Goal: Contribute content: Contribute content

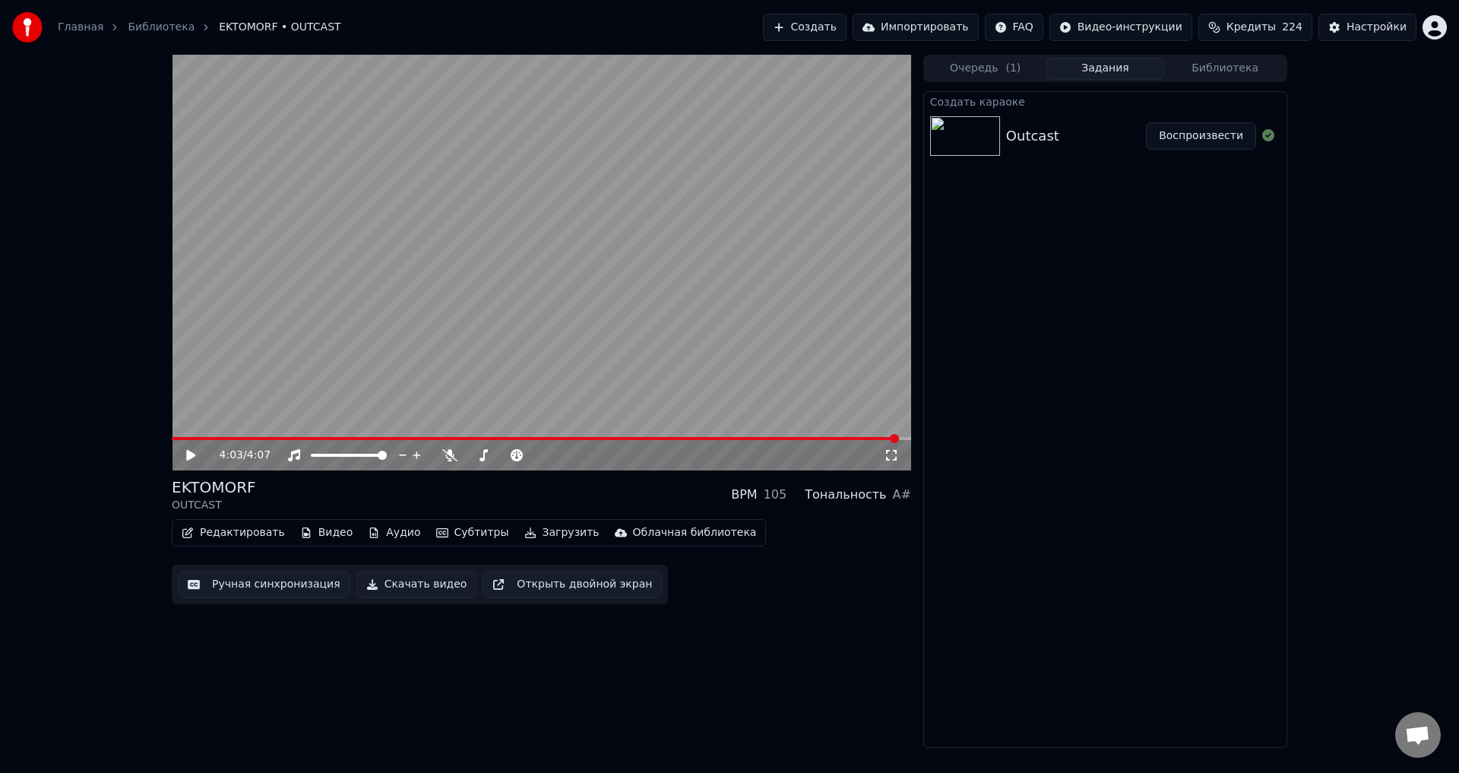
click at [266, 589] on button "Ручная синхронизация" at bounding box center [264, 583] width 172 height 27
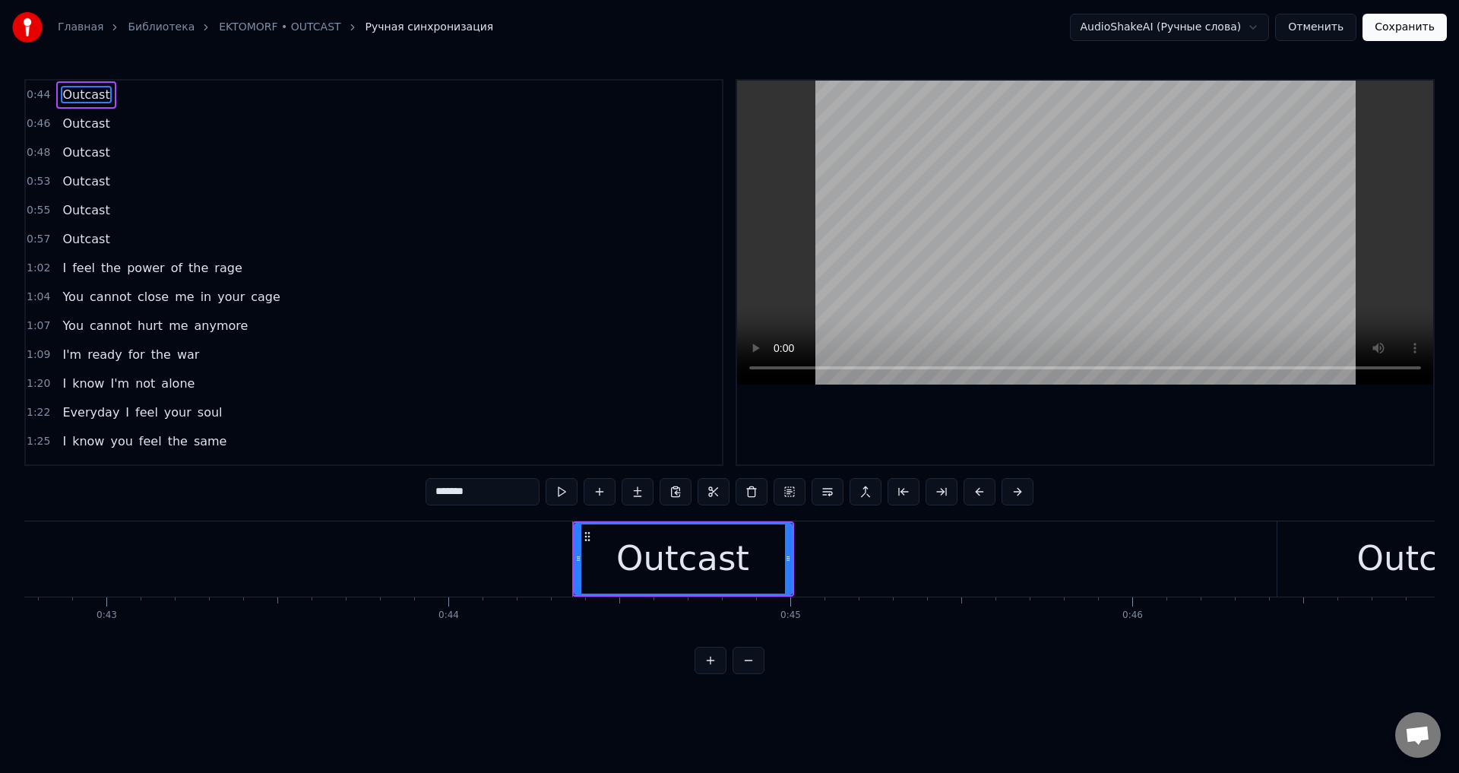
scroll to position [0, 14478]
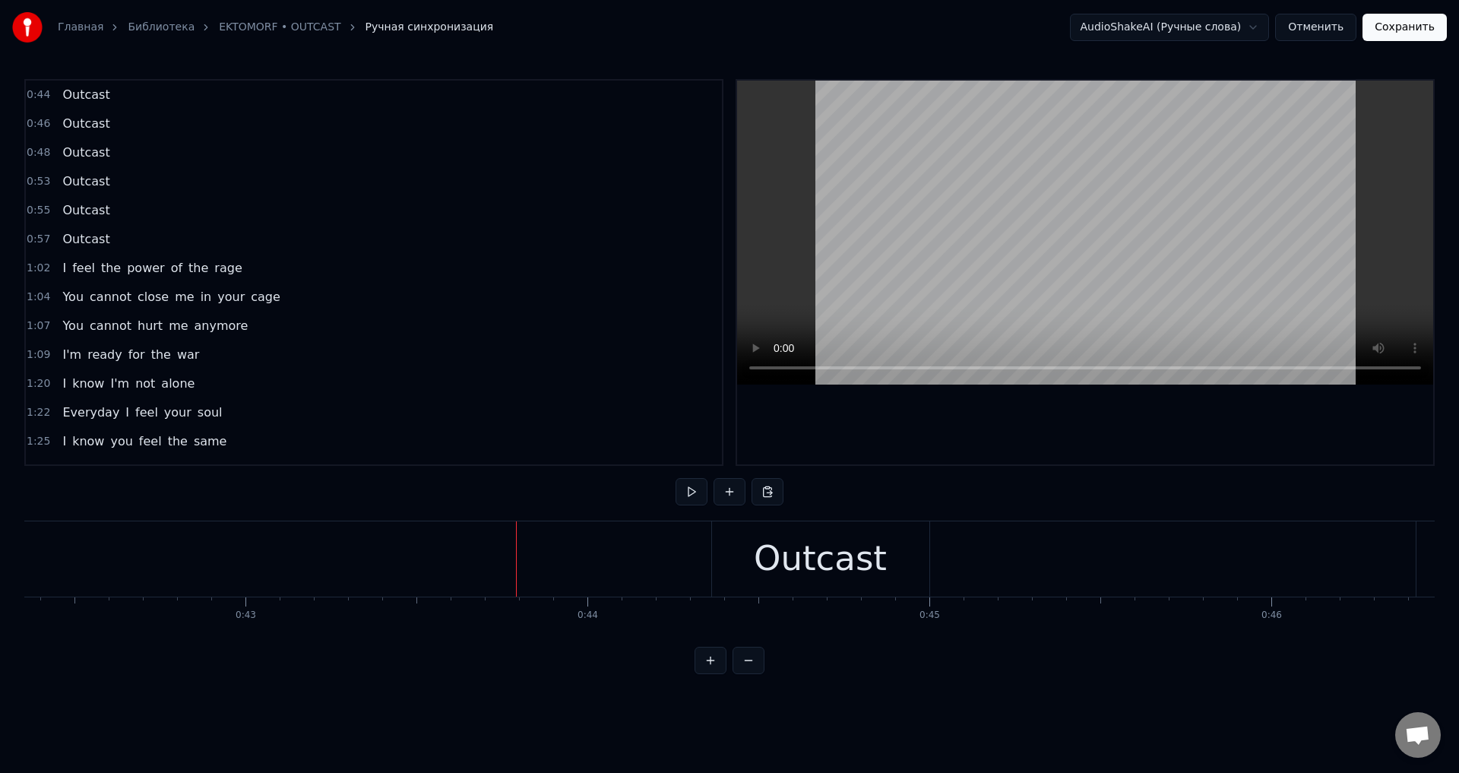
click at [782, 558] on div "Outcast" at bounding box center [820, 559] width 133 height 52
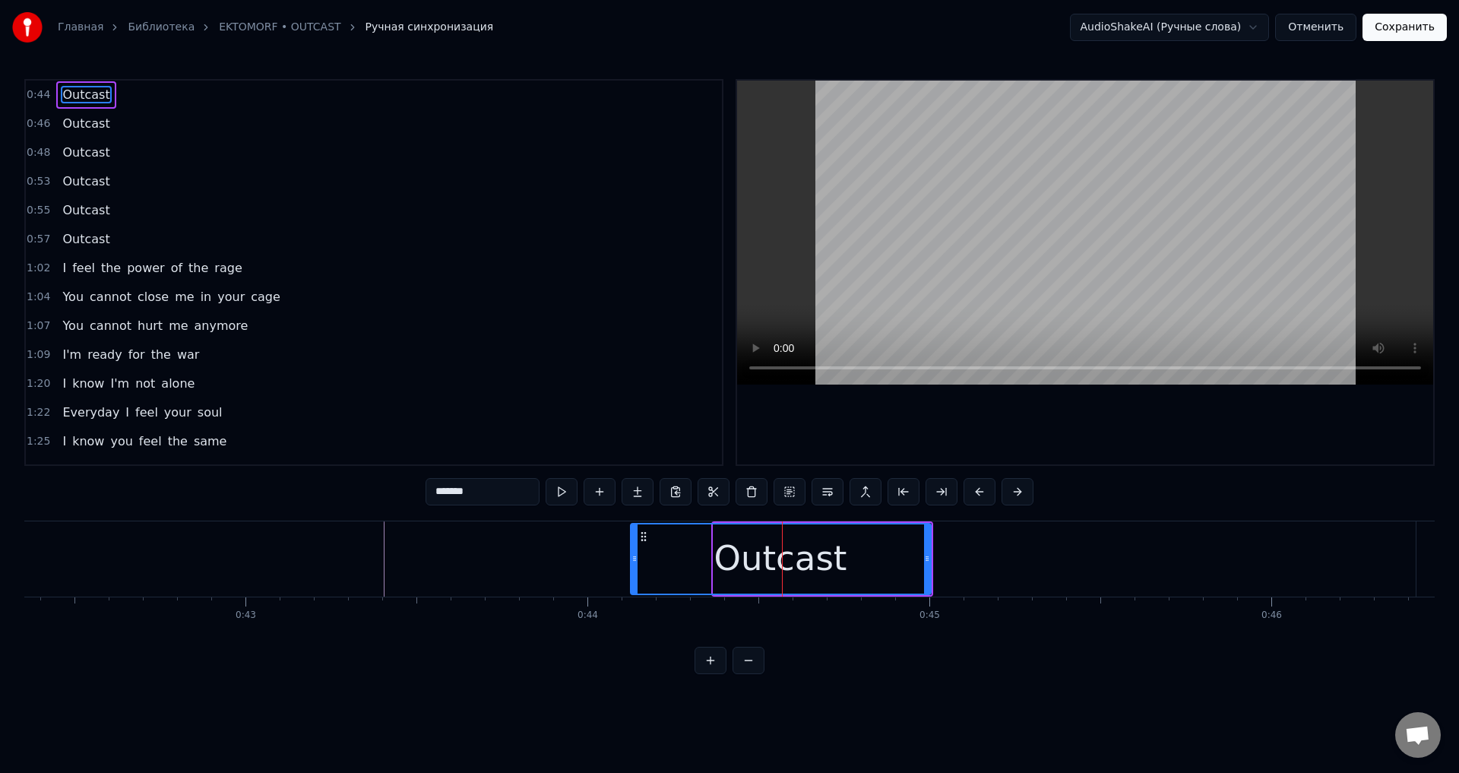
drag, startPoint x: 715, startPoint y: 555, endPoint x: 632, endPoint y: 562, distance: 83.1
click at [632, 562] on icon at bounding box center [634, 558] width 6 height 12
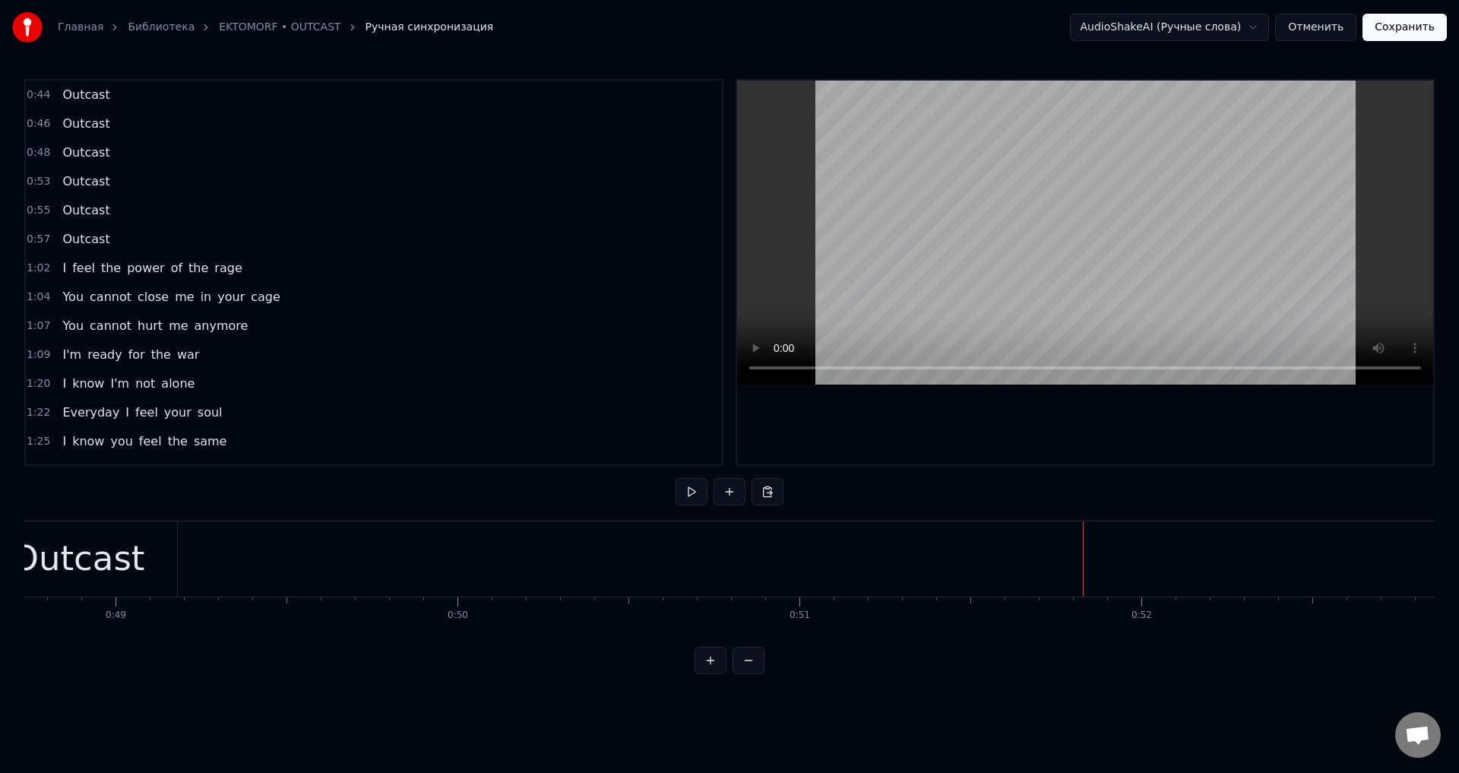
scroll to position [0, 16566]
click at [183, 544] on div "Outcast" at bounding box center [171, 559] width 133 height 52
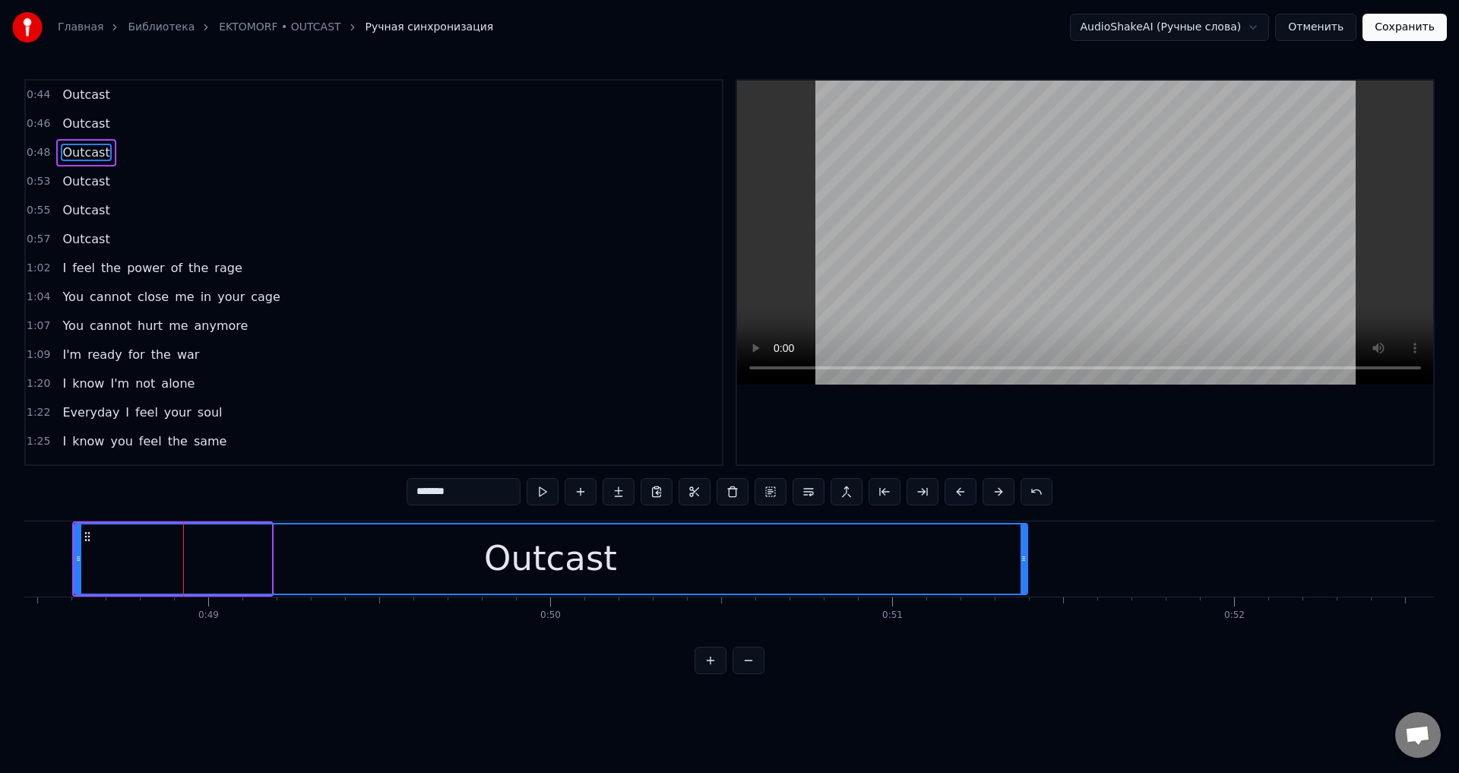
drag, startPoint x: 267, startPoint y: 560, endPoint x: 1025, endPoint y: 562, distance: 757.4
click at [1025, 562] on icon at bounding box center [1023, 558] width 6 height 12
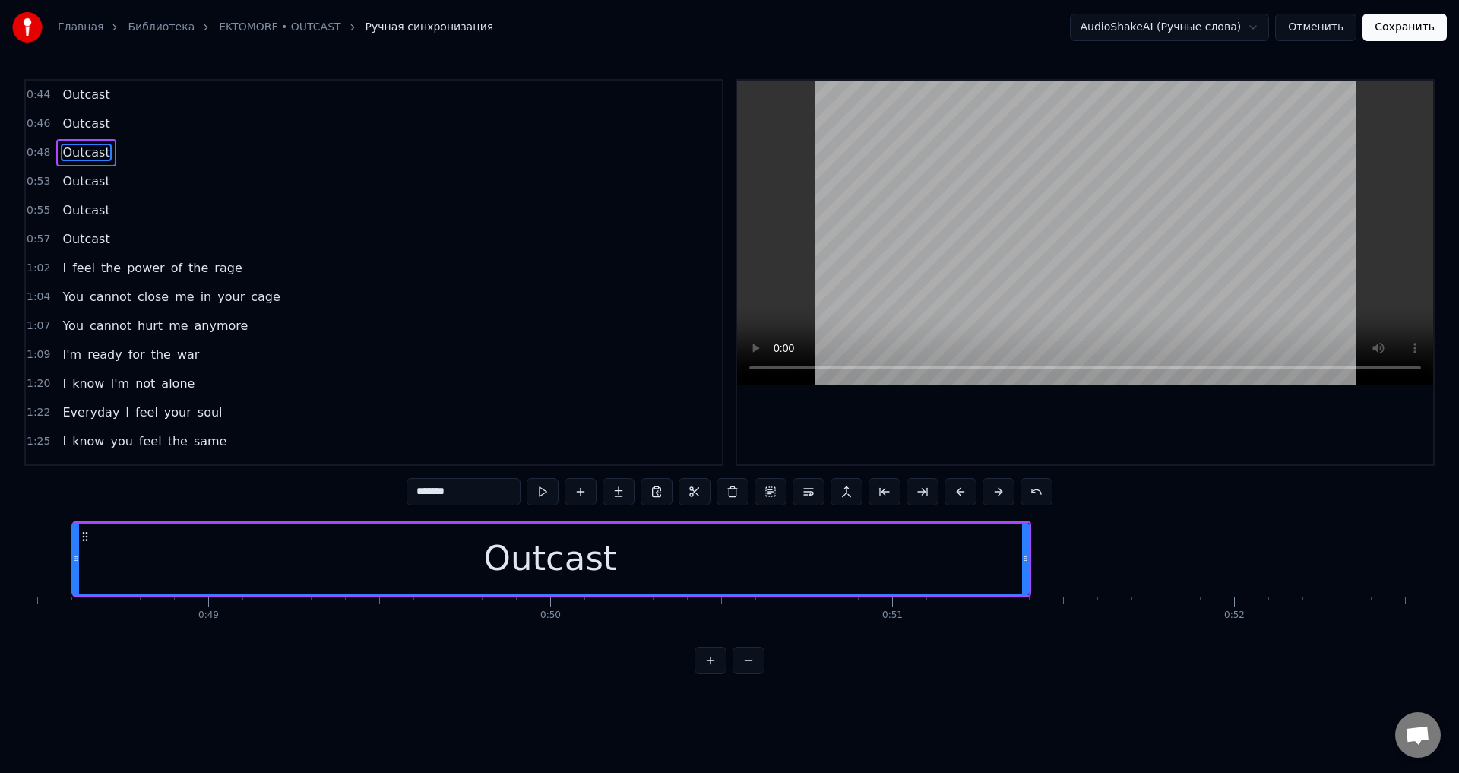
click at [74, 561] on icon at bounding box center [76, 558] width 6 height 12
click at [110, 558] on div "Outcast" at bounding box center [549, 558] width 956 height 69
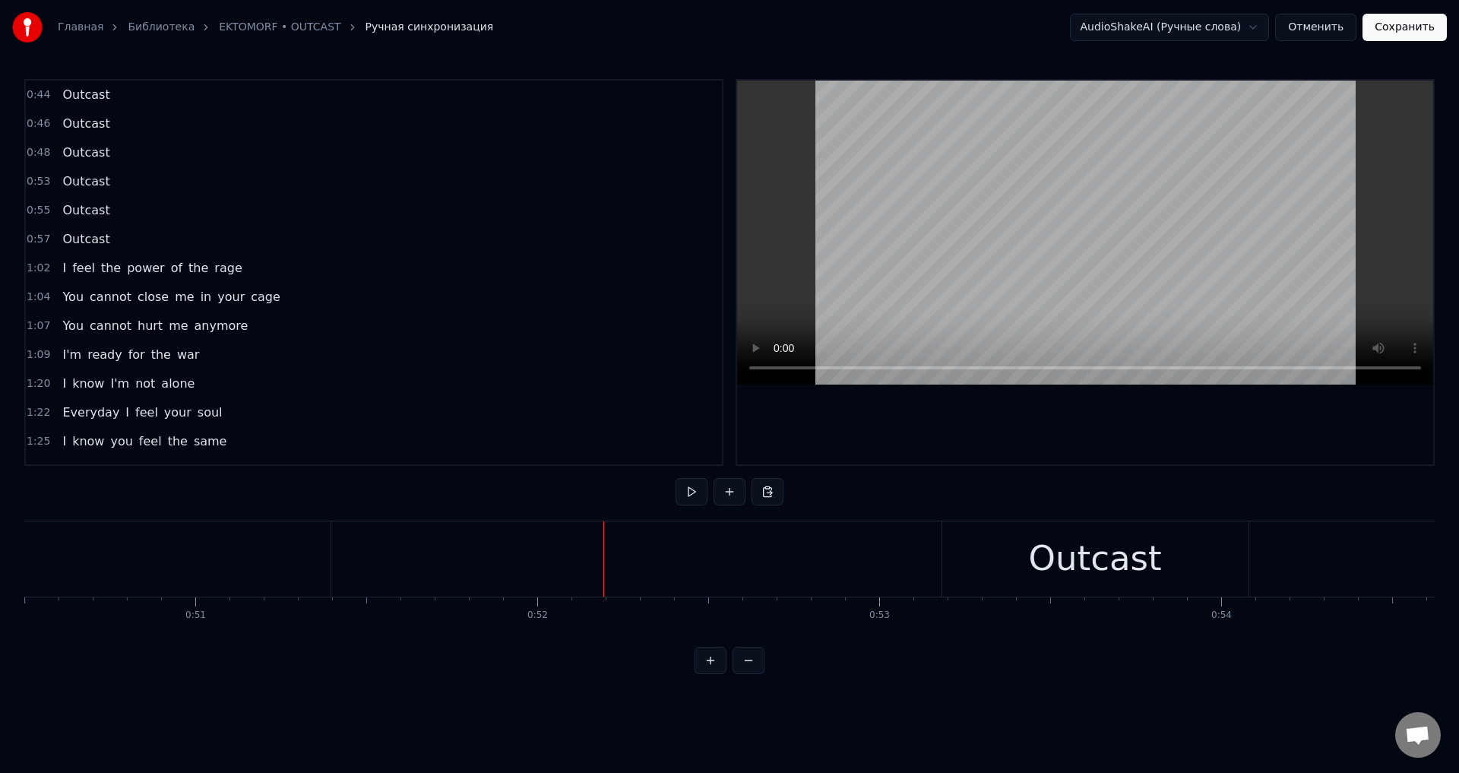
scroll to position [0, 17216]
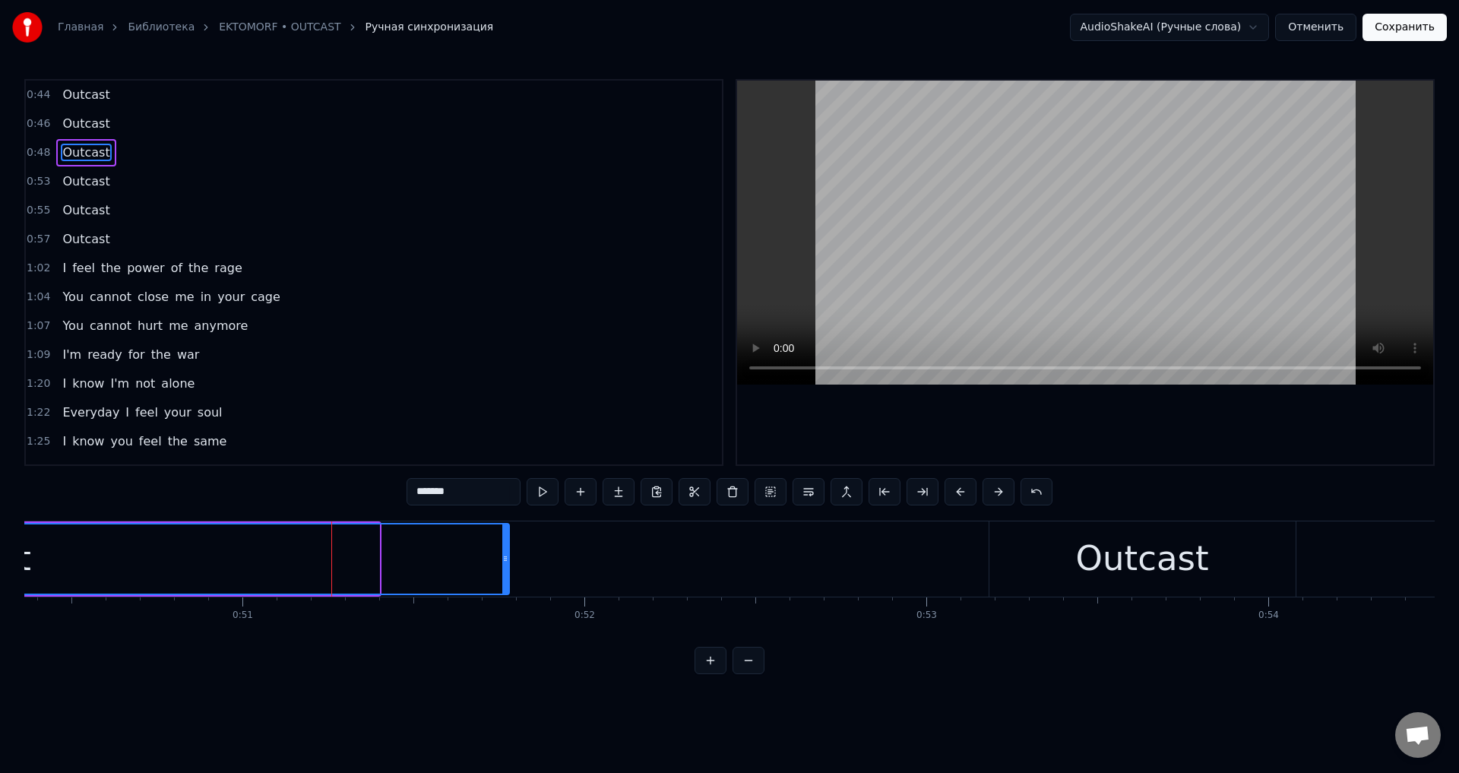
drag, startPoint x: 373, startPoint y: 555, endPoint x: 503, endPoint y: 555, distance: 129.9
click at [503, 555] on icon at bounding box center [505, 558] width 6 height 12
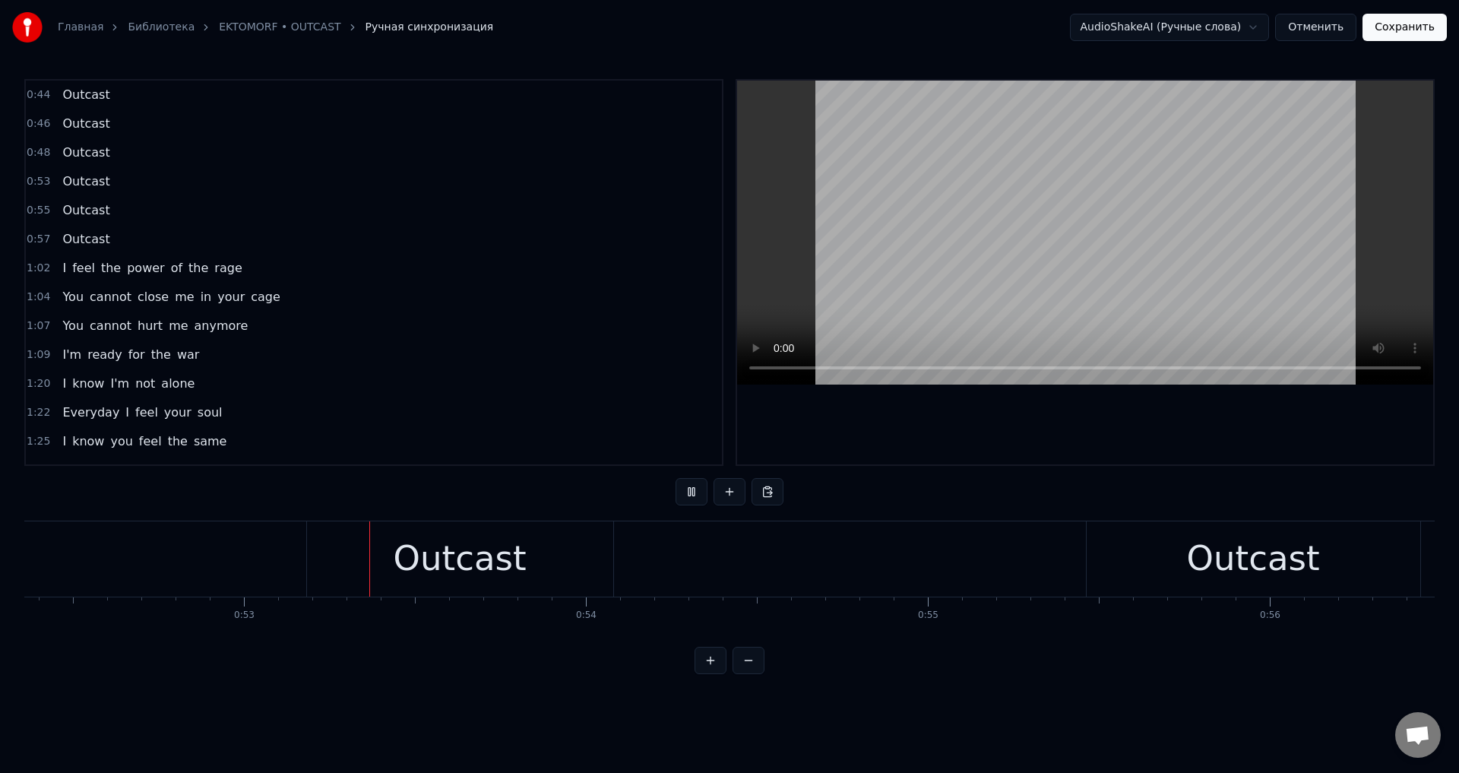
scroll to position [0, 17901]
drag, startPoint x: 428, startPoint y: 519, endPoint x: 422, endPoint y: 539, distance: 21.4
click at [427, 523] on div "0:44 Outcast 0:46 Outcast 0:48 Outcast 0:53 Outcast 0:55 Outcast 0:57 Outcast 1…" at bounding box center [729, 376] width 1410 height 595
click at [414, 558] on div "Outcast" at bounding box center [456, 559] width 133 height 52
click at [353, 555] on div "Outcast" at bounding box center [457, 558] width 306 height 75
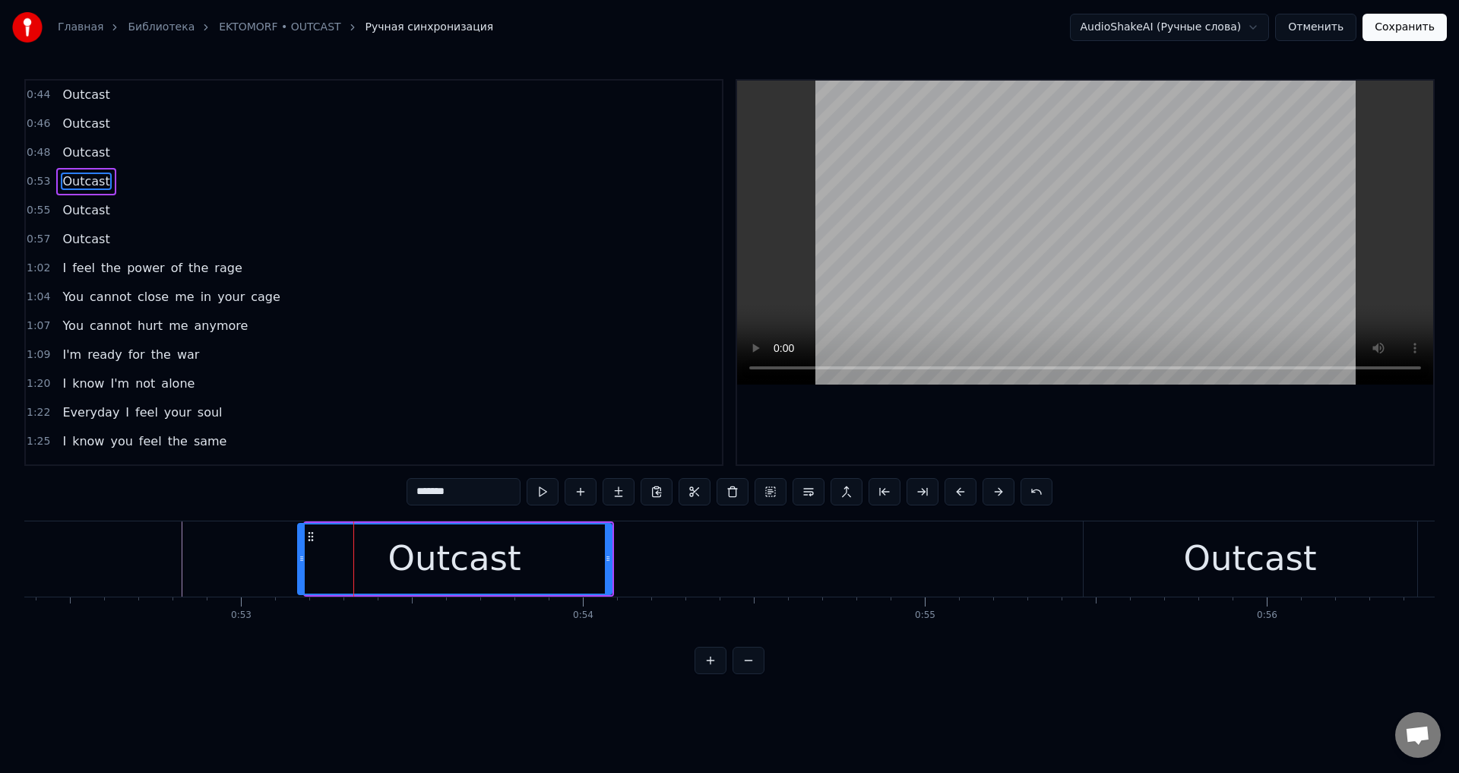
drag, startPoint x: 307, startPoint y: 560, endPoint x: 299, endPoint y: 563, distance: 8.9
click at [299, 563] on icon at bounding box center [302, 558] width 6 height 12
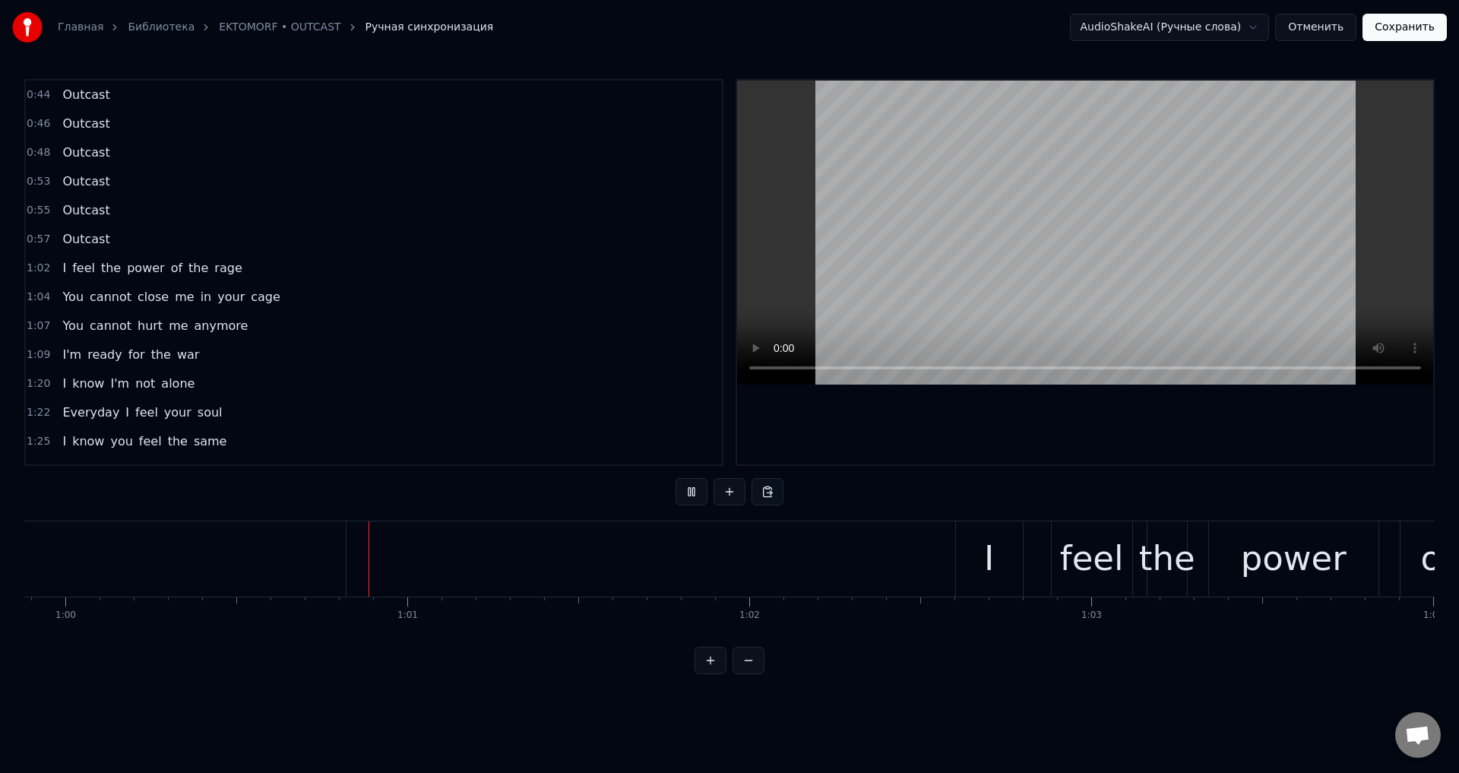
scroll to position [0, 20471]
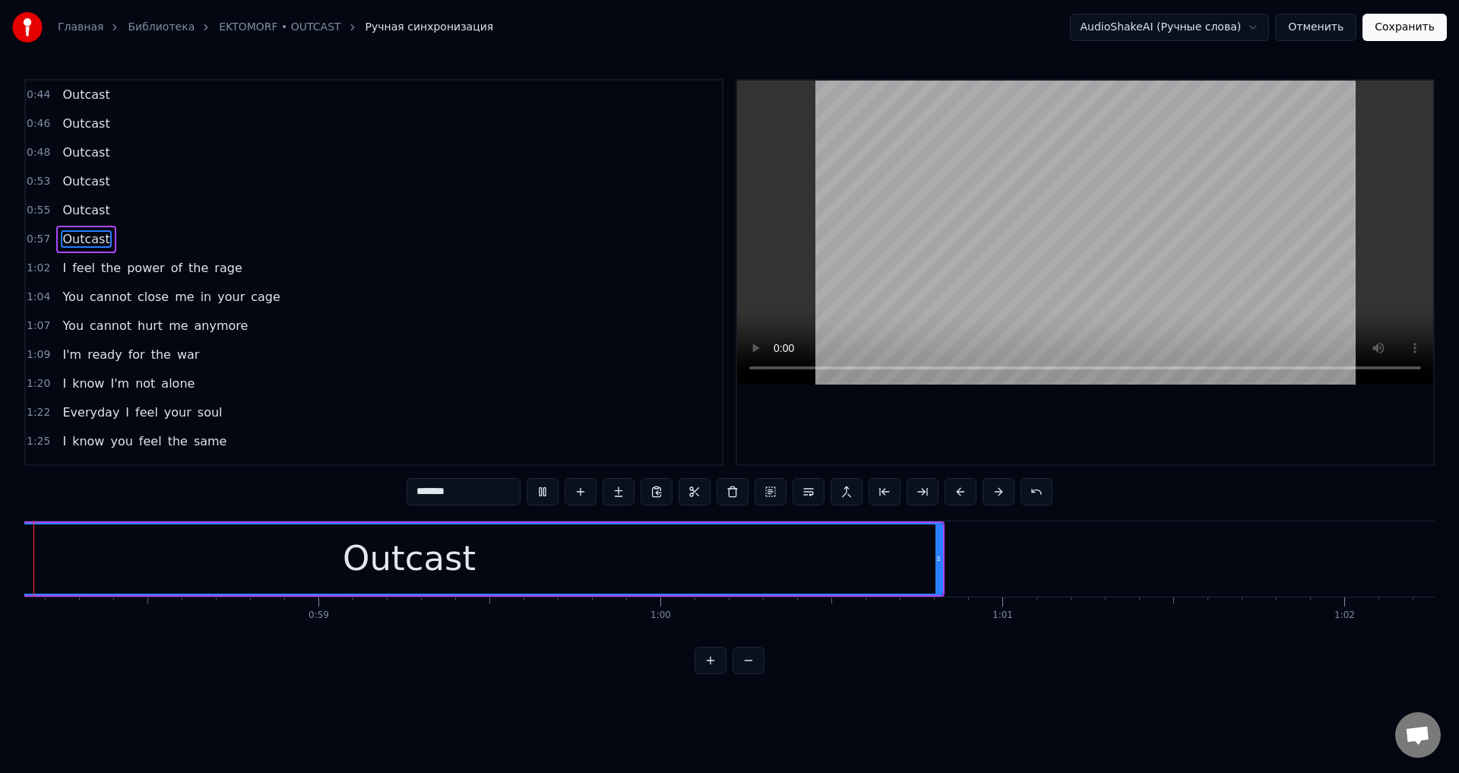
scroll to position [0, 19807]
drag, startPoint x: 1005, startPoint y: 553, endPoint x: 903, endPoint y: 567, distance: 102.7
click at [903, 567] on div at bounding box center [904, 558] width 6 height 69
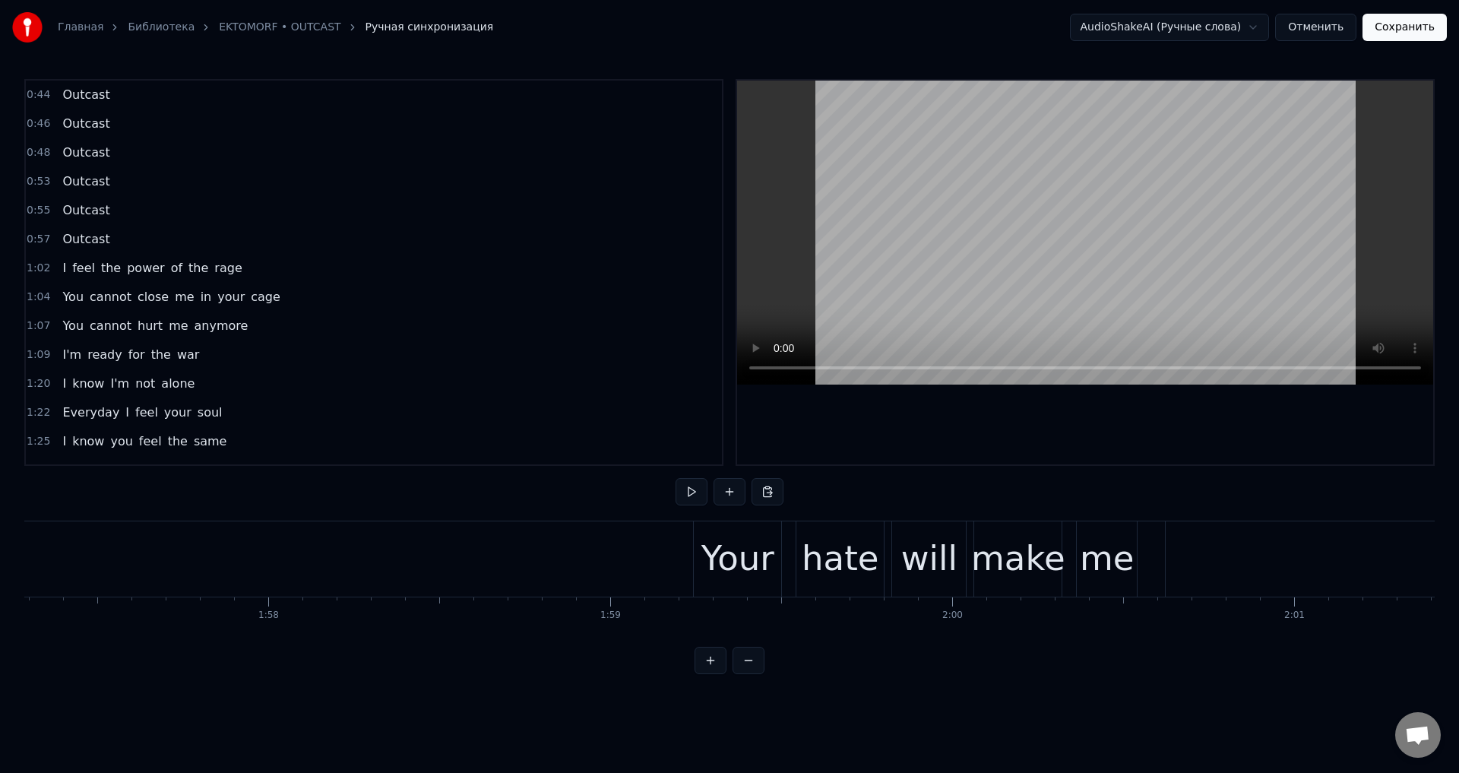
scroll to position [0, 39908]
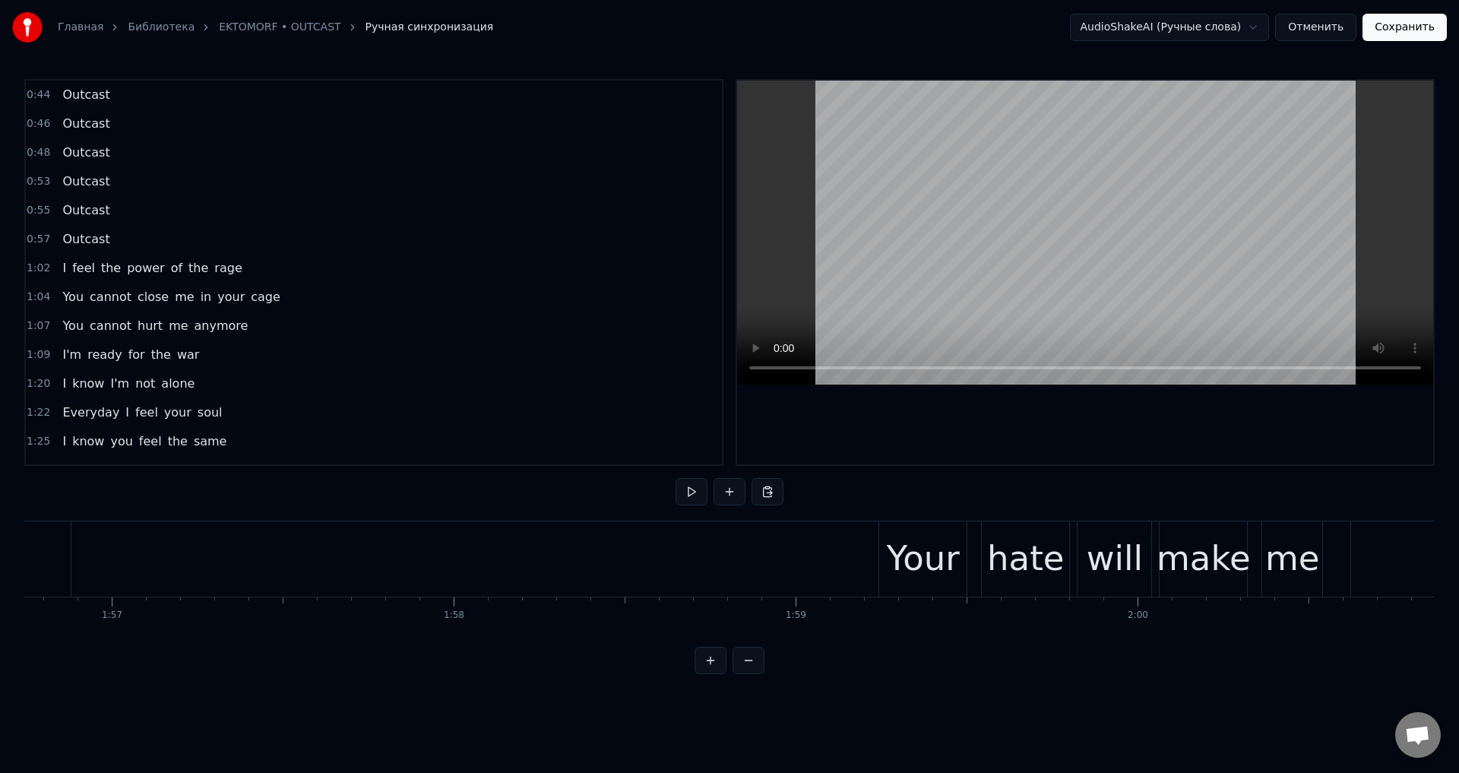
click at [929, 559] on div "Your" at bounding box center [923, 559] width 73 height 52
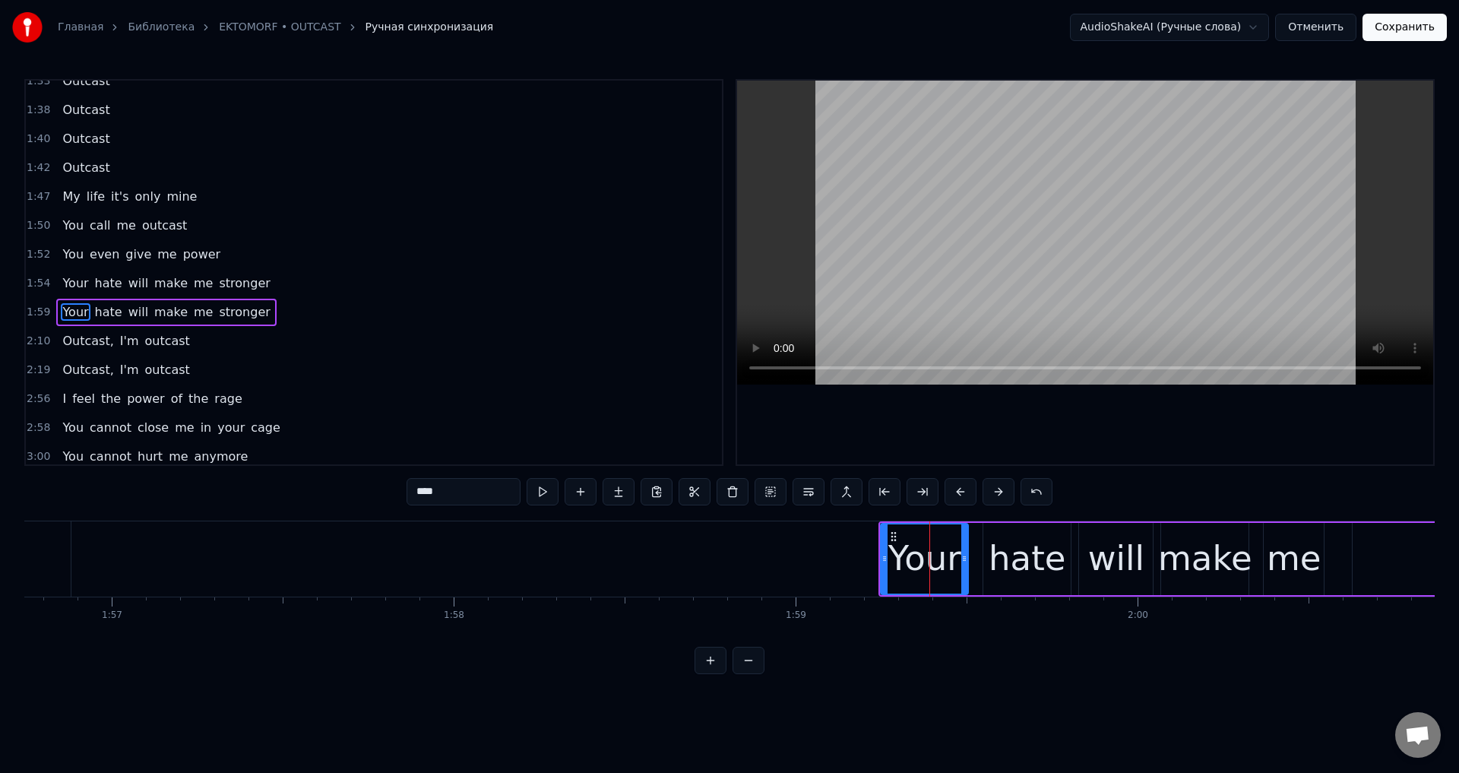
scroll to position [515, 0]
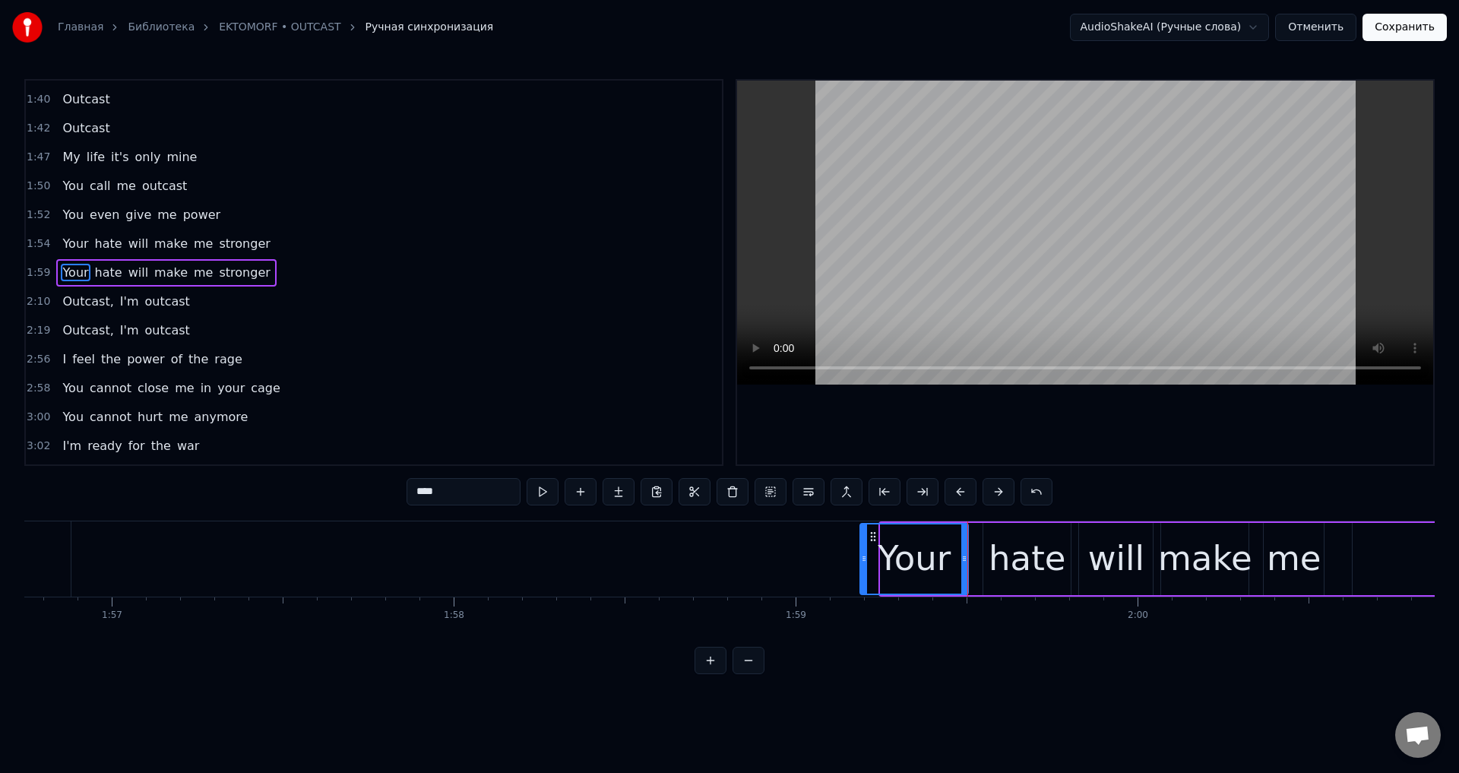
drag, startPoint x: 883, startPoint y: 556, endPoint x: 860, endPoint y: 561, distance: 23.2
click at [861, 561] on icon at bounding box center [864, 558] width 6 height 12
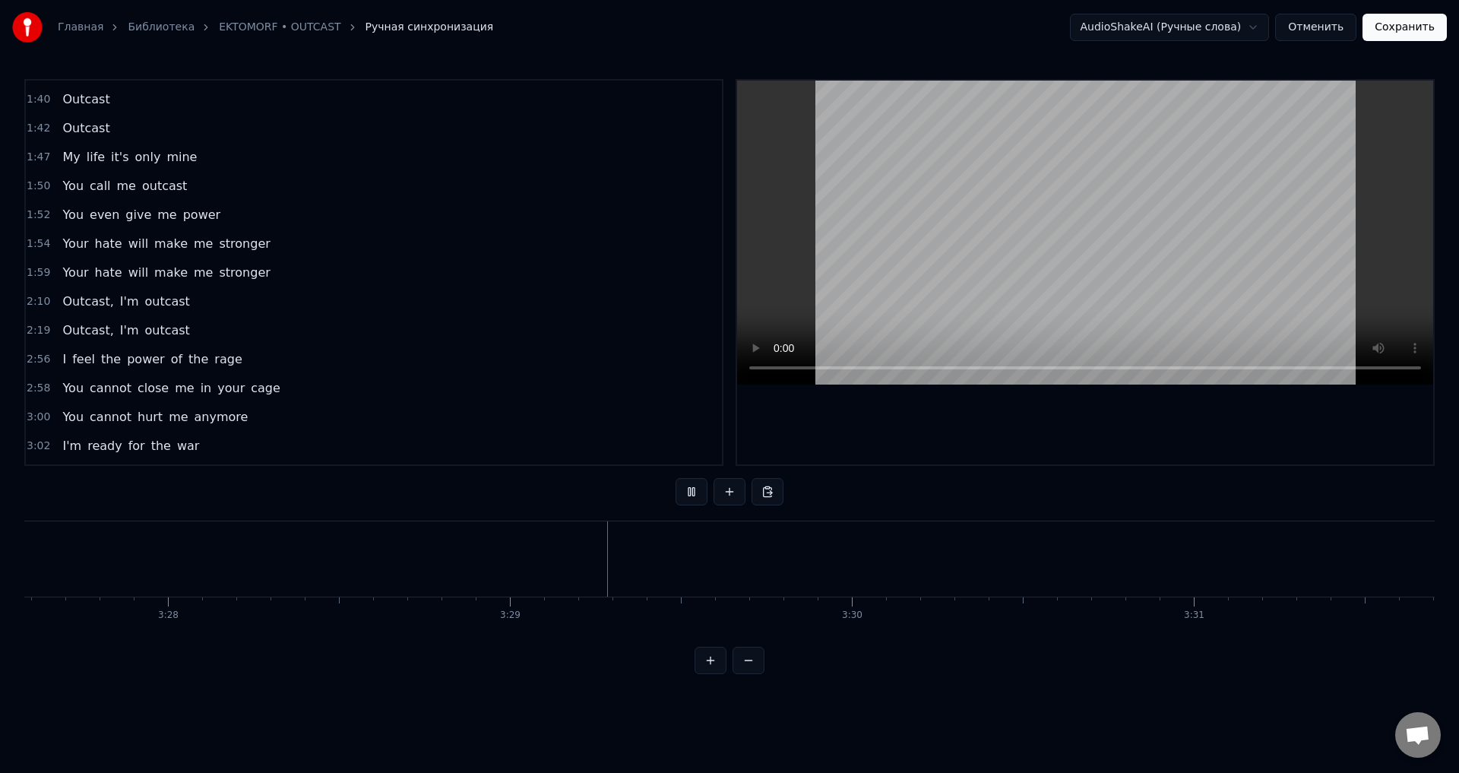
scroll to position [0, 71267]
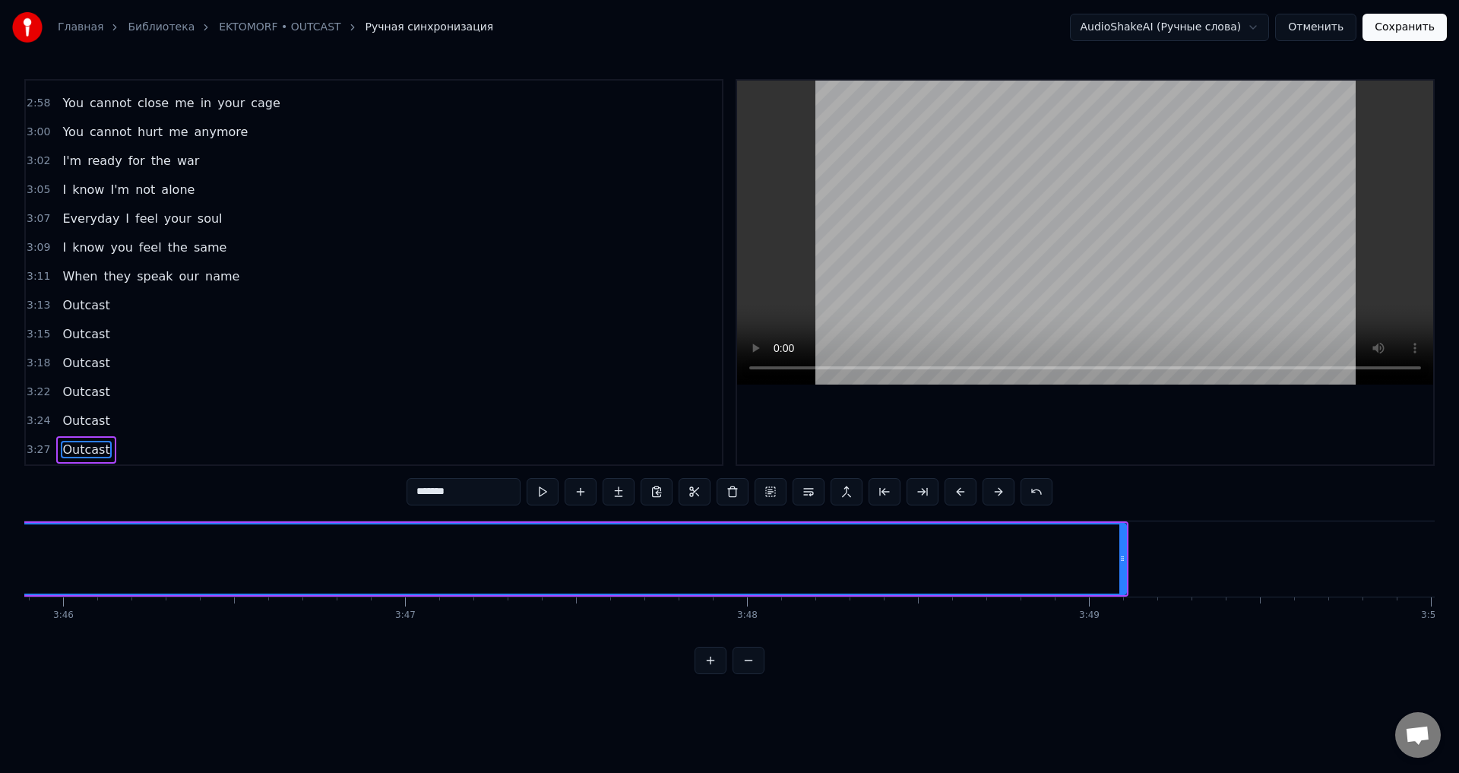
scroll to position [0, 77310]
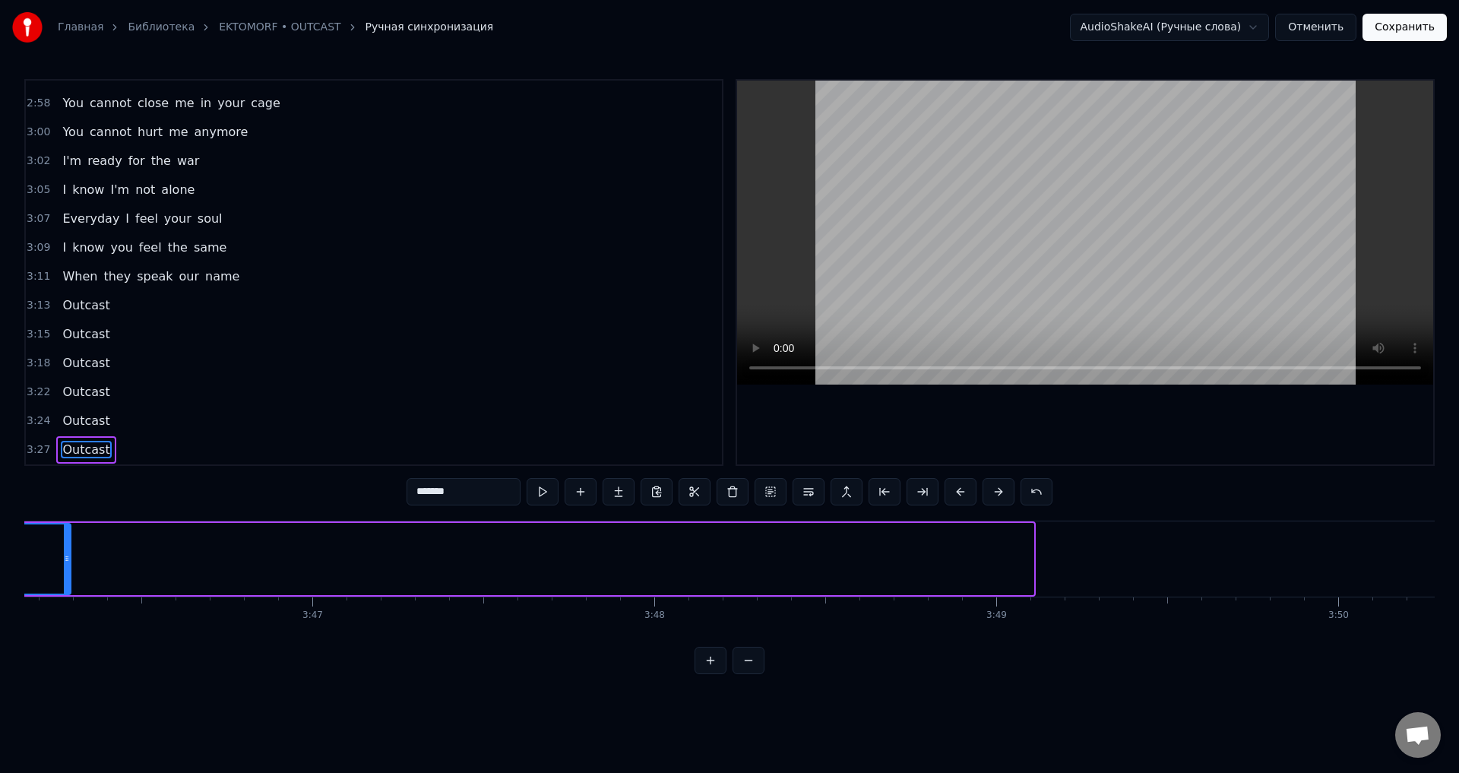
drag, startPoint x: 1028, startPoint y: 557, endPoint x: 54, endPoint y: 583, distance: 974.2
click at [64, 583] on div at bounding box center [67, 558] width 6 height 69
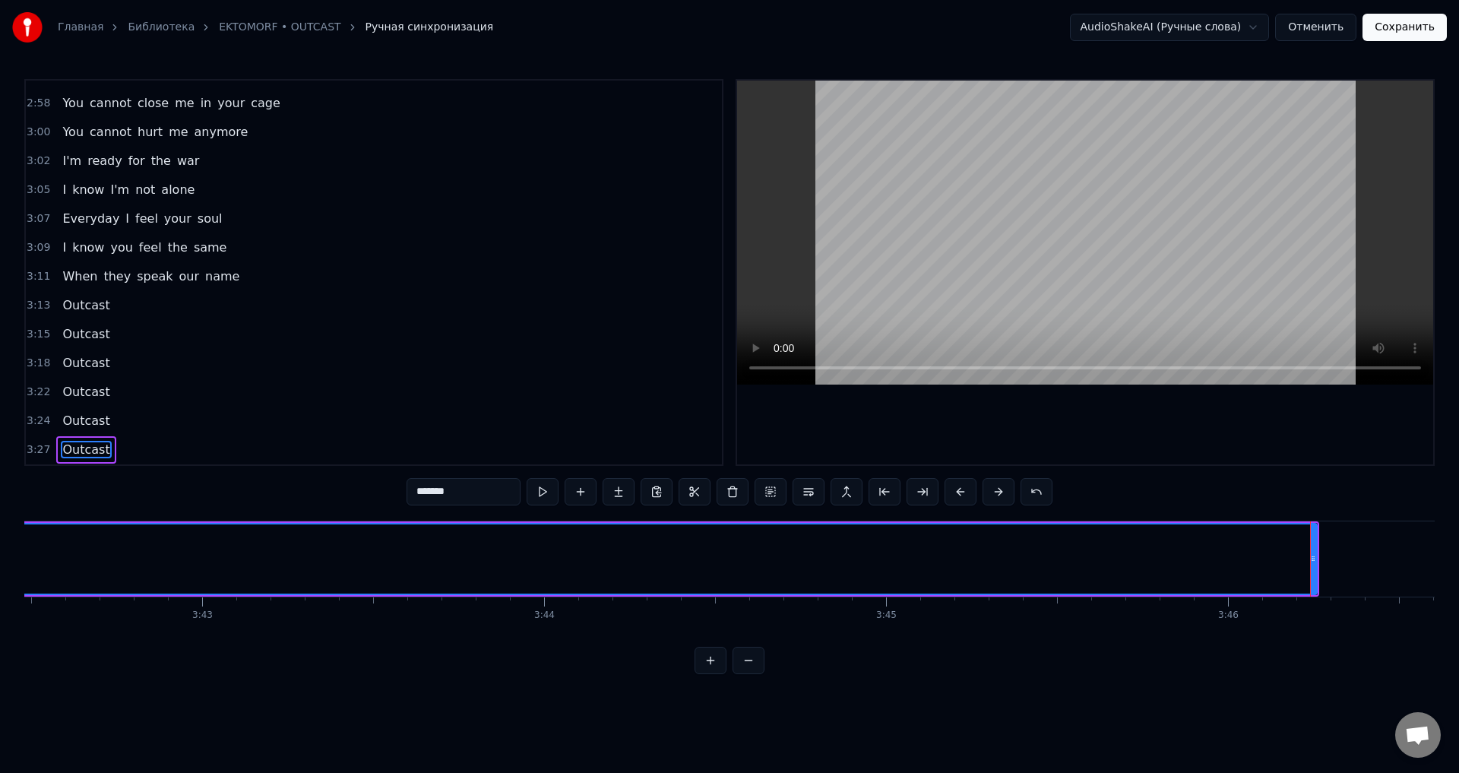
scroll to position [0, 76047]
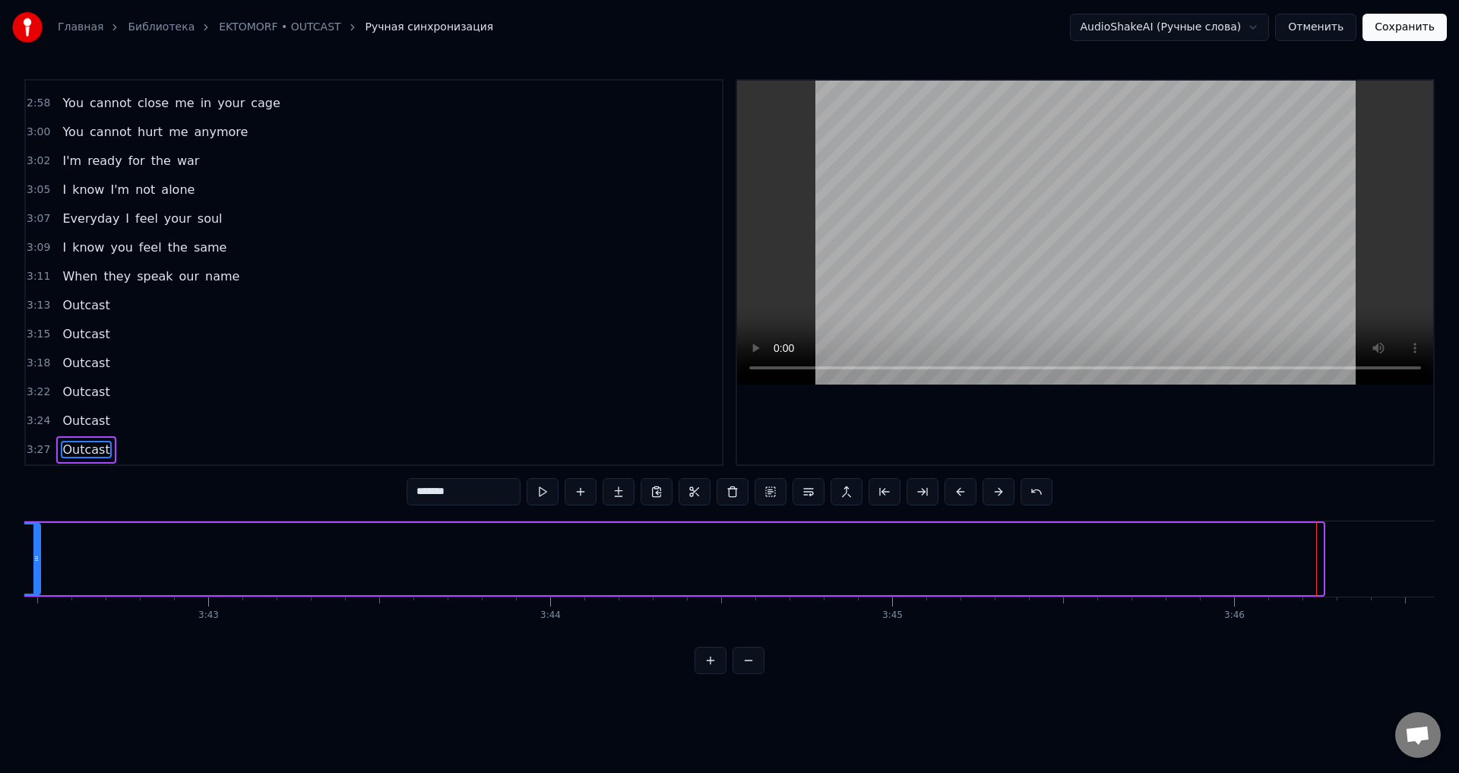
drag, startPoint x: 1318, startPoint y: 557, endPoint x: 36, endPoint y: 589, distance: 1282.7
click at [36, 589] on div at bounding box center [36, 558] width 6 height 69
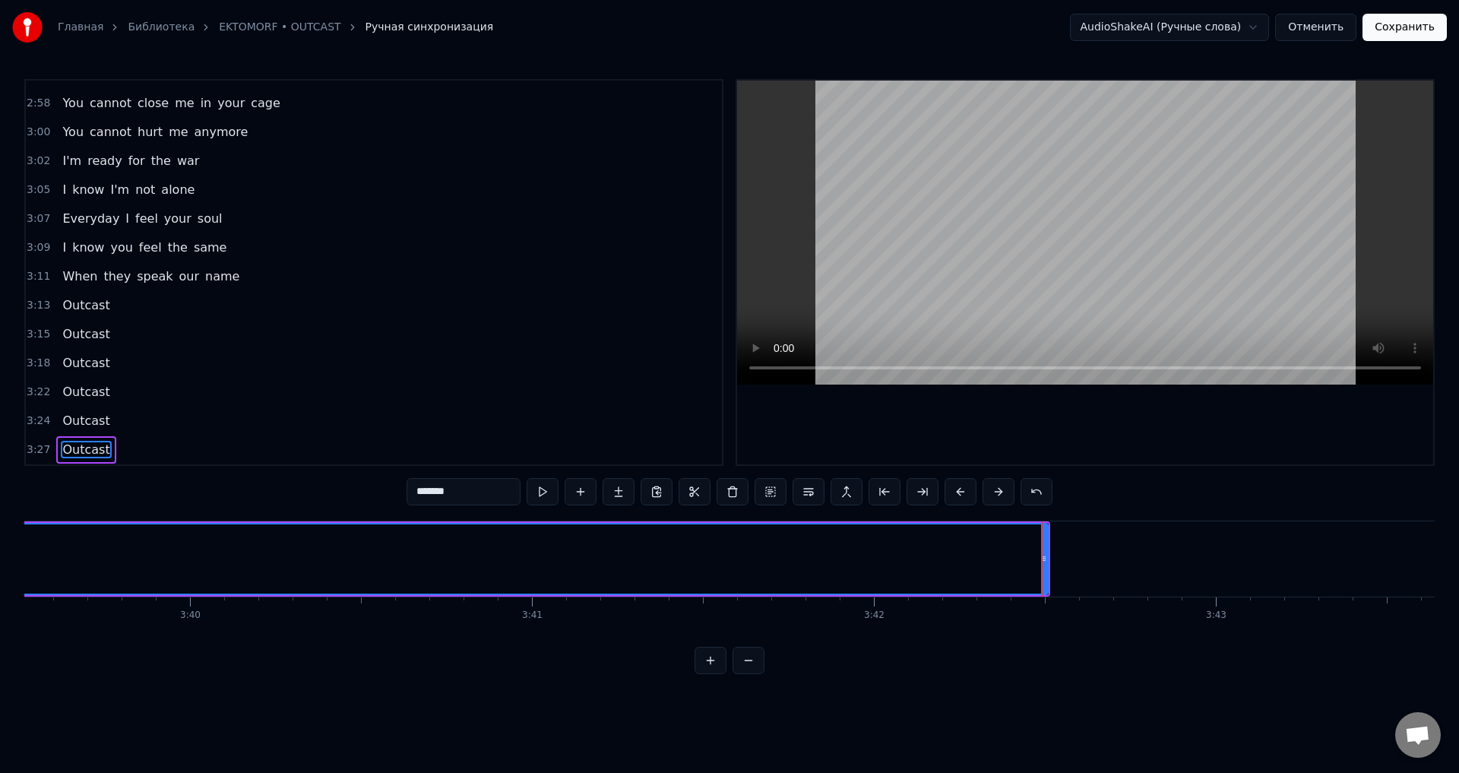
scroll to position [0, 75008]
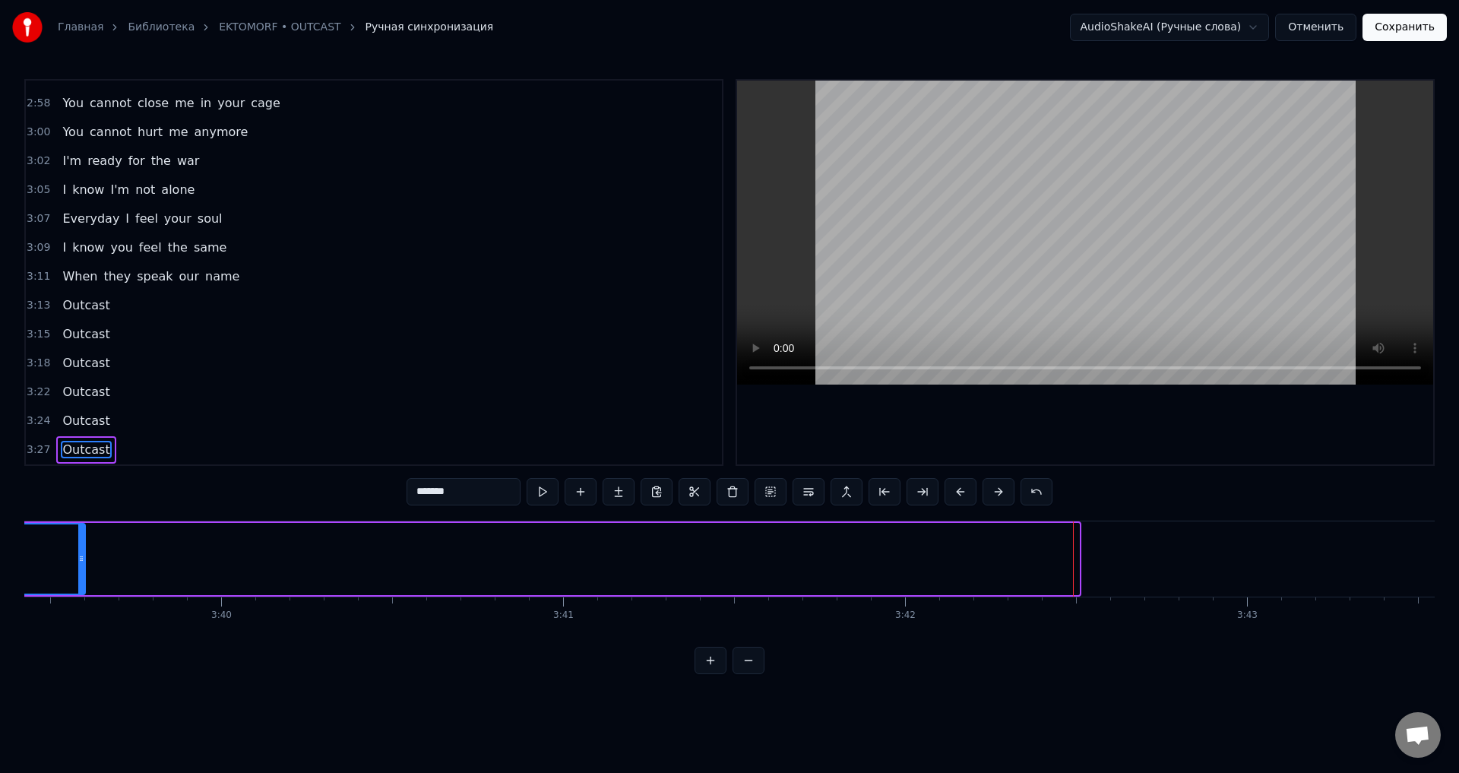
drag, startPoint x: 1076, startPoint y: 567, endPoint x: 71, endPoint y: 570, distance: 1004.3
click at [78, 570] on div at bounding box center [81, 558] width 6 height 69
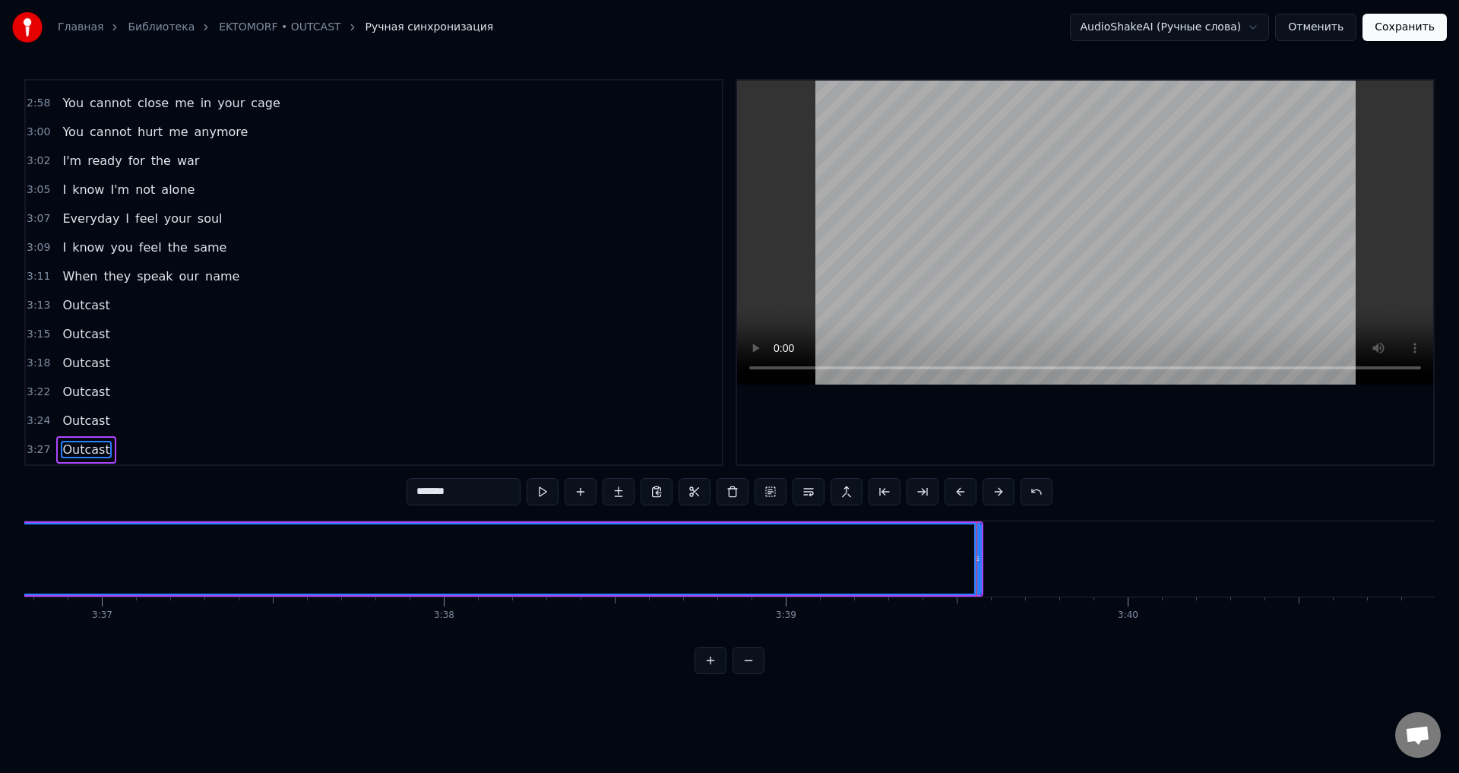
scroll to position [0, 74097]
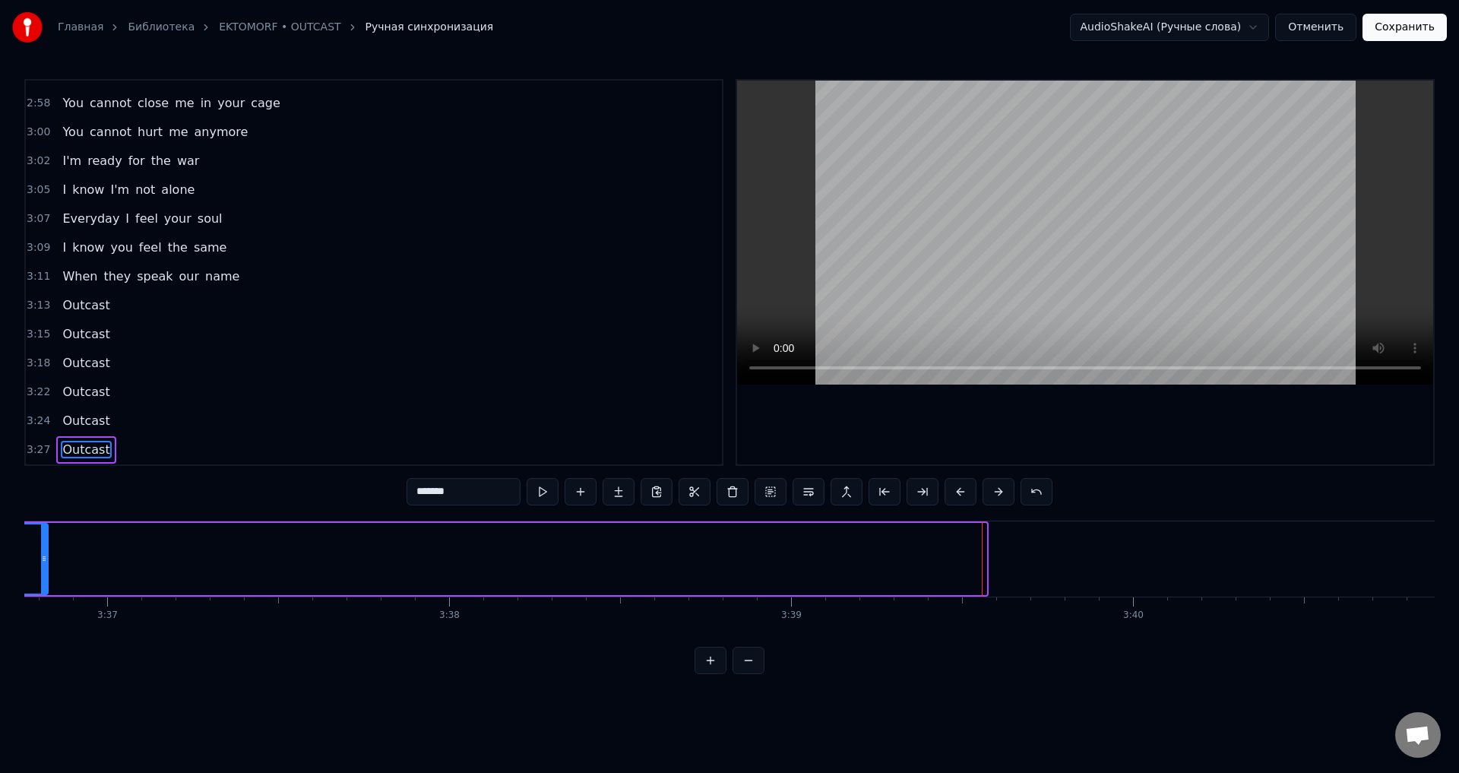
drag, startPoint x: 984, startPoint y: 558, endPoint x: 45, endPoint y: 561, distance: 938.9
click at [45, 561] on icon at bounding box center [44, 558] width 6 height 12
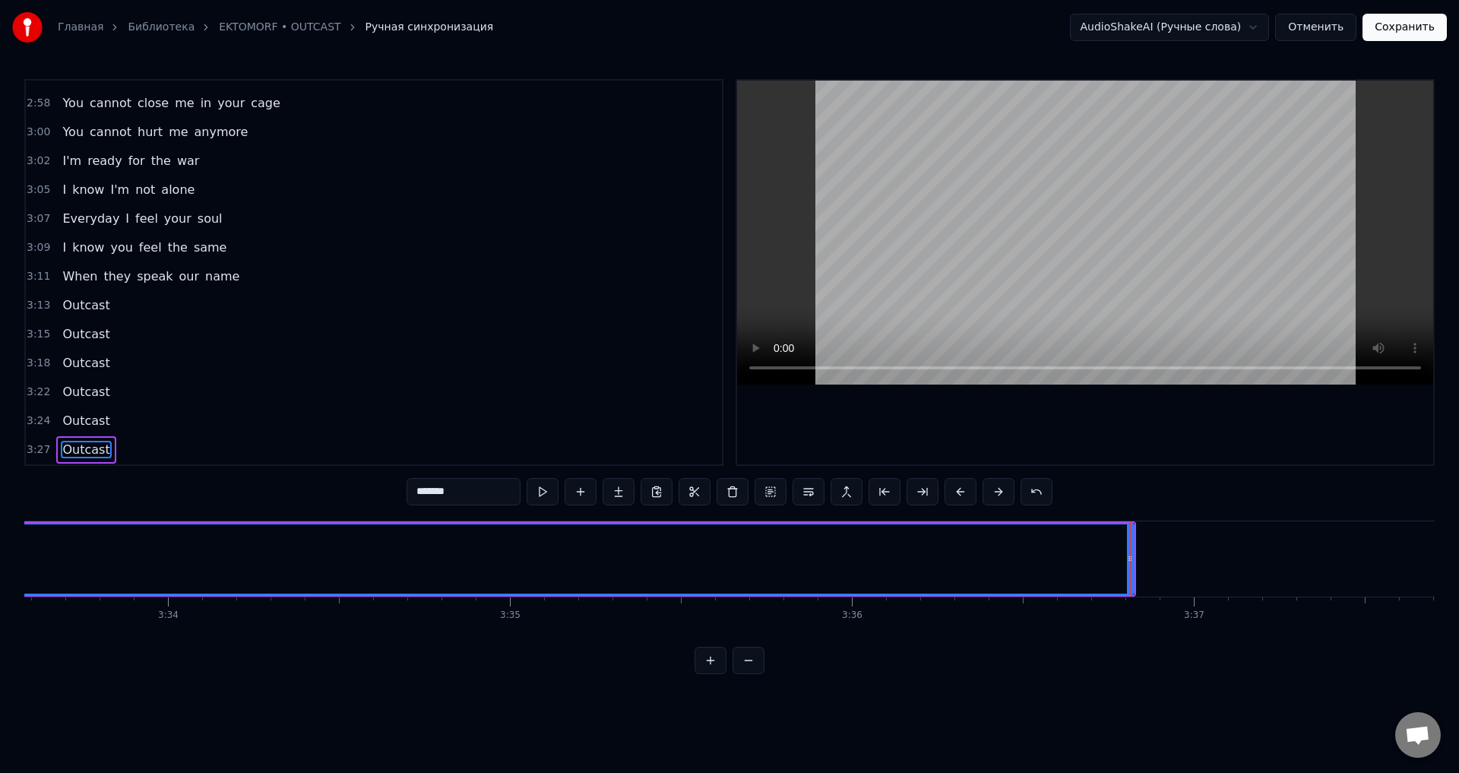
scroll to position [0, 73007]
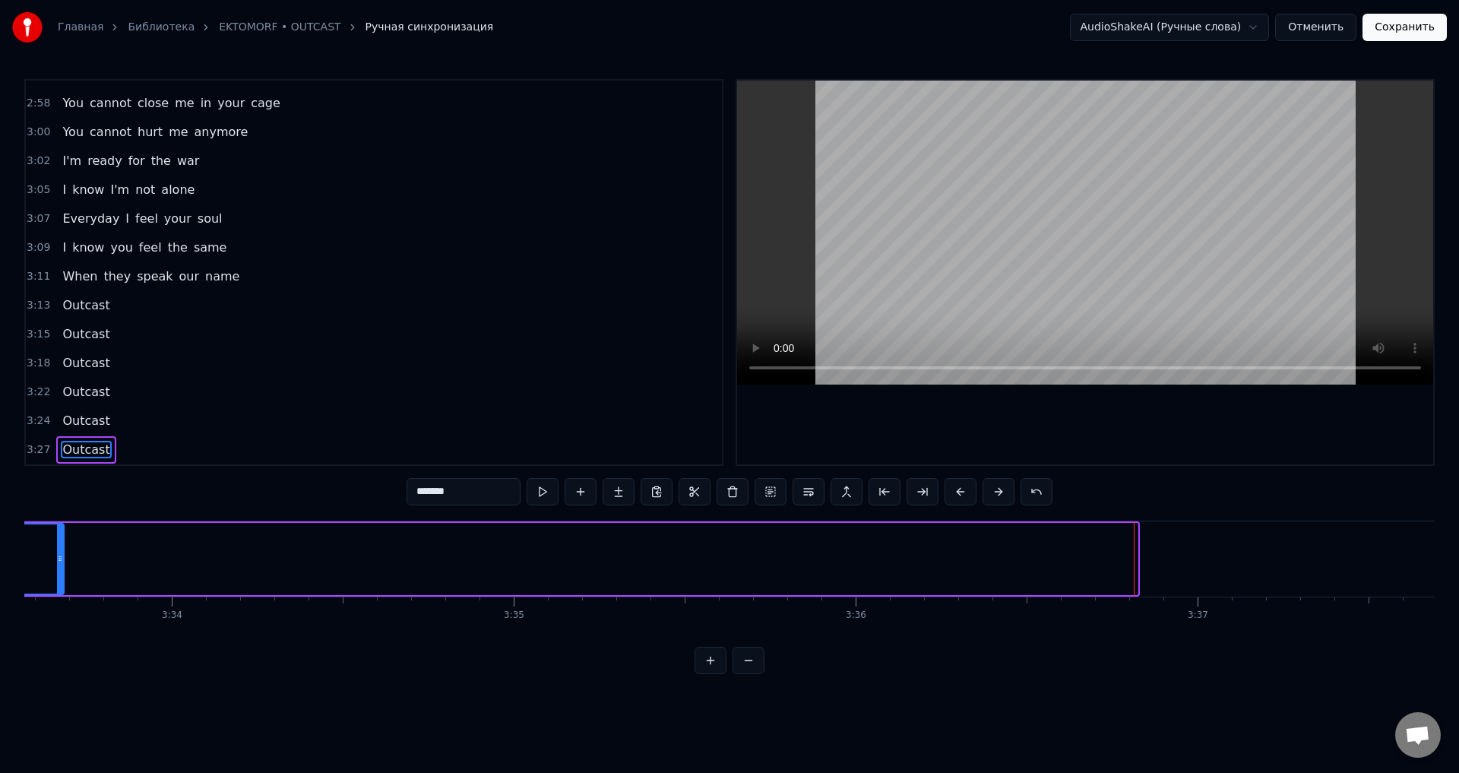
drag, startPoint x: 1134, startPoint y: 562, endPoint x: 49, endPoint y: 580, distance: 1084.9
click at [57, 585] on div at bounding box center [60, 558] width 6 height 69
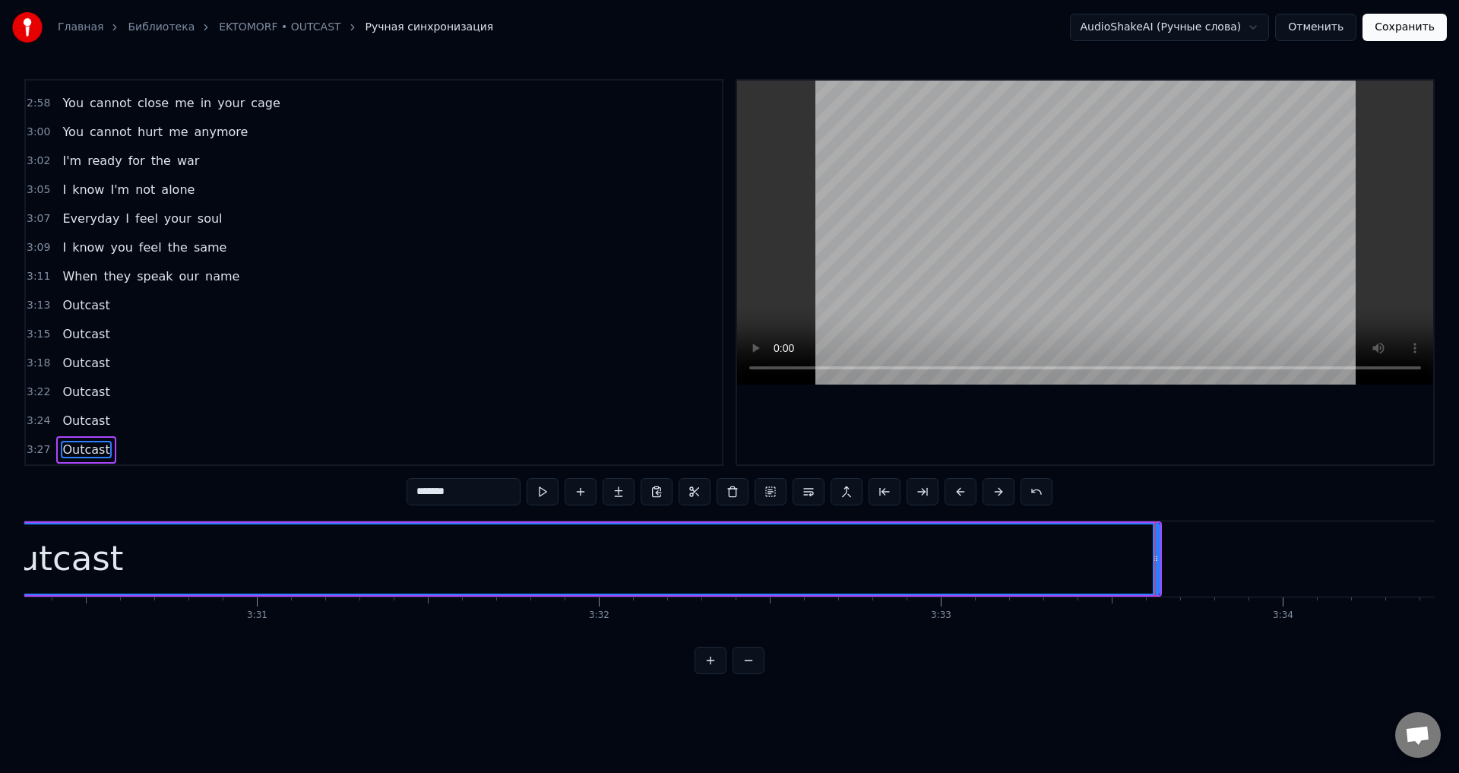
scroll to position [0, 71887]
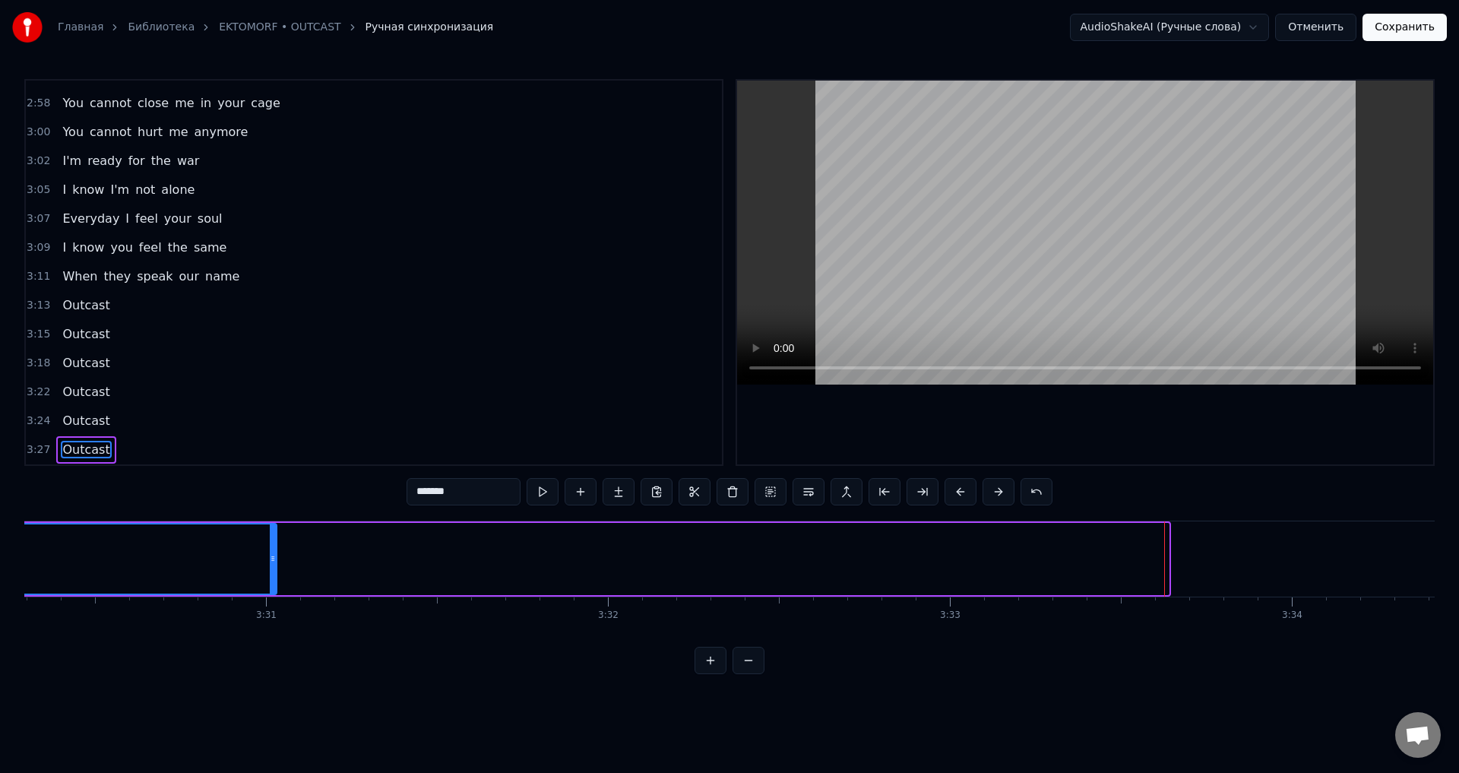
drag, startPoint x: 1165, startPoint y: 551, endPoint x: 263, endPoint y: 563, distance: 901.8
click at [270, 563] on div at bounding box center [273, 558] width 6 height 69
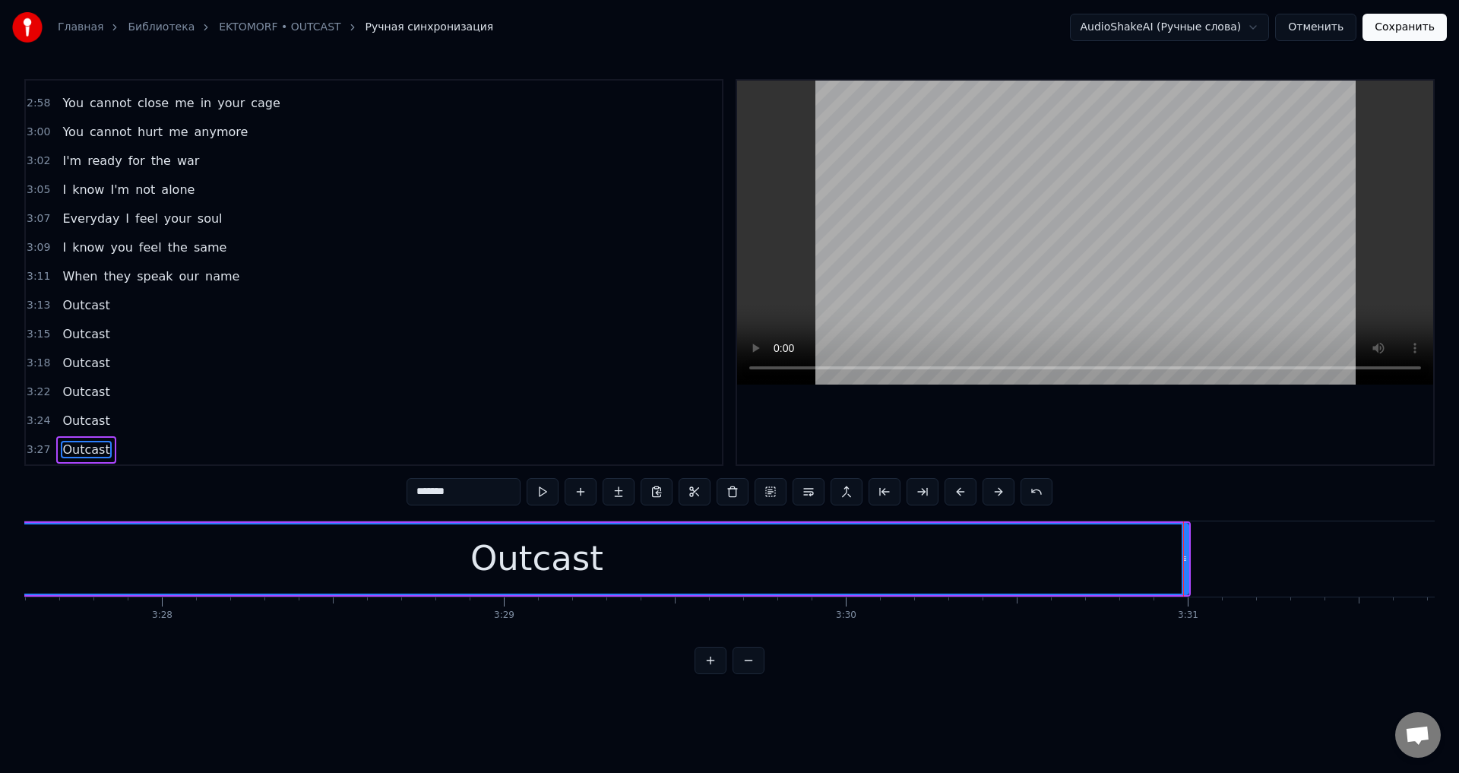
scroll to position [0, 70884]
click at [245, 552] on div "Outcast" at bounding box center [617, 558] width 1301 height 69
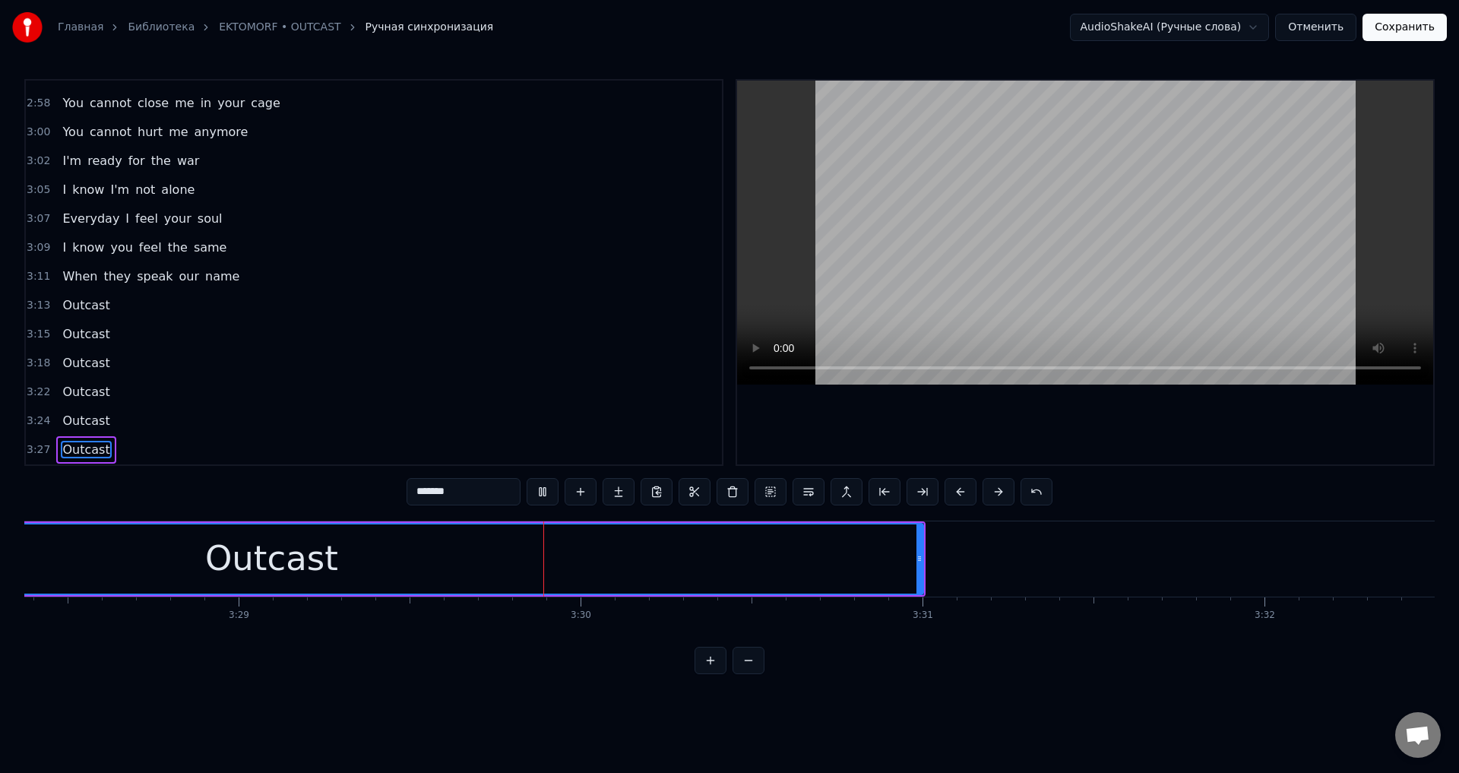
scroll to position [0, 71324]
drag, startPoint x: 826, startPoint y: 561, endPoint x: 950, endPoint y: 563, distance: 123.1
click at [947, 563] on icon at bounding box center [944, 558] width 6 height 12
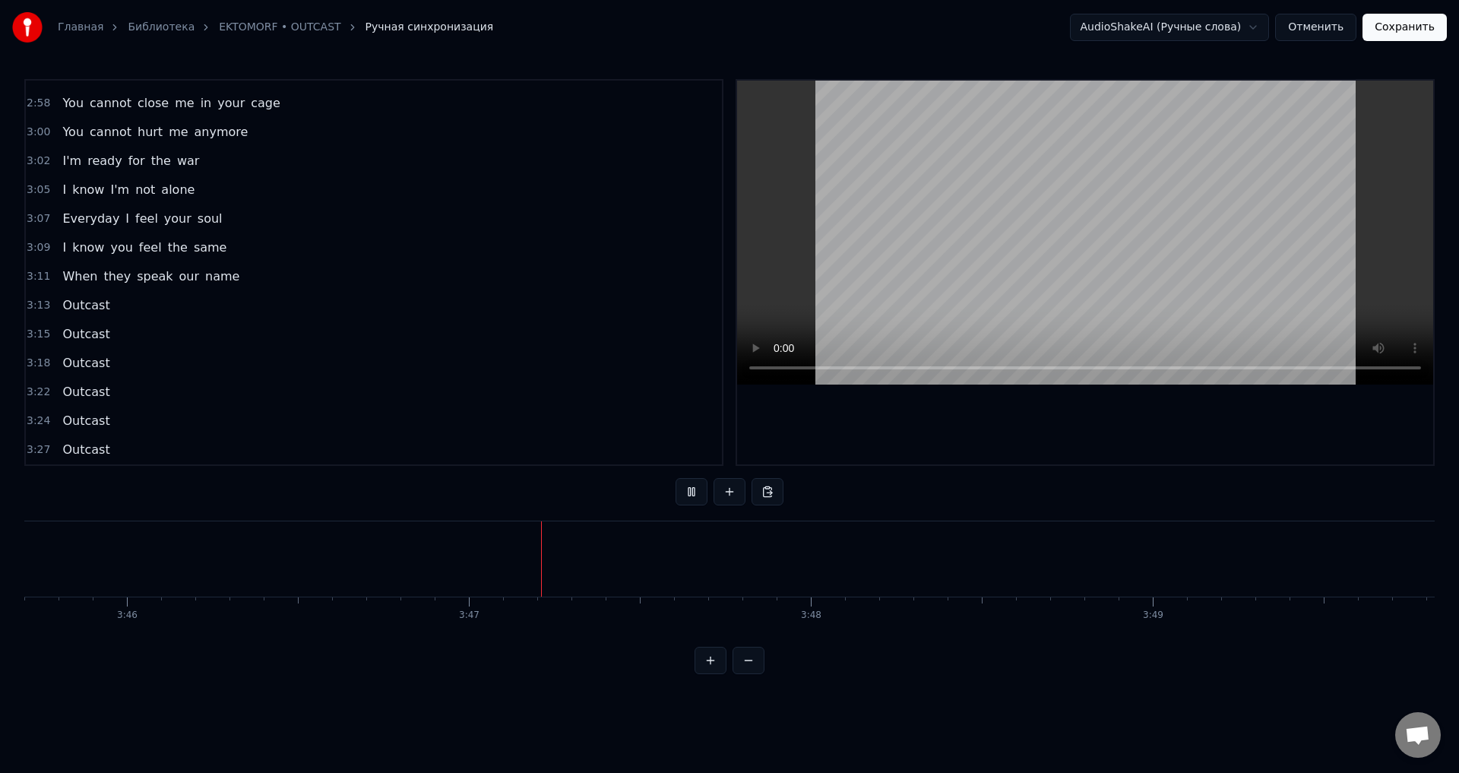
scroll to position [0, 77418]
click at [1316, 509] on div "0:44 Outcast 0:46 Outcast 0:48 Outcast 0:53 Outcast 0:55 Outcast 0:57 Outcast 1…" at bounding box center [729, 376] width 1410 height 595
click at [1410, 21] on button "Сохранить" at bounding box center [1404, 27] width 84 height 27
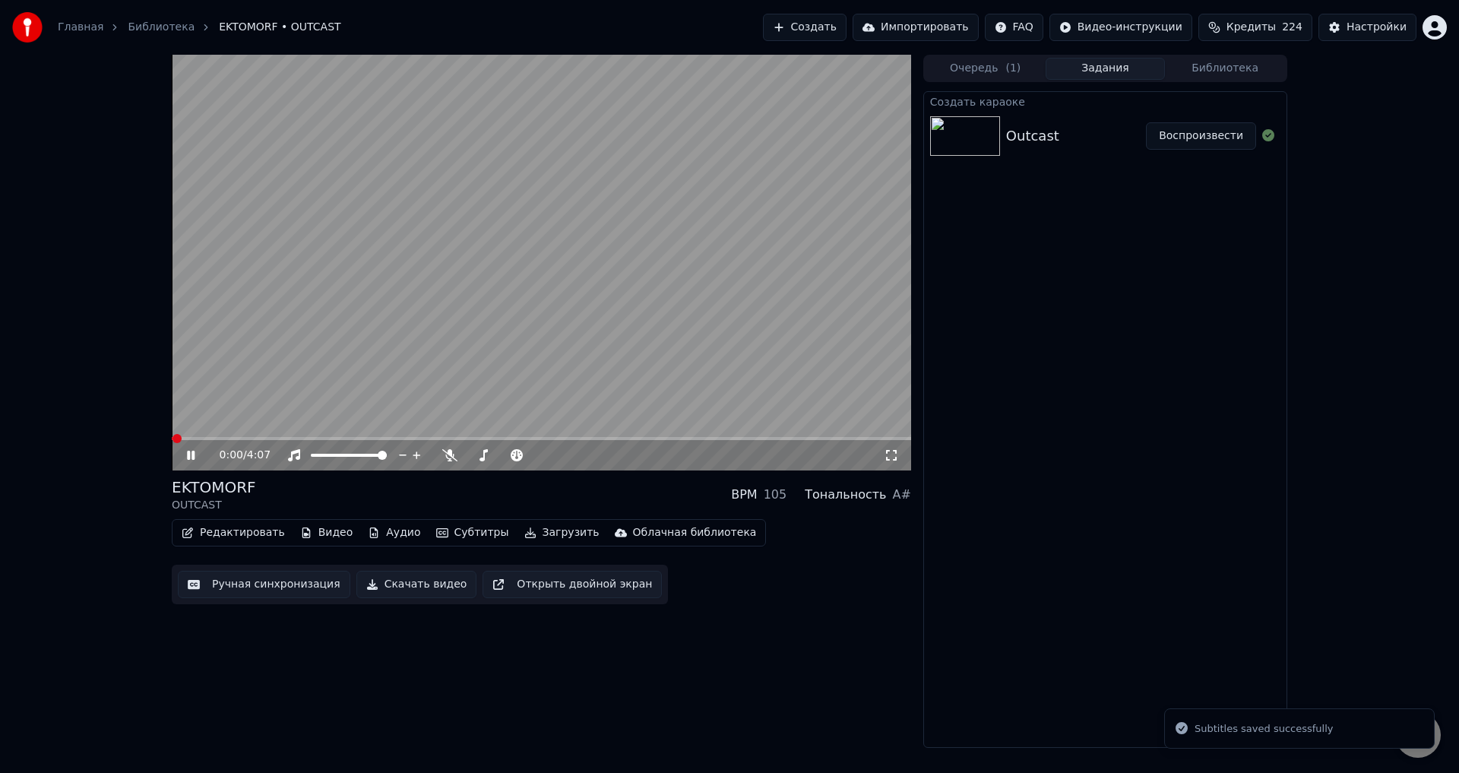
click at [1216, 64] on button "Библиотека" at bounding box center [1225, 69] width 120 height 22
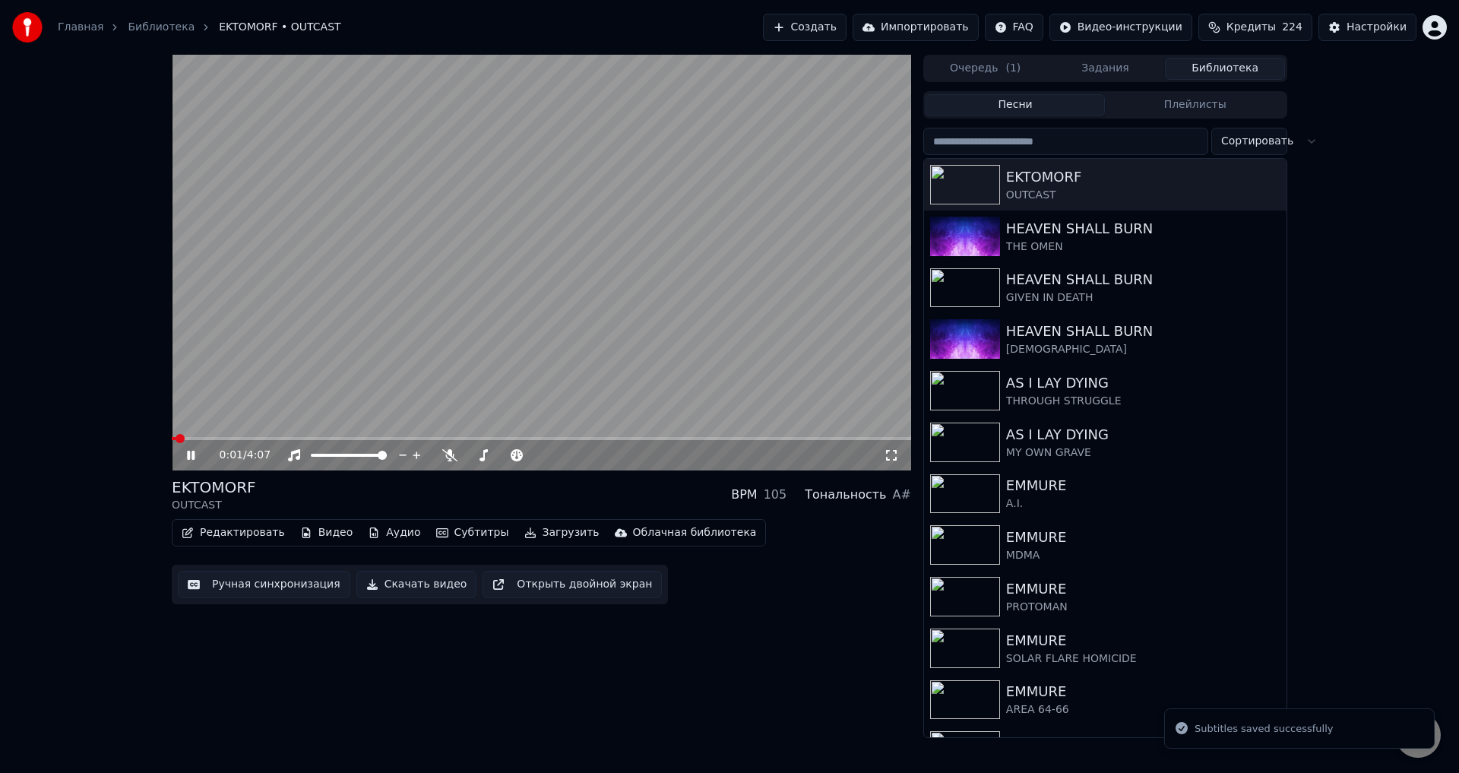
click at [567, 318] on video at bounding box center [541, 263] width 739 height 416
click at [1031, 337] on div "HEAVEN SHALL BURN" at bounding box center [1135, 331] width 259 height 21
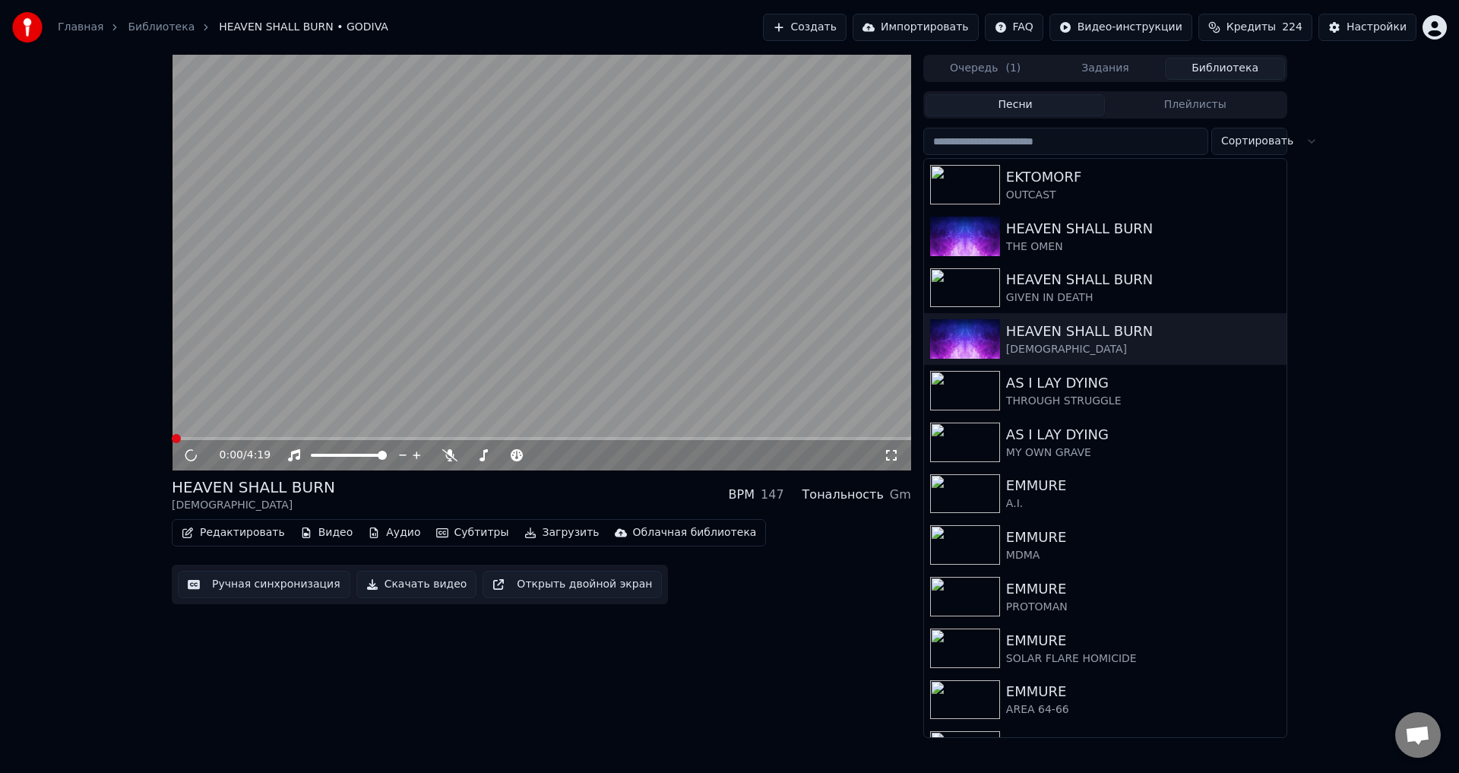
click at [608, 311] on video at bounding box center [541, 263] width 739 height 416
click at [1073, 239] on div "THE OMEN" at bounding box center [1135, 246] width 259 height 15
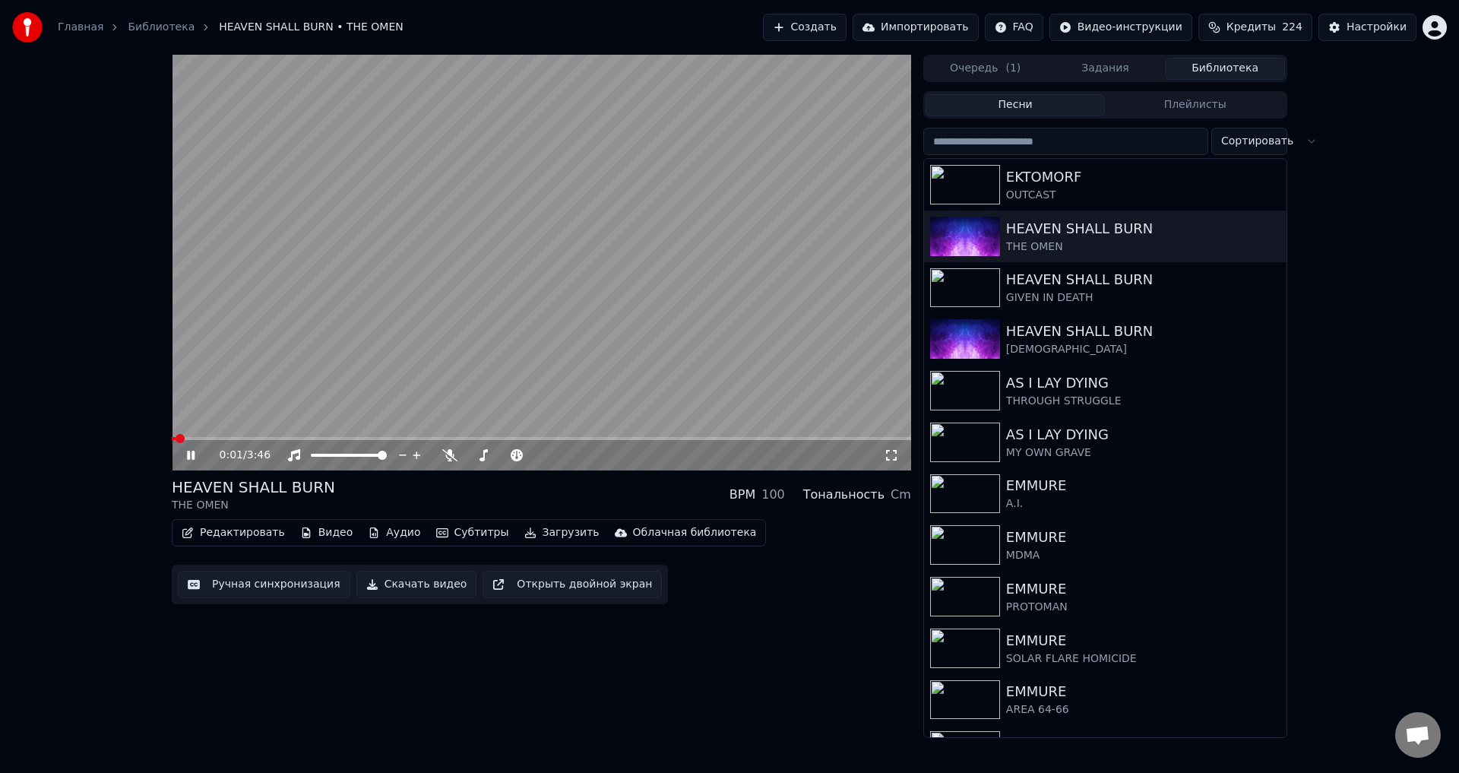
click at [756, 274] on video at bounding box center [541, 263] width 739 height 416
click at [504, 496] on div "HEAVEN SHALL BURN THE OMEN BPM 100 Тональность Cm" at bounding box center [541, 494] width 739 height 36
click at [742, 590] on div "Редактировать Видео Аудио Субтитры Загрузить Облачная библиотека Ручная синхрон…" at bounding box center [541, 561] width 739 height 85
click at [506, 491] on div "HEAVEN SHALL BURN THE OMEN BPM 100 Тональность Cm" at bounding box center [541, 494] width 739 height 36
click at [539, 495] on div "HEAVEN SHALL BURN THE OMEN BPM 100 Тональность Cm" at bounding box center [541, 494] width 739 height 36
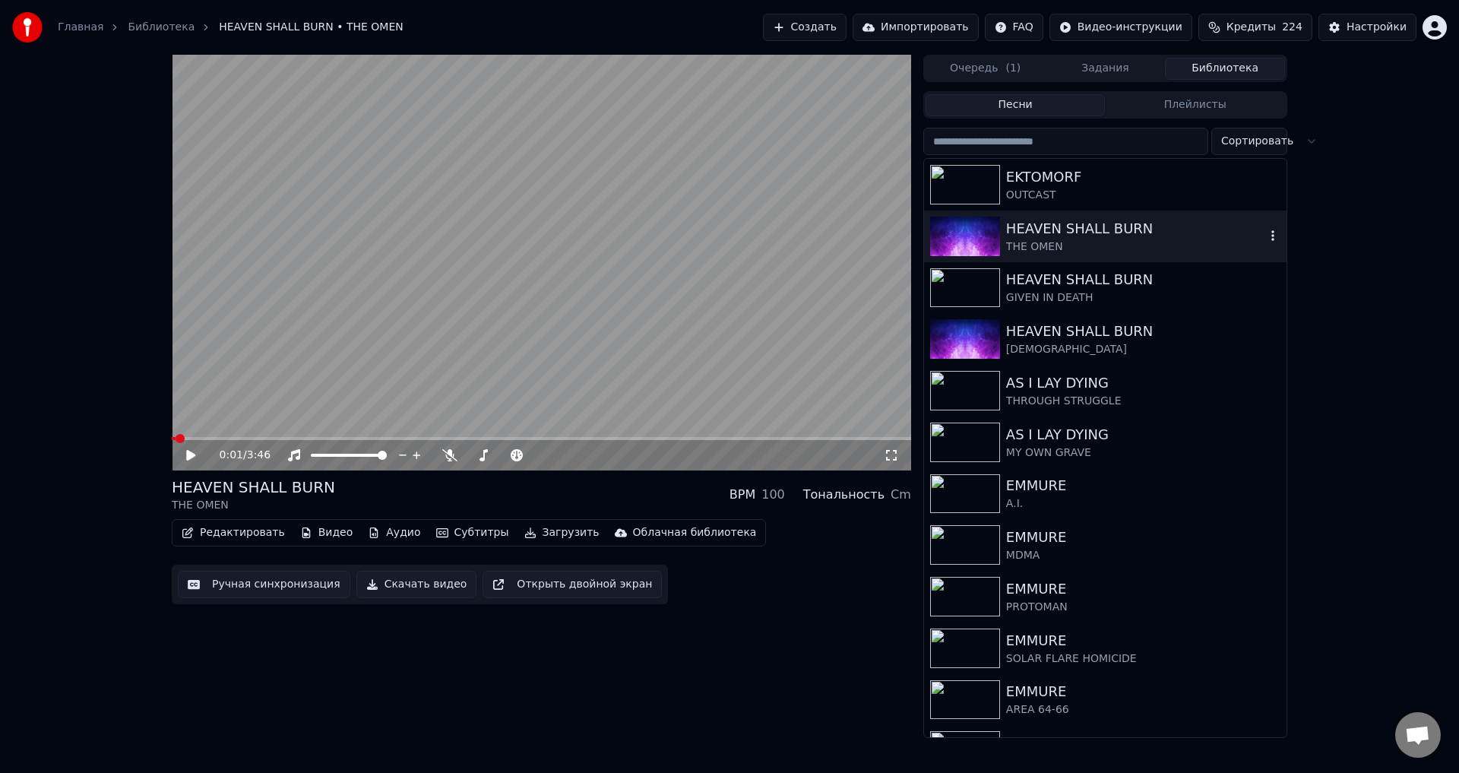
click at [1062, 185] on div "EKTOMORF" at bounding box center [1143, 176] width 274 height 21
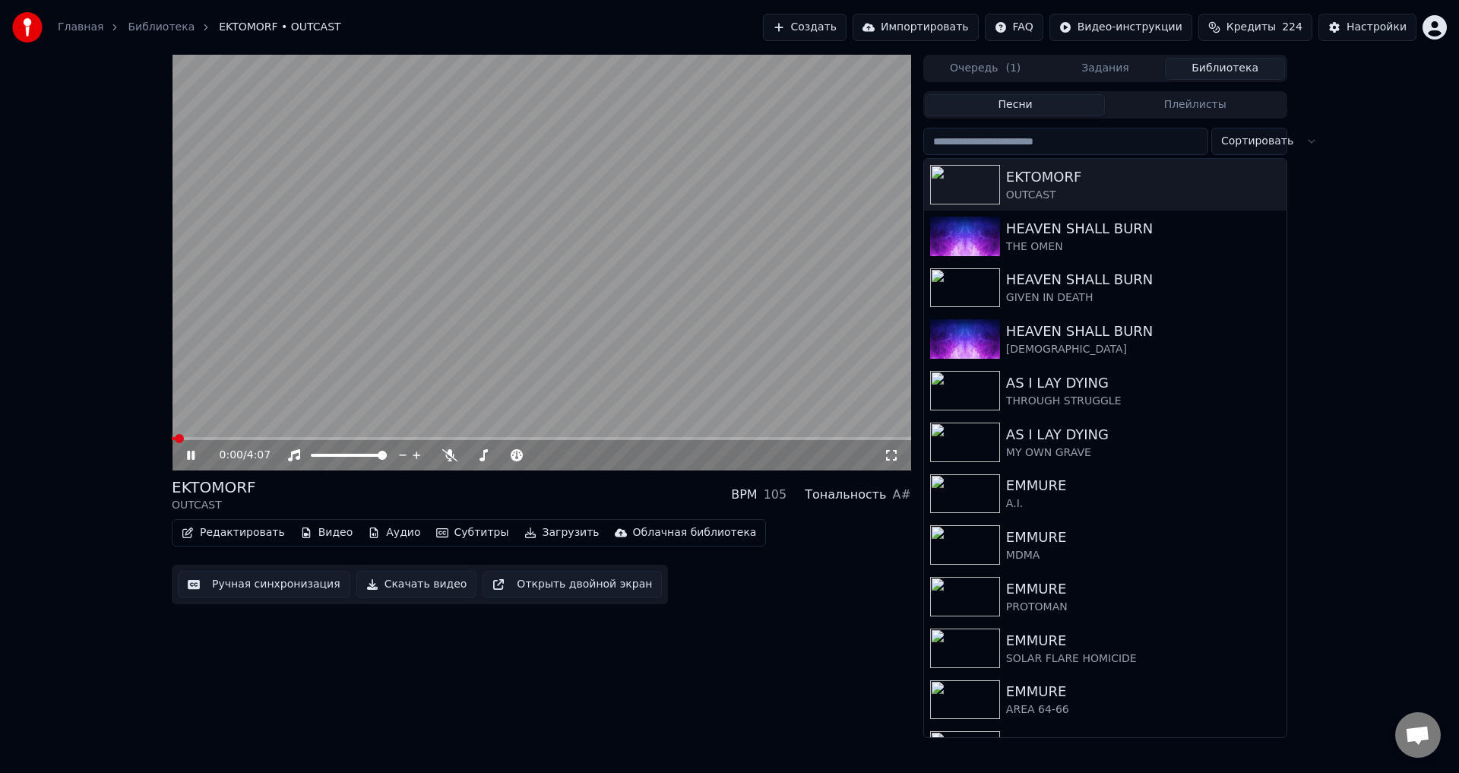
click at [473, 327] on video at bounding box center [541, 263] width 739 height 416
click at [542, 490] on div "EKTOMORF OUTCAST BPM 105 Тональность A#" at bounding box center [541, 494] width 739 height 36
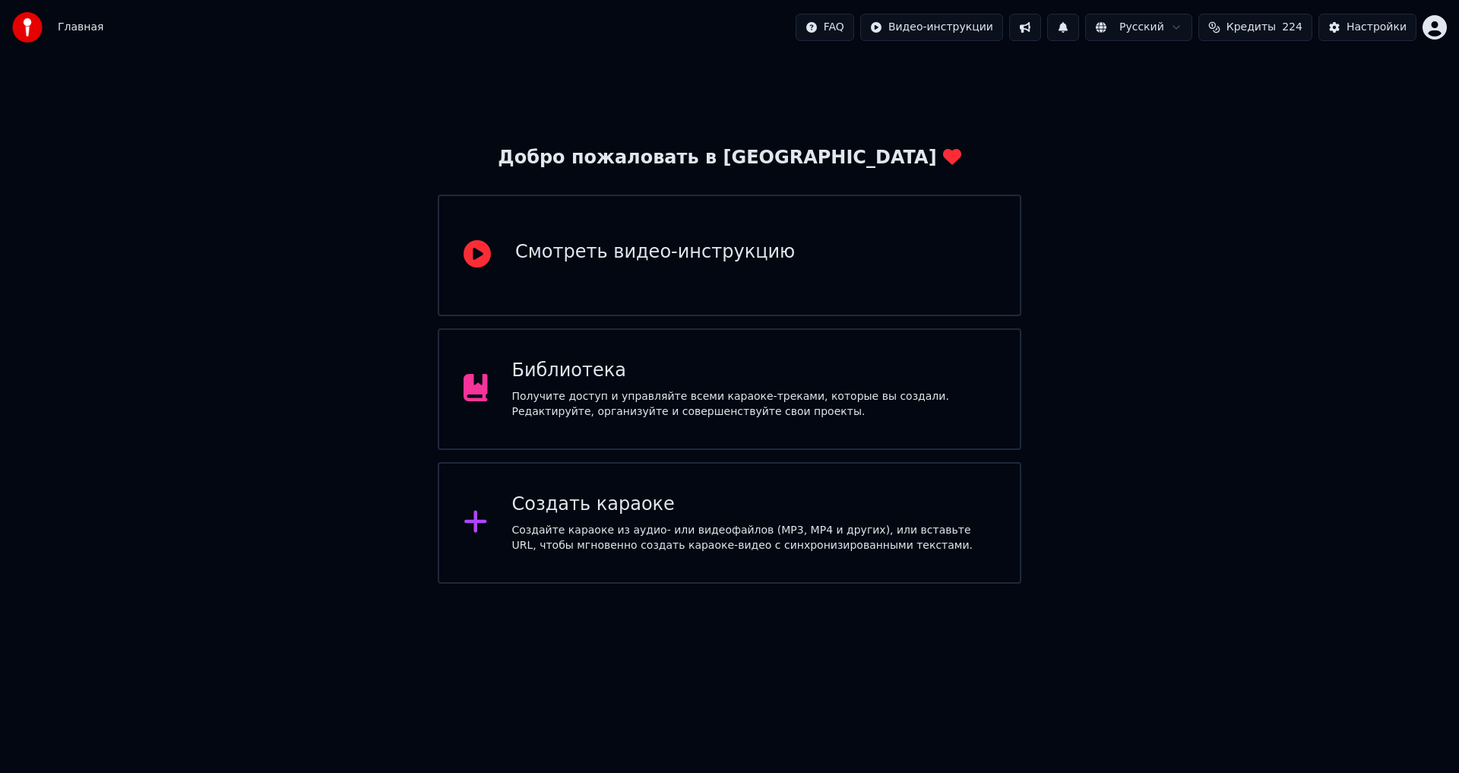
click at [936, 369] on div "Библиотека" at bounding box center [754, 371] width 484 height 24
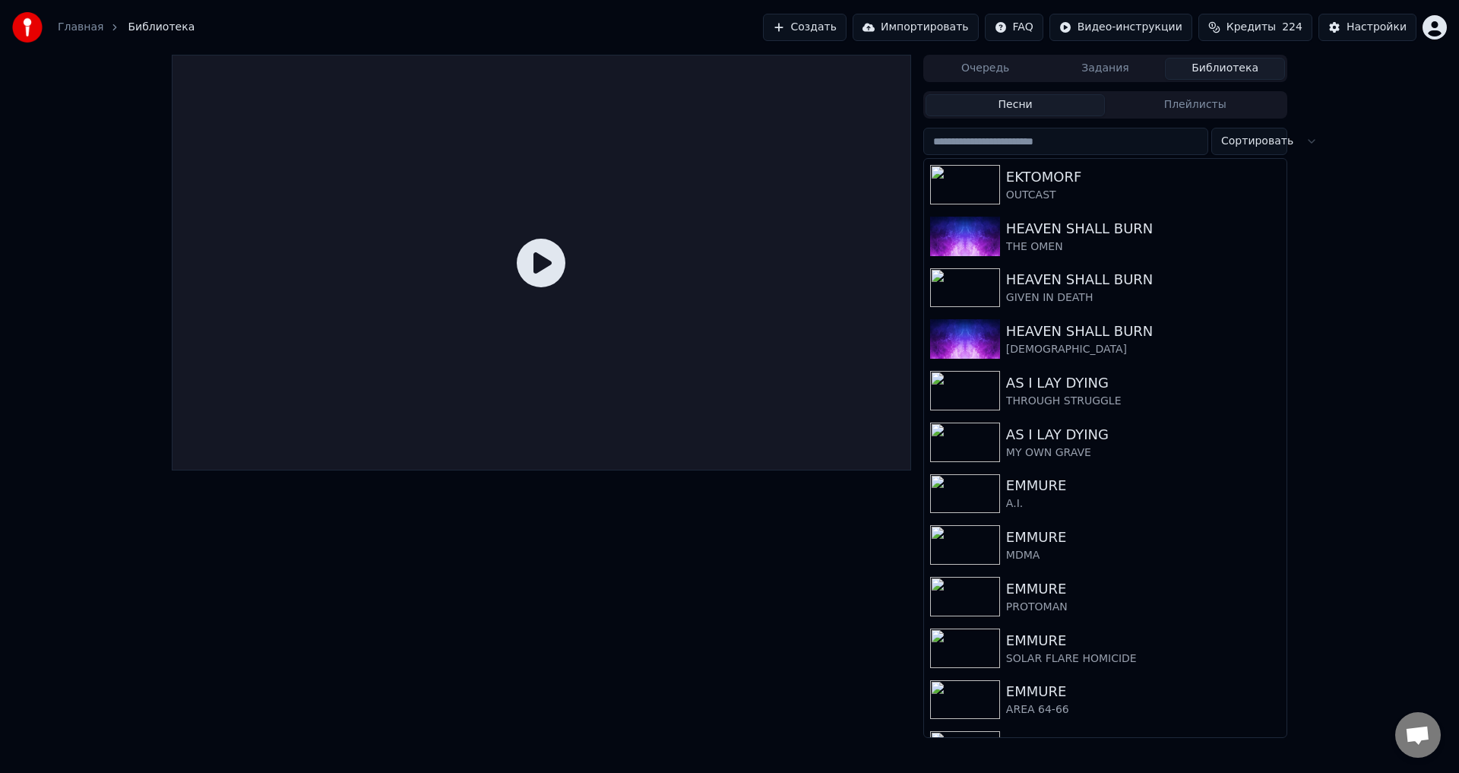
click at [838, 27] on button "Создать" at bounding box center [805, 27] width 84 height 27
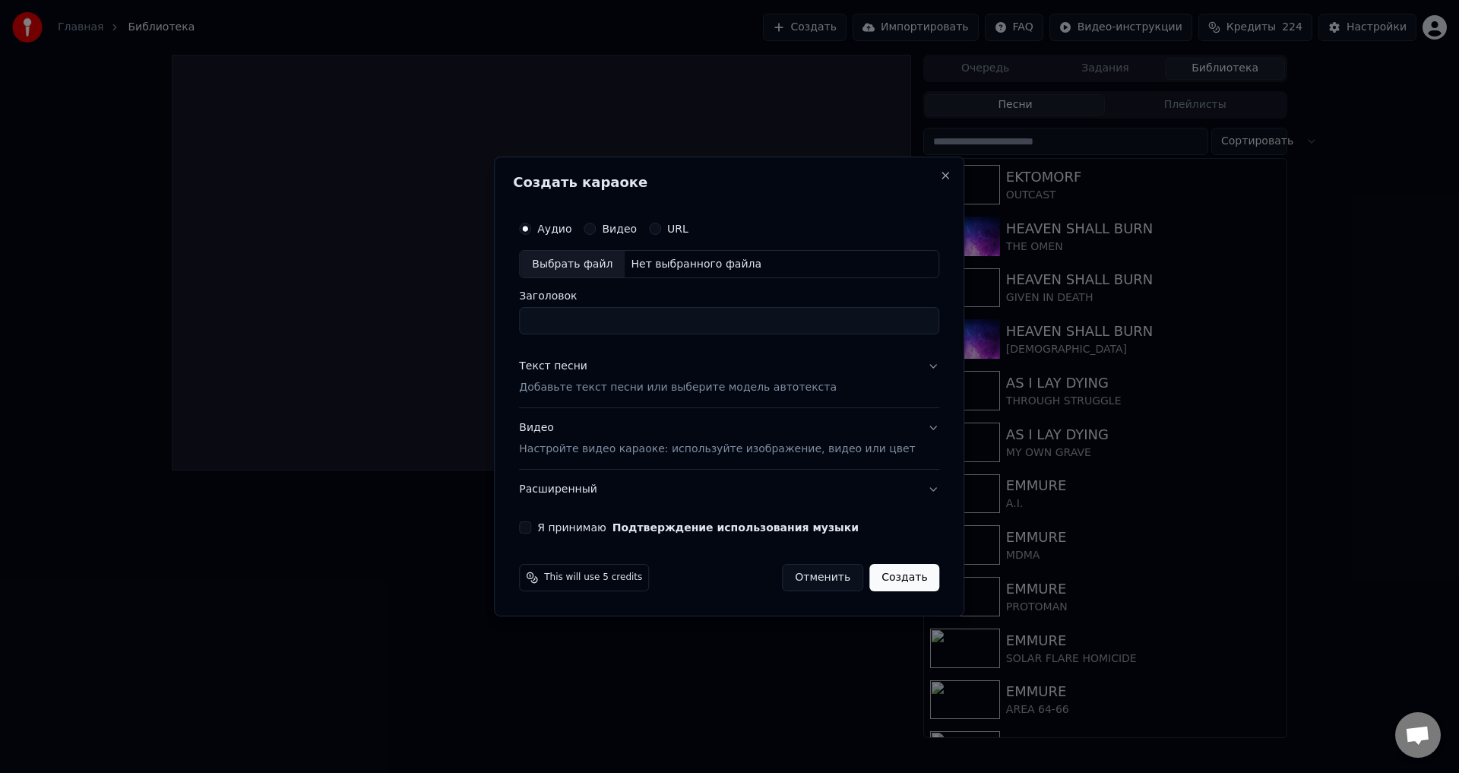
click at [596, 225] on button "Видео" at bounding box center [589, 229] width 12 height 12
click at [531, 225] on button "Аудио" at bounding box center [525, 229] width 12 height 12
click at [583, 254] on div "Выбрать файл" at bounding box center [572, 264] width 105 height 27
click at [570, 321] on input "**********" at bounding box center [729, 321] width 420 height 27
type input "**********"
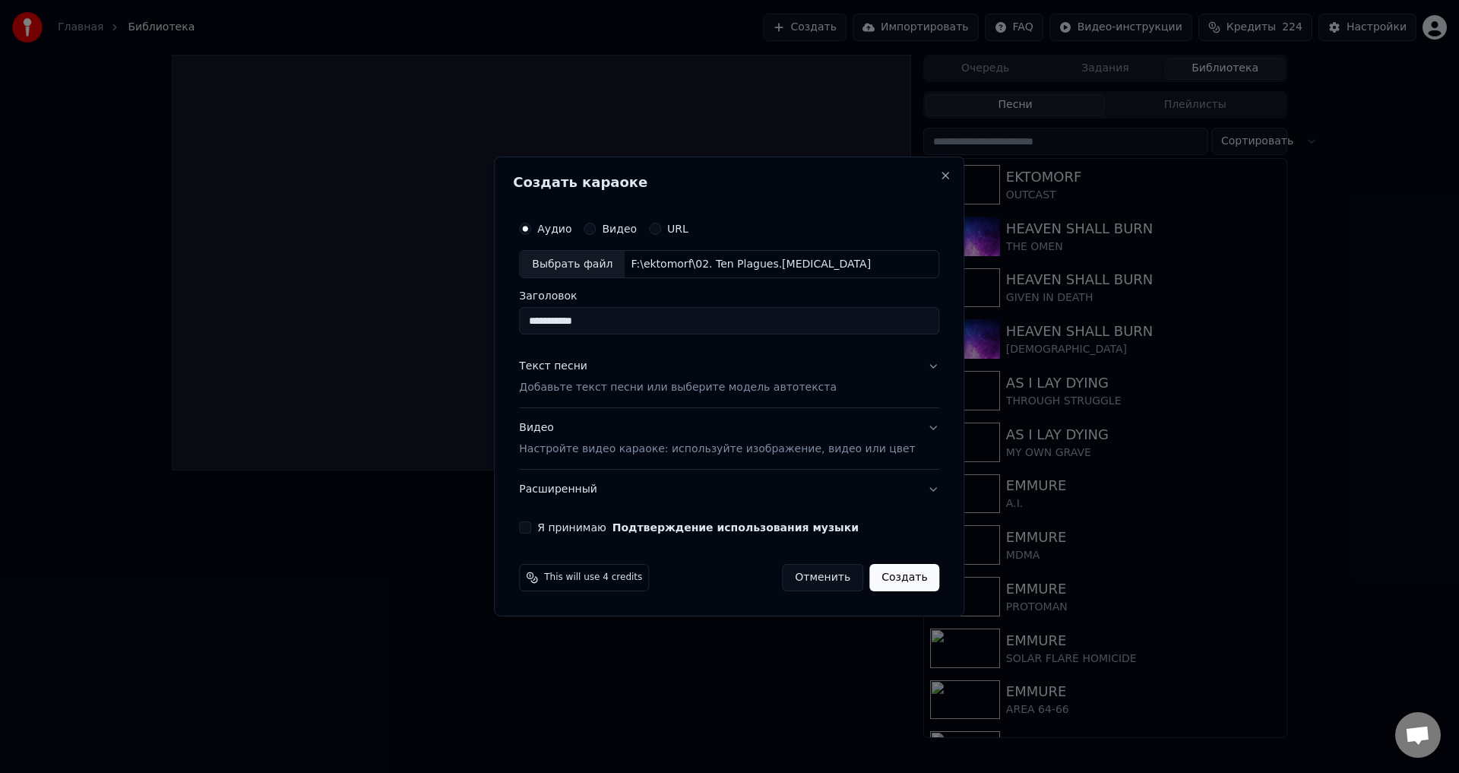
click at [632, 383] on p "Добавьте текст песни или выберите модель автотекста" at bounding box center [678, 388] width 318 height 15
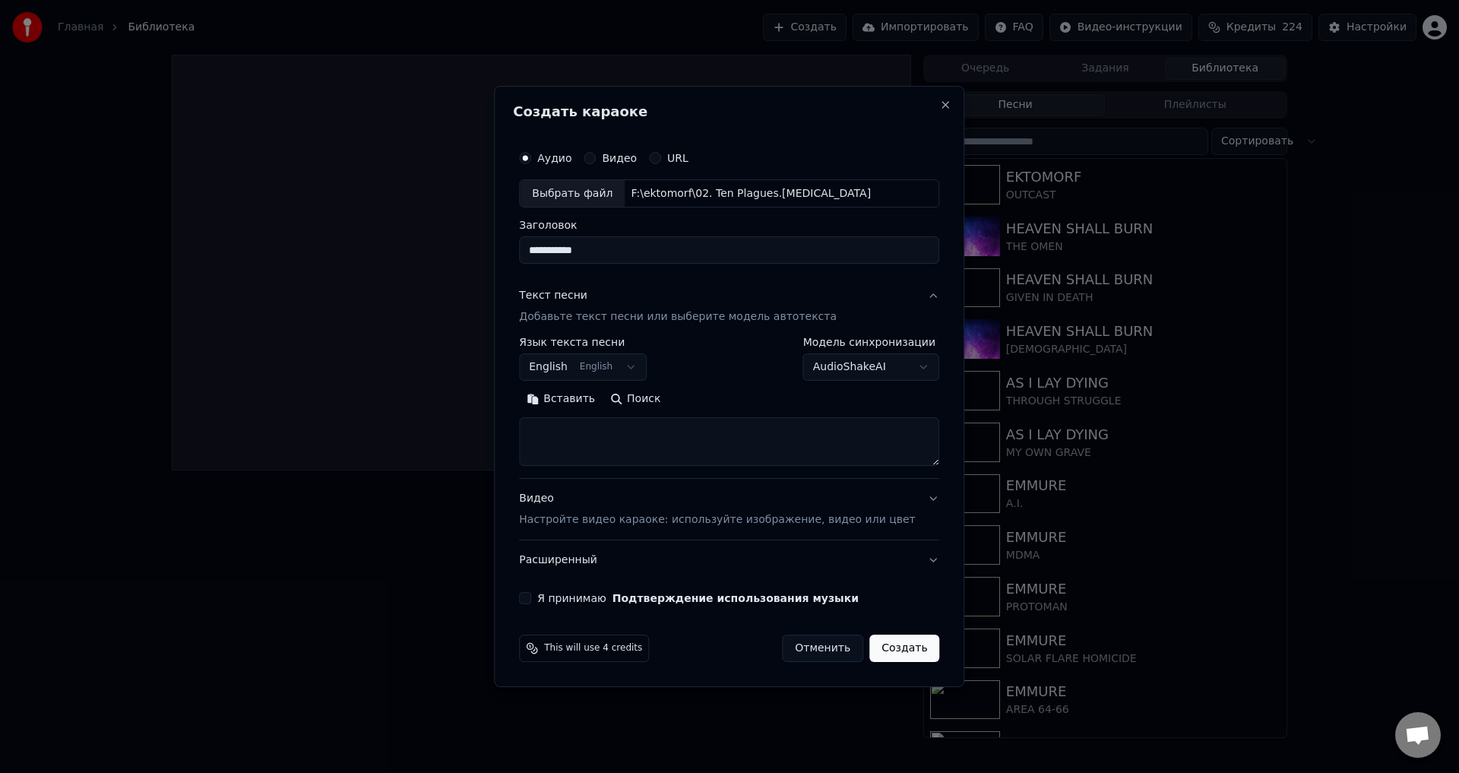
click at [647, 426] on textarea at bounding box center [729, 442] width 420 height 49
click at [850, 440] on textarea at bounding box center [729, 442] width 420 height 49
paste textarea "**********"
type textarea "**********"
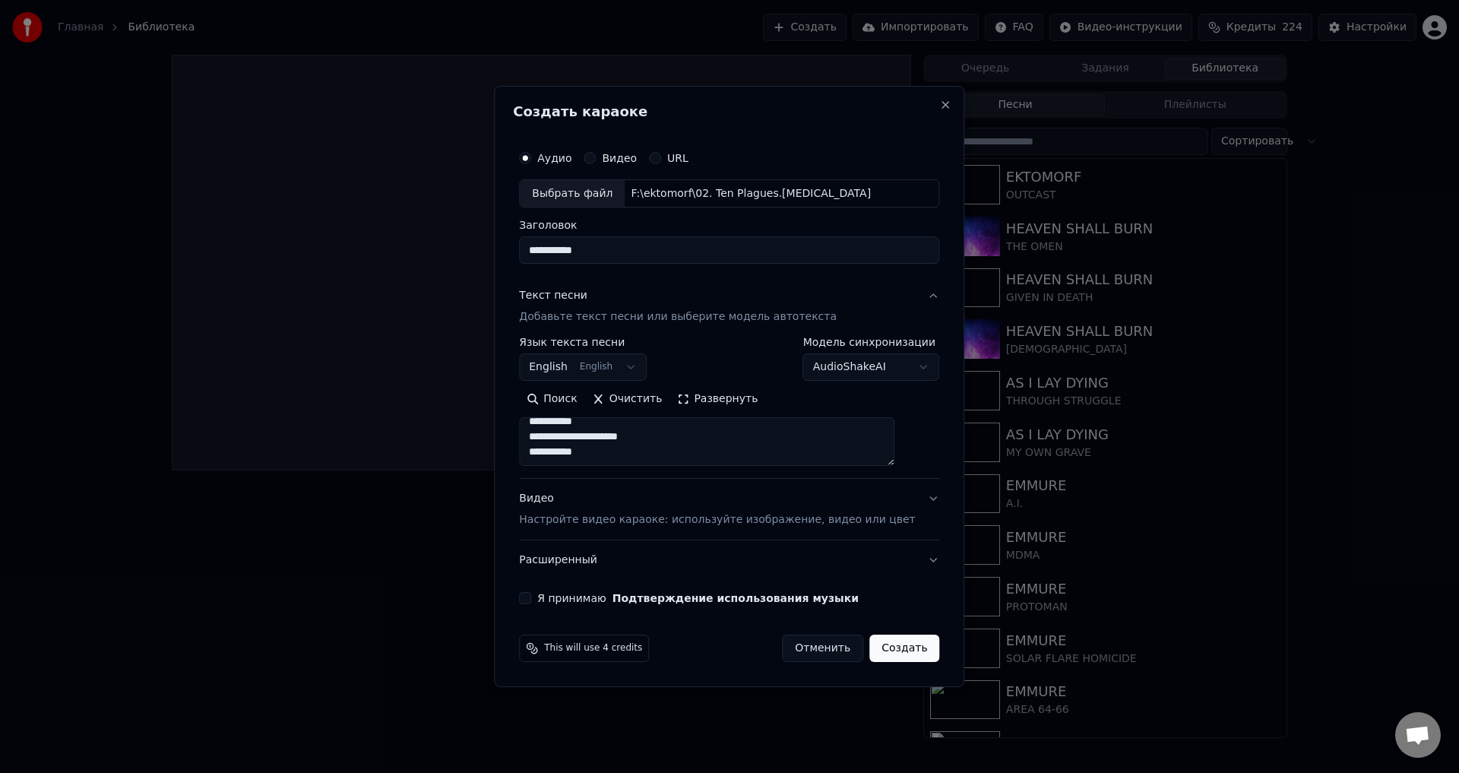
click at [665, 517] on p "Настройте видео караоке: используйте изображение, видео или цвет" at bounding box center [717, 519] width 396 height 15
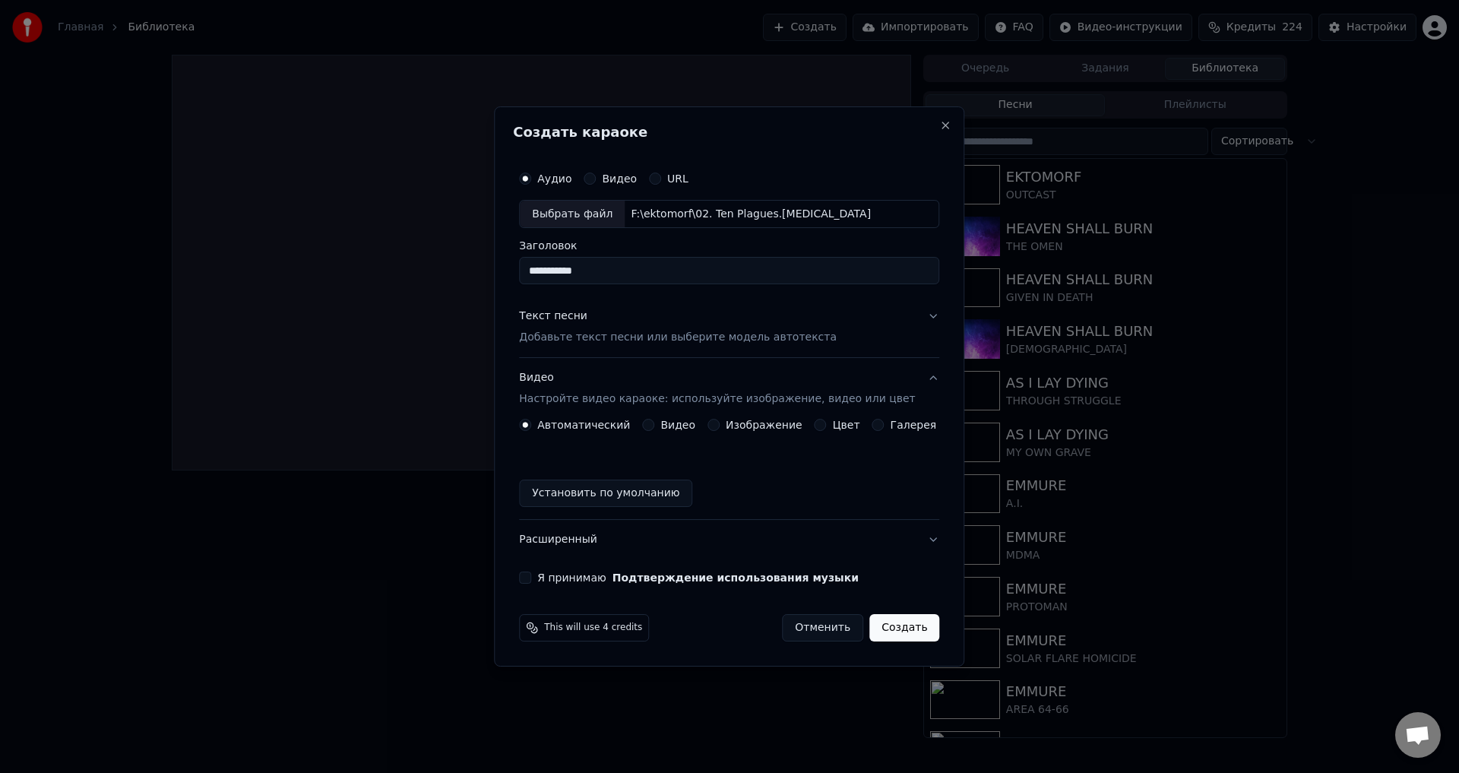
click at [715, 425] on button "Изображение" at bounding box center [713, 425] width 12 height 12
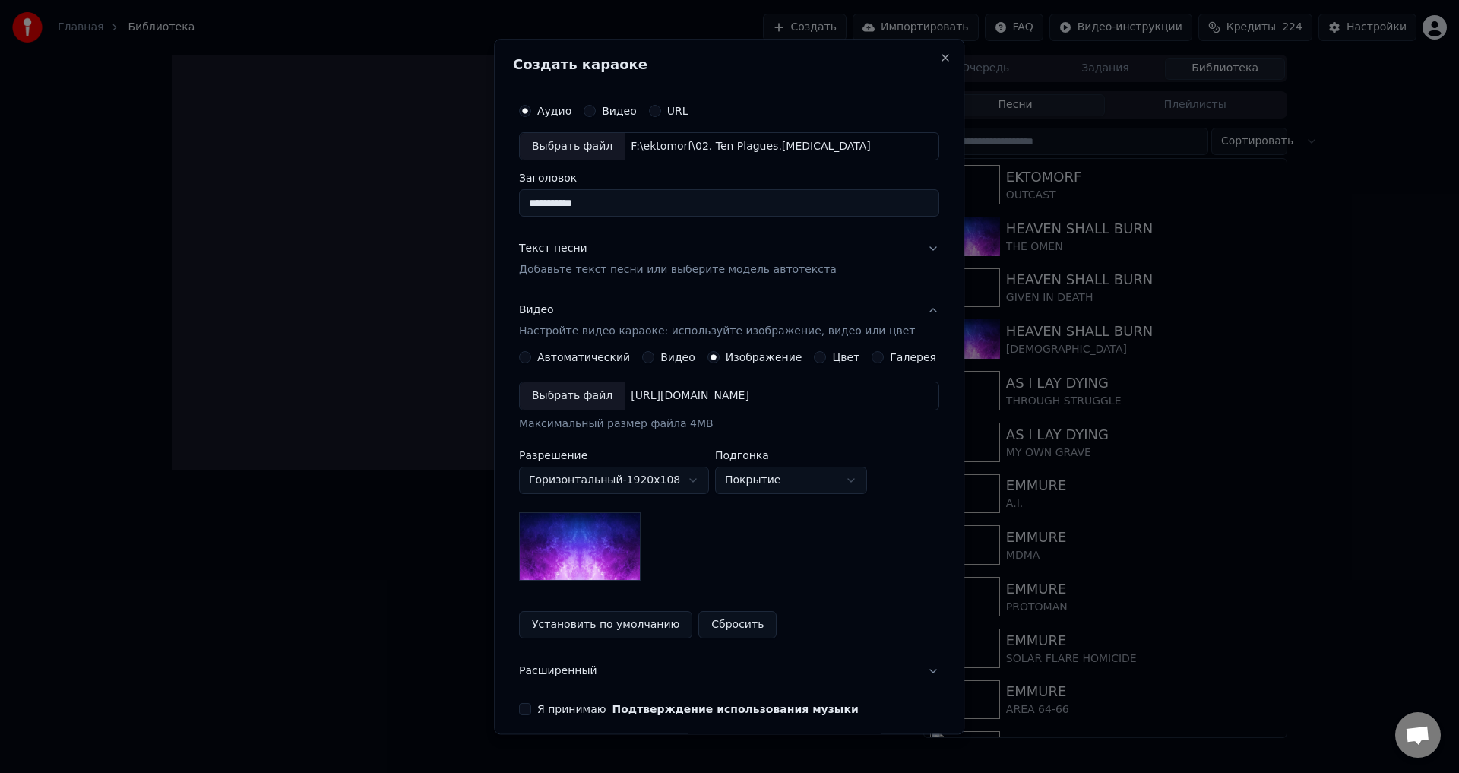
click at [589, 406] on div "Выбрать файл" at bounding box center [572, 396] width 105 height 27
click at [577, 398] on div "Выбрать файл" at bounding box center [572, 396] width 105 height 27
click at [581, 399] on div "Выбрать файл" at bounding box center [572, 396] width 105 height 27
click at [574, 393] on div "Выбрать файл" at bounding box center [572, 396] width 105 height 27
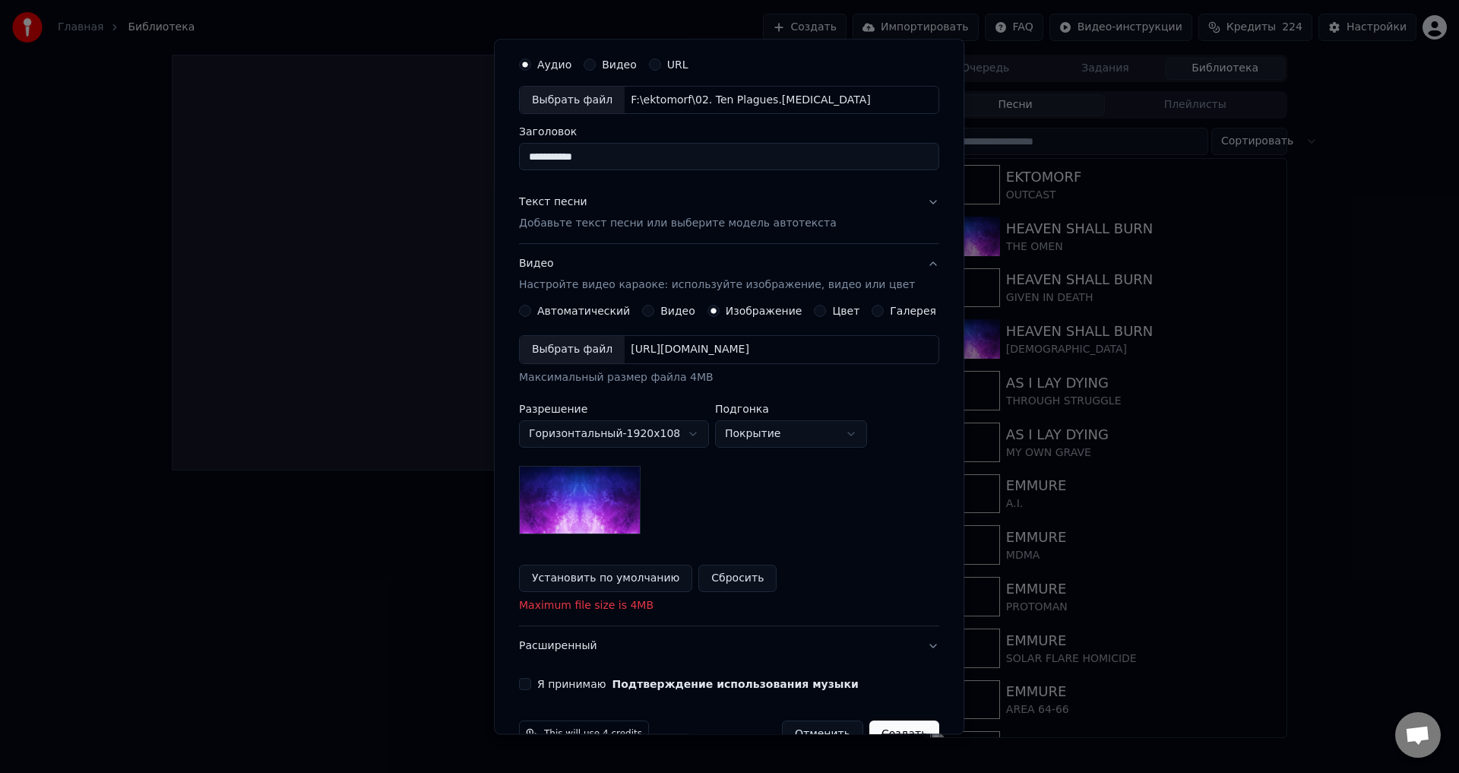
scroll to position [85, 0]
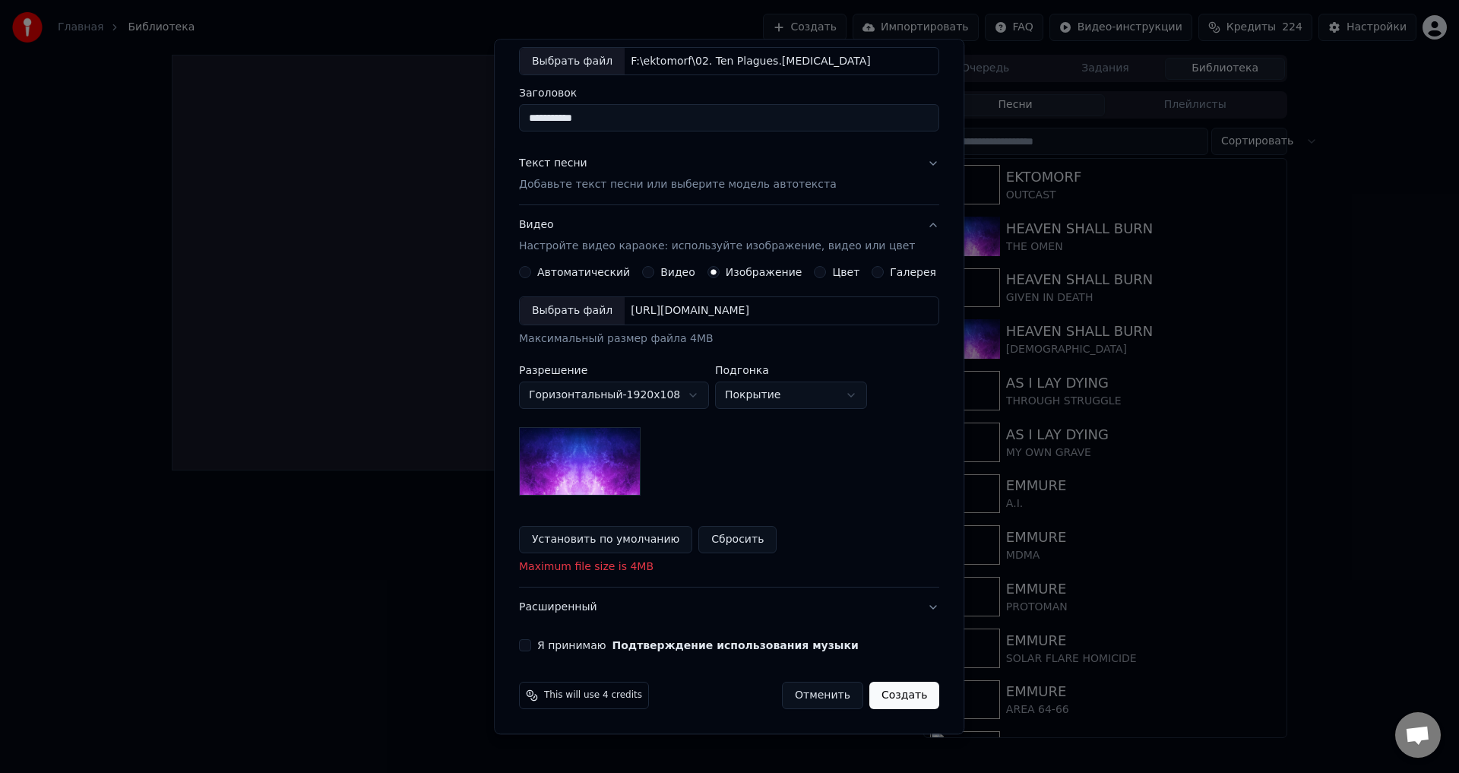
click at [812, 692] on button "Отменить" at bounding box center [822, 695] width 81 height 27
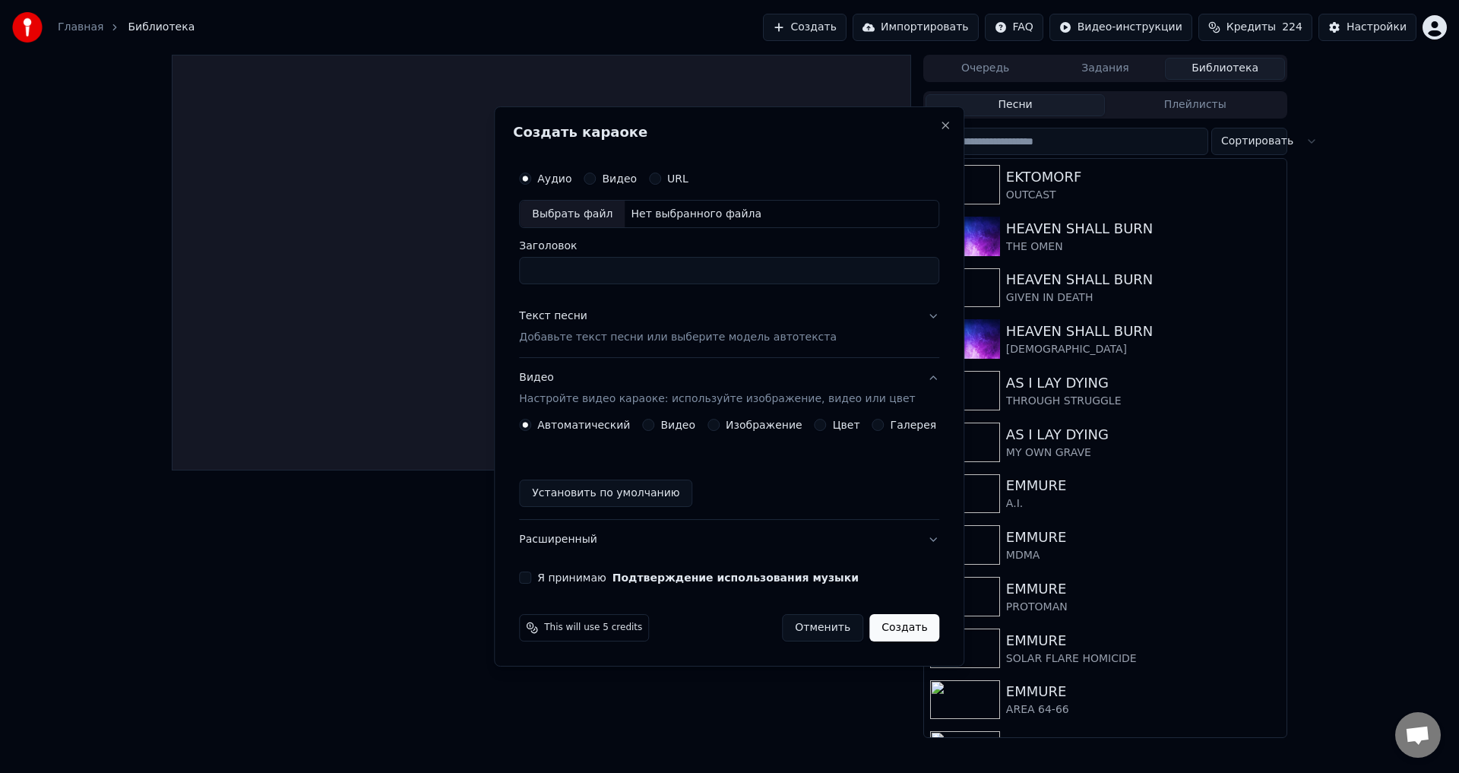
scroll to position [0, 0]
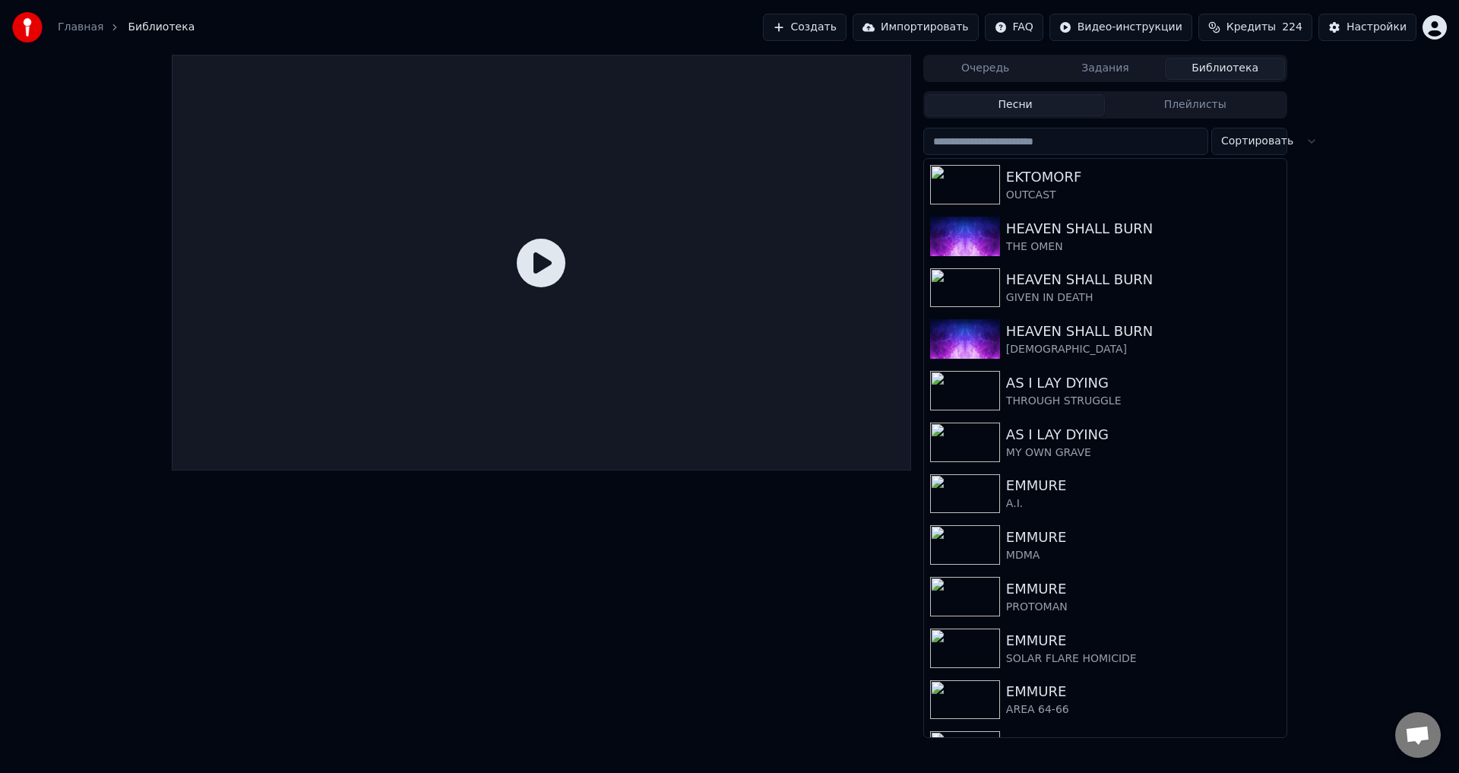
click at [826, 21] on button "Создать" at bounding box center [805, 27] width 84 height 27
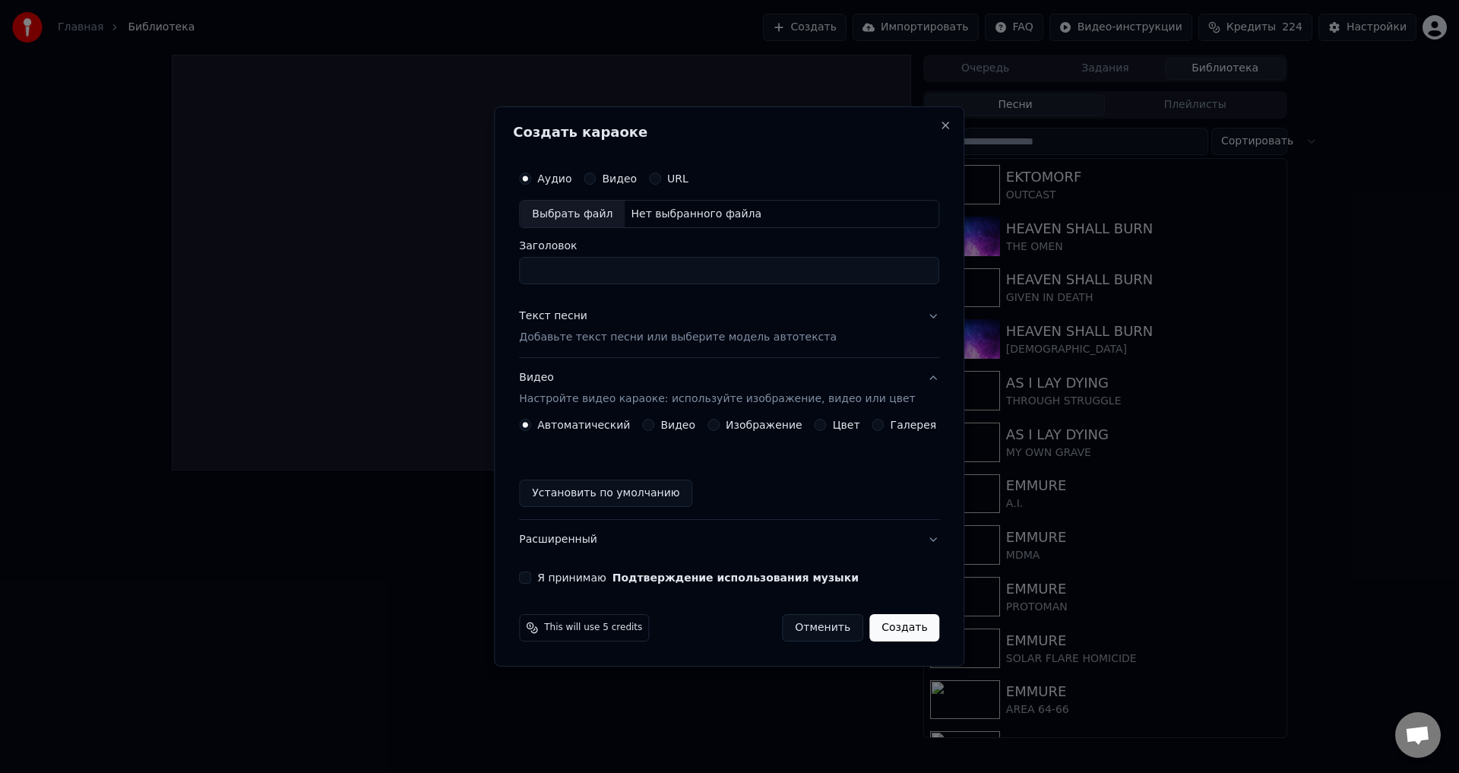
click at [722, 422] on div "Изображение" at bounding box center [754, 425] width 95 height 12
click at [718, 425] on button "Изображение" at bounding box center [713, 425] width 12 height 12
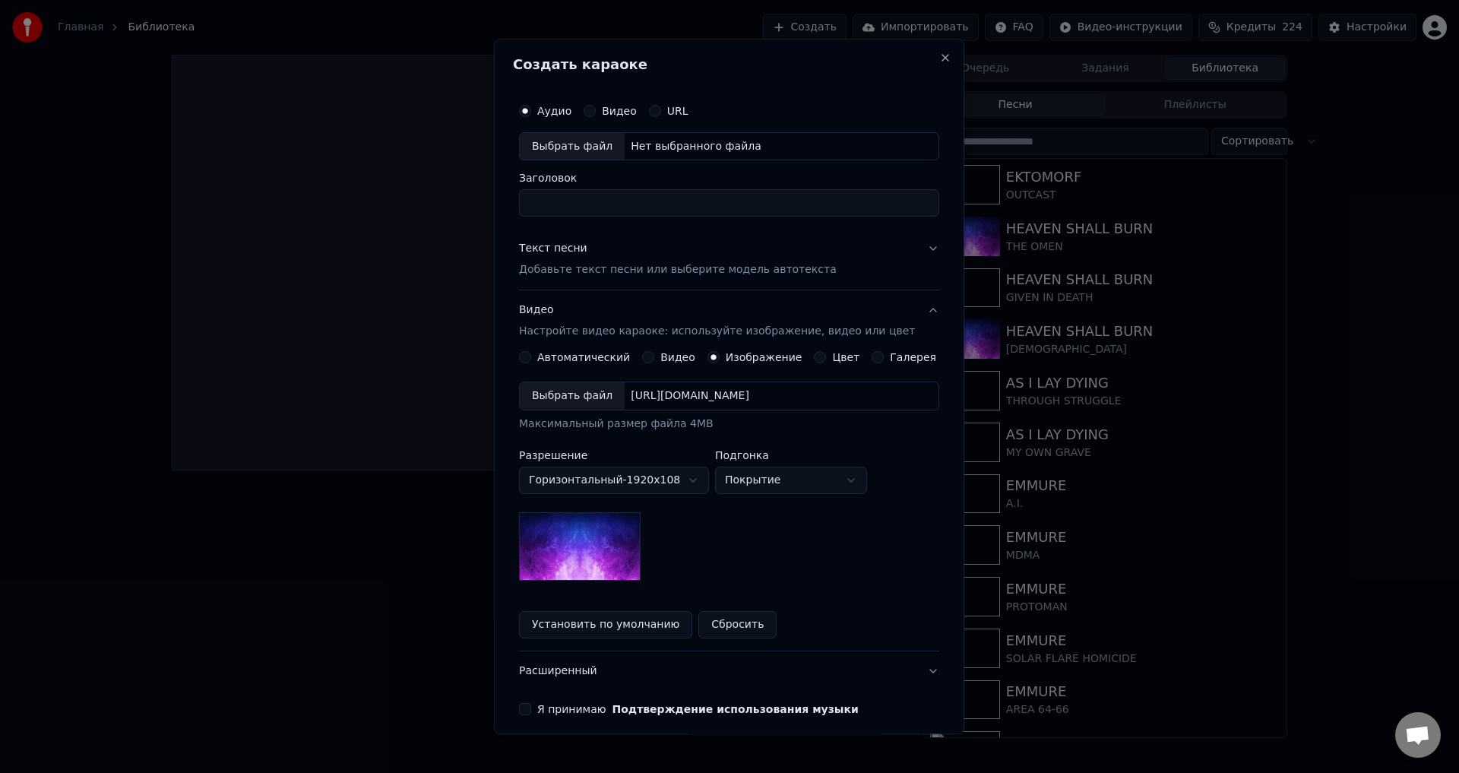
click at [580, 383] on div "Выбрать файл" at bounding box center [572, 396] width 105 height 27
click at [595, 135] on div "Выбрать файл" at bounding box center [572, 146] width 105 height 27
click at [558, 204] on input "**********" at bounding box center [729, 203] width 420 height 27
type input "**********"
click at [561, 324] on p "Настройте видео караоке: используйте изображение, видео или цвет" at bounding box center [717, 331] width 396 height 15
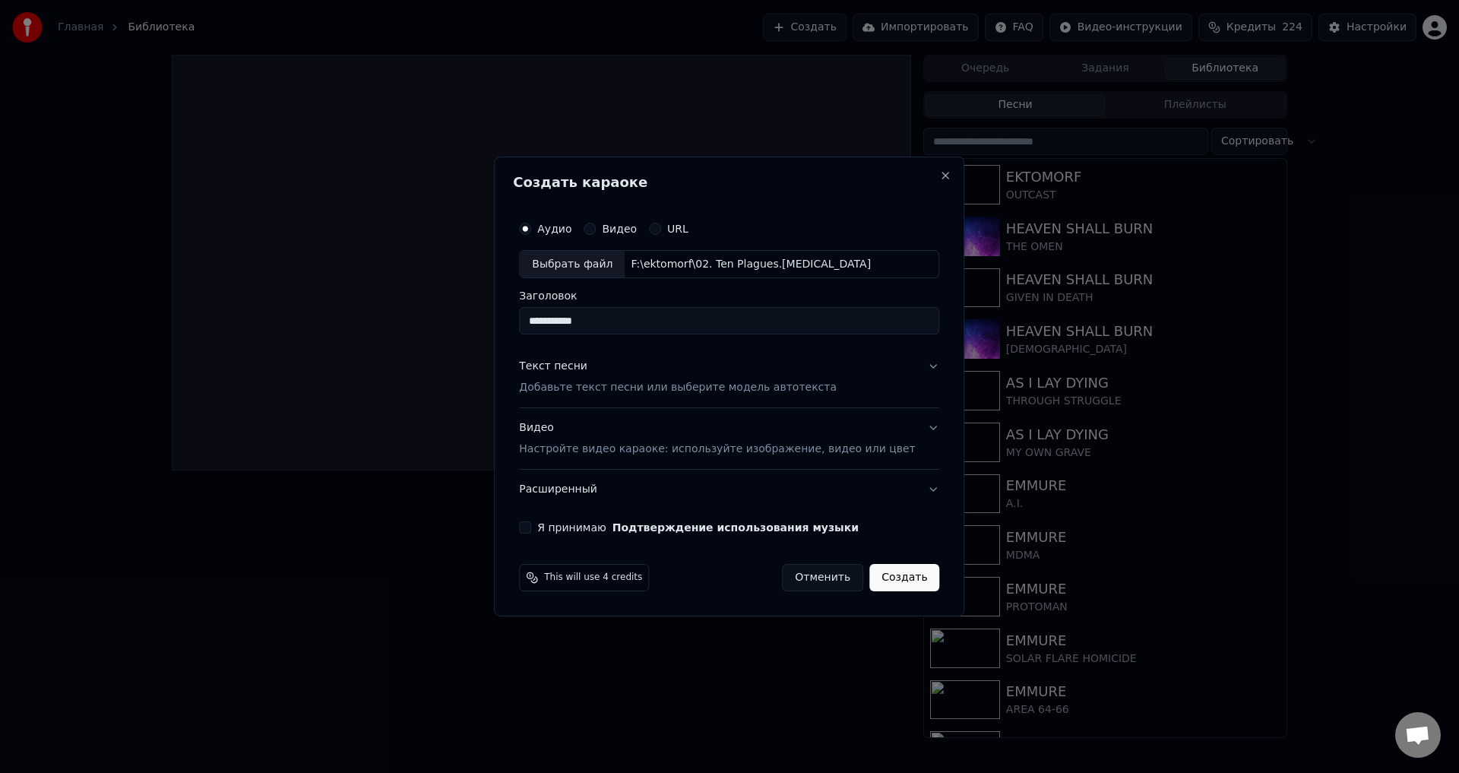
click at [585, 368] on div "Текст песни" at bounding box center [553, 366] width 68 height 15
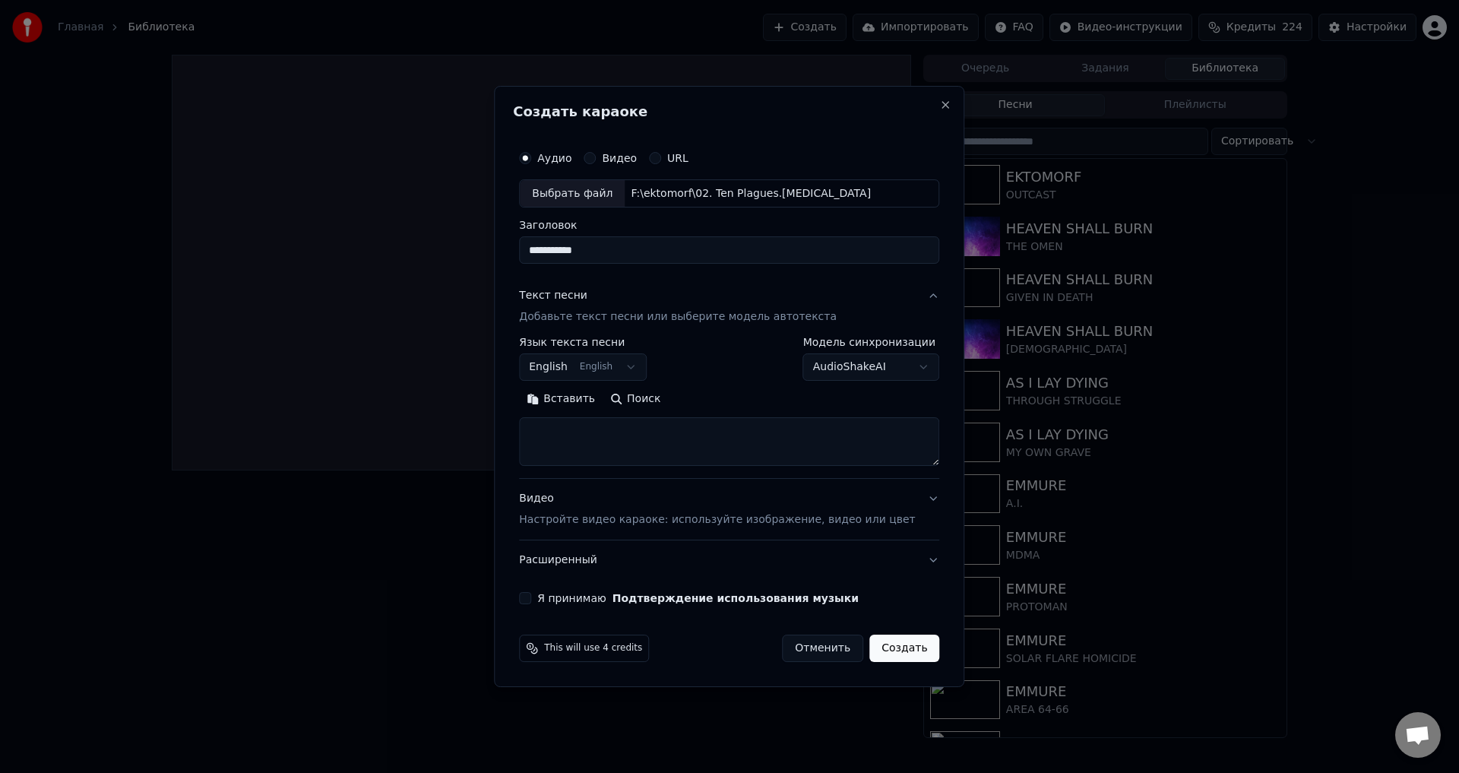
click at [634, 438] on textarea at bounding box center [729, 442] width 420 height 49
paste textarea "**********"
type textarea "**********"
drag, startPoint x: 551, startPoint y: 593, endPoint x: 593, endPoint y: 592, distance: 42.5
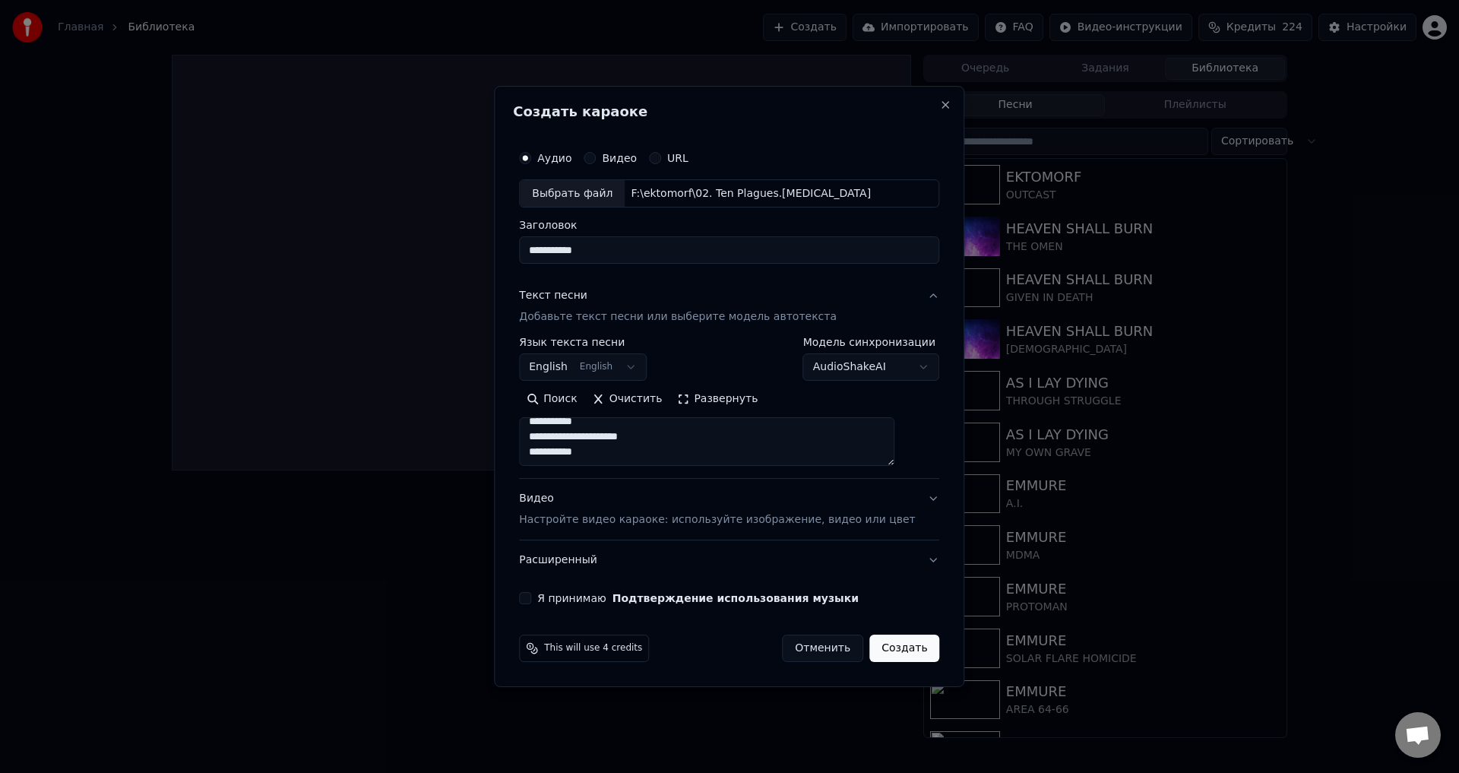
click at [531, 593] on button "Я принимаю Подтверждение использования музыки" at bounding box center [525, 598] width 12 height 12
click at [911, 558] on button "Расширенный" at bounding box center [729, 560] width 420 height 40
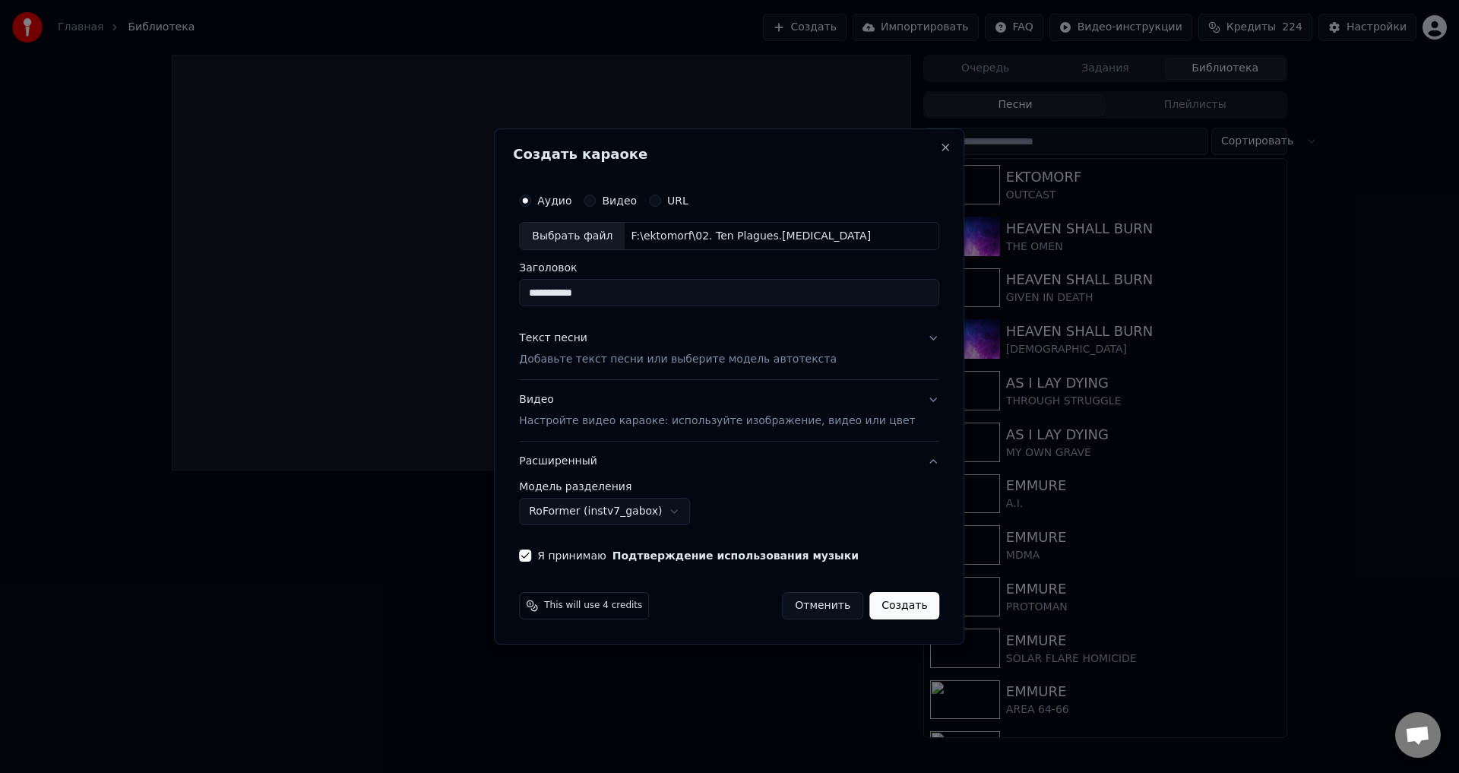
click at [913, 458] on button "Расширенный" at bounding box center [729, 461] width 420 height 40
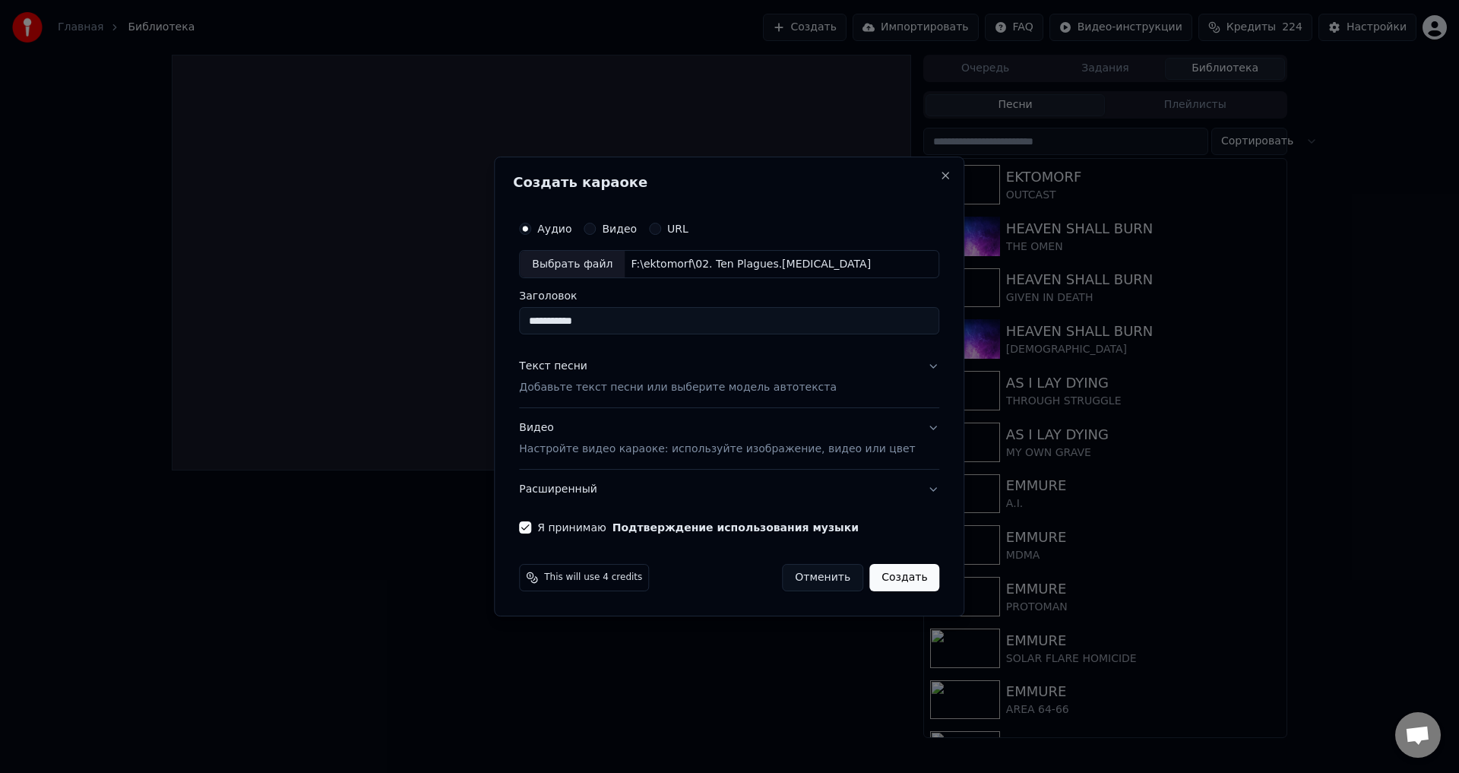
click at [886, 578] on button "Создать" at bounding box center [904, 577] width 70 height 27
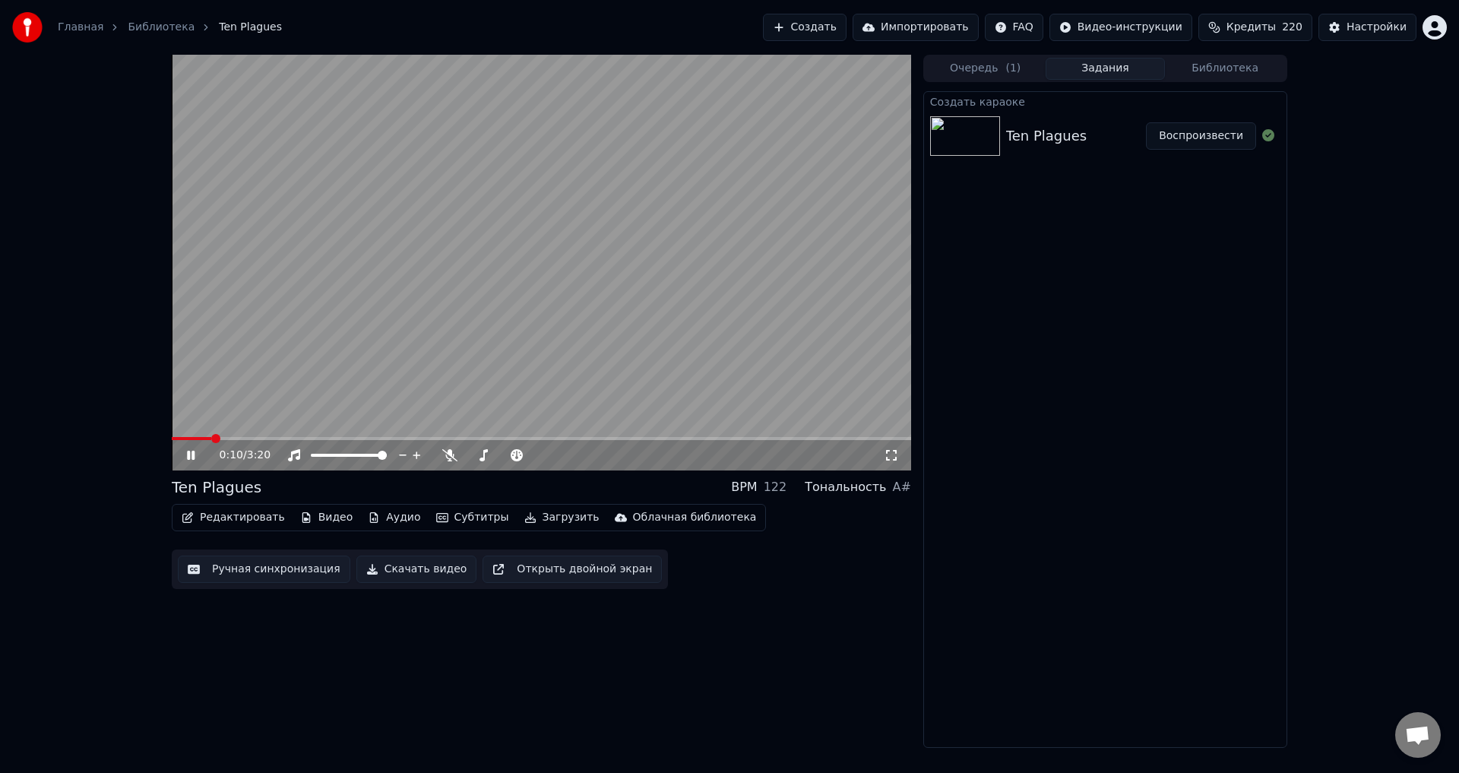
click at [393, 346] on video at bounding box center [541, 263] width 739 height 416
click at [251, 514] on button "Редактировать" at bounding box center [232, 517] width 115 height 21
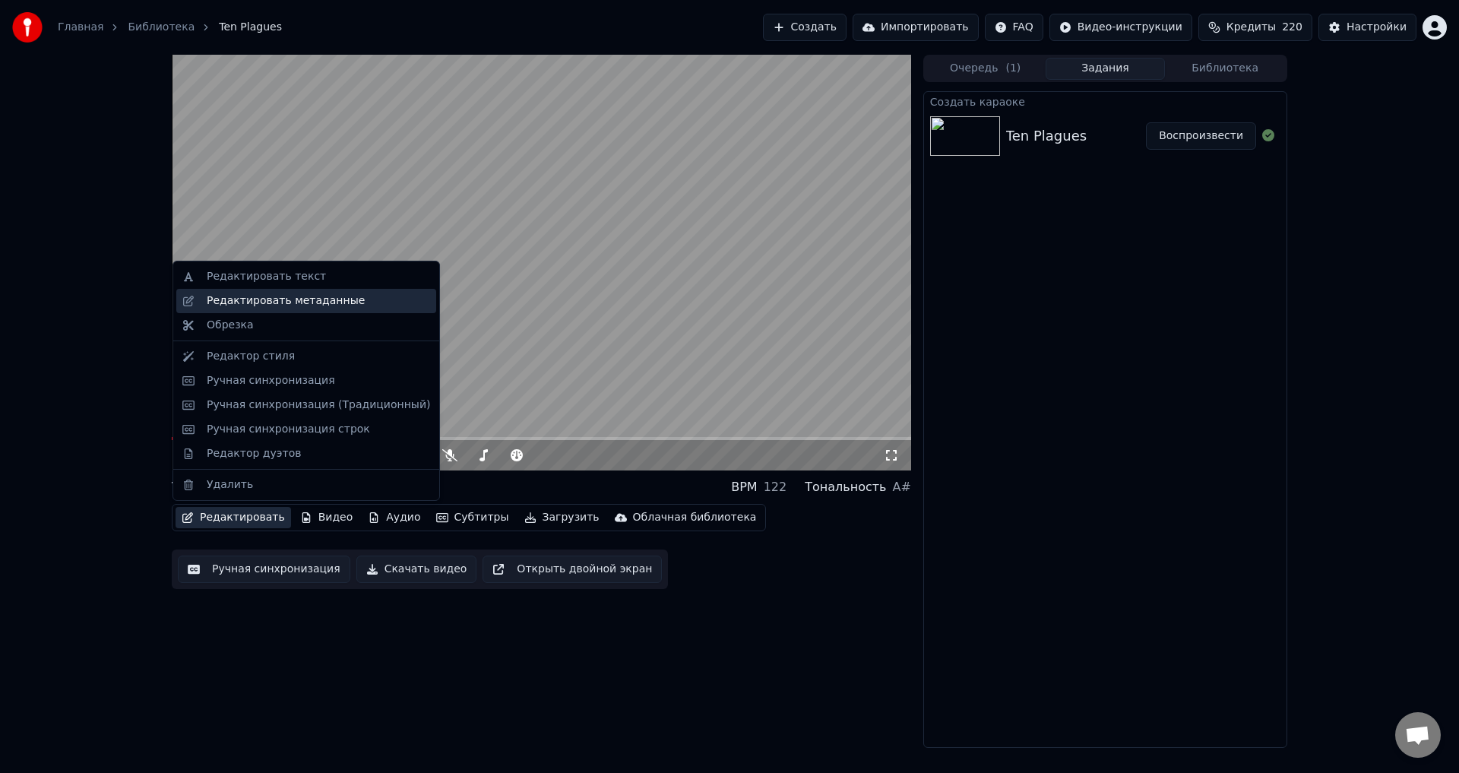
click at [295, 301] on div "Редактировать метаданные" at bounding box center [286, 300] width 158 height 15
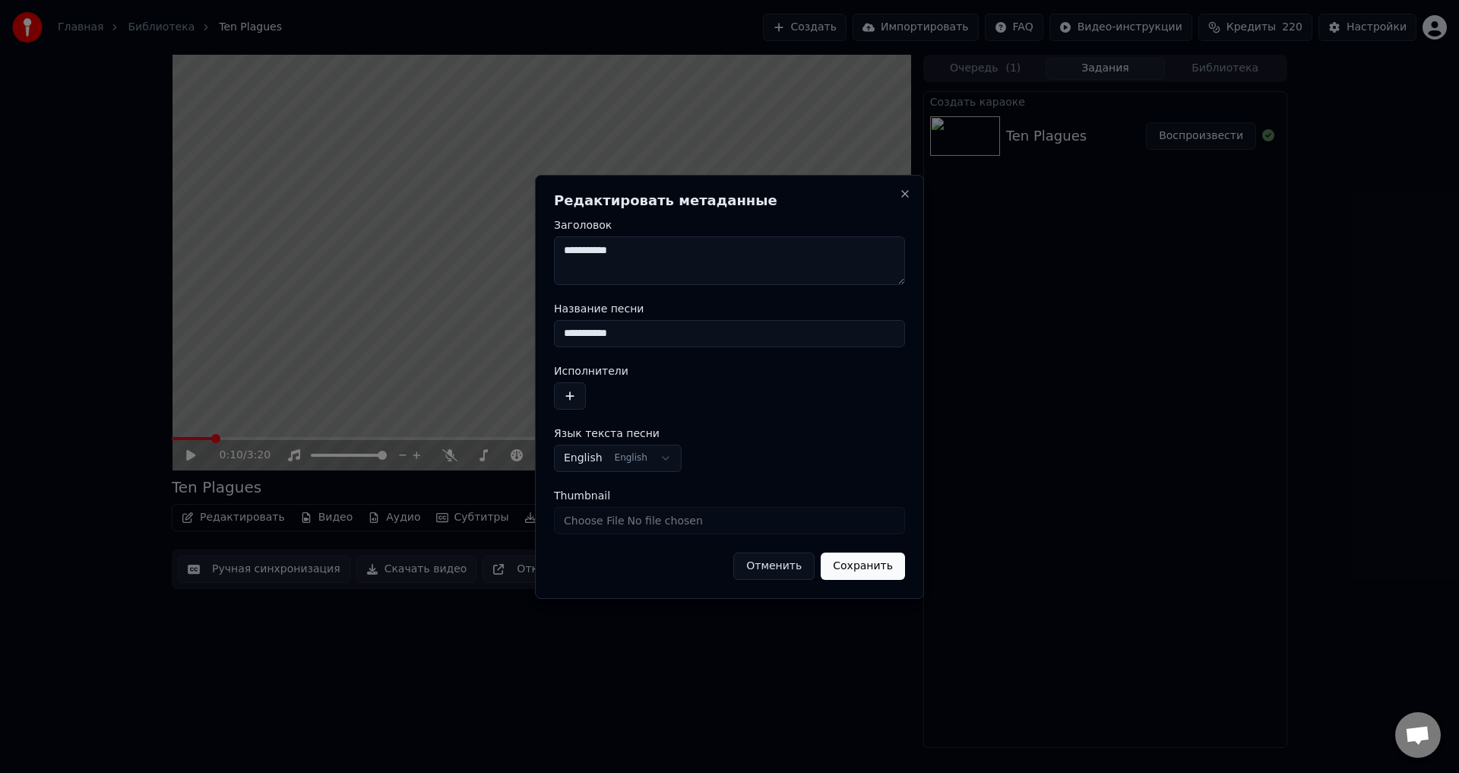
drag, startPoint x: 649, startPoint y: 336, endPoint x: 533, endPoint y: 337, distance: 117.0
click at [533, 337] on body "Главная Библиотека Ten Plagues Создать Импортировать FAQ Видео-инструкции Креди…" at bounding box center [729, 386] width 1459 height 773
type input "*"
type input "********"
click at [574, 397] on button "button" at bounding box center [570, 395] width 32 height 27
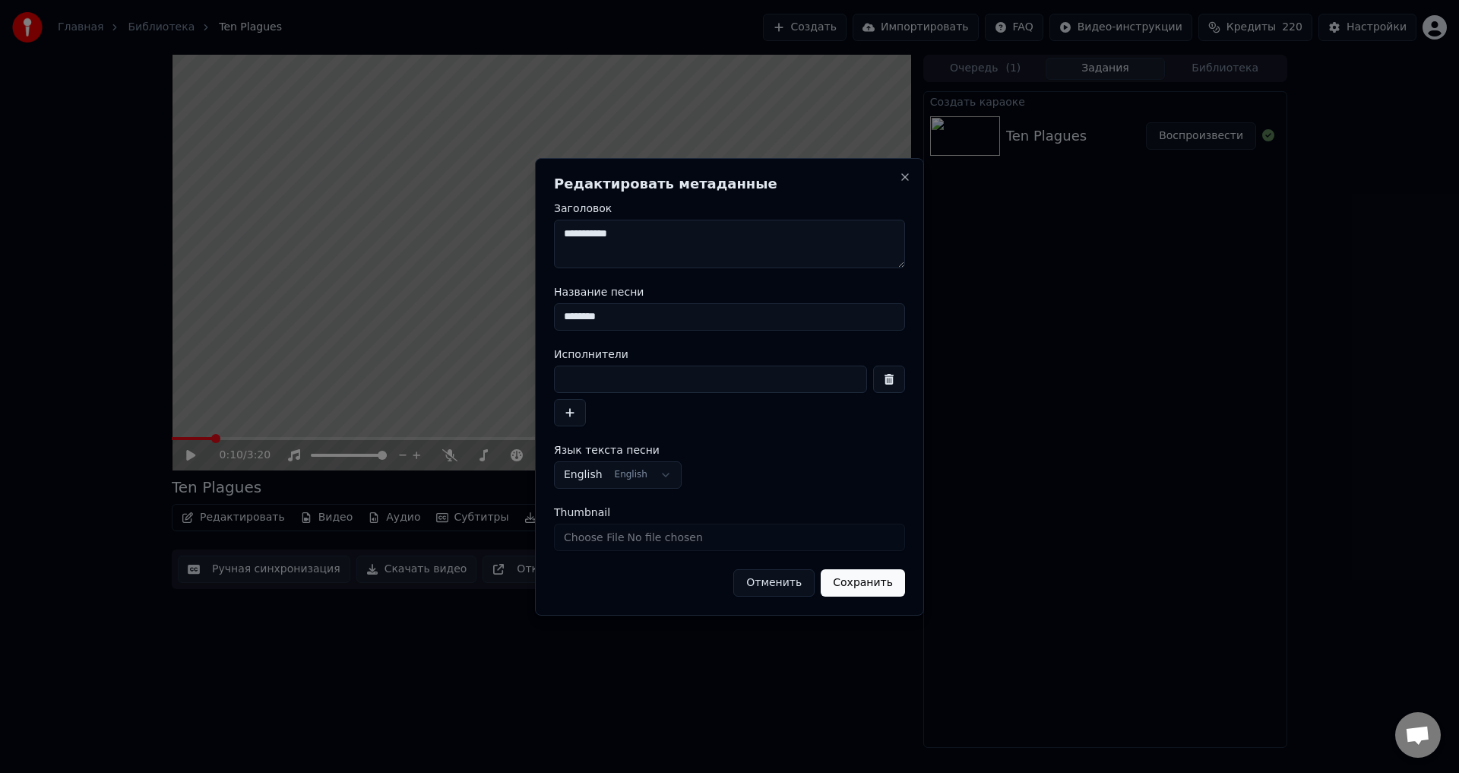
click at [637, 375] on input at bounding box center [710, 378] width 313 height 27
type input "**********"
click at [861, 586] on button "Сохранить" at bounding box center [862, 582] width 84 height 27
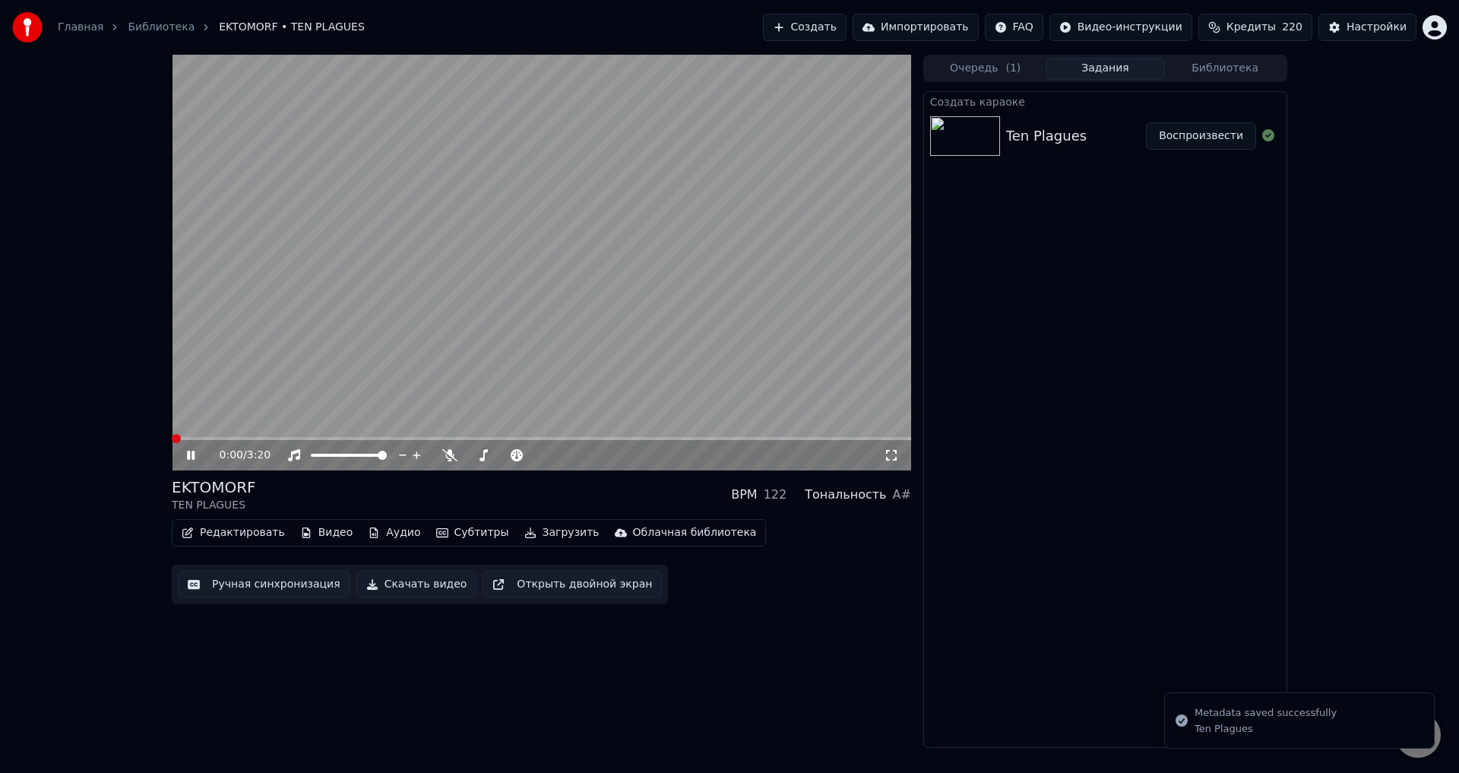
click at [172, 440] on span at bounding box center [176, 438] width 9 height 9
click at [172, 440] on span at bounding box center [172, 438] width 0 height 3
click at [184, 454] on icon at bounding box center [202, 455] width 36 height 12
click at [886, 454] on icon at bounding box center [890, 455] width 15 height 12
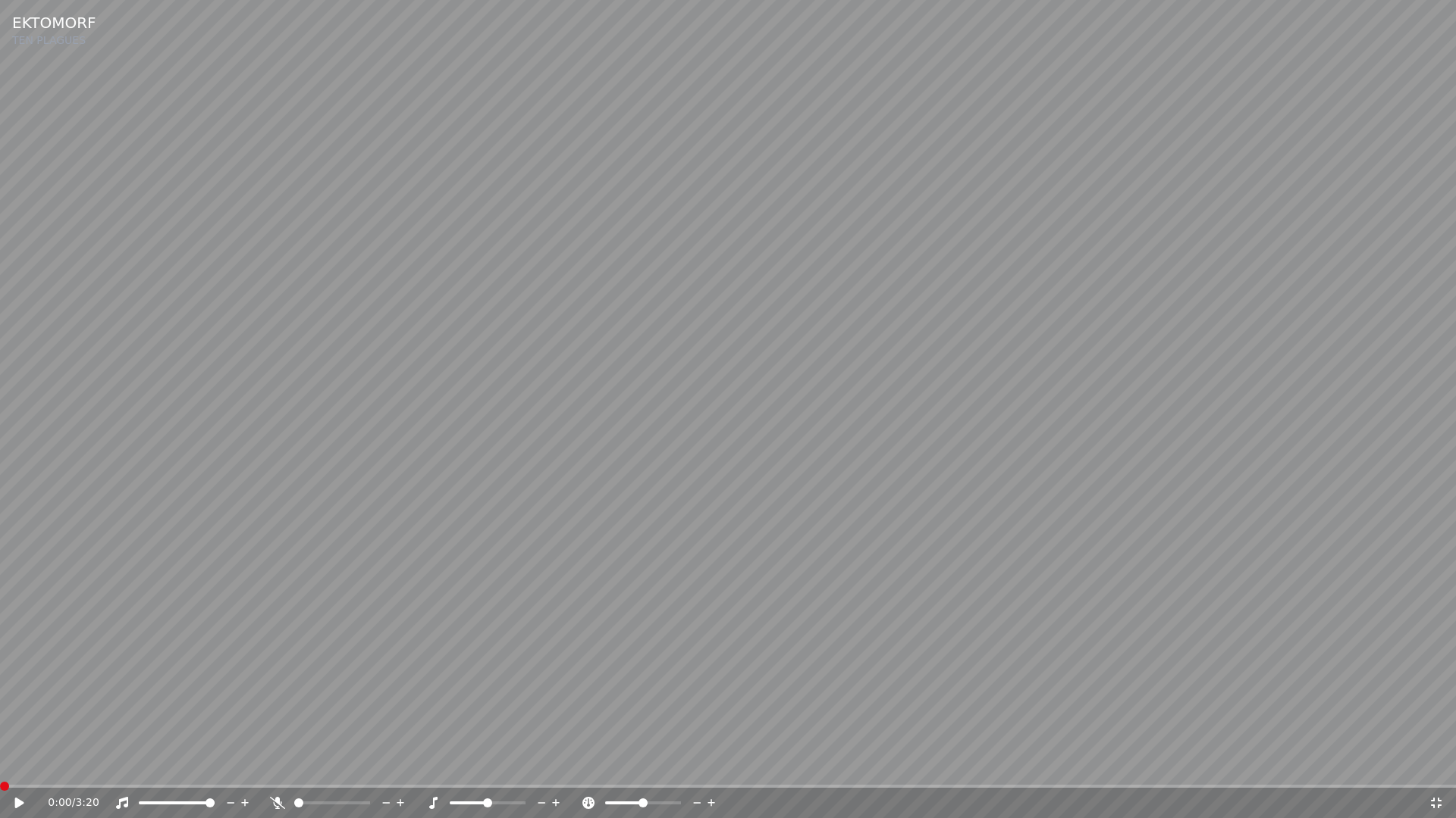
click at [0, 770] on span at bounding box center [4, 786] width 9 height 9
click at [311, 379] on video at bounding box center [728, 409] width 1456 height 818
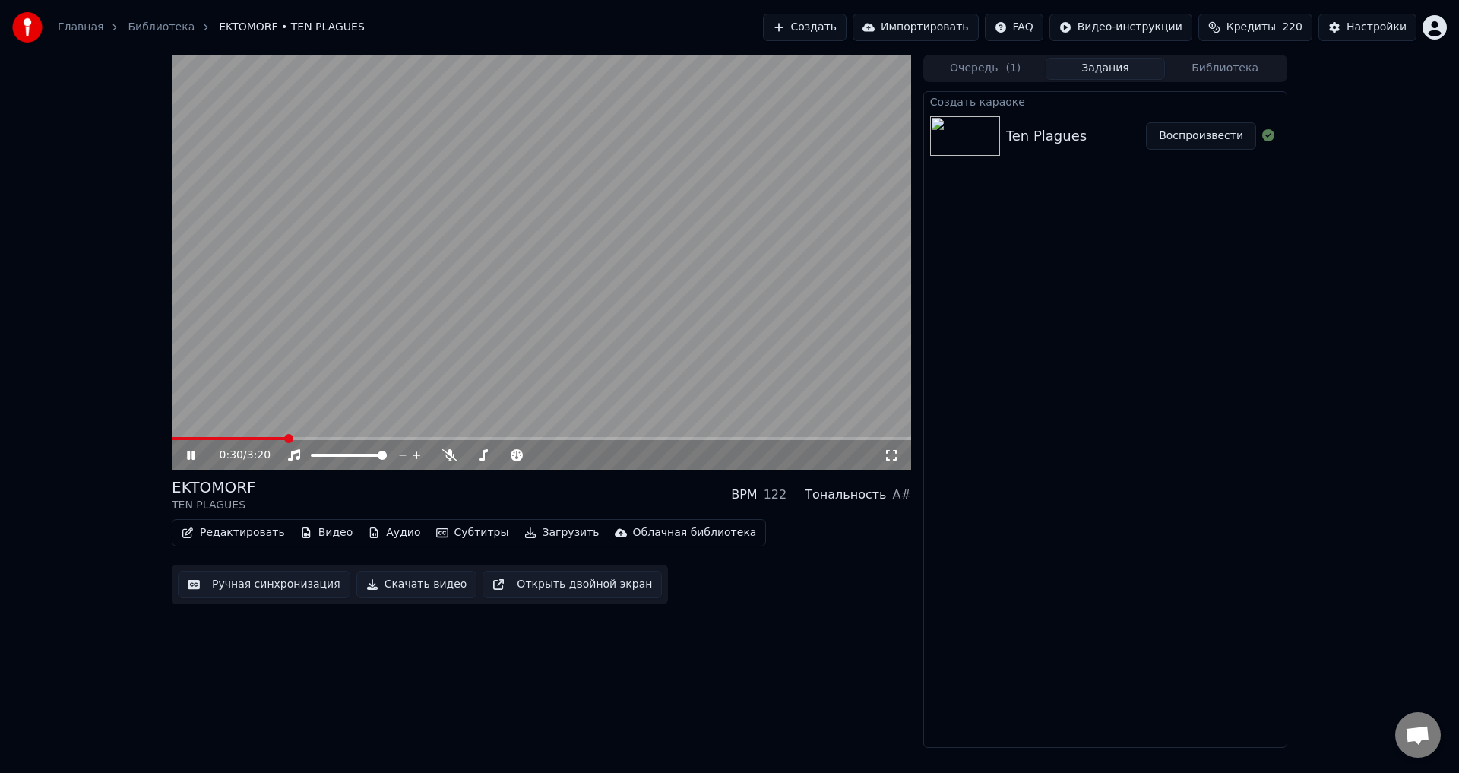
click at [717, 243] on video at bounding box center [541, 263] width 739 height 416
click at [568, 337] on video at bounding box center [541, 263] width 739 height 416
click at [257, 439] on span at bounding box center [214, 438] width 85 height 3
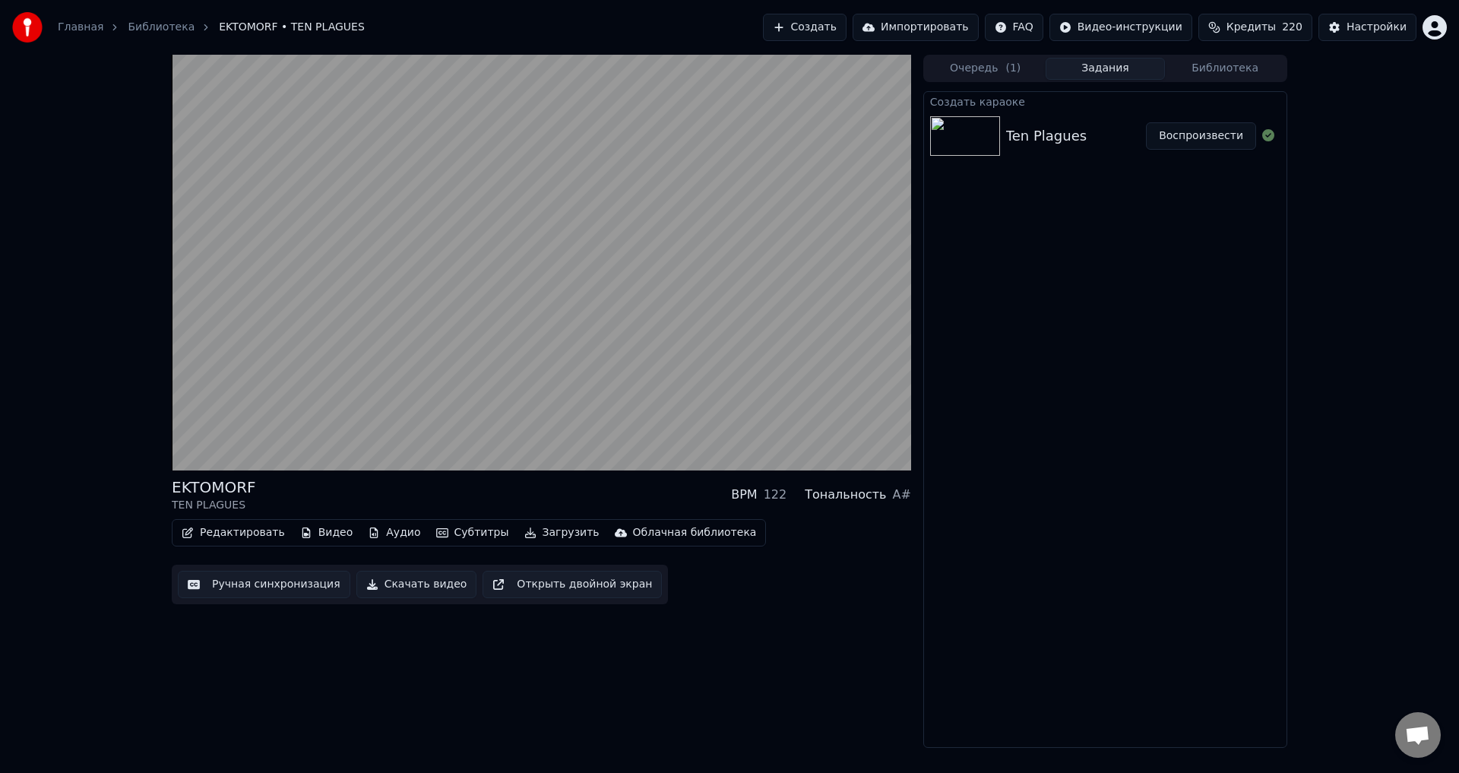
click at [570, 500] on div "EKTOMORF TEN PLAGUES BPM 122 Тональность A#" at bounding box center [541, 494] width 739 height 36
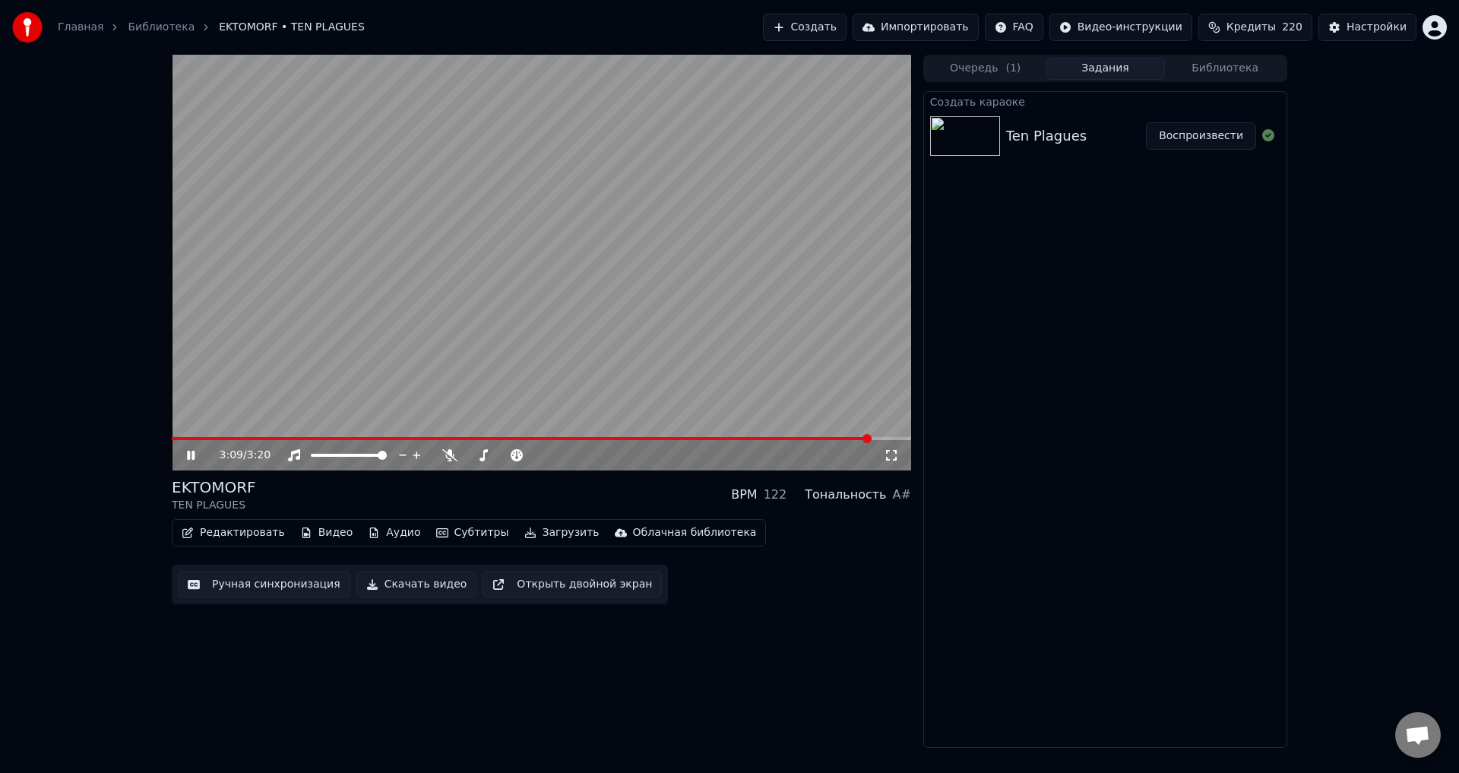
click at [239, 576] on button "Ручная синхронизация" at bounding box center [264, 583] width 172 height 27
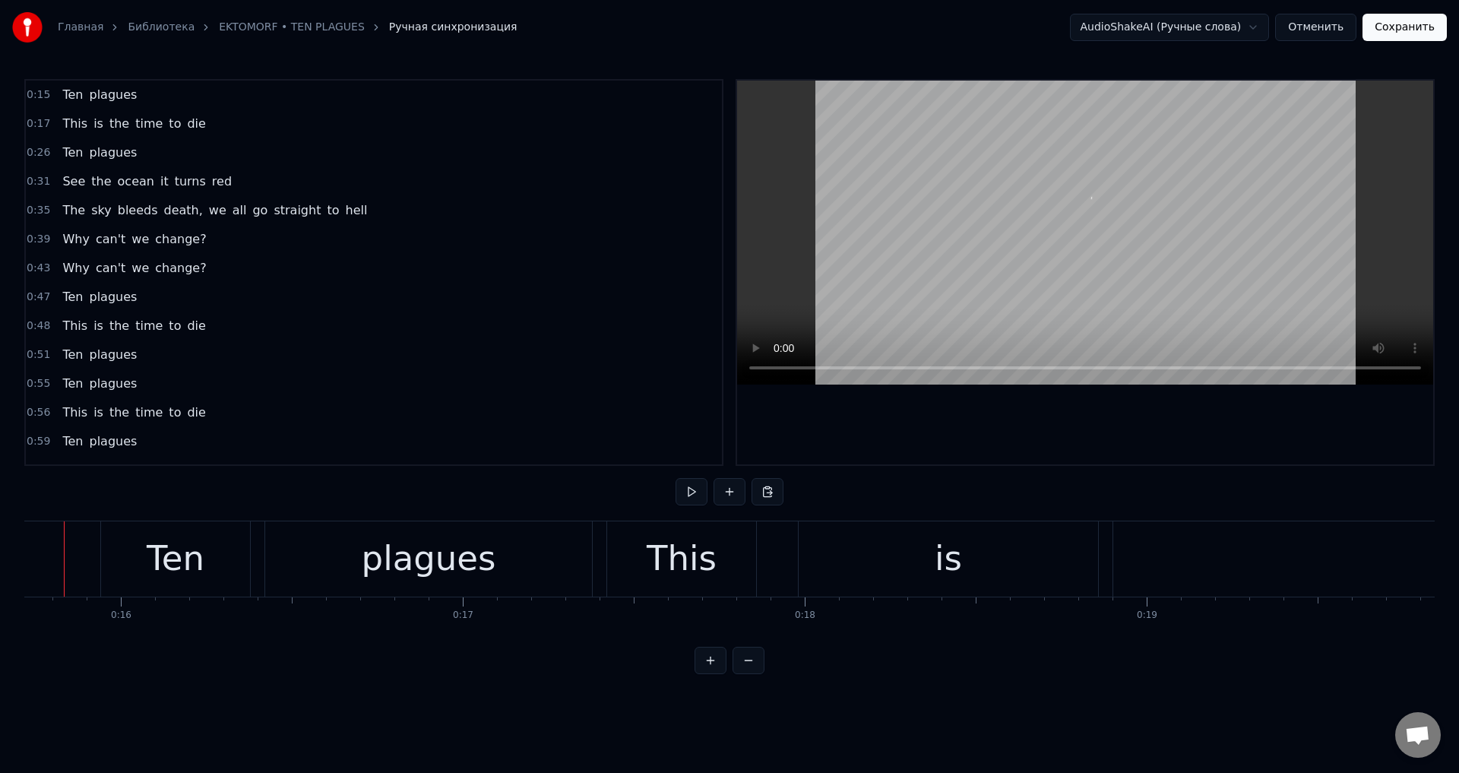
scroll to position [0, 5337]
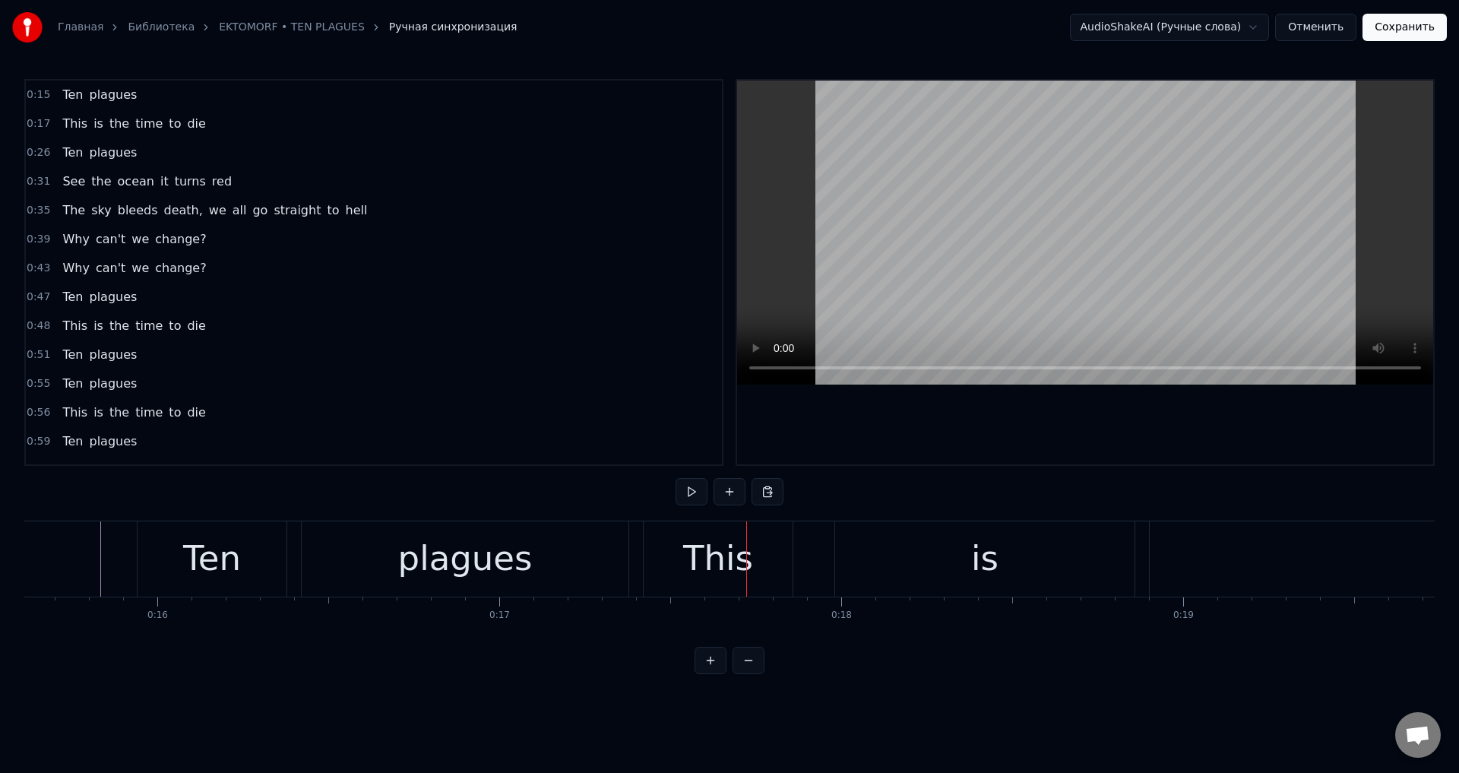
click at [577, 551] on div "plagues" at bounding box center [465, 558] width 327 height 75
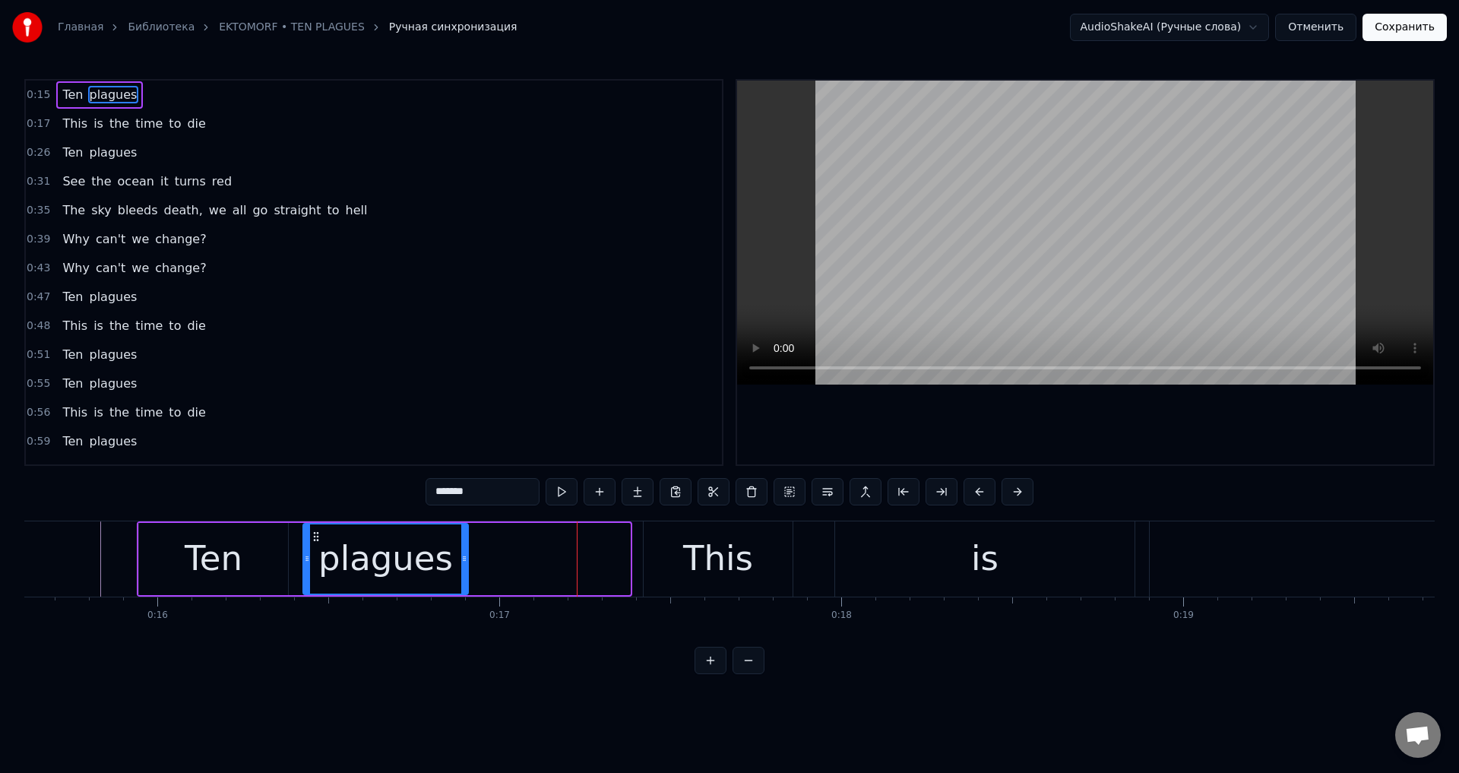
drag, startPoint x: 625, startPoint y: 552, endPoint x: 463, endPoint y: 559, distance: 161.9
click at [463, 559] on icon at bounding box center [464, 558] width 6 height 12
click at [226, 566] on div "Ten" at bounding box center [214, 559] width 58 height 52
type input "***"
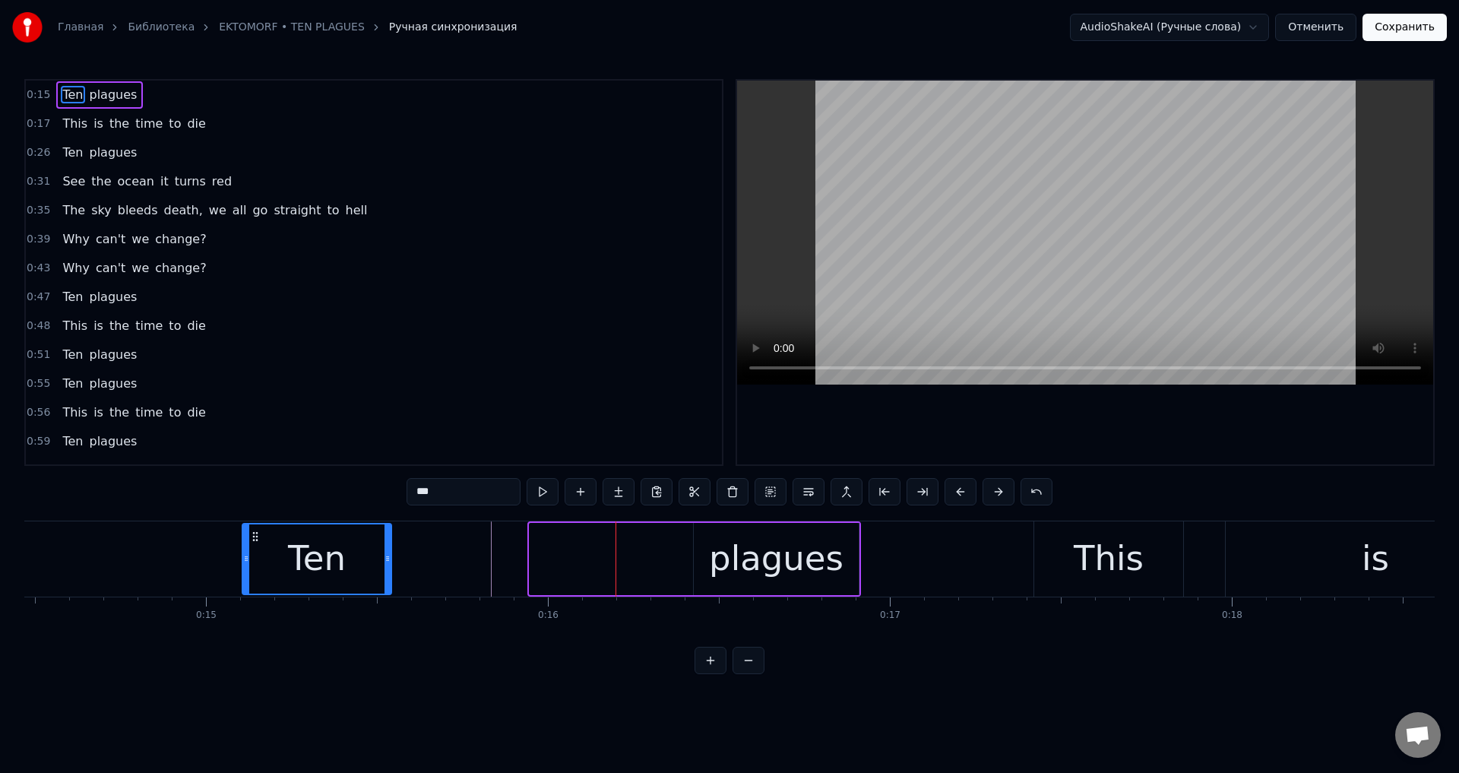
scroll to position [0, 4911]
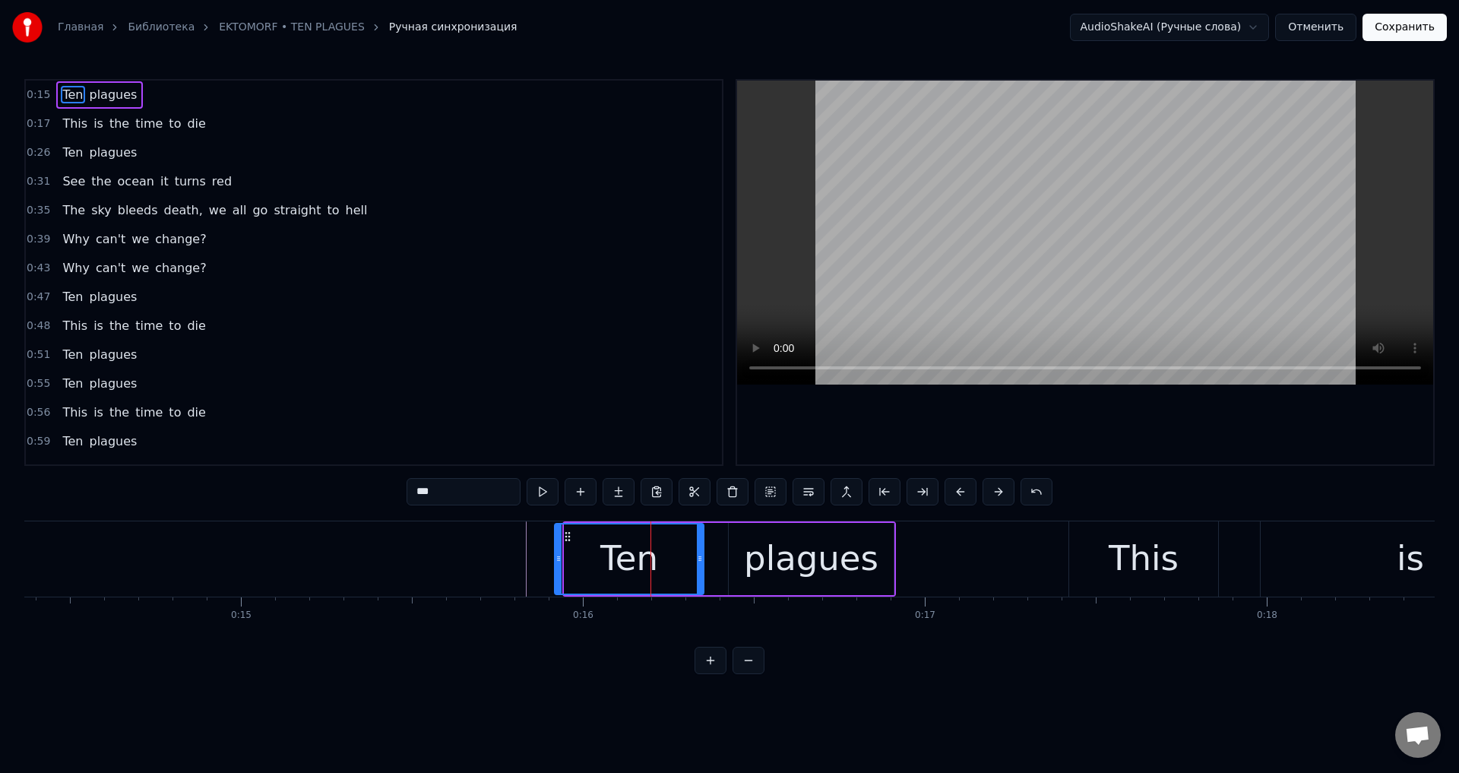
drag, startPoint x: 147, startPoint y: 533, endPoint x: 563, endPoint y: 535, distance: 415.5
click at [563, 535] on icon at bounding box center [567, 536] width 12 height 12
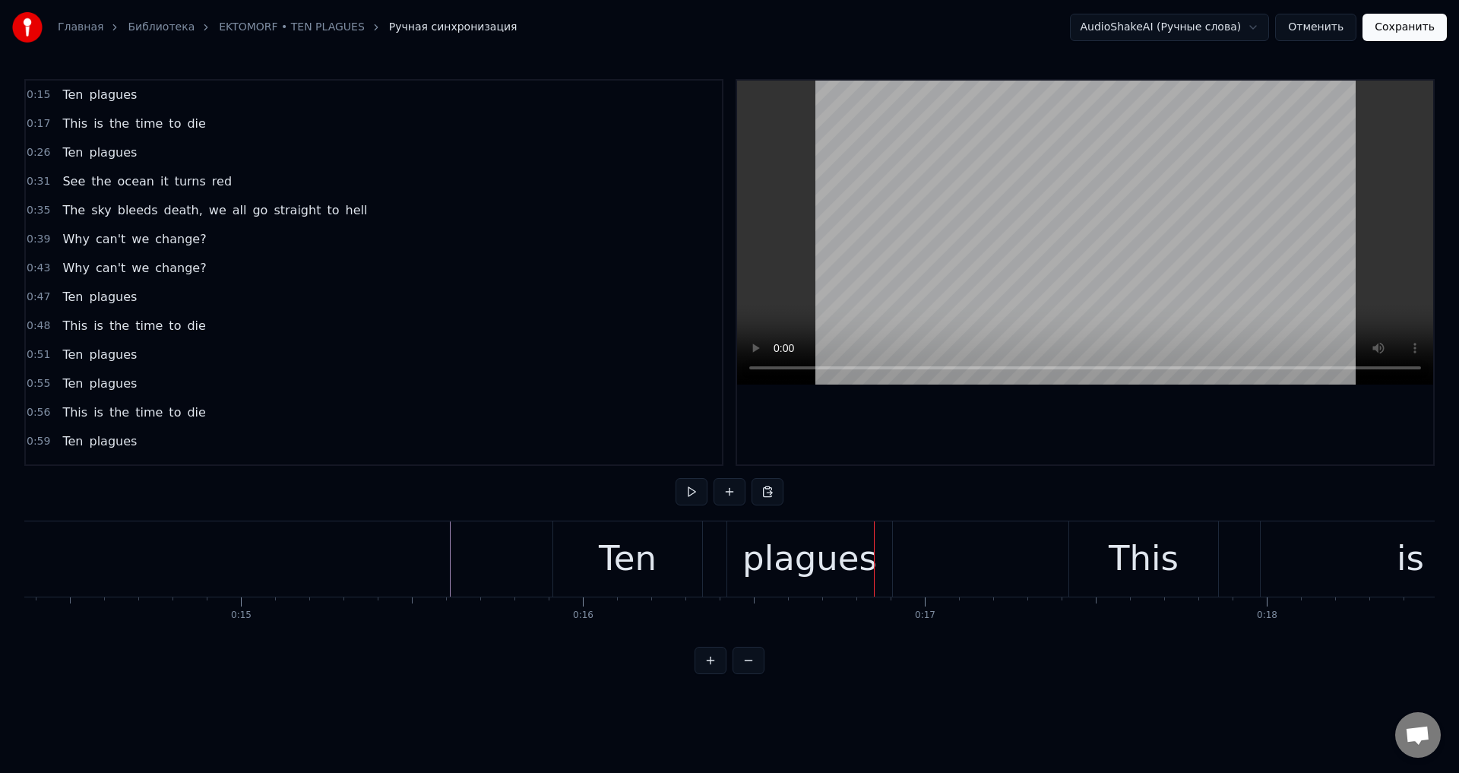
click at [602, 550] on div "Ten" at bounding box center [628, 559] width 58 height 52
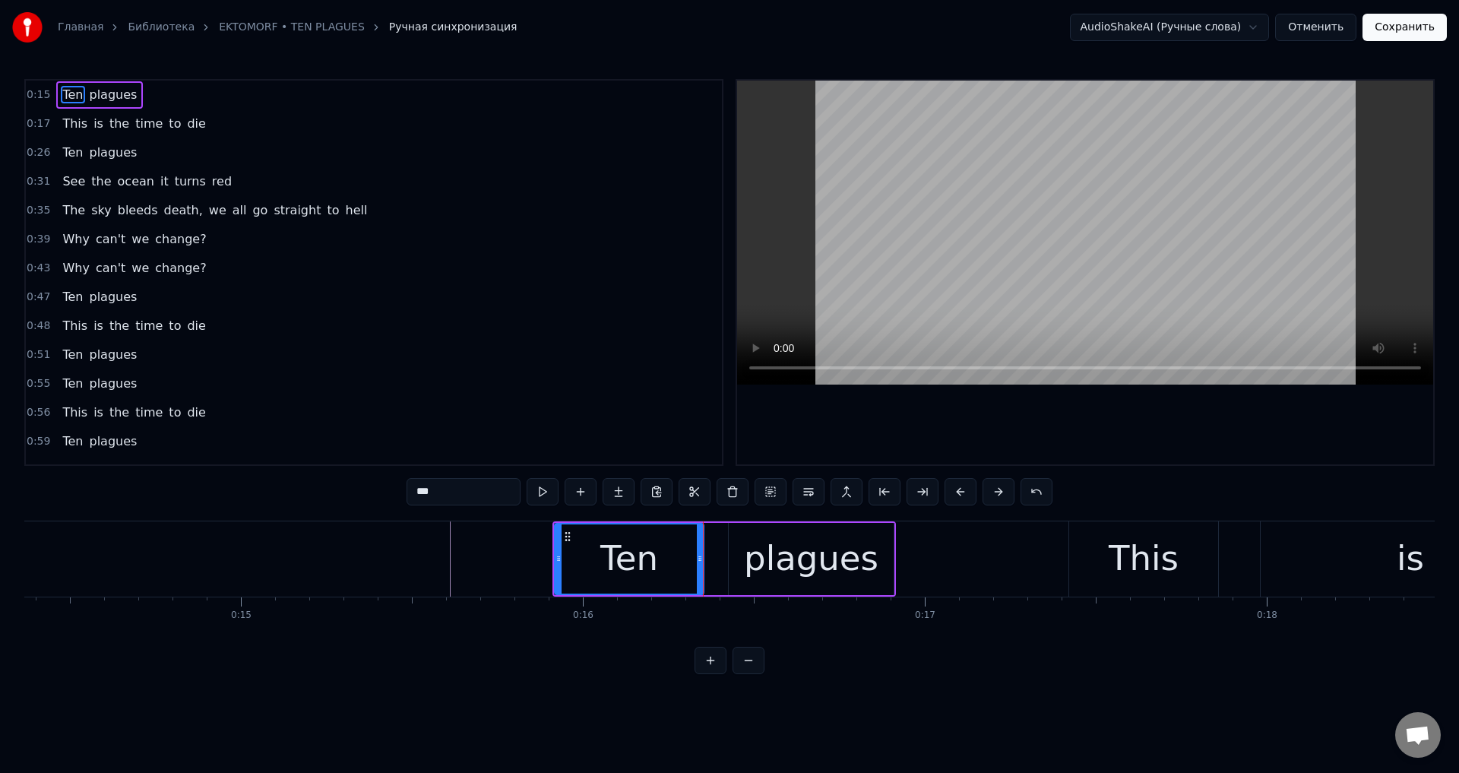
click at [741, 542] on div "plagues" at bounding box center [811, 559] width 165 height 72
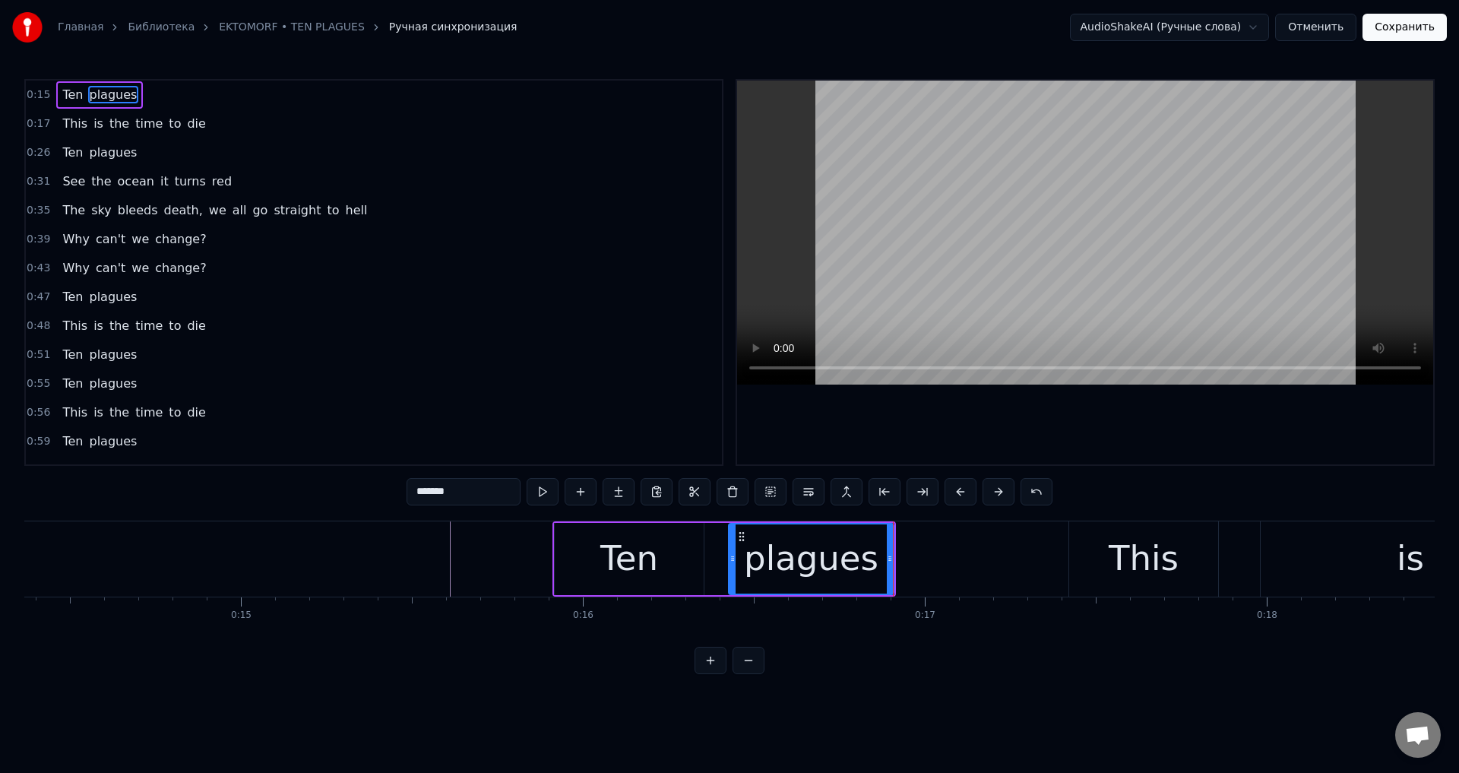
click at [1133, 547] on div "This" at bounding box center [1143, 559] width 70 height 52
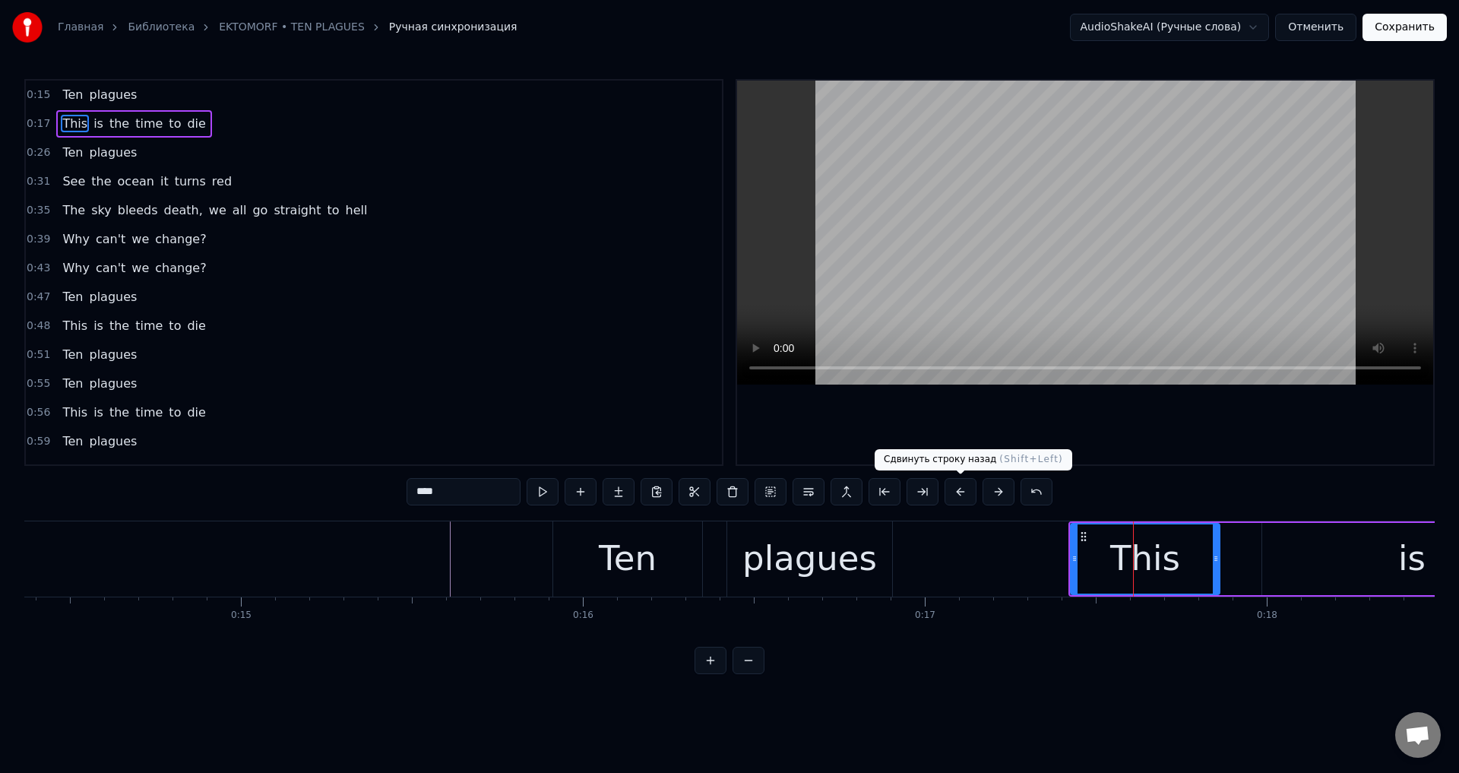
click at [966, 488] on button at bounding box center [960, 491] width 32 height 27
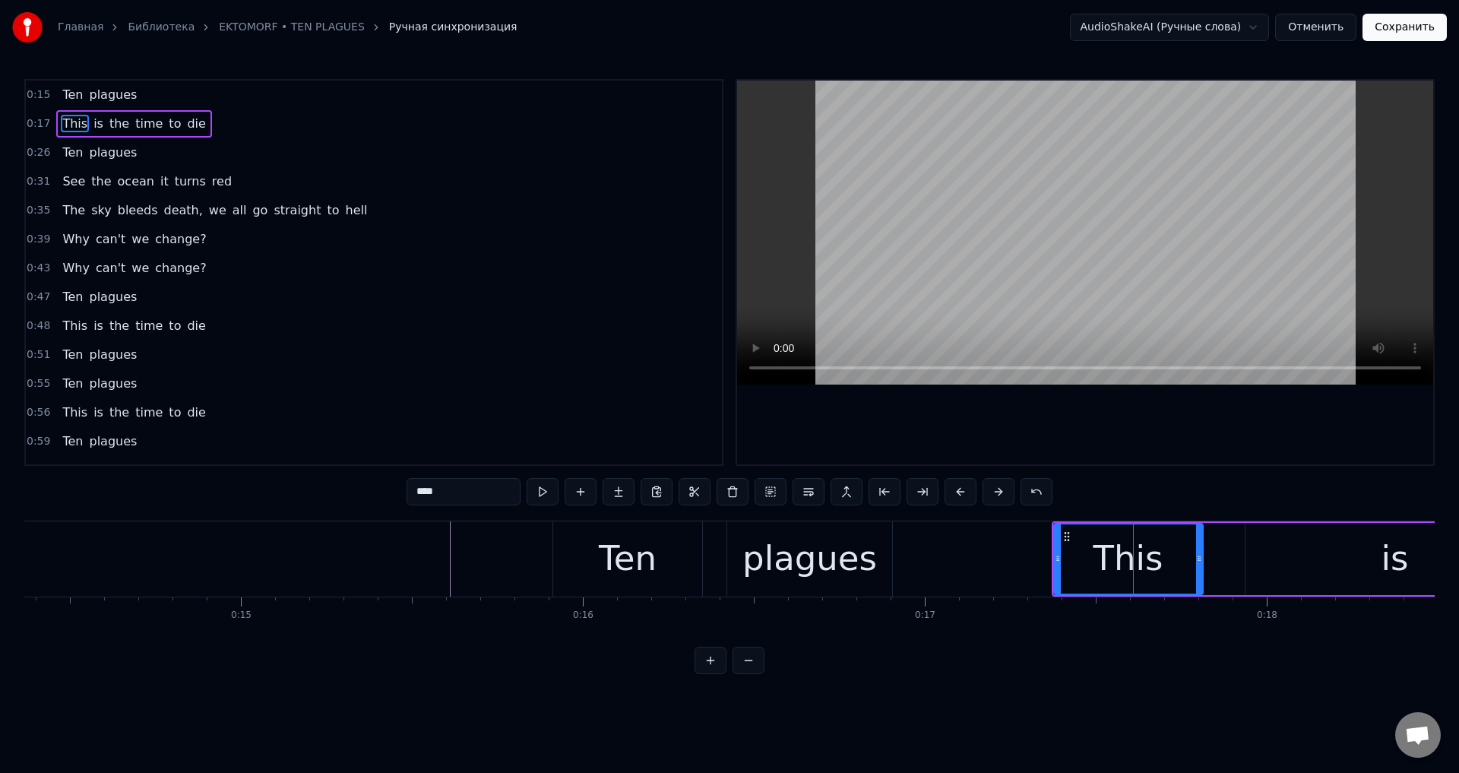
click at [966, 488] on button at bounding box center [960, 491] width 32 height 27
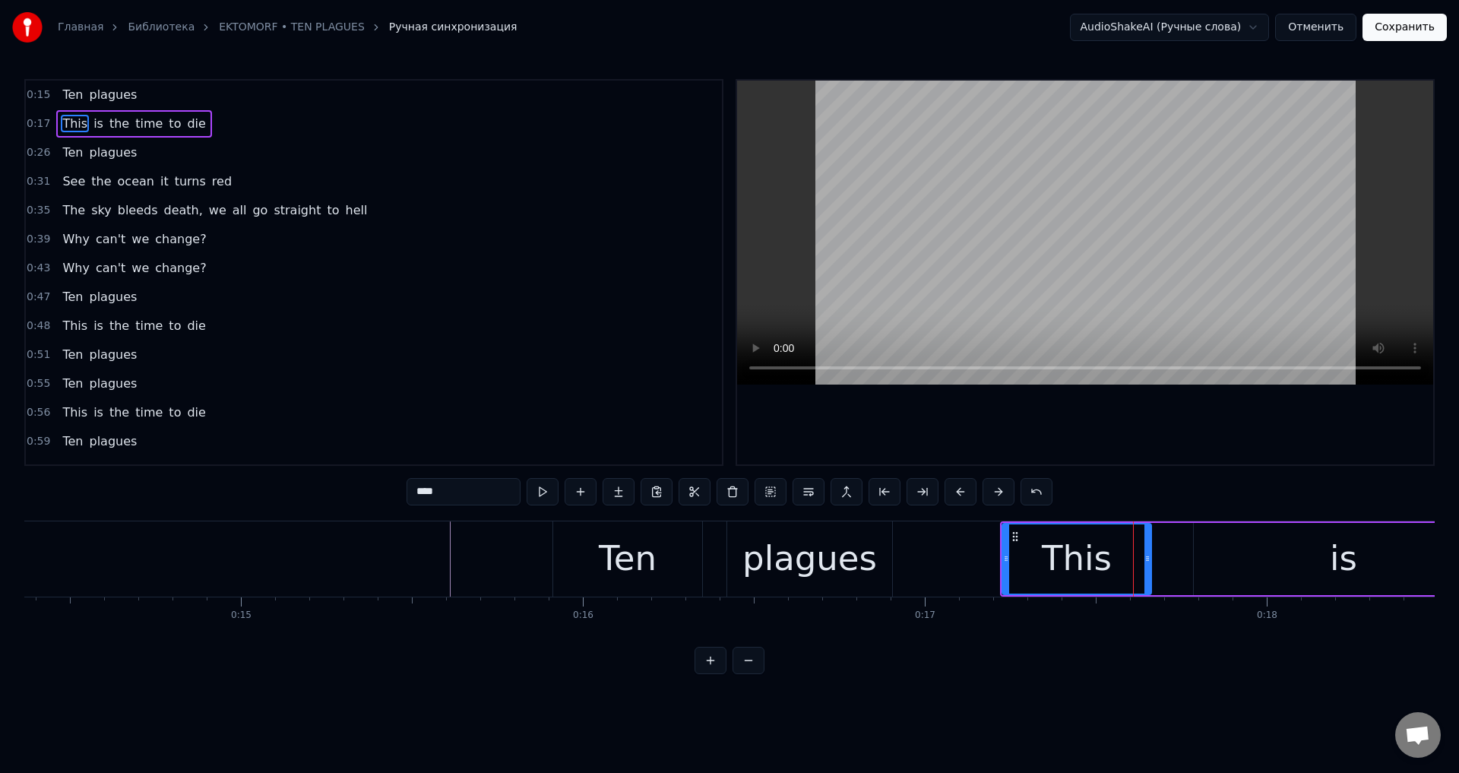
click at [966, 488] on button at bounding box center [960, 491] width 32 height 27
click at [1016, 562] on div "This" at bounding box center [1059, 558] width 147 height 69
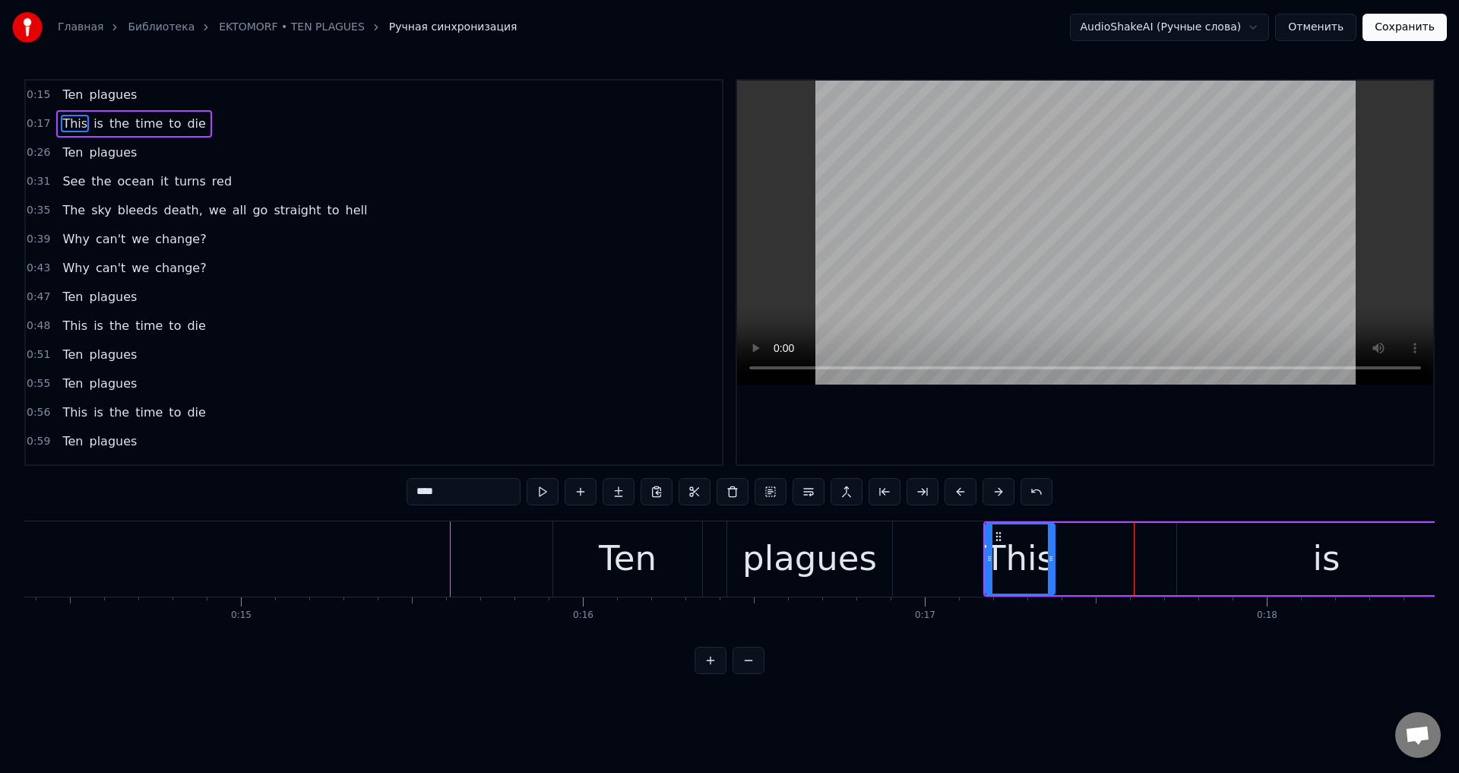
drag, startPoint x: 1128, startPoint y: 557, endPoint x: 1052, endPoint y: 570, distance: 77.2
click at [1051, 571] on div at bounding box center [1051, 558] width 6 height 69
click at [1234, 566] on div "is" at bounding box center [1326, 559] width 299 height 72
type input "**"
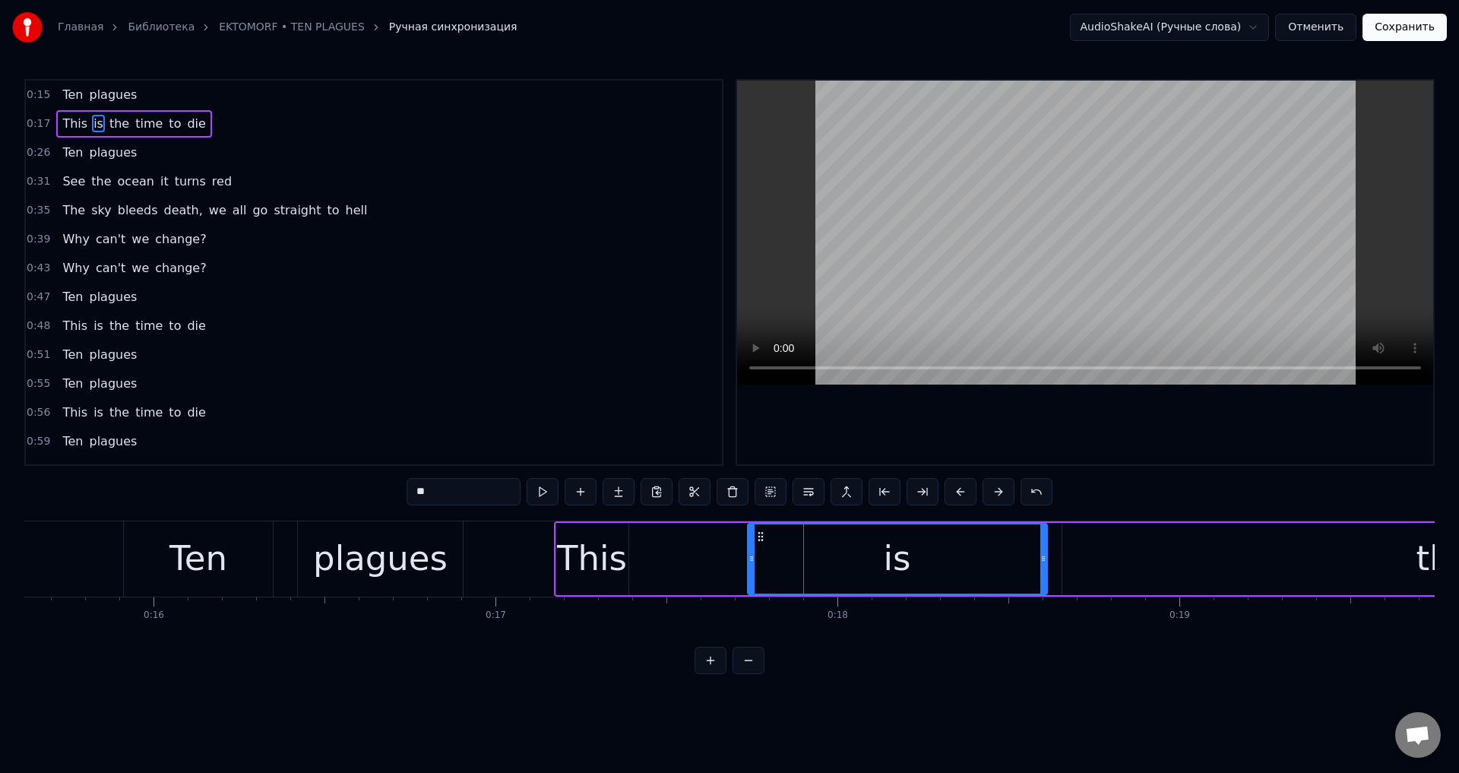
scroll to position [0, 5367]
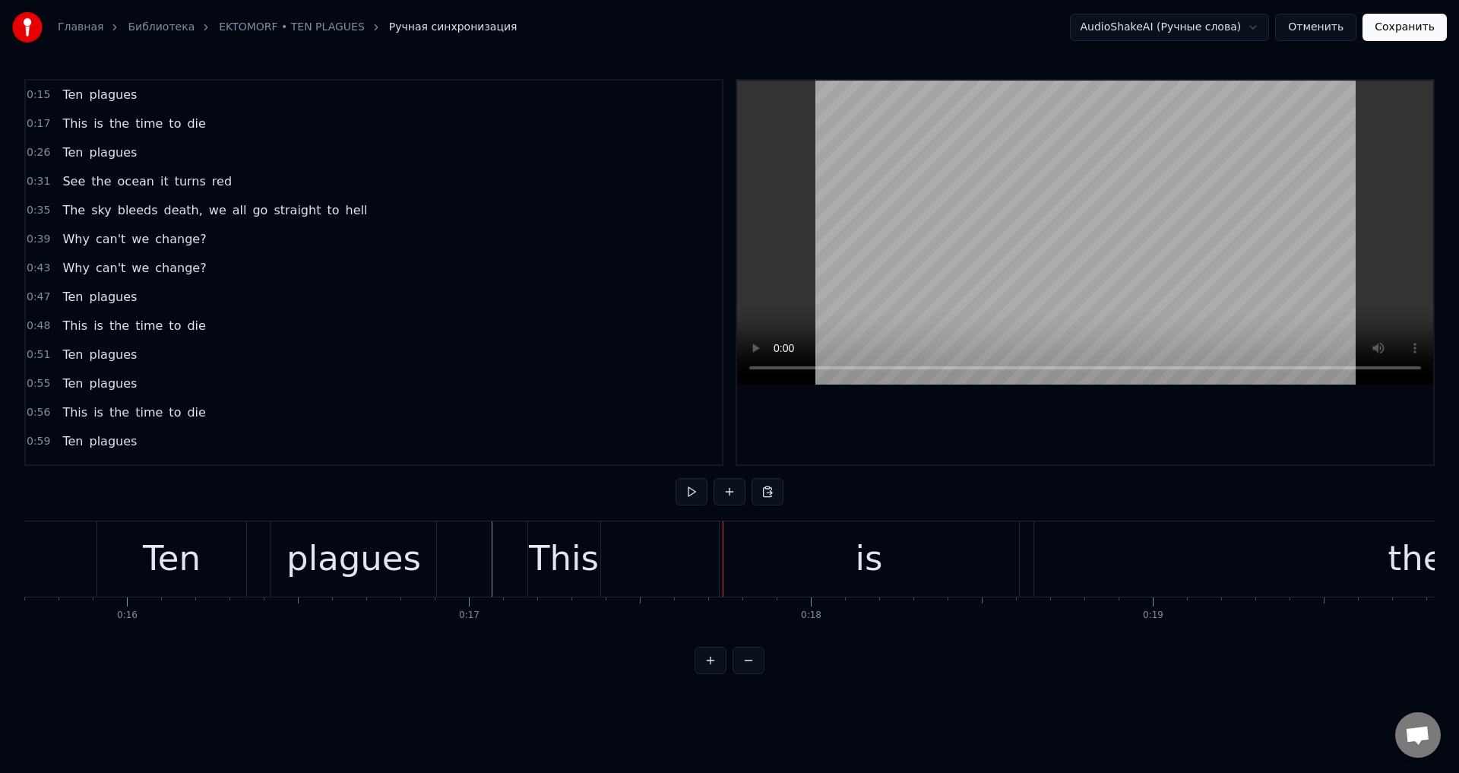
click at [753, 538] on div "is" at bounding box center [868, 558] width 299 height 75
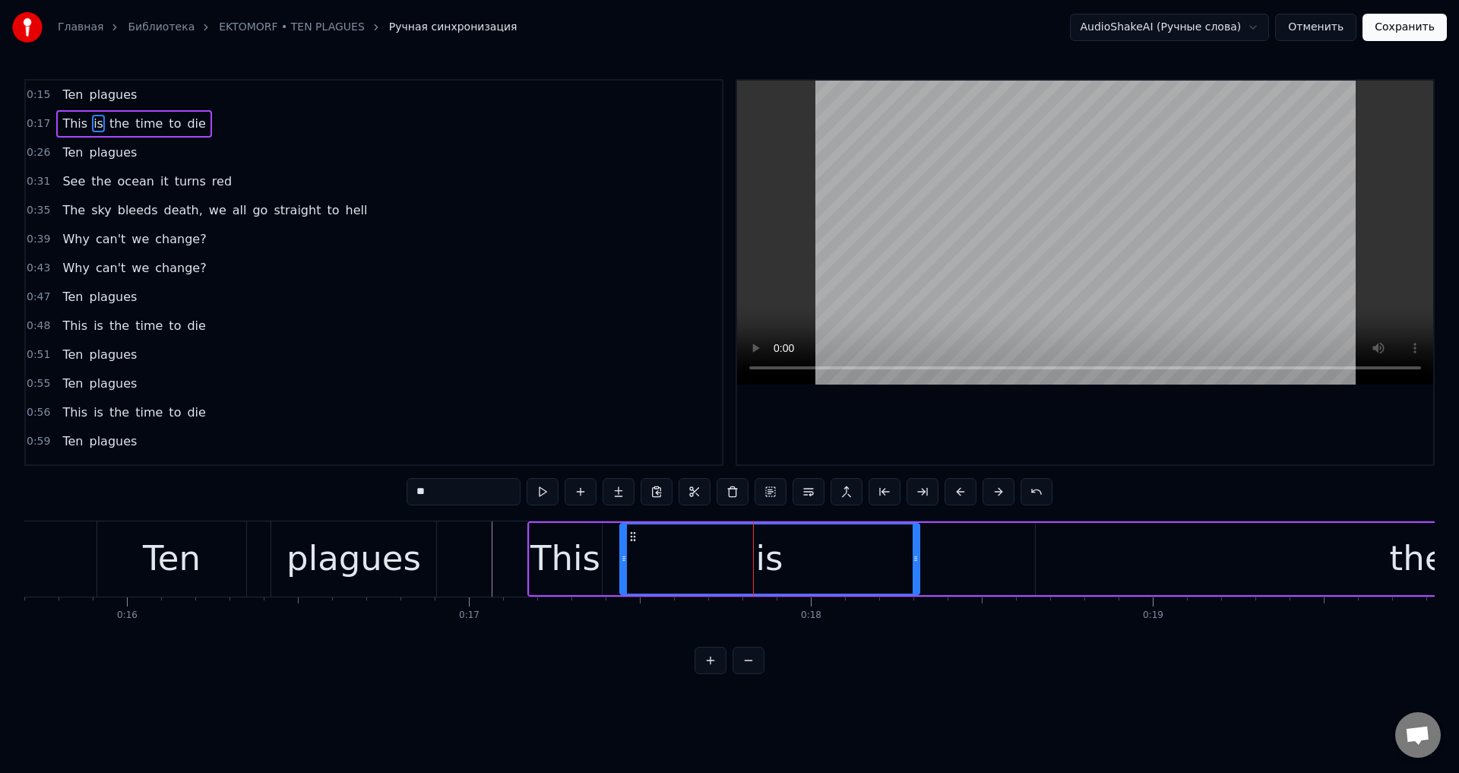
drag, startPoint x: 731, startPoint y: 538, endPoint x: 625, endPoint y: 552, distance: 106.6
click at [625, 552] on div "is" at bounding box center [770, 558] width 298 height 69
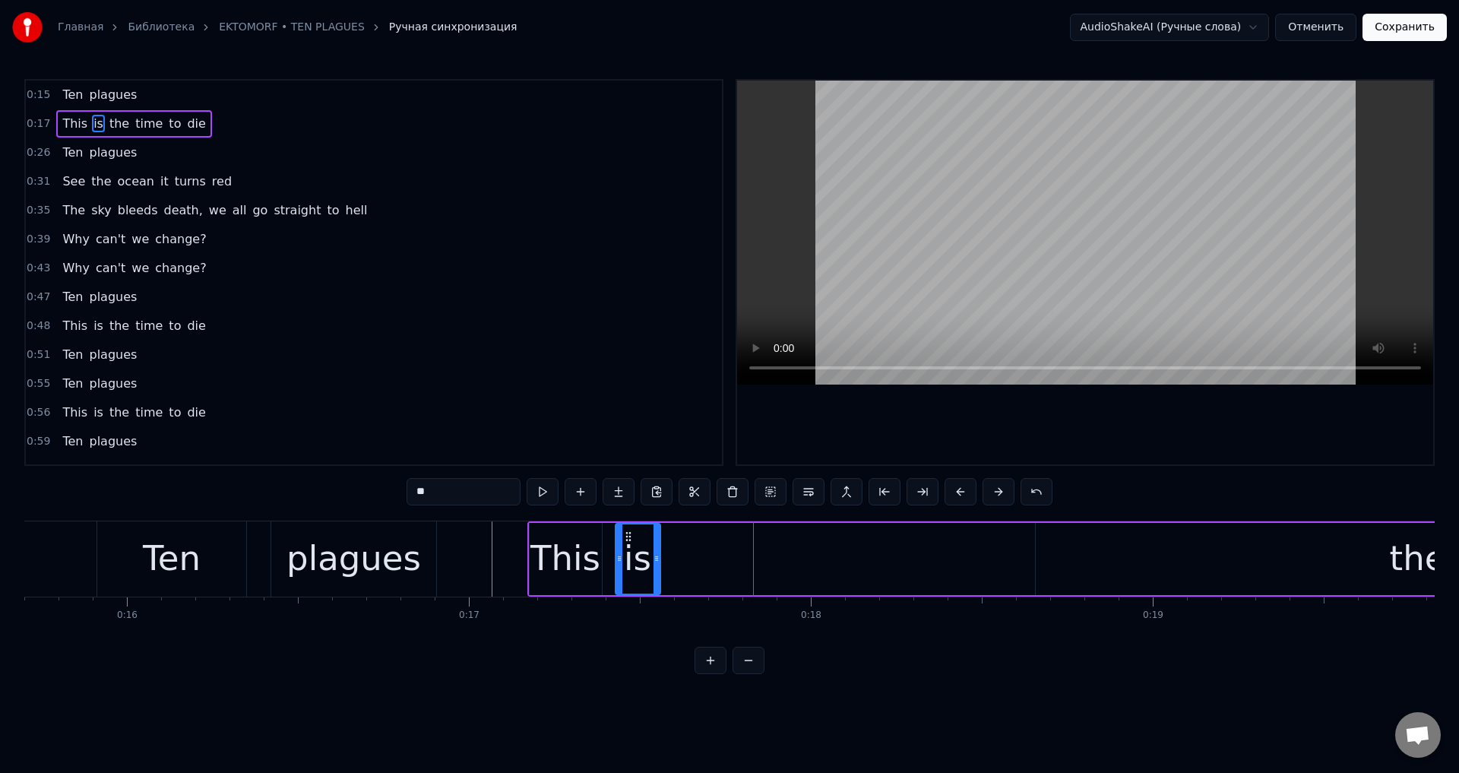
drag, startPoint x: 911, startPoint y: 552, endPoint x: 656, endPoint y: 564, distance: 254.8
click at [656, 564] on div at bounding box center [656, 558] width 6 height 69
click at [1130, 542] on div "the" at bounding box center [1417, 559] width 764 height 72
type input "***"
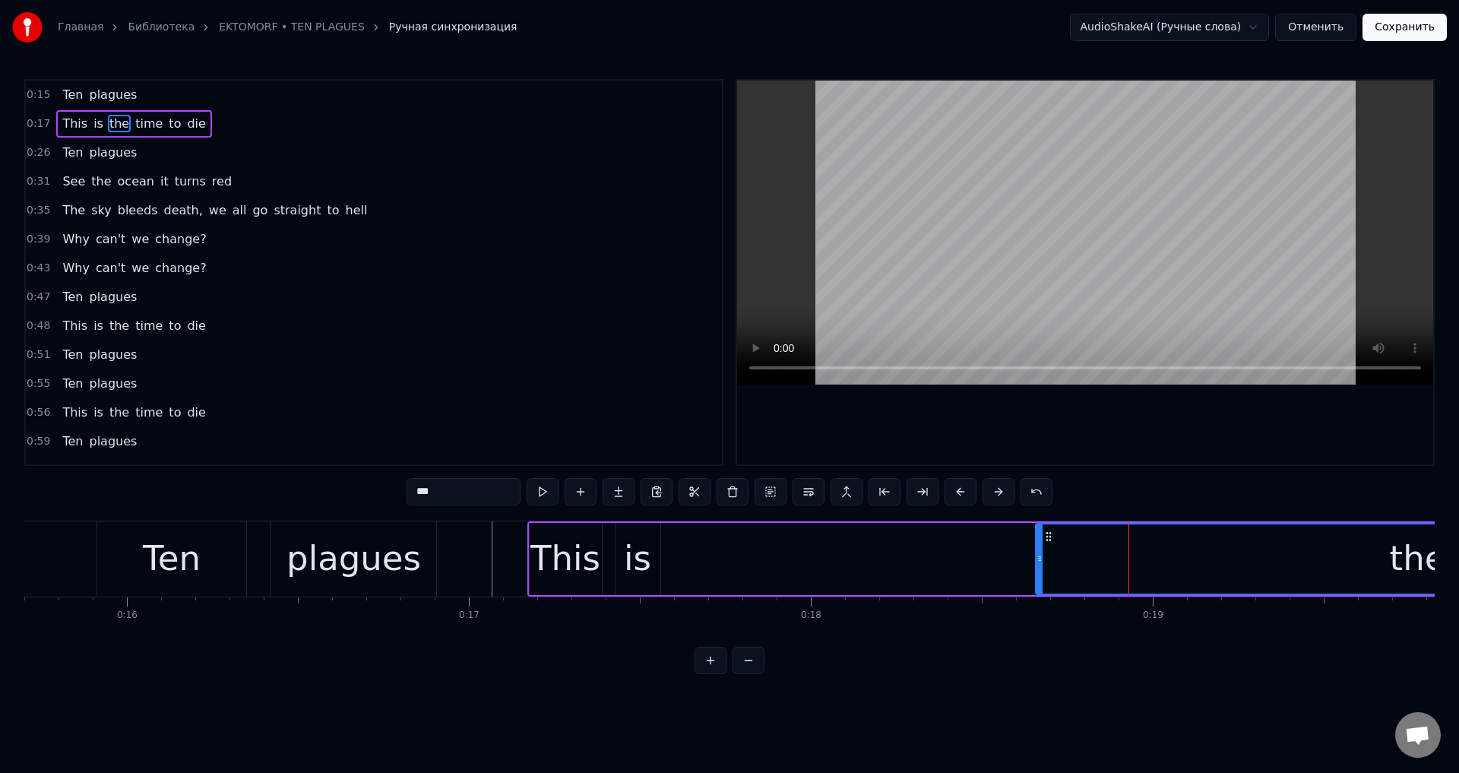
drag, startPoint x: 1052, startPoint y: 536, endPoint x: 890, endPoint y: 541, distance: 162.7
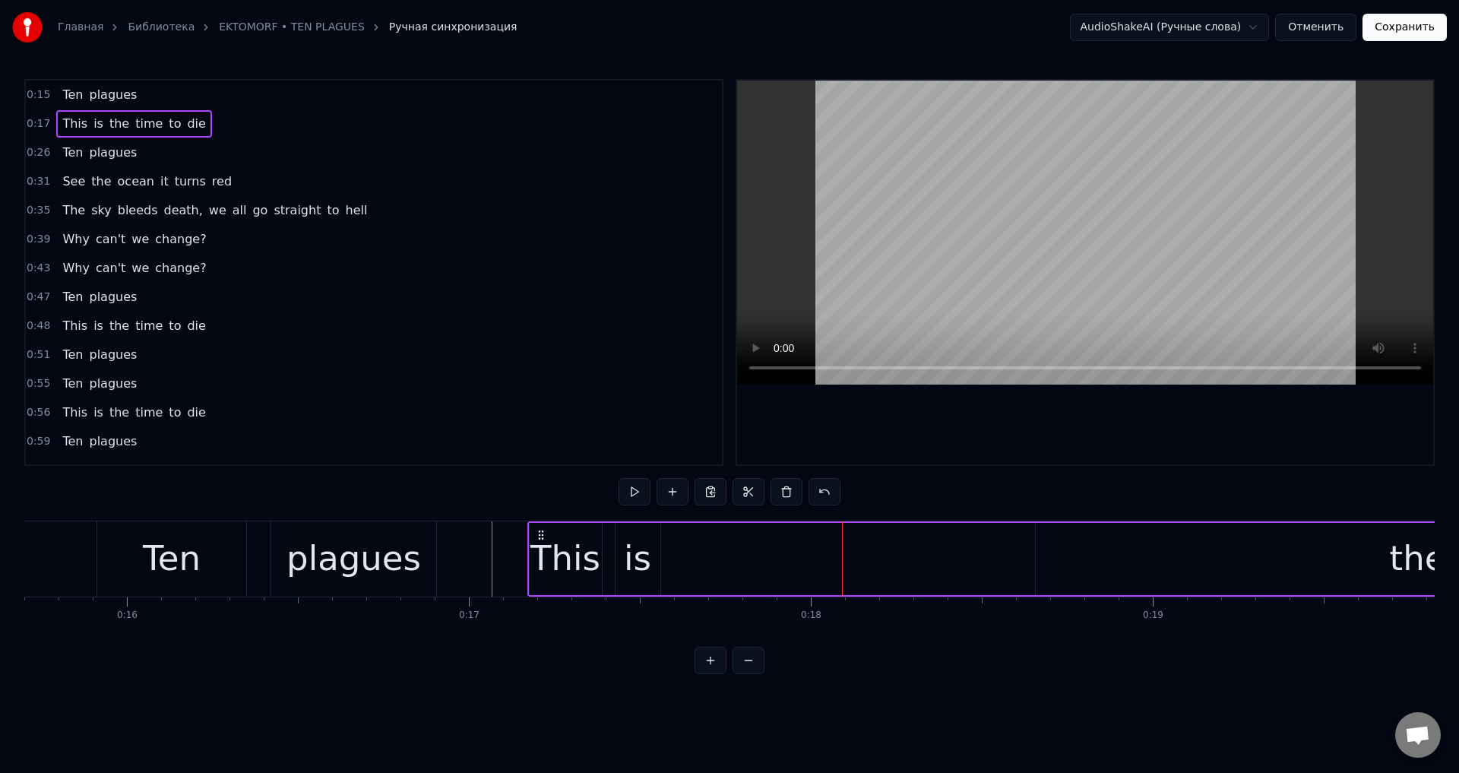
click at [1039, 523] on div "the" at bounding box center [1417, 559] width 764 height 72
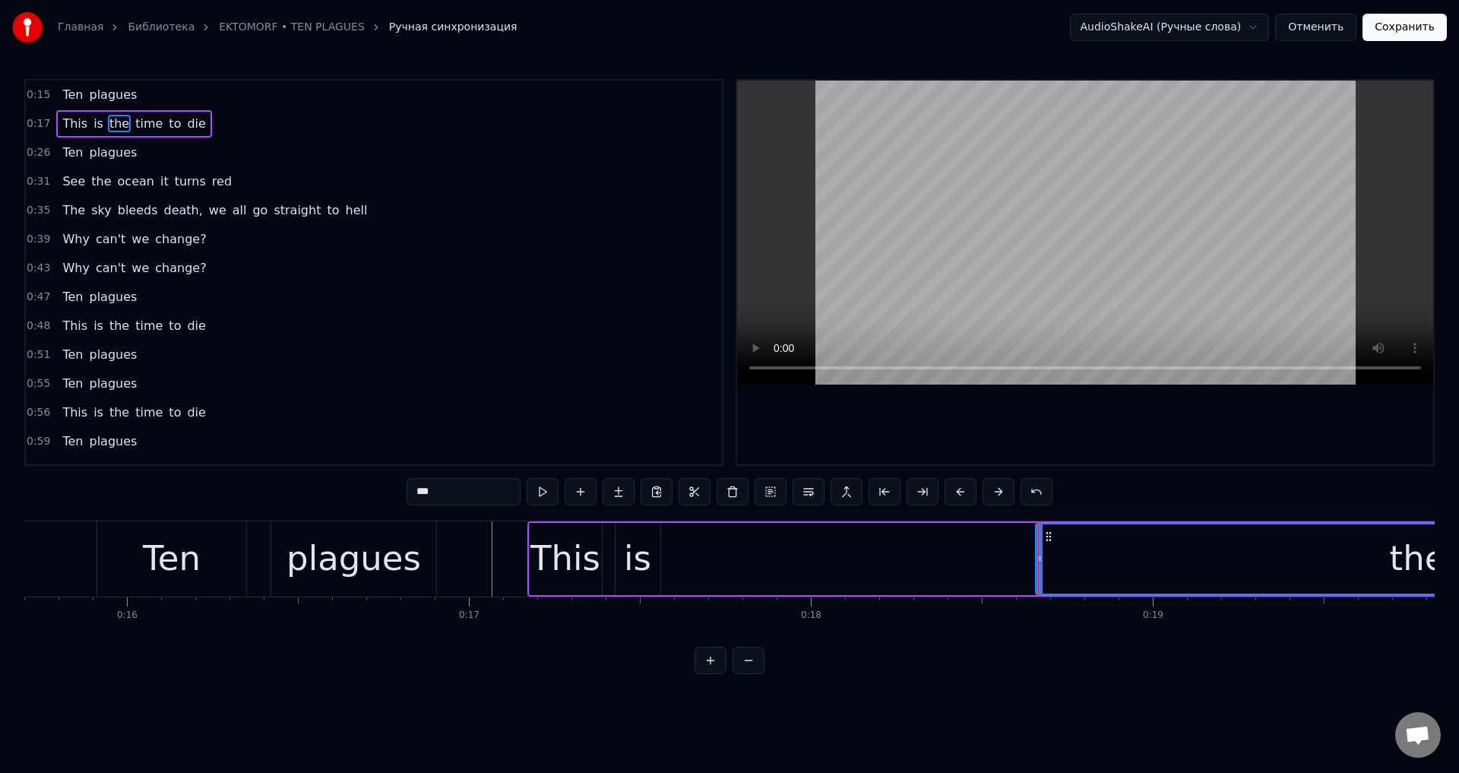
drag, startPoint x: 1045, startPoint y: 533, endPoint x: 900, endPoint y: 546, distance: 145.7
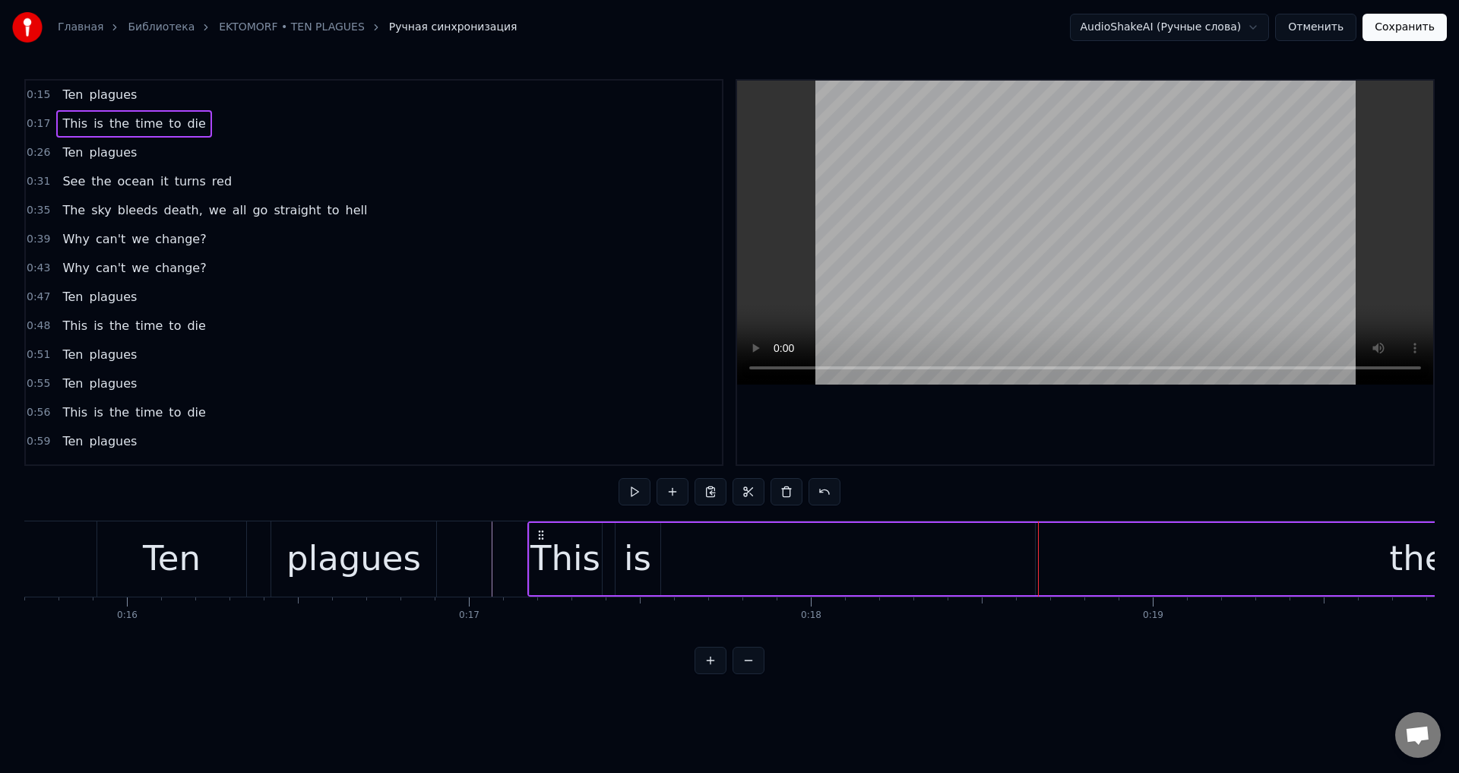
click at [1069, 545] on div "the" at bounding box center [1417, 559] width 764 height 72
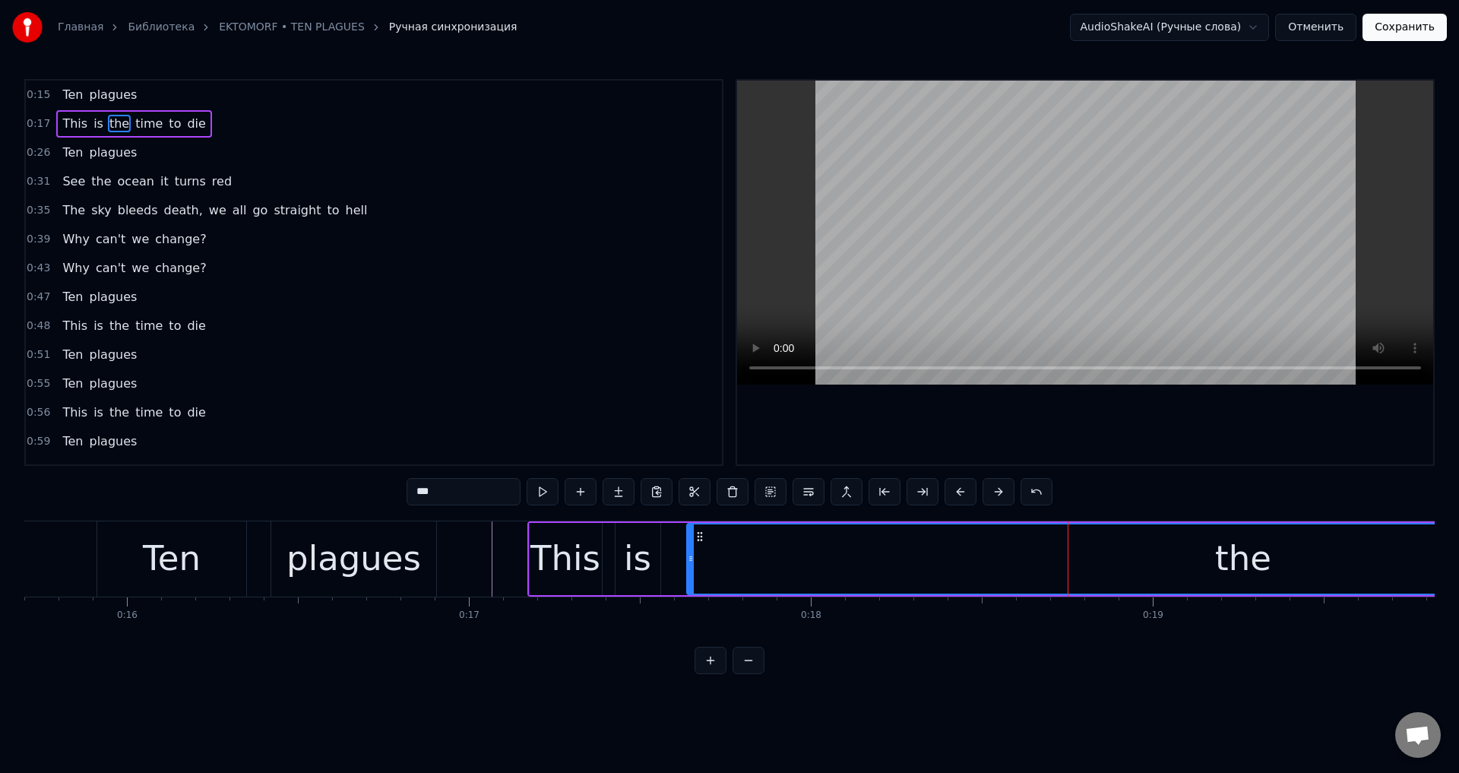
drag, startPoint x: 1040, startPoint y: 555, endPoint x: 691, endPoint y: 561, distance: 348.7
click at [691, 561] on icon at bounding box center [690, 558] width 6 height 12
click at [752, 541] on div "the" at bounding box center [1242, 558] width 1111 height 69
click at [314, 555] on div "plagues" at bounding box center [353, 559] width 134 height 52
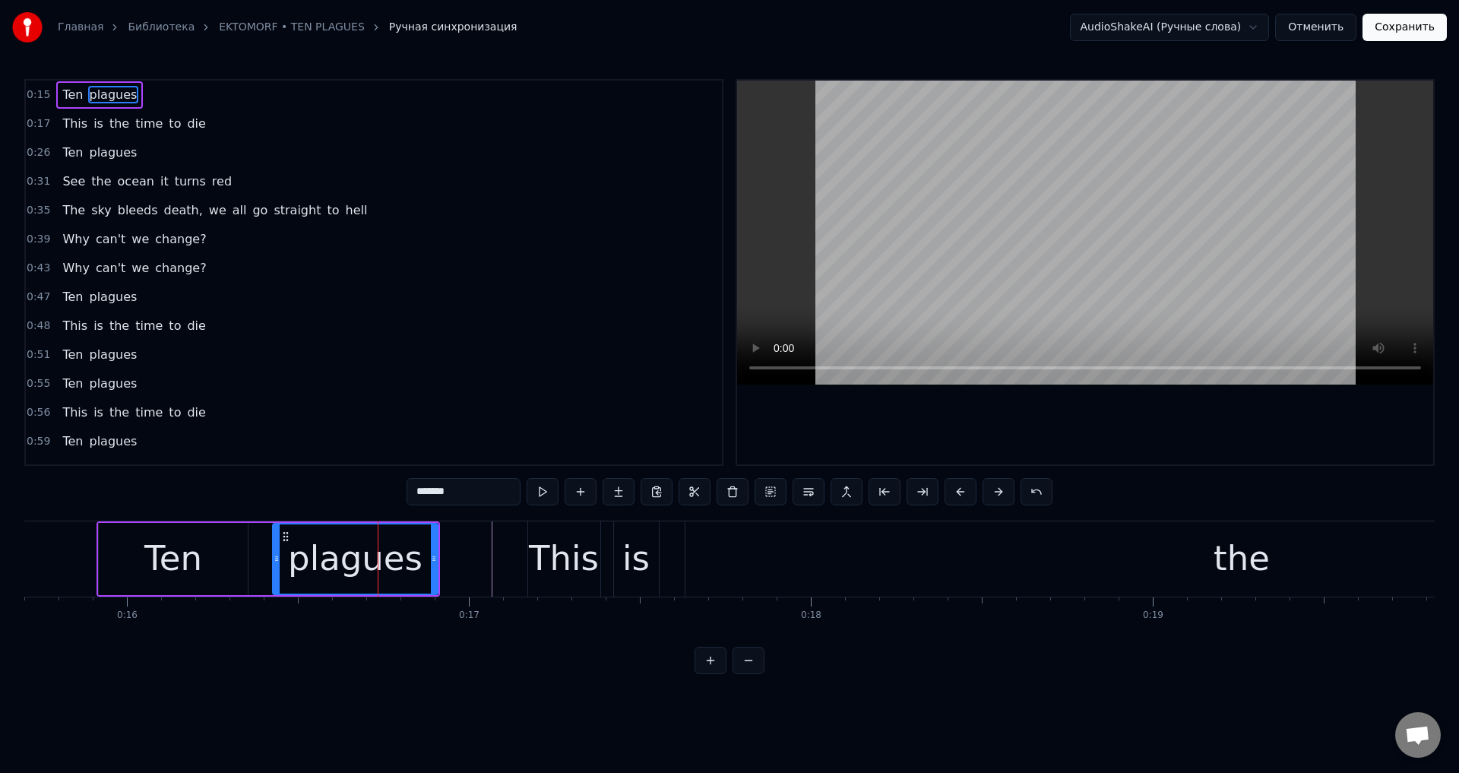
click at [798, 558] on div "the" at bounding box center [1241, 558] width 1113 height 75
type input "***"
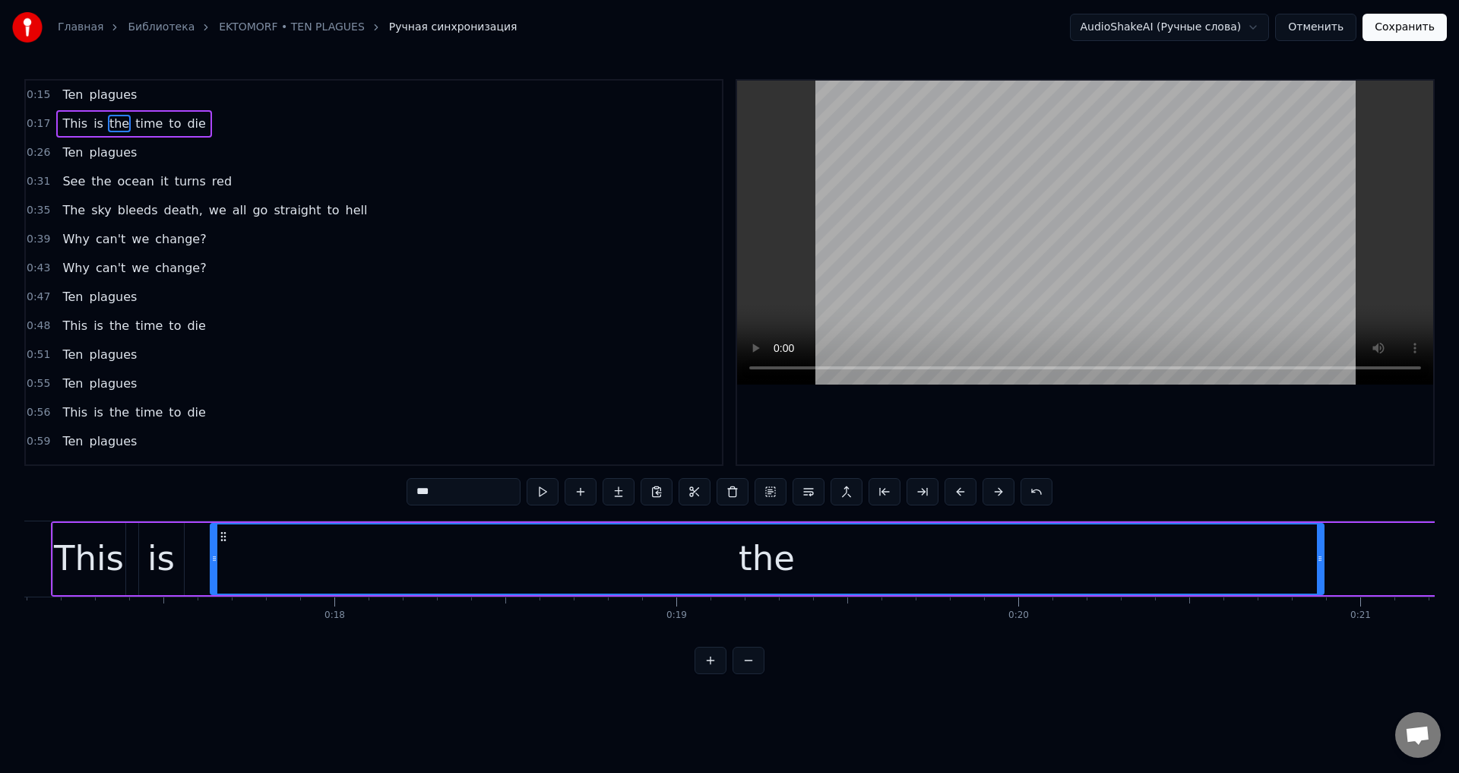
scroll to position [0, 5853]
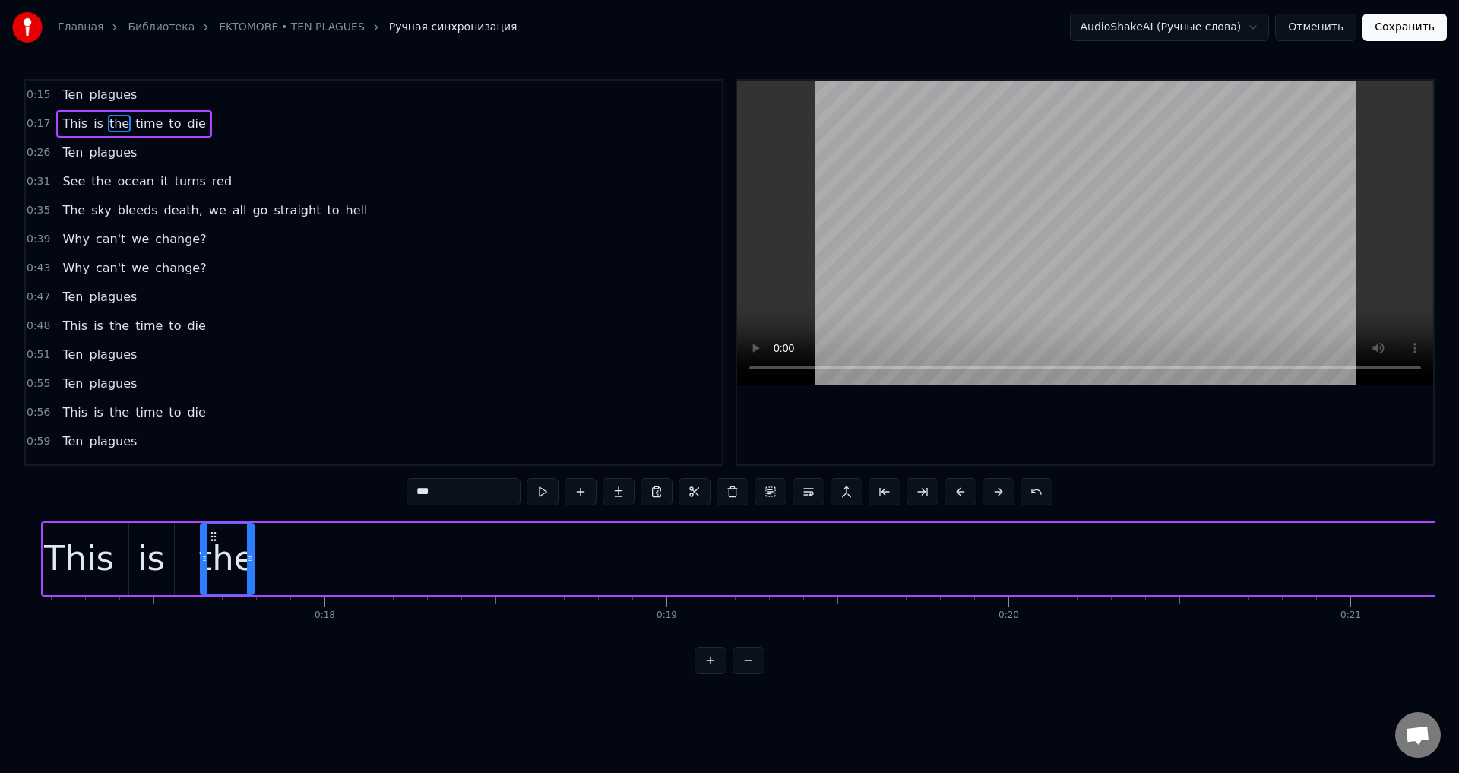
drag, startPoint x: 1311, startPoint y: 553, endPoint x: 251, endPoint y: 561, distance: 1059.7
click at [251, 561] on icon at bounding box center [250, 558] width 6 height 12
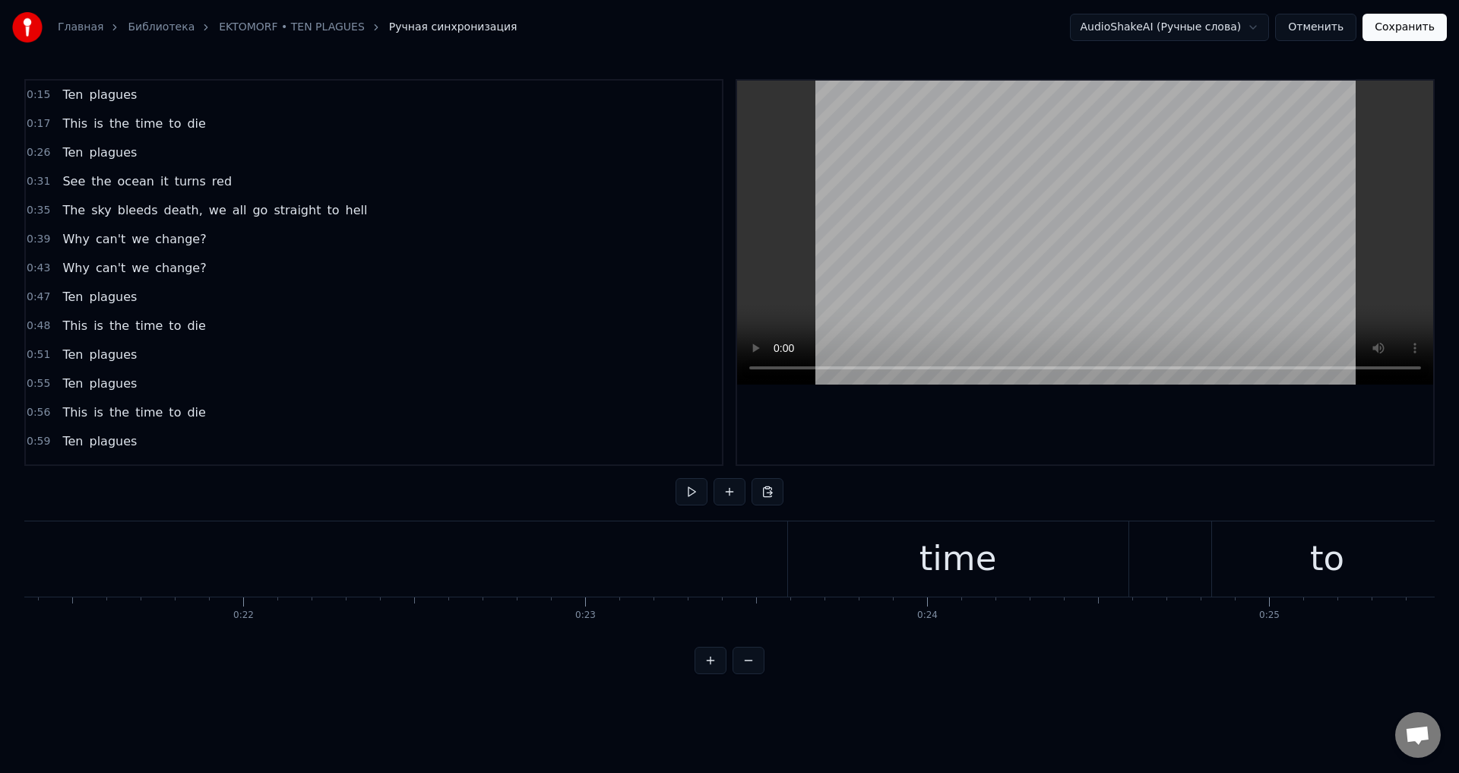
scroll to position [0, 7304]
click at [947, 531] on div "time" at bounding box center [955, 558] width 340 height 75
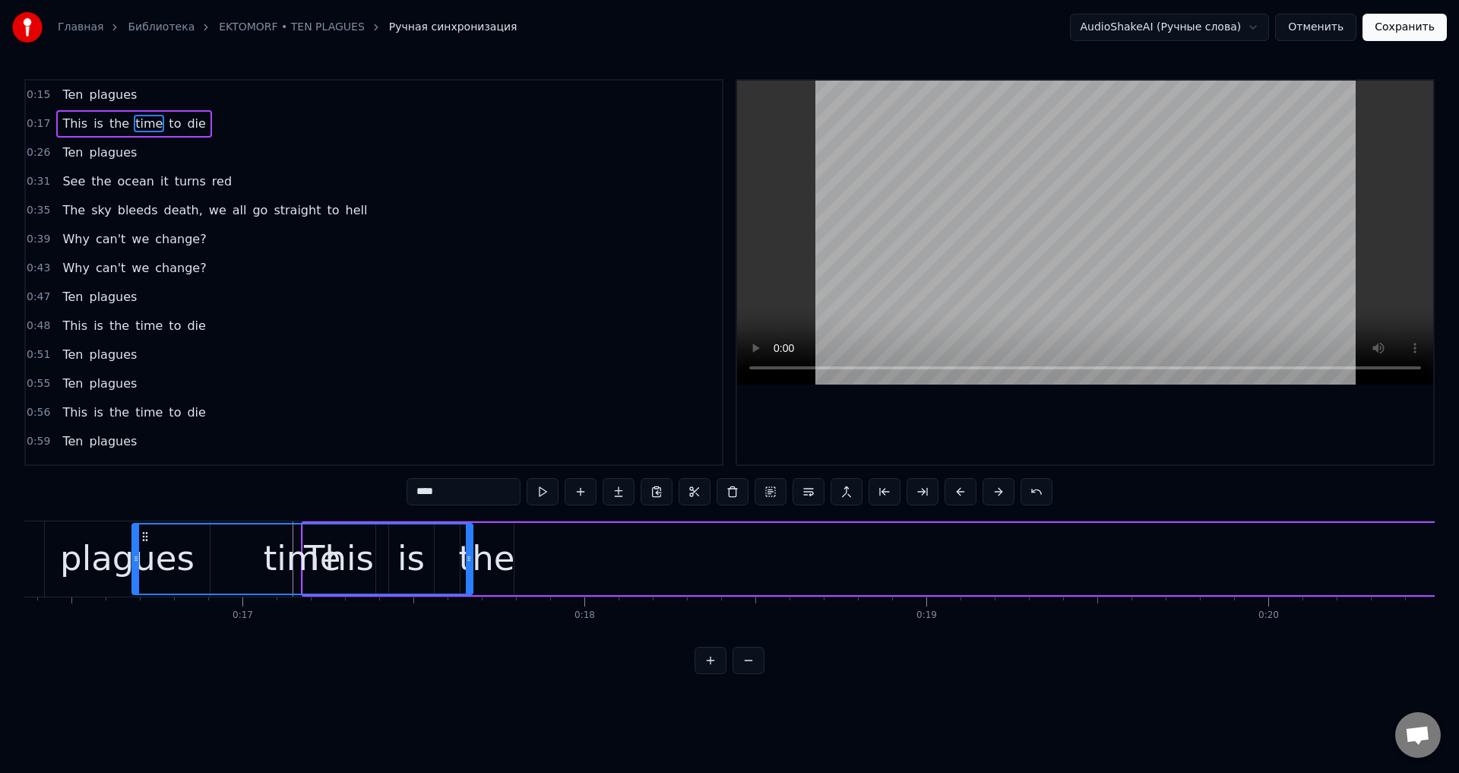
scroll to position [0, 5564]
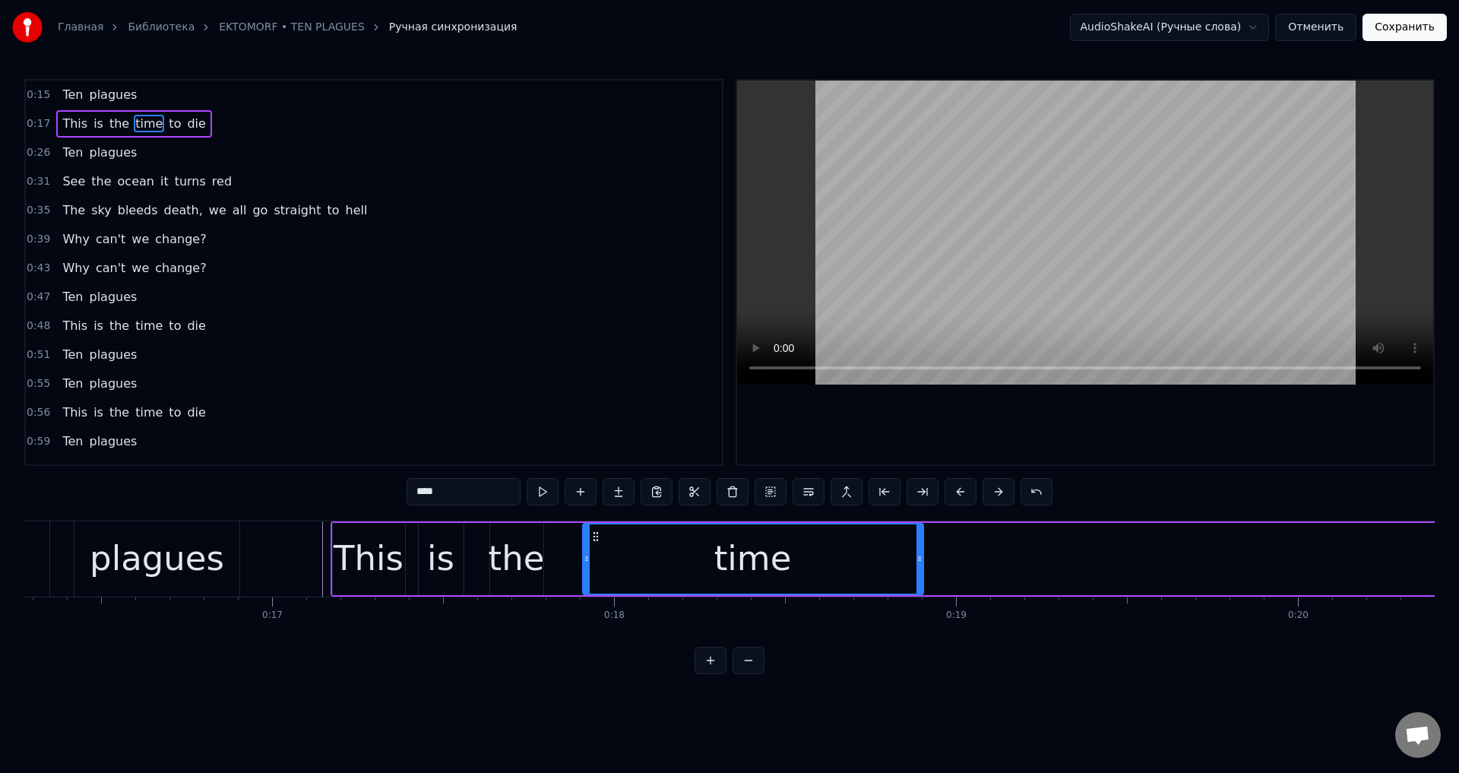
drag, startPoint x: 797, startPoint y: 539, endPoint x: 593, endPoint y: 595, distance: 211.9
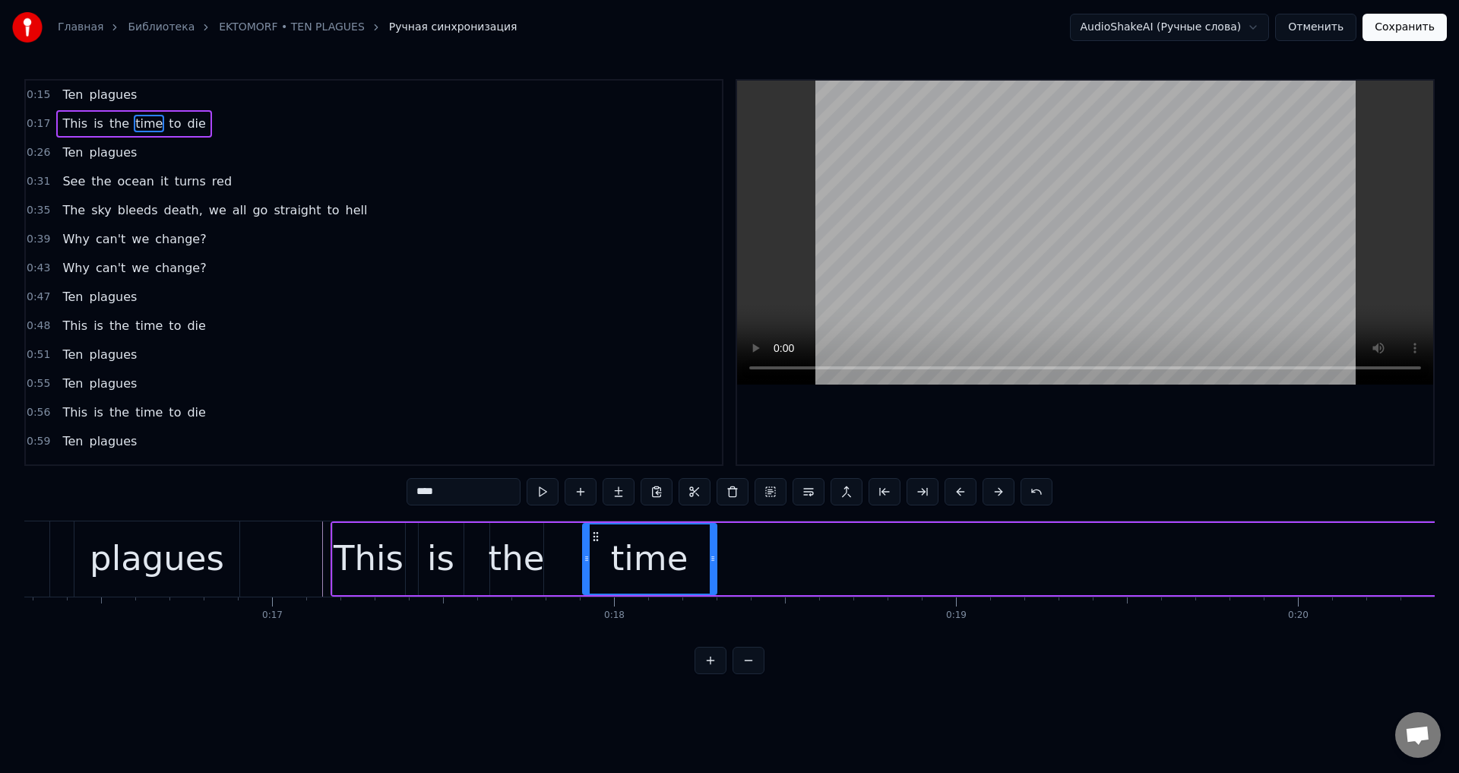
drag, startPoint x: 921, startPoint y: 551, endPoint x: 713, endPoint y: 575, distance: 208.8
click at [713, 575] on div at bounding box center [713, 558] width 6 height 69
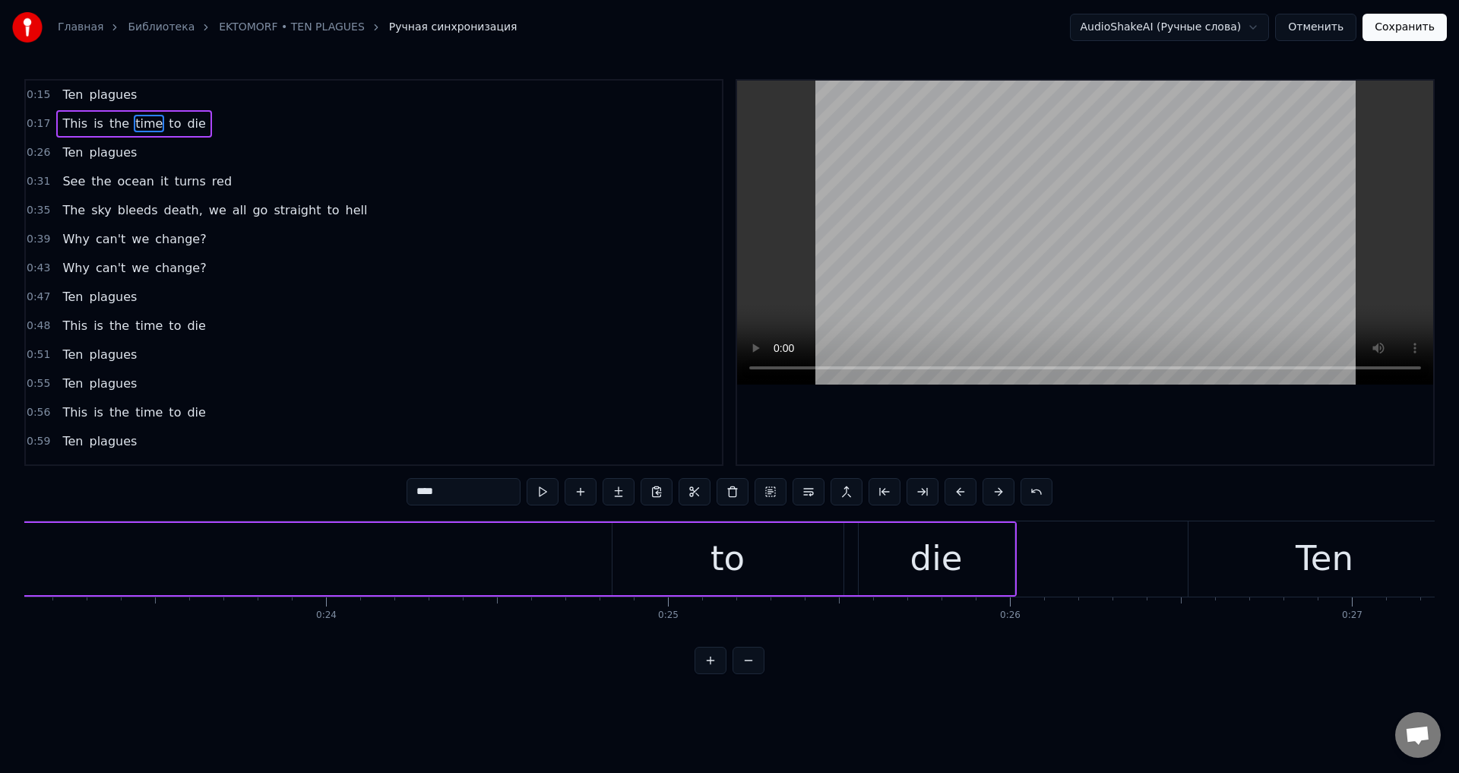
scroll to position [0, 7903]
click at [712, 545] on div "to" at bounding box center [727, 559] width 34 height 52
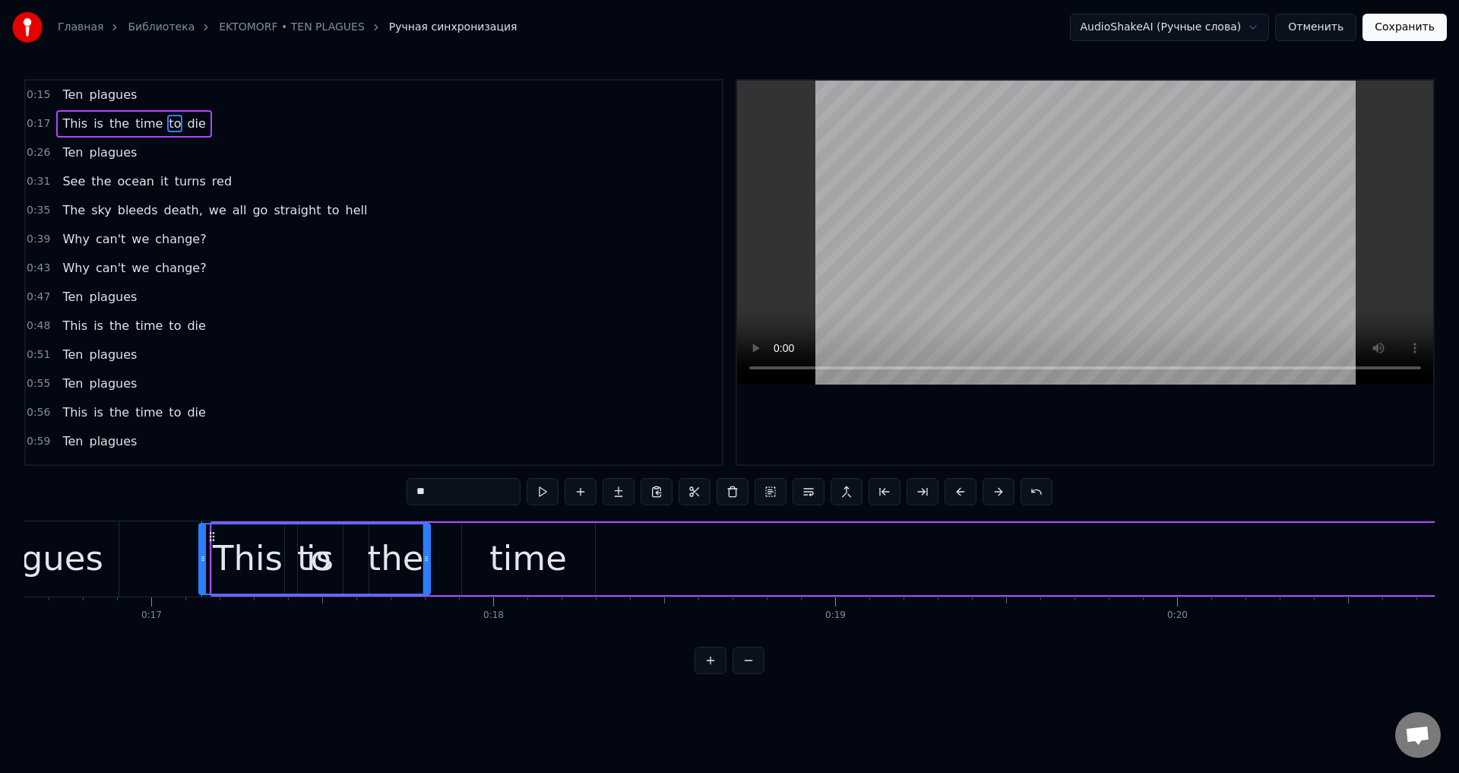
scroll to position [0, 5664]
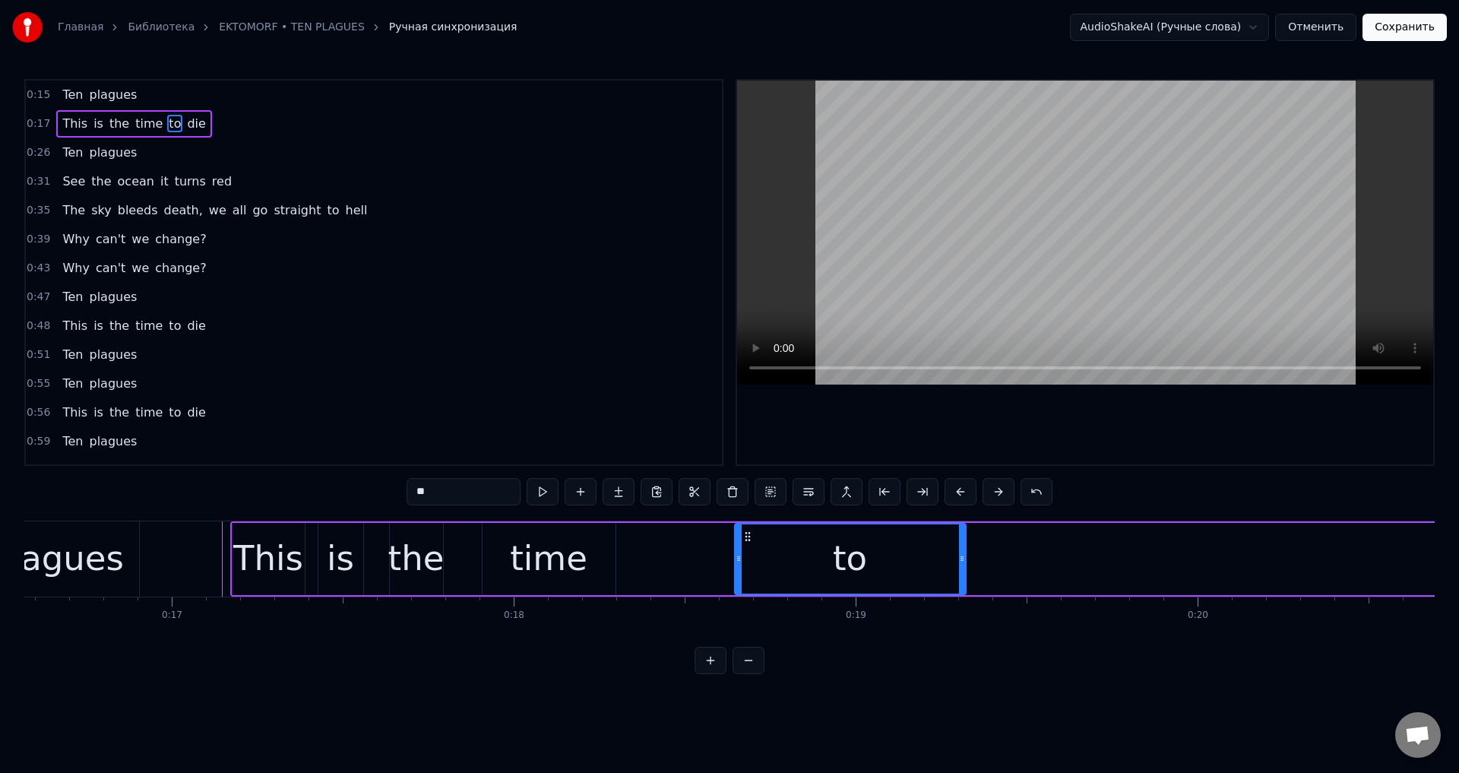
drag, startPoint x: 621, startPoint y: 533, endPoint x: 744, endPoint y: 582, distance: 132.3
click at [744, 582] on div "to" at bounding box center [849, 558] width 229 height 69
drag, startPoint x: 963, startPoint y: 554, endPoint x: 771, endPoint y: 571, distance: 193.0
click at [771, 571] on div at bounding box center [769, 558] width 6 height 69
click at [580, 558] on div "time" at bounding box center [548, 559] width 77 height 52
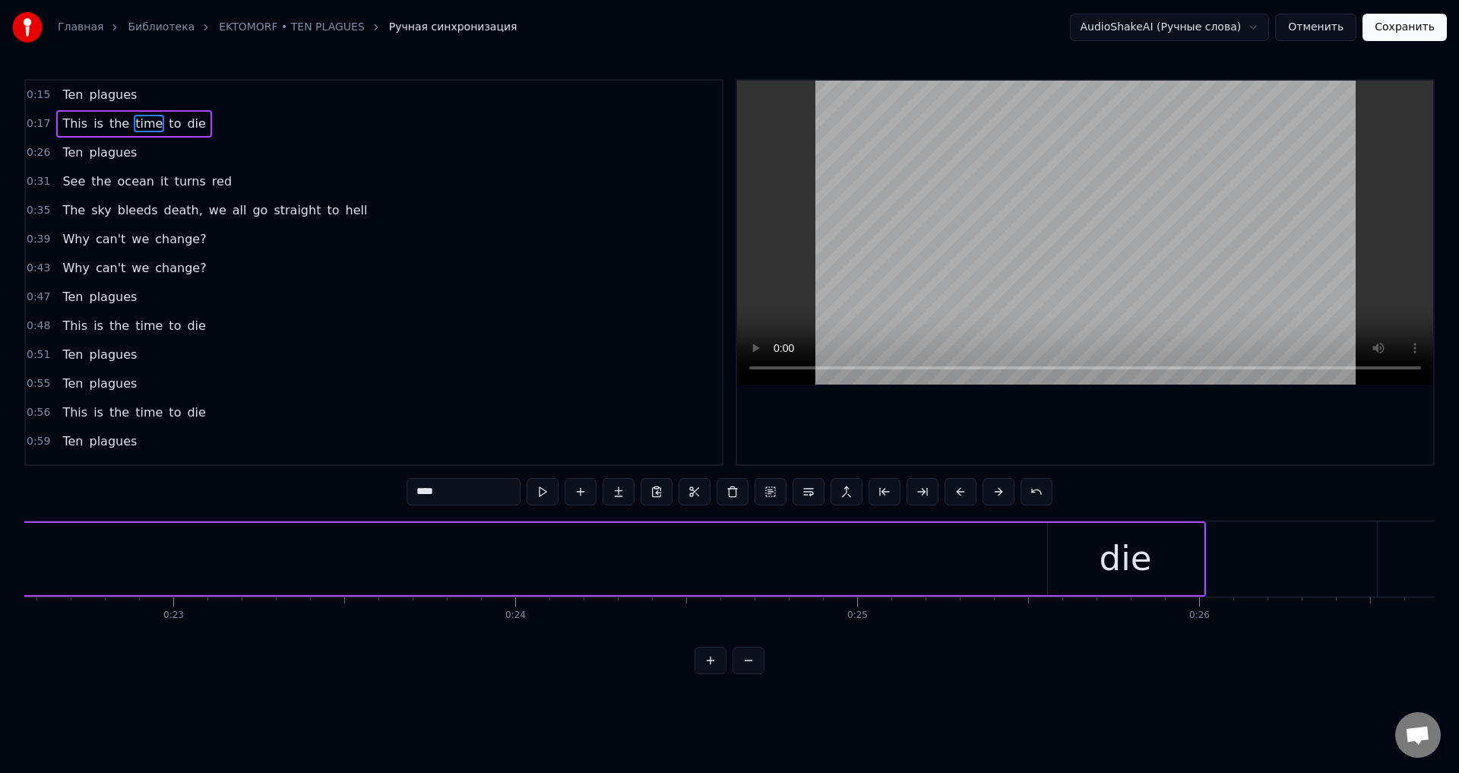
scroll to position [0, 7730]
drag, startPoint x: 1053, startPoint y: 537, endPoint x: 1060, endPoint y: 539, distance: 7.9
click at [1054, 537] on div "die" at bounding box center [1109, 559] width 156 height 72
type input "***"
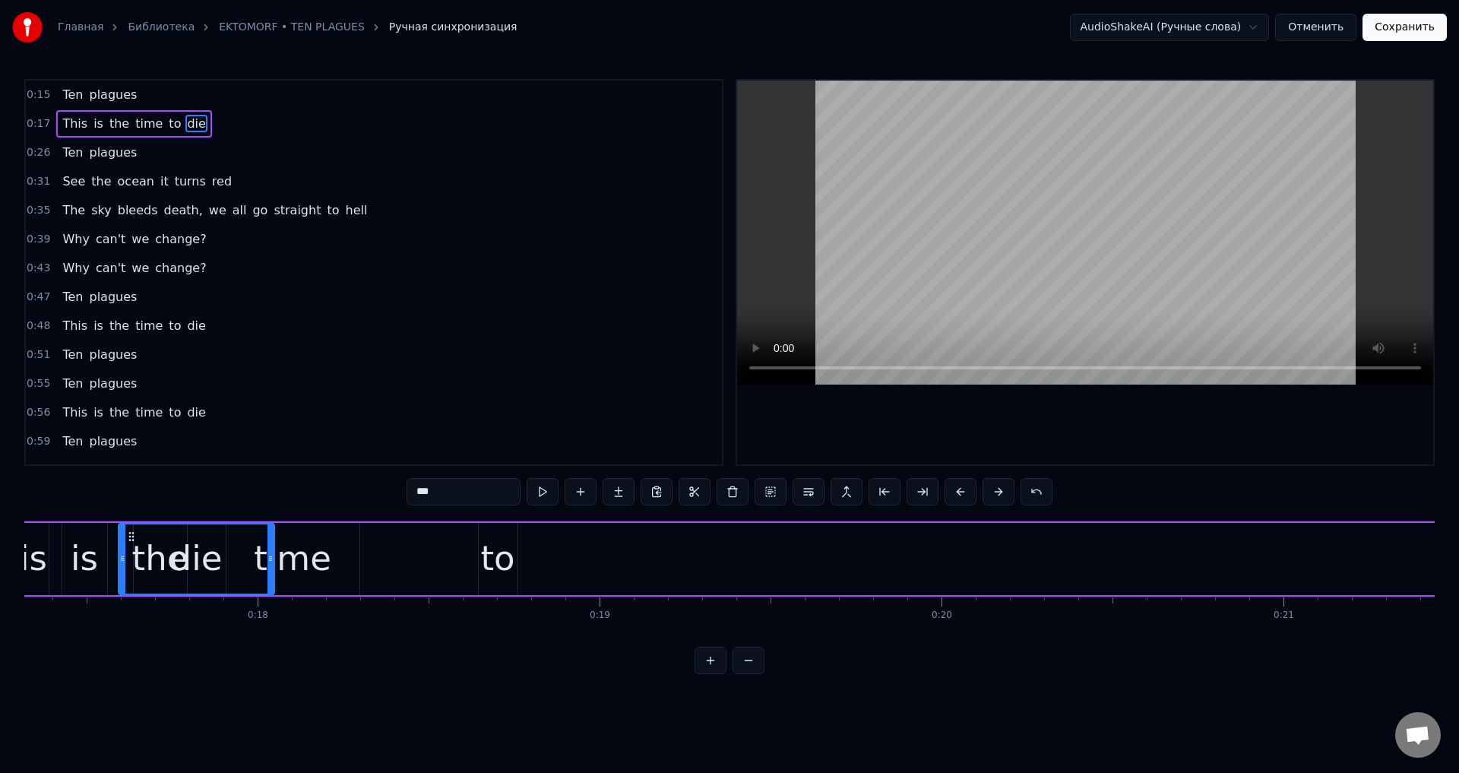
scroll to position [0, 5911]
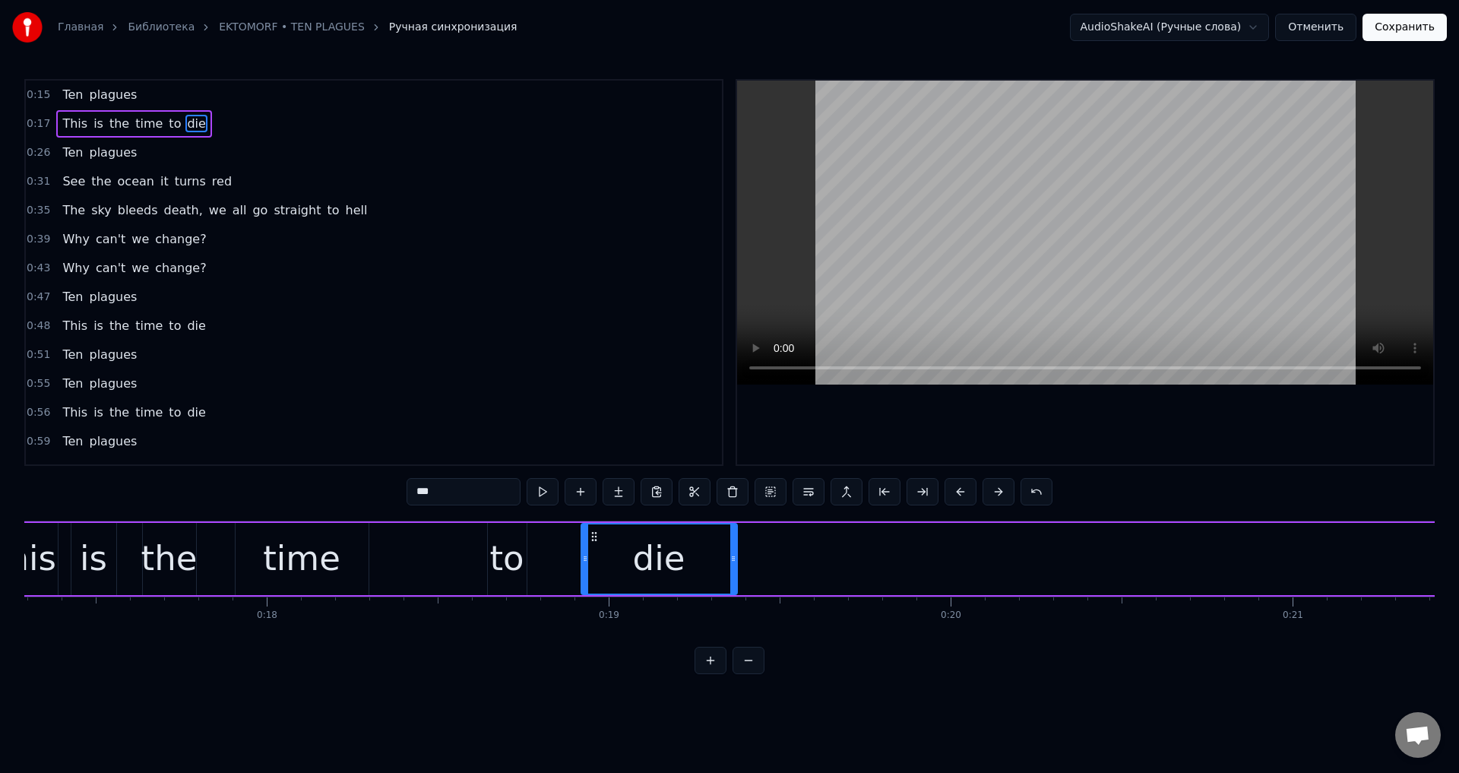
drag, startPoint x: 1045, startPoint y: 538, endPoint x: 595, endPoint y: 633, distance: 459.6
click at [595, 633] on div "Ten plagues This is the time to die Ten plagues See the ocean it turns red The …" at bounding box center [729, 577] width 1410 height 114
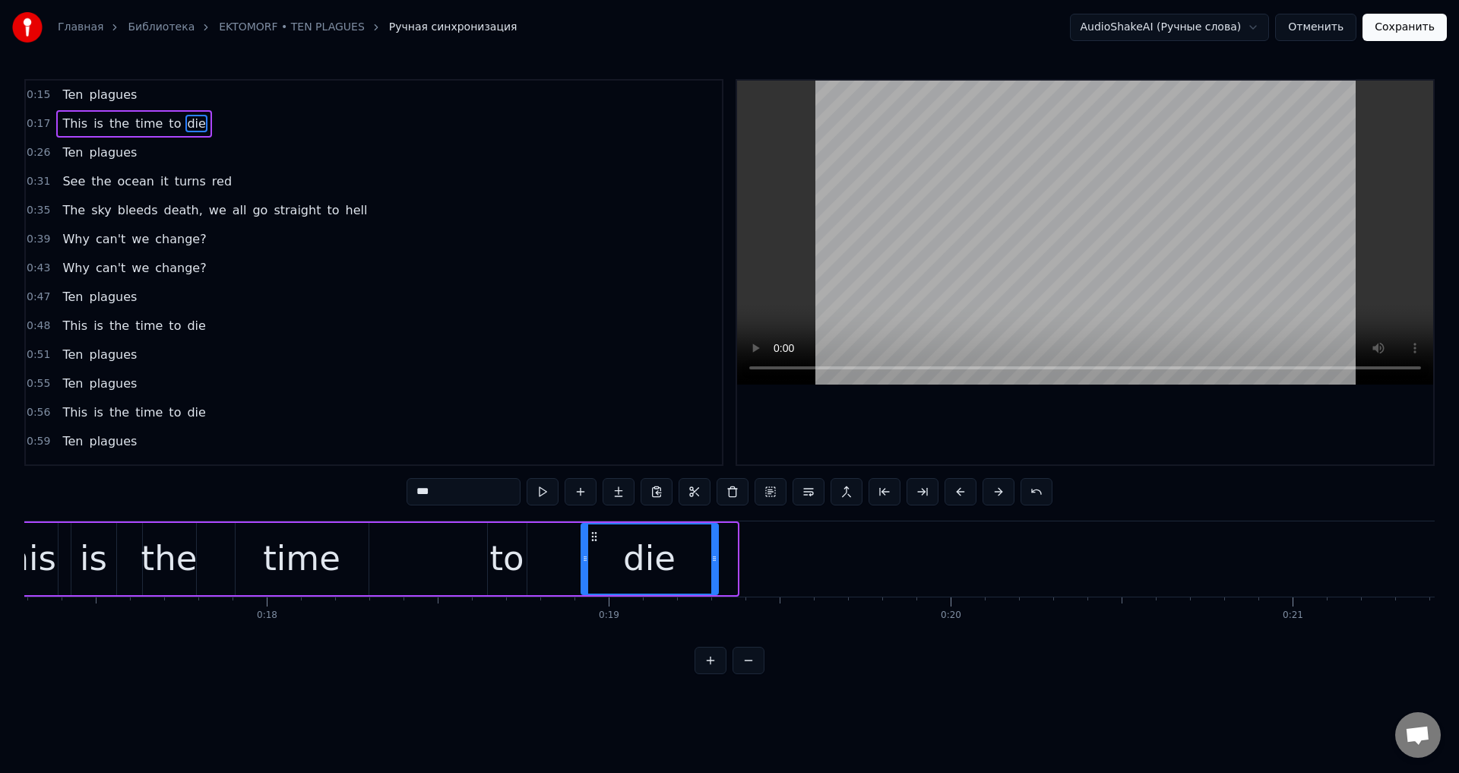
drag, startPoint x: 735, startPoint y: 558, endPoint x: 713, endPoint y: 564, distance: 22.1
click at [713, 564] on div at bounding box center [714, 558] width 6 height 69
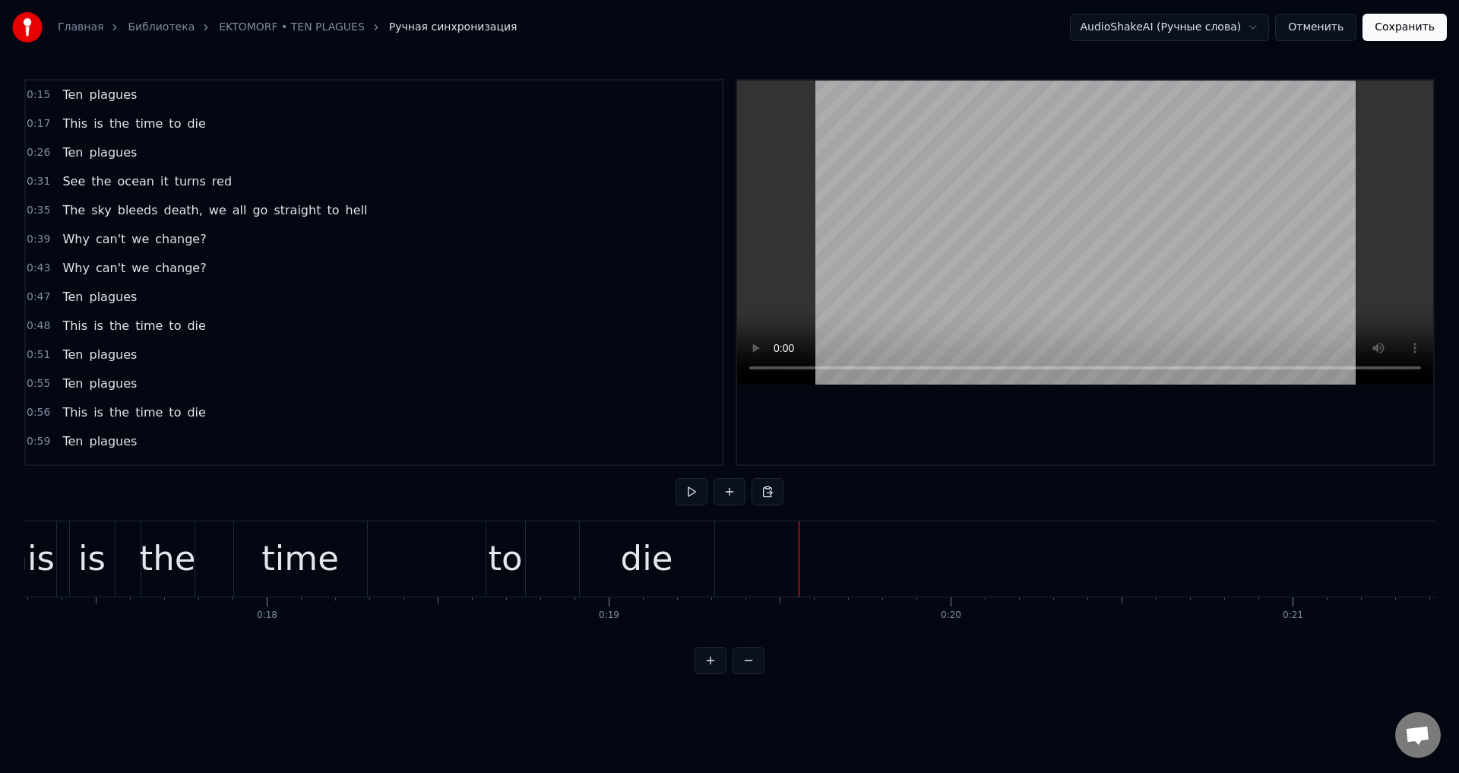
click at [491, 560] on div "to" at bounding box center [505, 559] width 34 height 52
click at [693, 551] on div "die" at bounding box center [647, 558] width 134 height 75
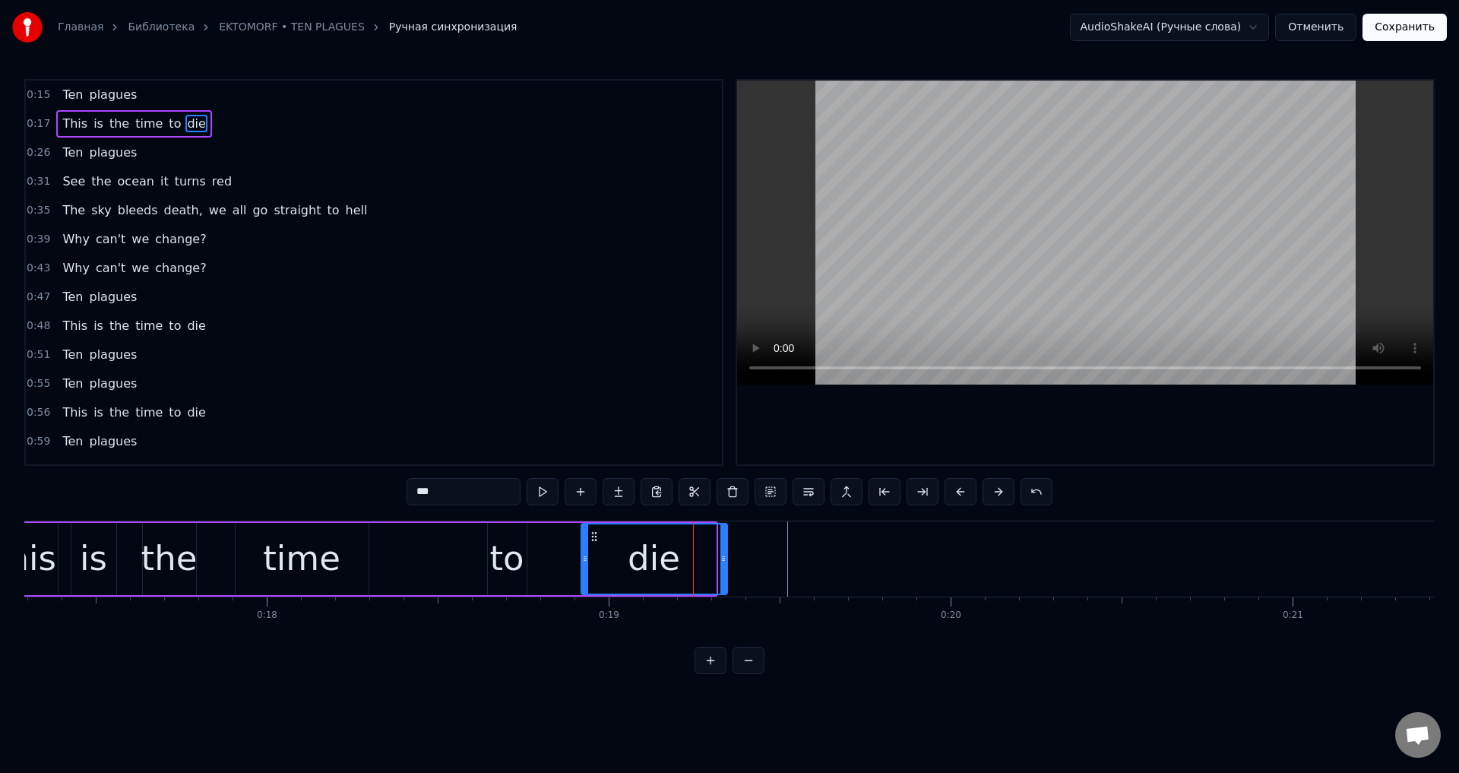
drag, startPoint x: 710, startPoint y: 553, endPoint x: 722, endPoint y: 553, distance: 12.2
click at [722, 553] on icon at bounding box center [723, 558] width 6 height 12
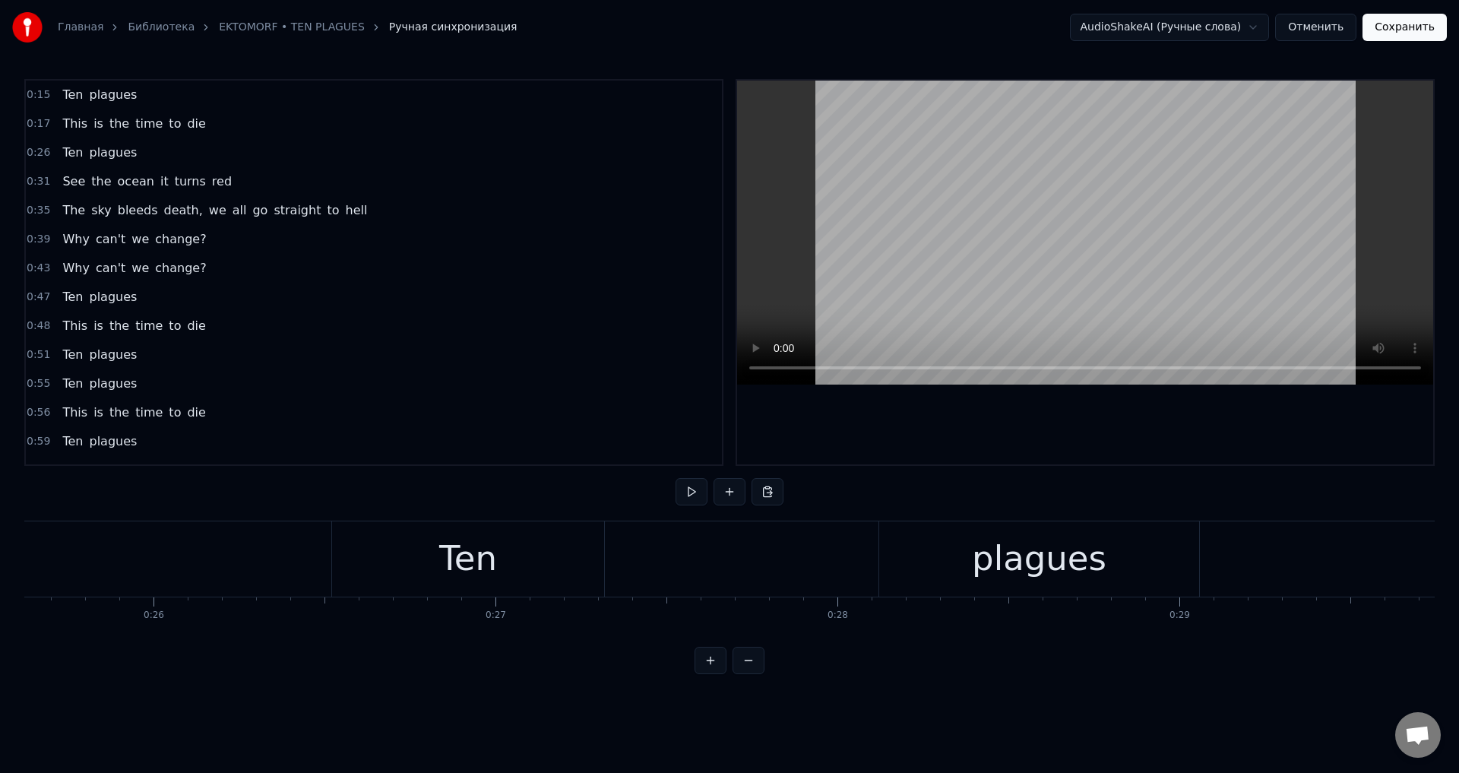
scroll to position [0, 8759]
click at [915, 540] on div "plagues" at bounding box center [1038, 558] width 320 height 75
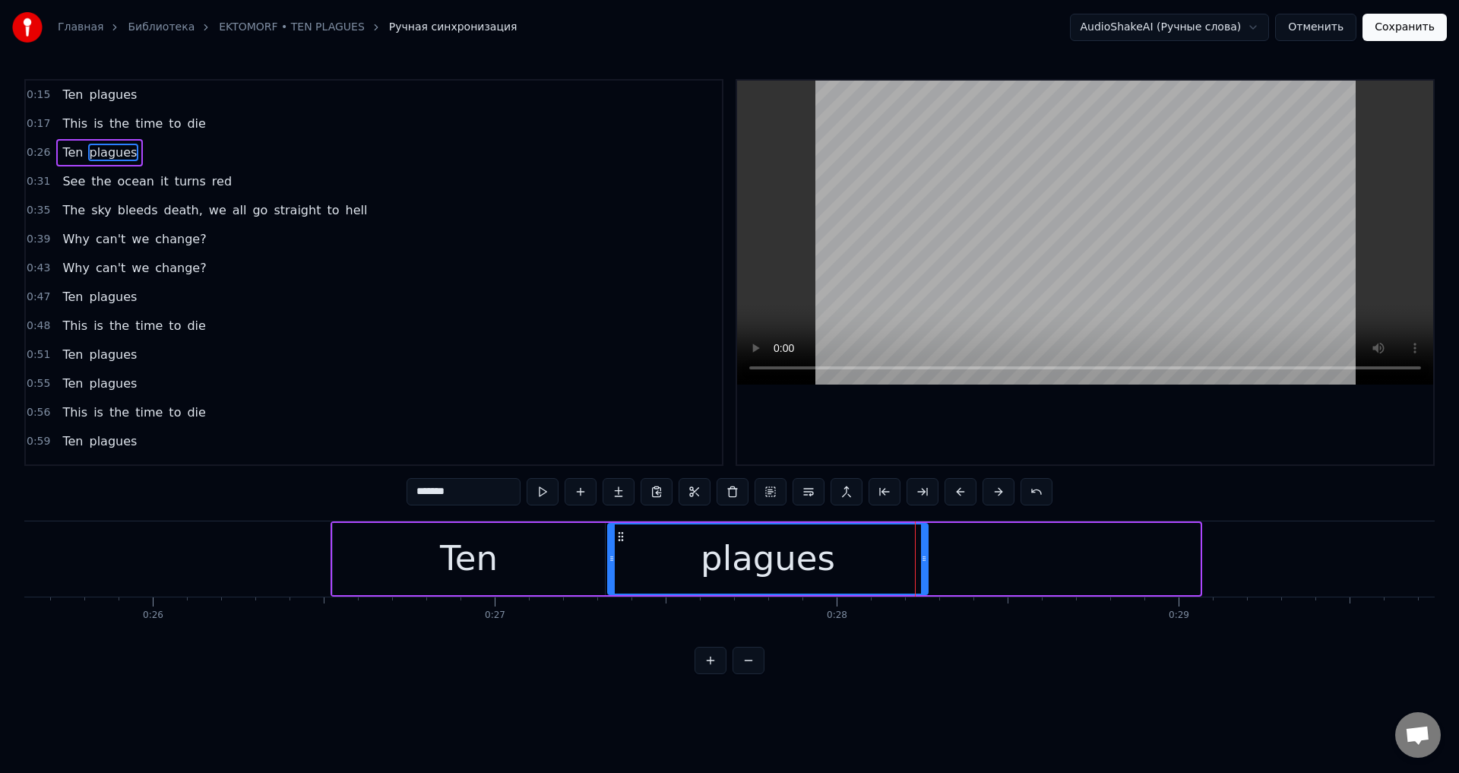
drag, startPoint x: 893, startPoint y: 535, endPoint x: 620, endPoint y: 541, distance: 272.8
click at [620, 541] on icon at bounding box center [621, 536] width 12 height 12
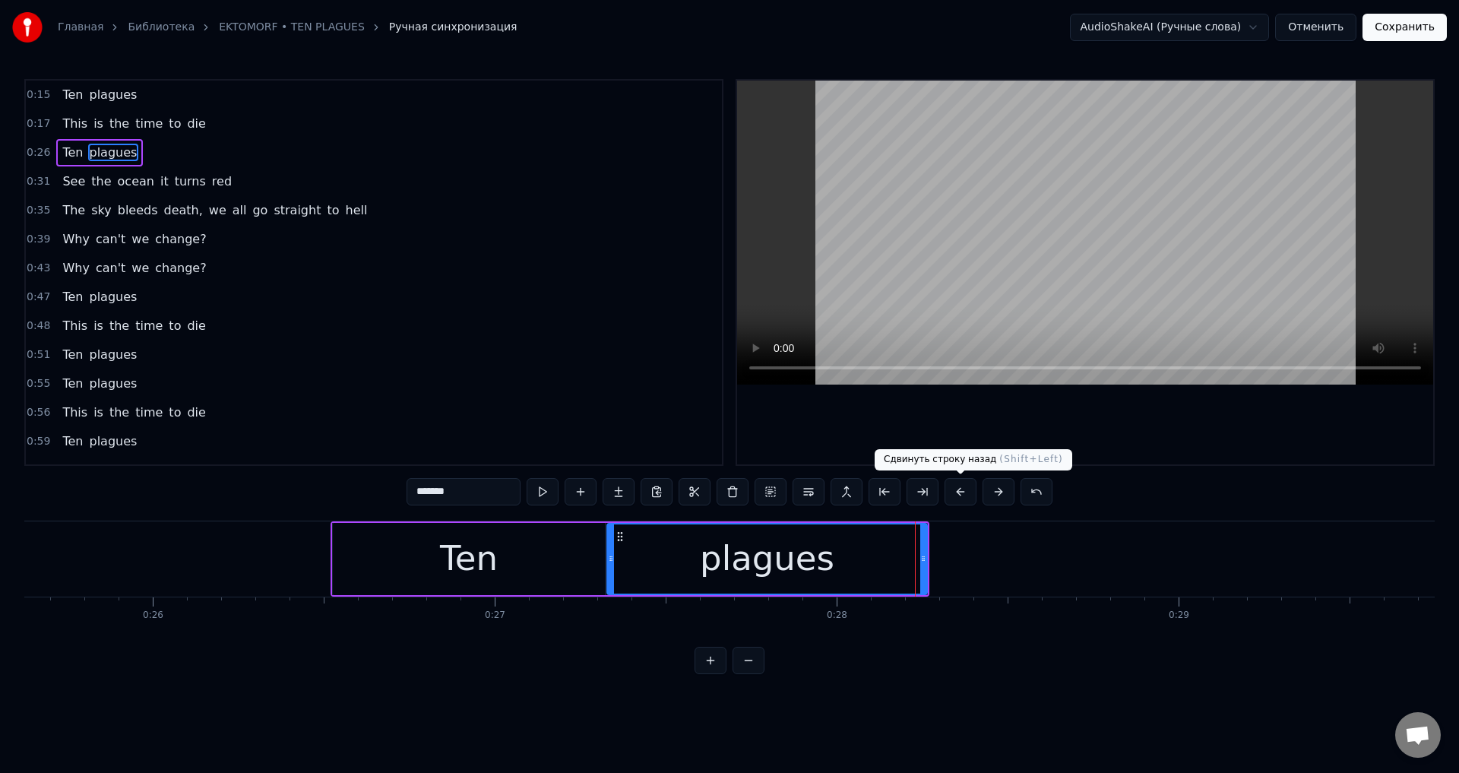
click at [965, 491] on button at bounding box center [960, 491] width 32 height 27
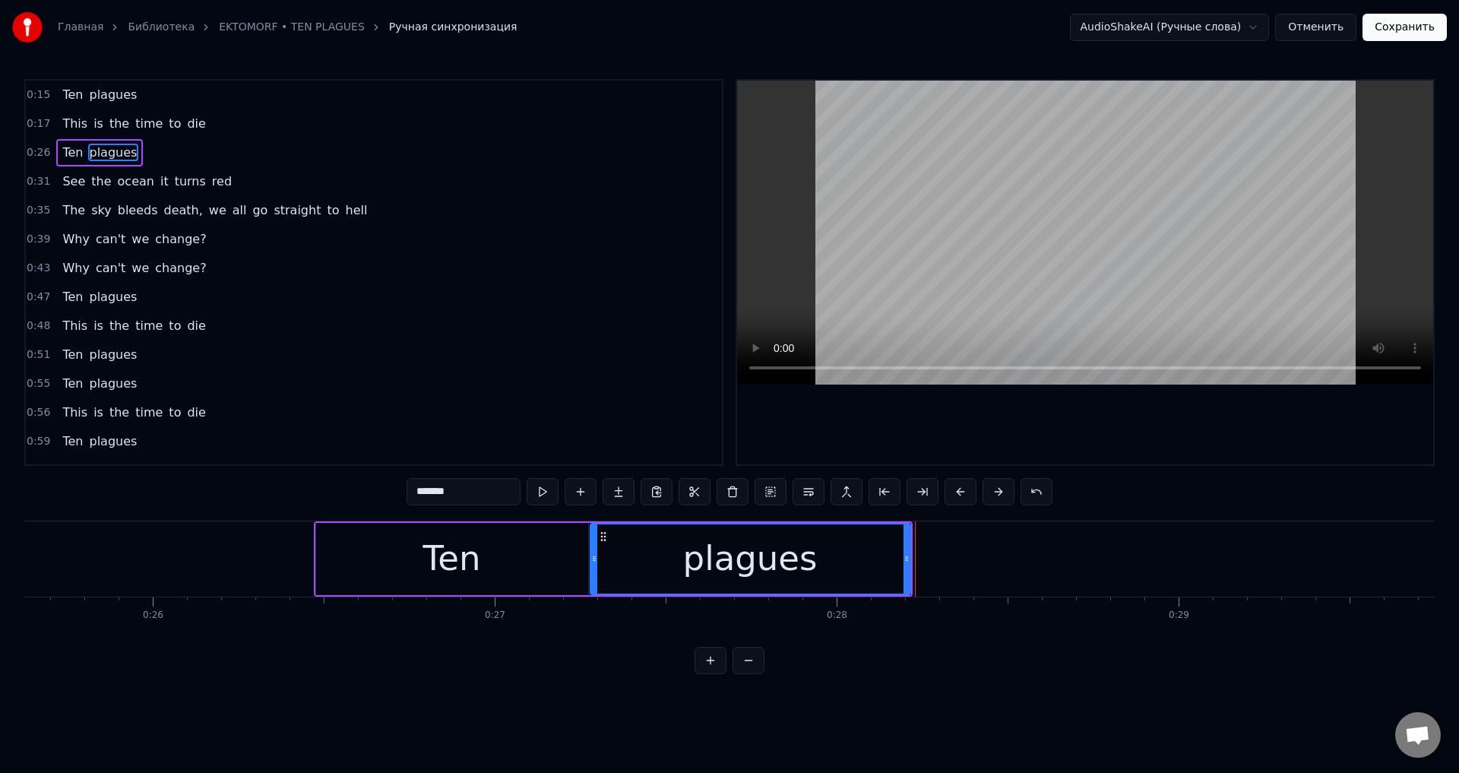
click at [965, 491] on button at bounding box center [960, 491] width 32 height 27
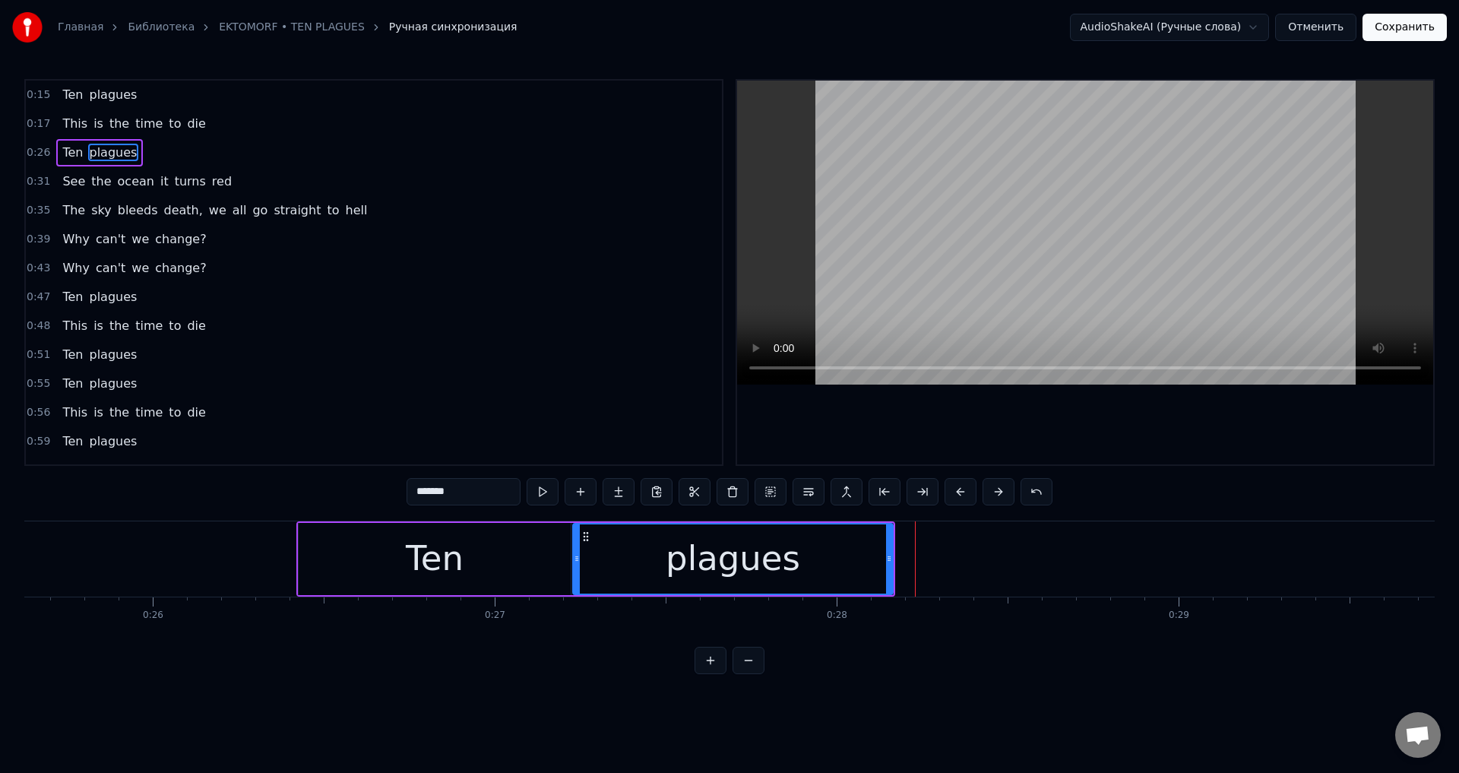
click at [965, 491] on button at bounding box center [960, 491] width 32 height 27
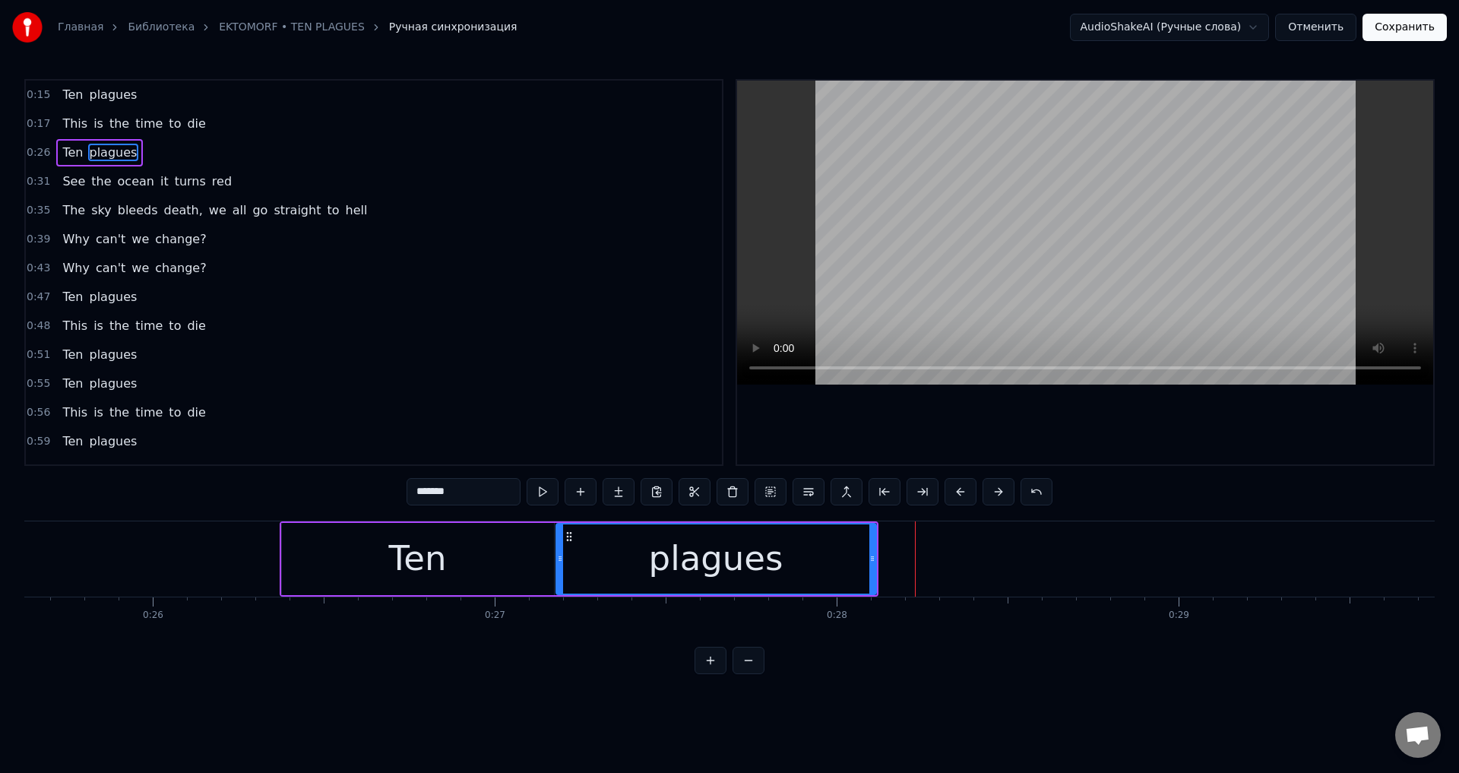
click at [965, 491] on button at bounding box center [960, 491] width 32 height 27
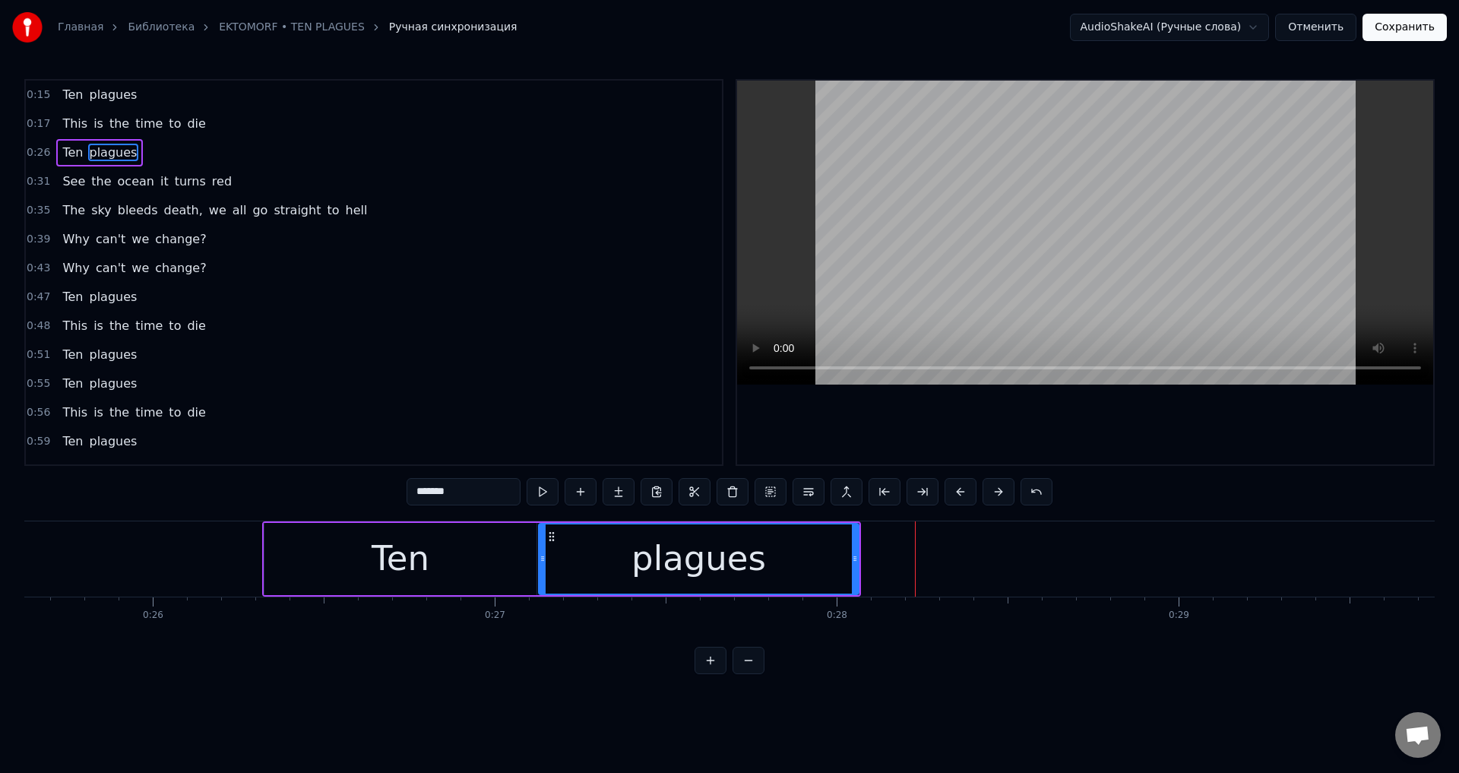
click at [965, 491] on button at bounding box center [960, 491] width 32 height 27
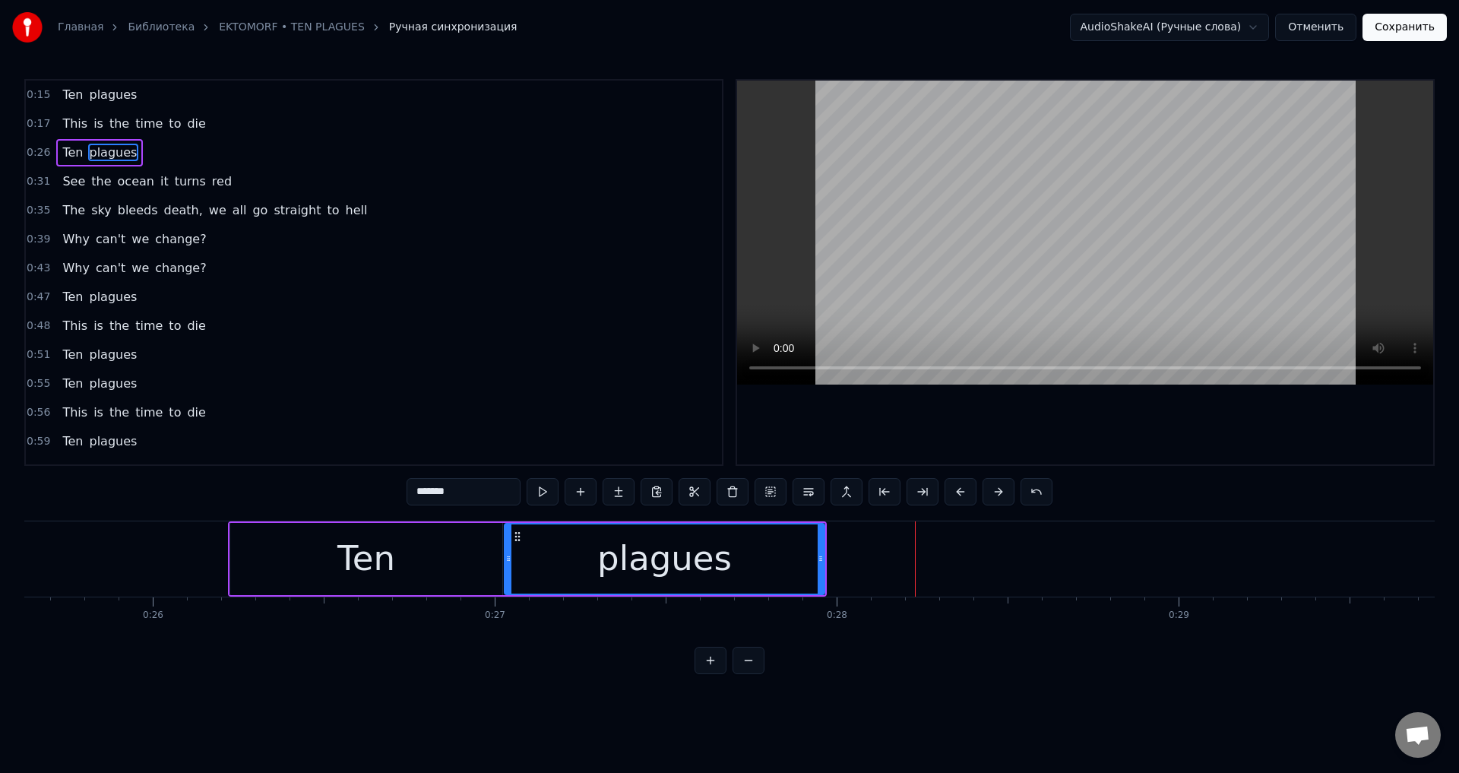
click at [965, 491] on button at bounding box center [960, 491] width 32 height 27
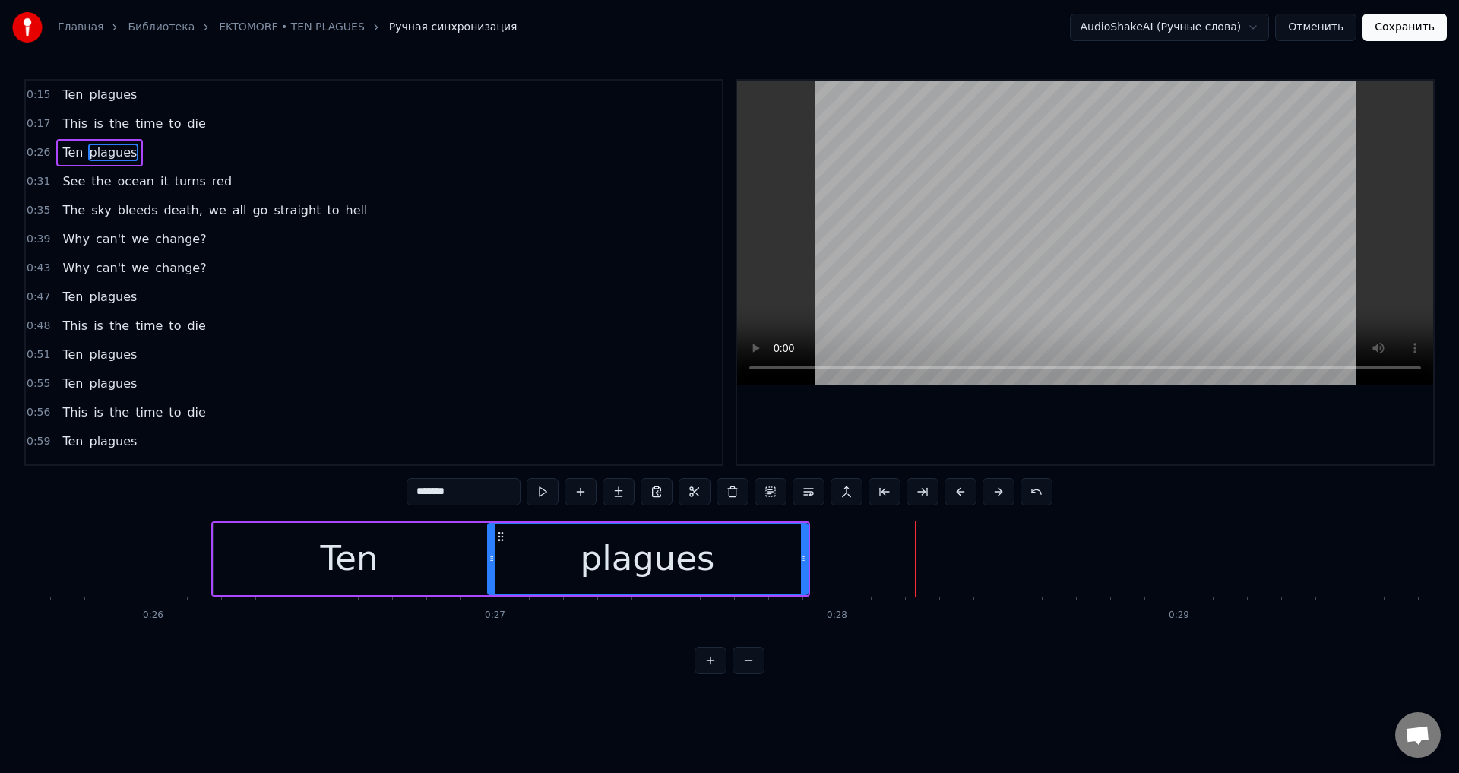
click at [965, 491] on button at bounding box center [960, 491] width 32 height 27
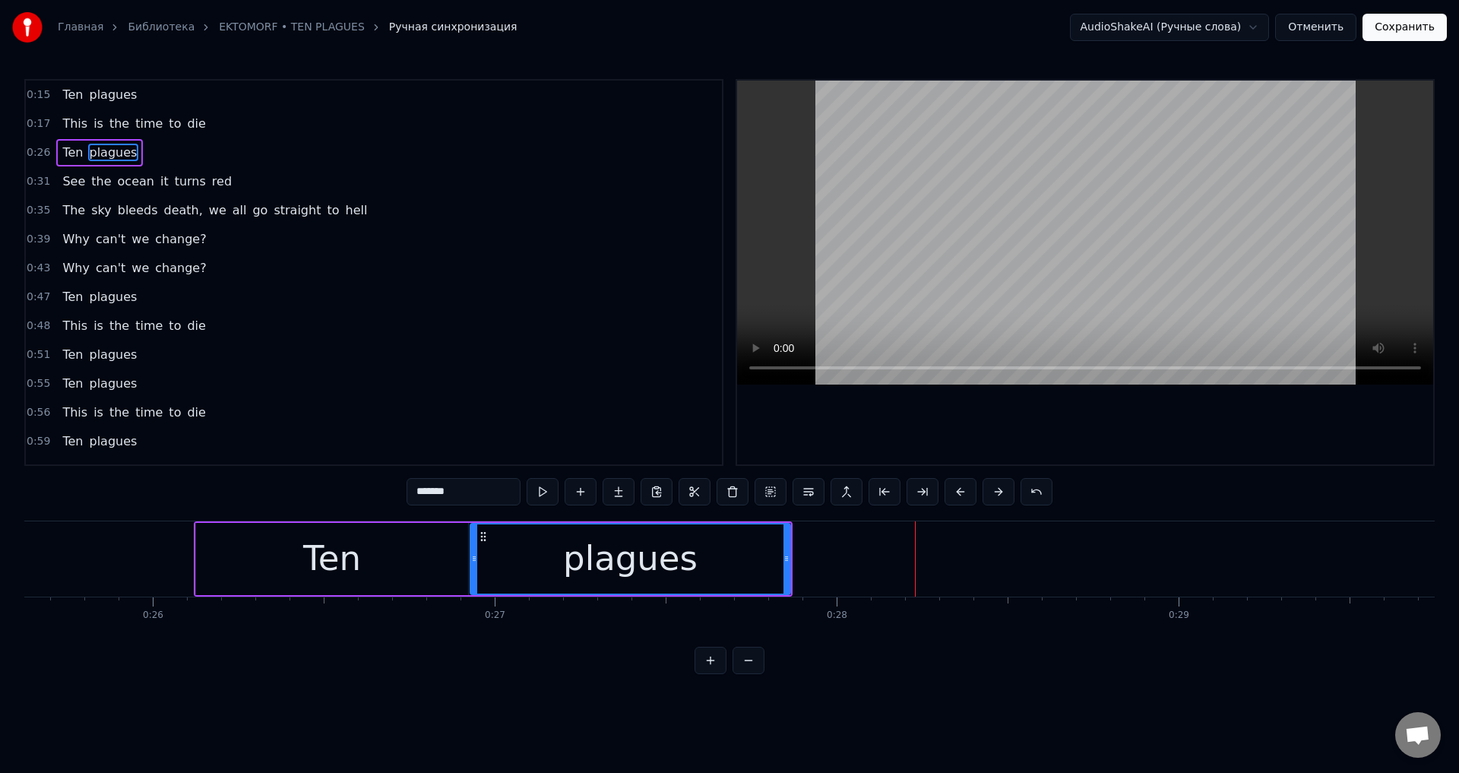
click at [965, 491] on button at bounding box center [960, 491] width 32 height 27
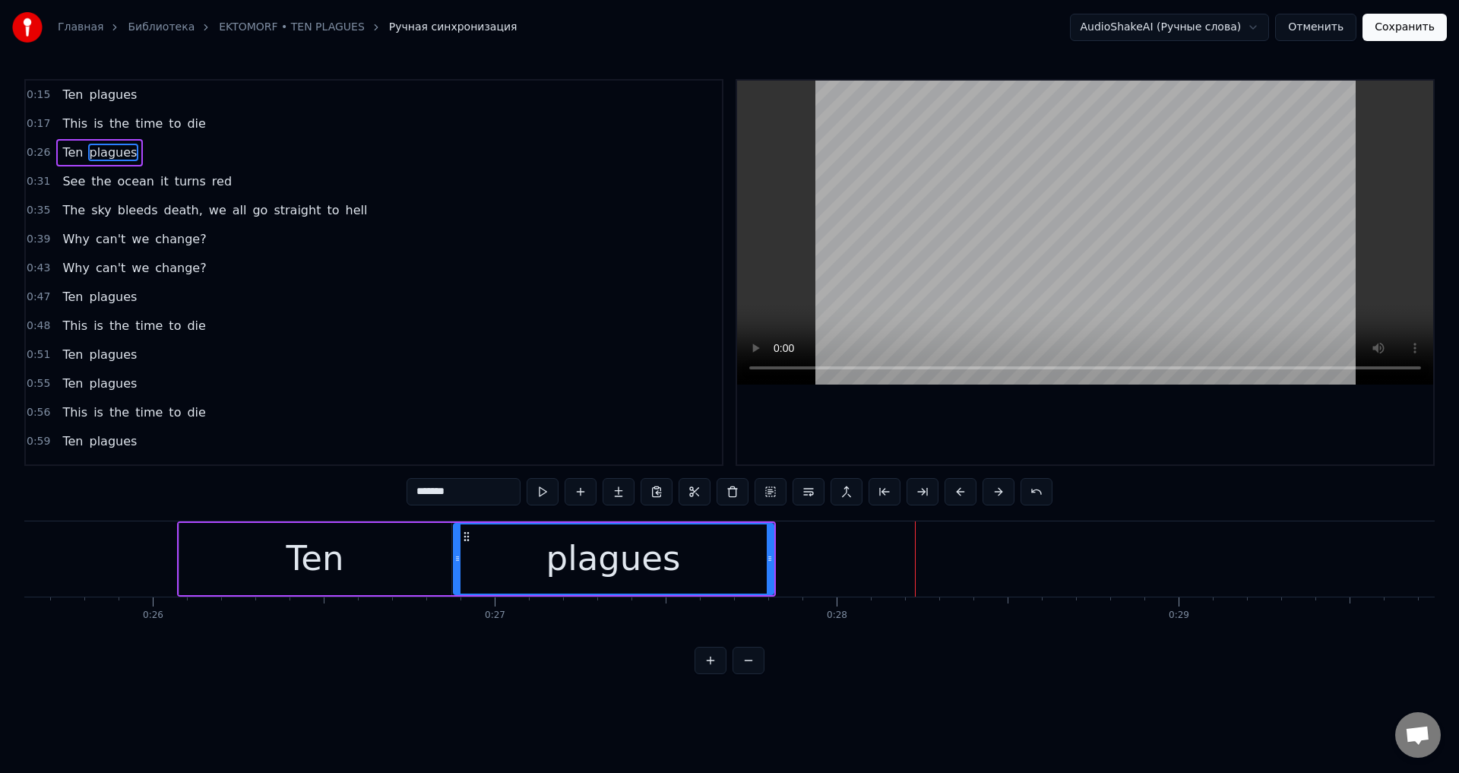
click at [965, 491] on button at bounding box center [960, 491] width 32 height 27
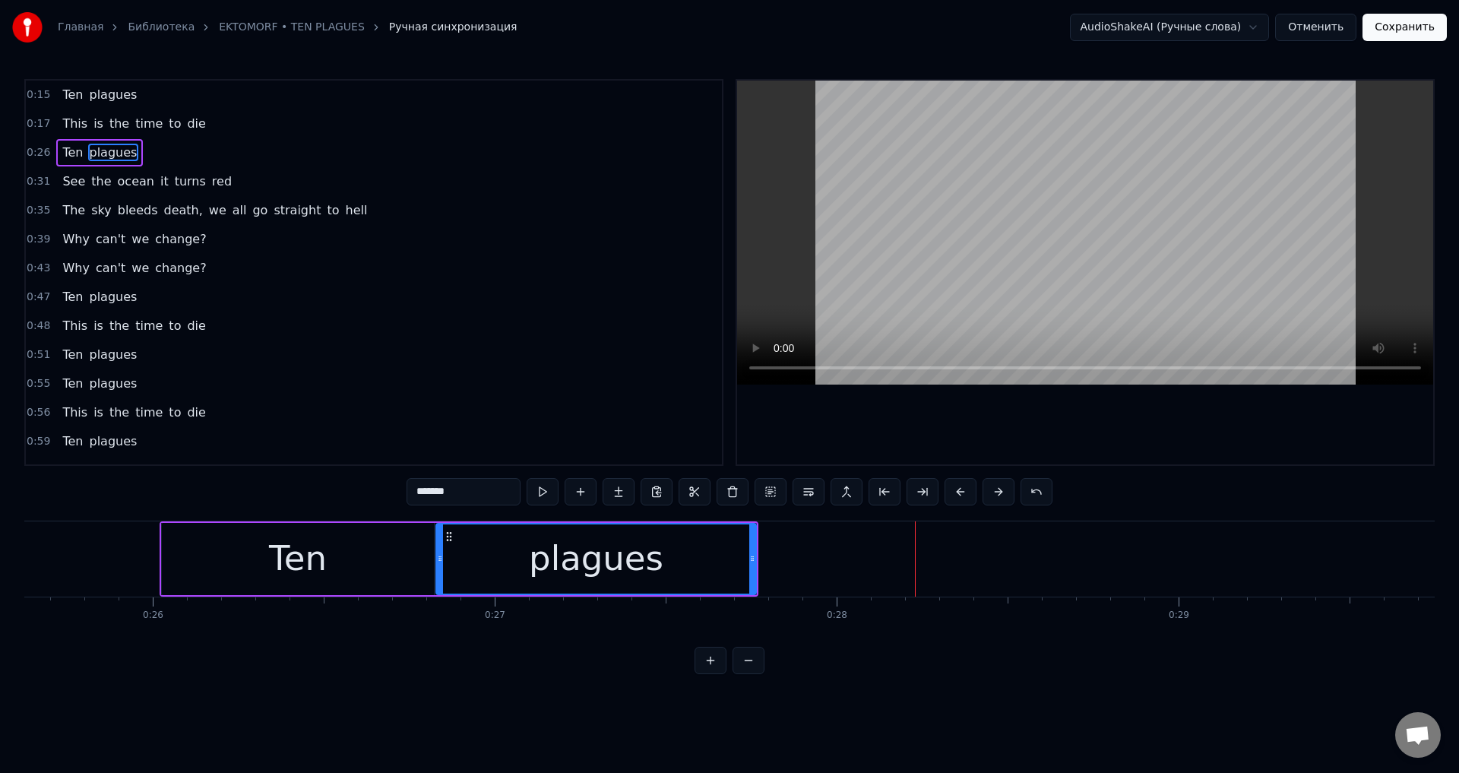
click at [965, 491] on button at bounding box center [960, 491] width 32 height 27
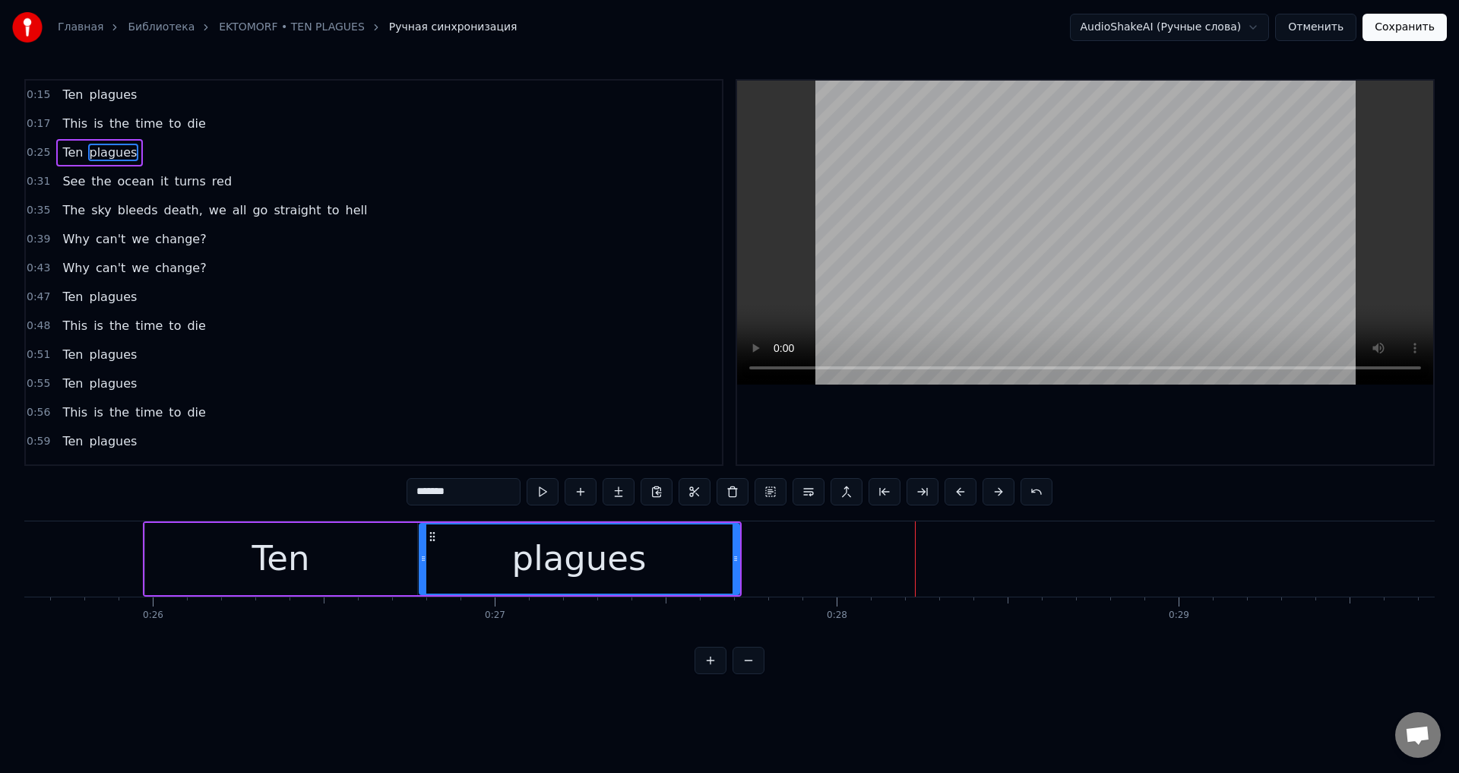
click at [965, 491] on button at bounding box center [960, 491] width 32 height 27
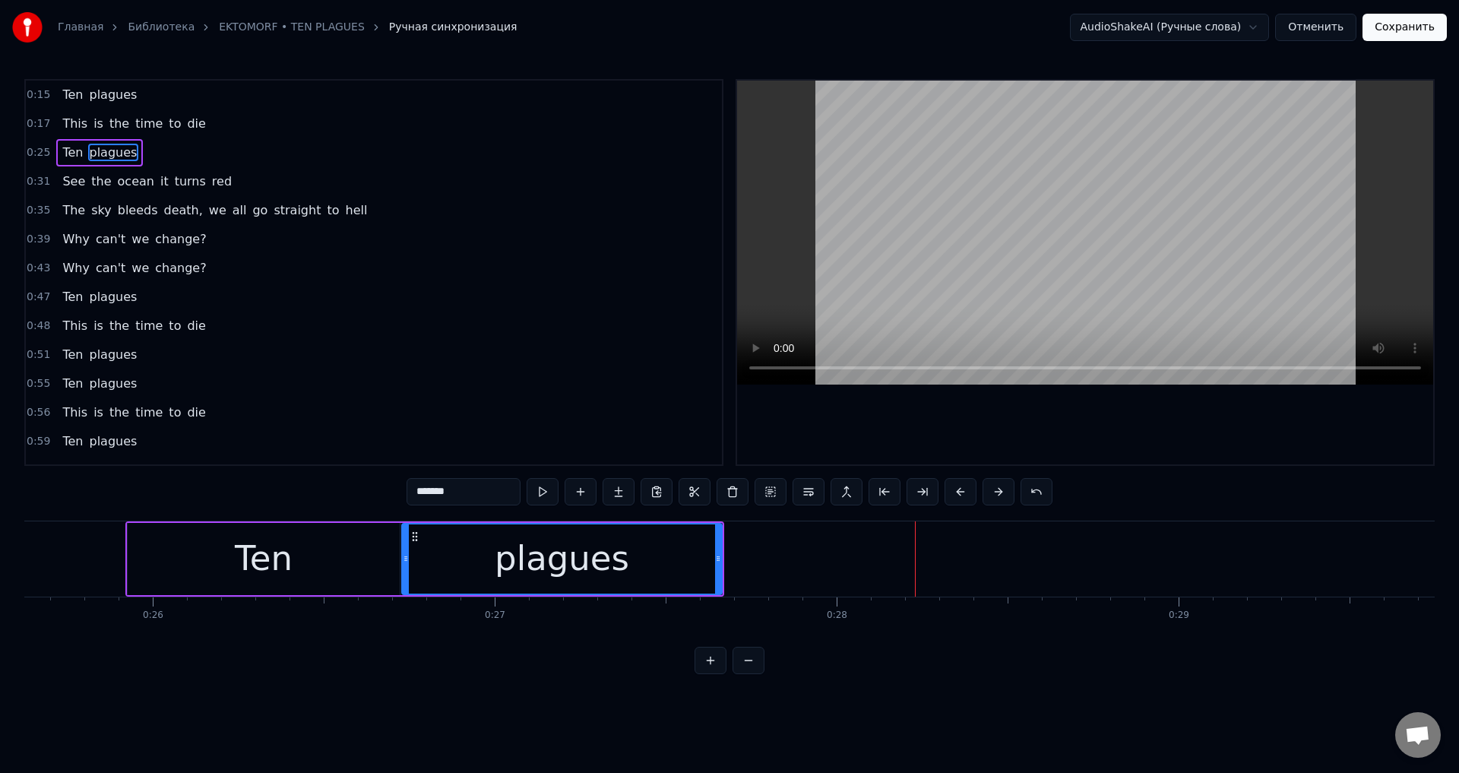
click at [965, 491] on button at bounding box center [960, 491] width 32 height 27
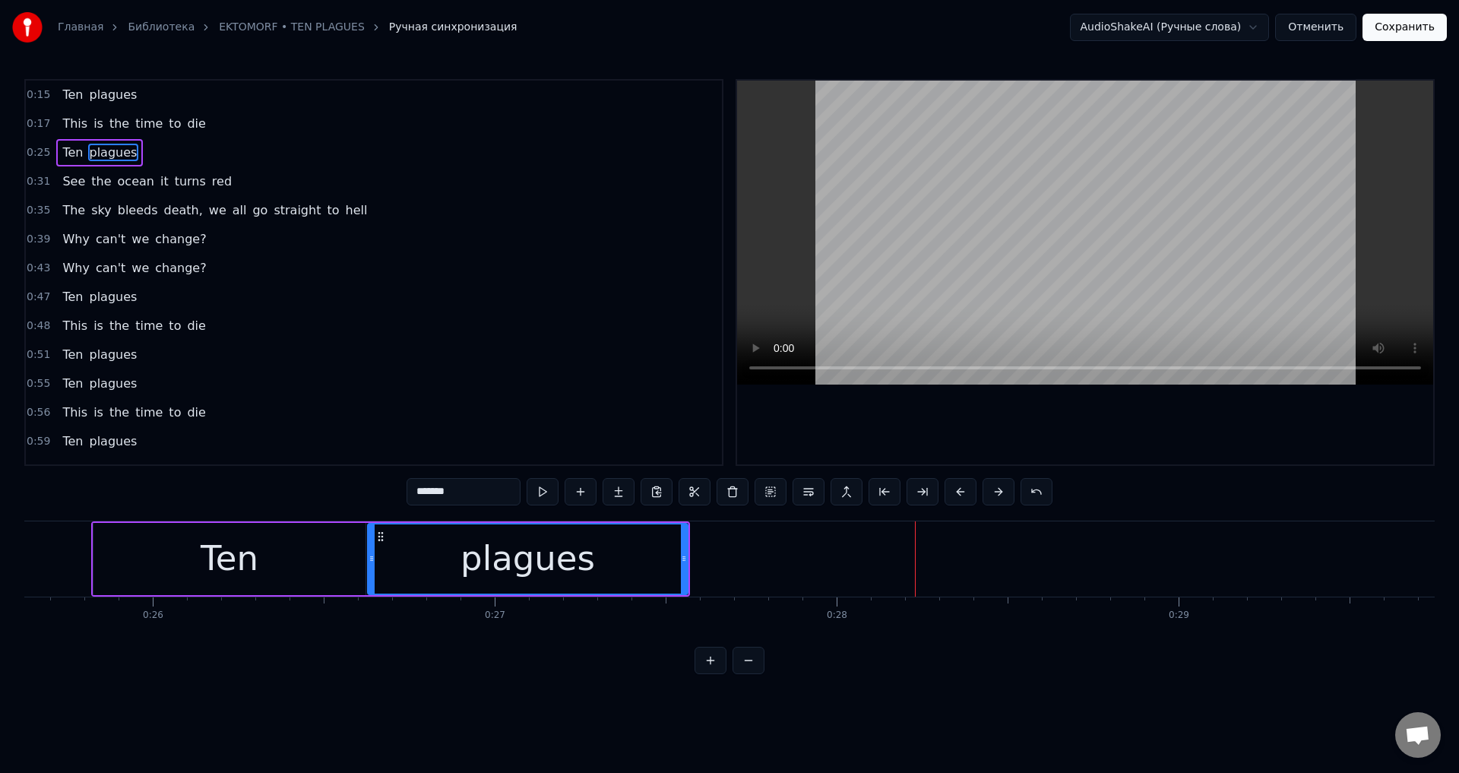
click at [965, 491] on button at bounding box center [960, 491] width 32 height 27
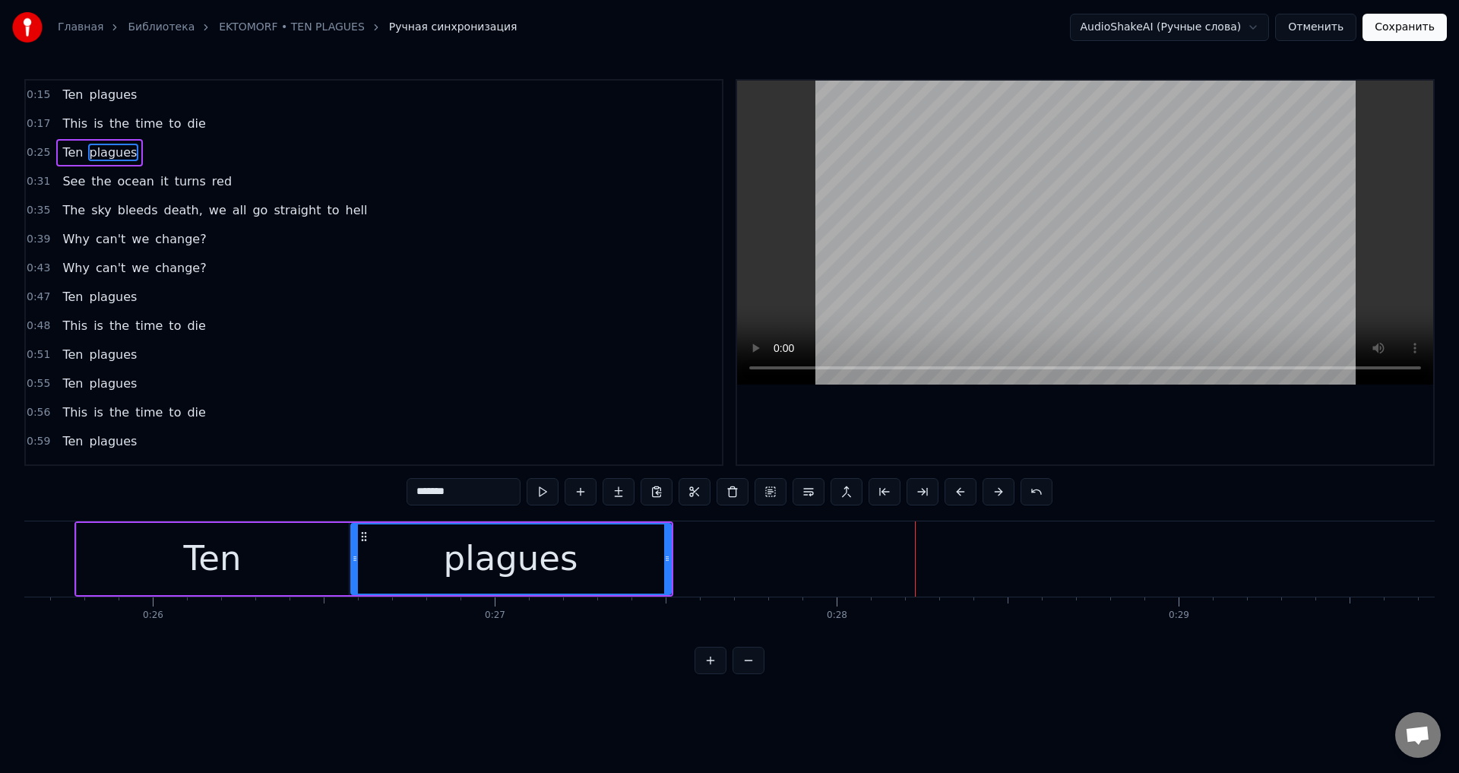
click at [965, 491] on button at bounding box center [960, 491] width 32 height 27
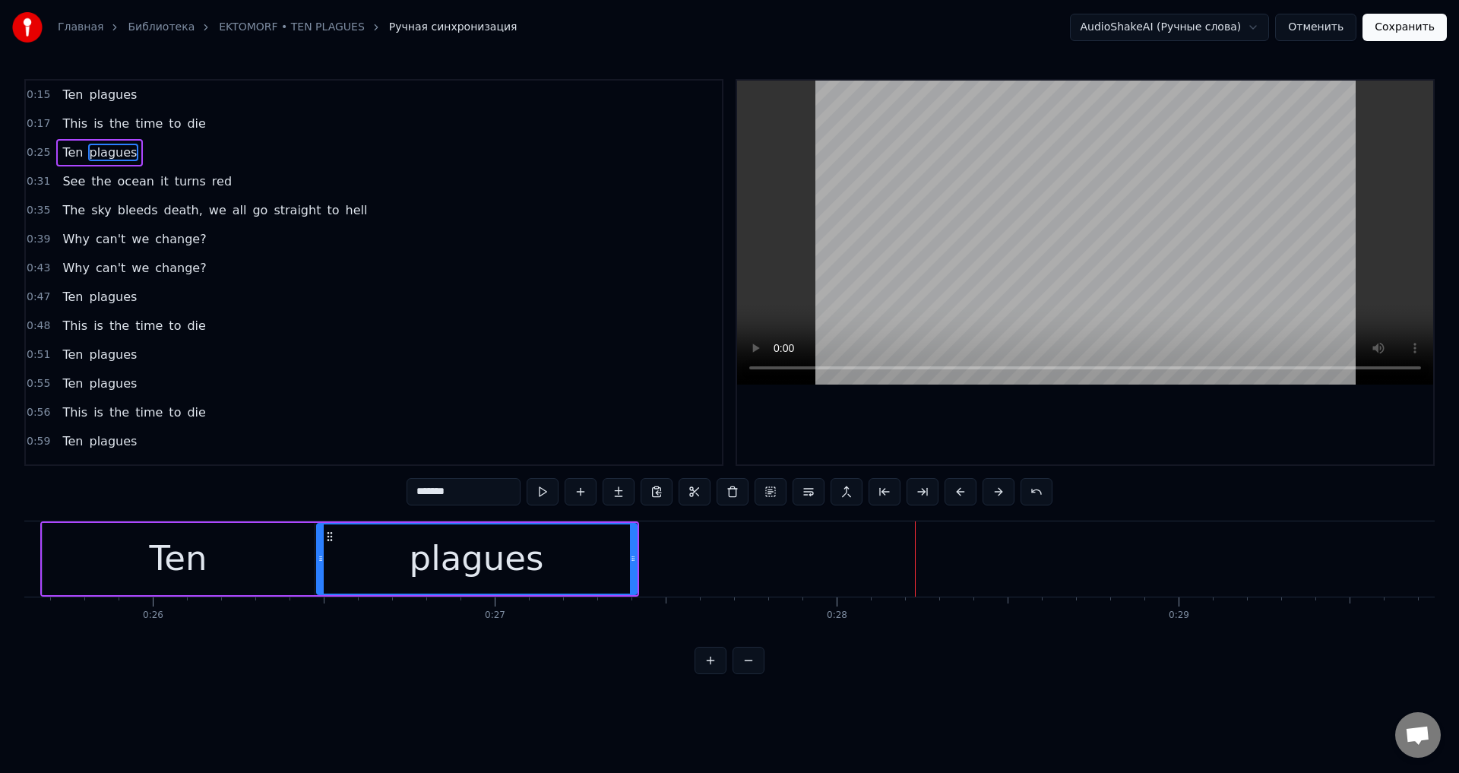
click at [965, 491] on button at bounding box center [960, 491] width 32 height 27
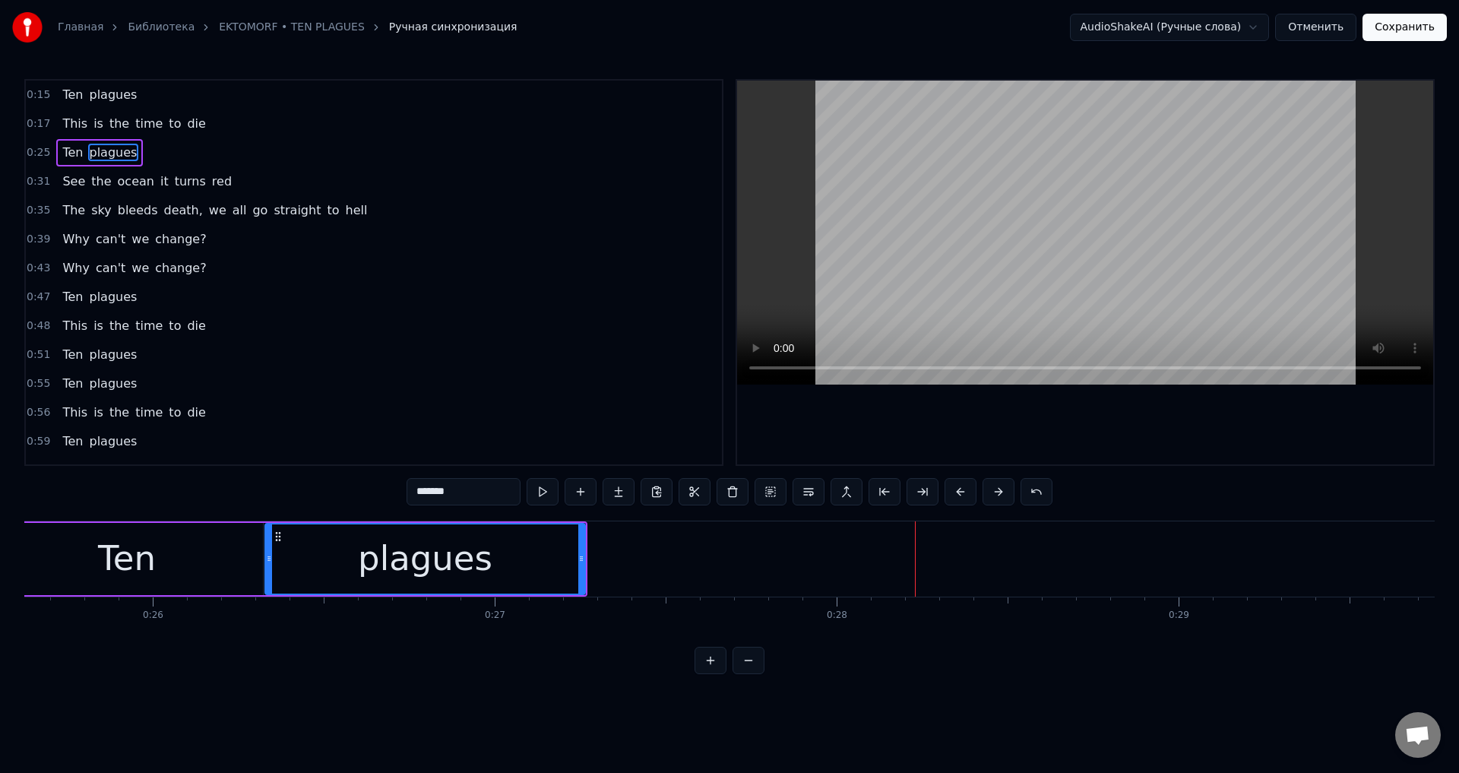
click at [965, 491] on button at bounding box center [960, 491] width 32 height 27
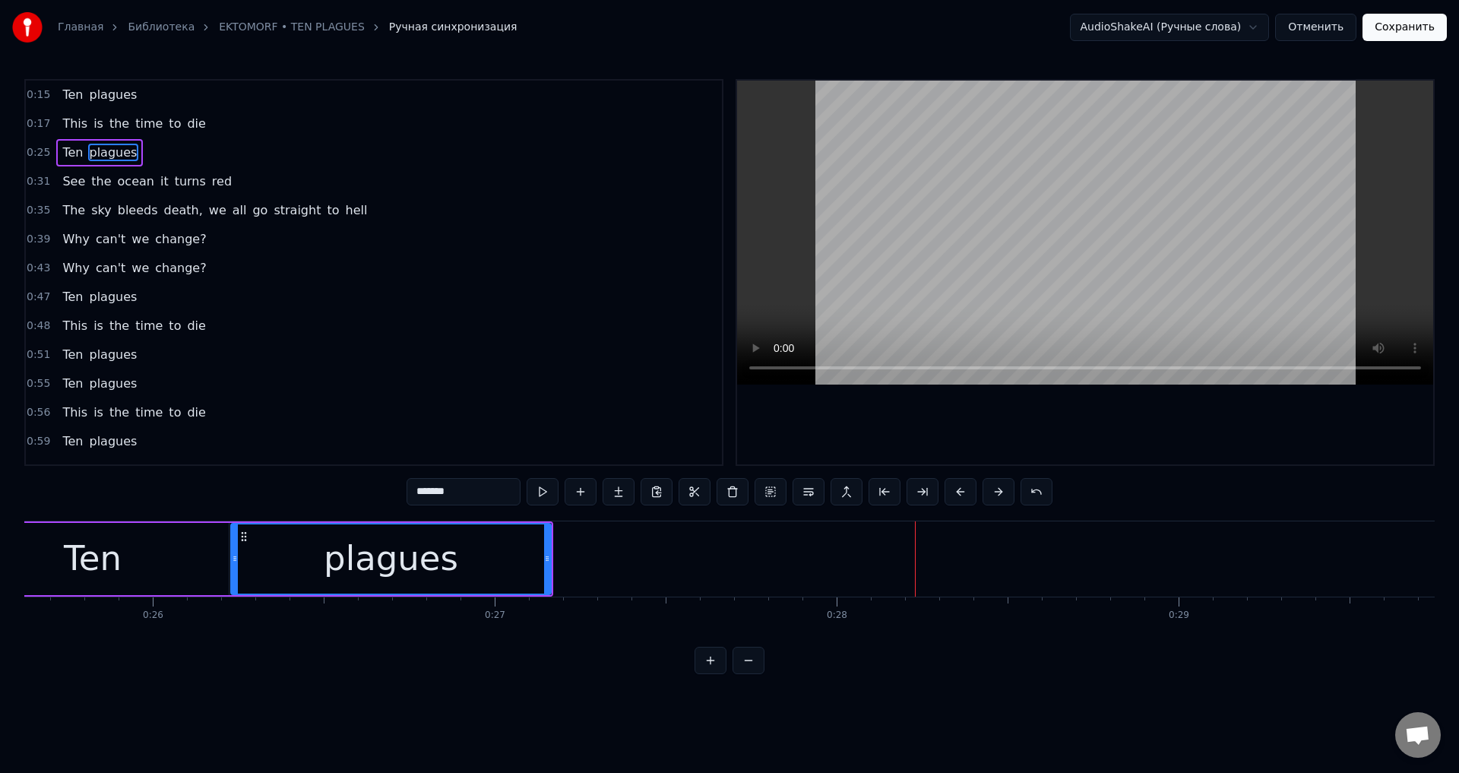
click at [965, 491] on button at bounding box center [960, 491] width 32 height 27
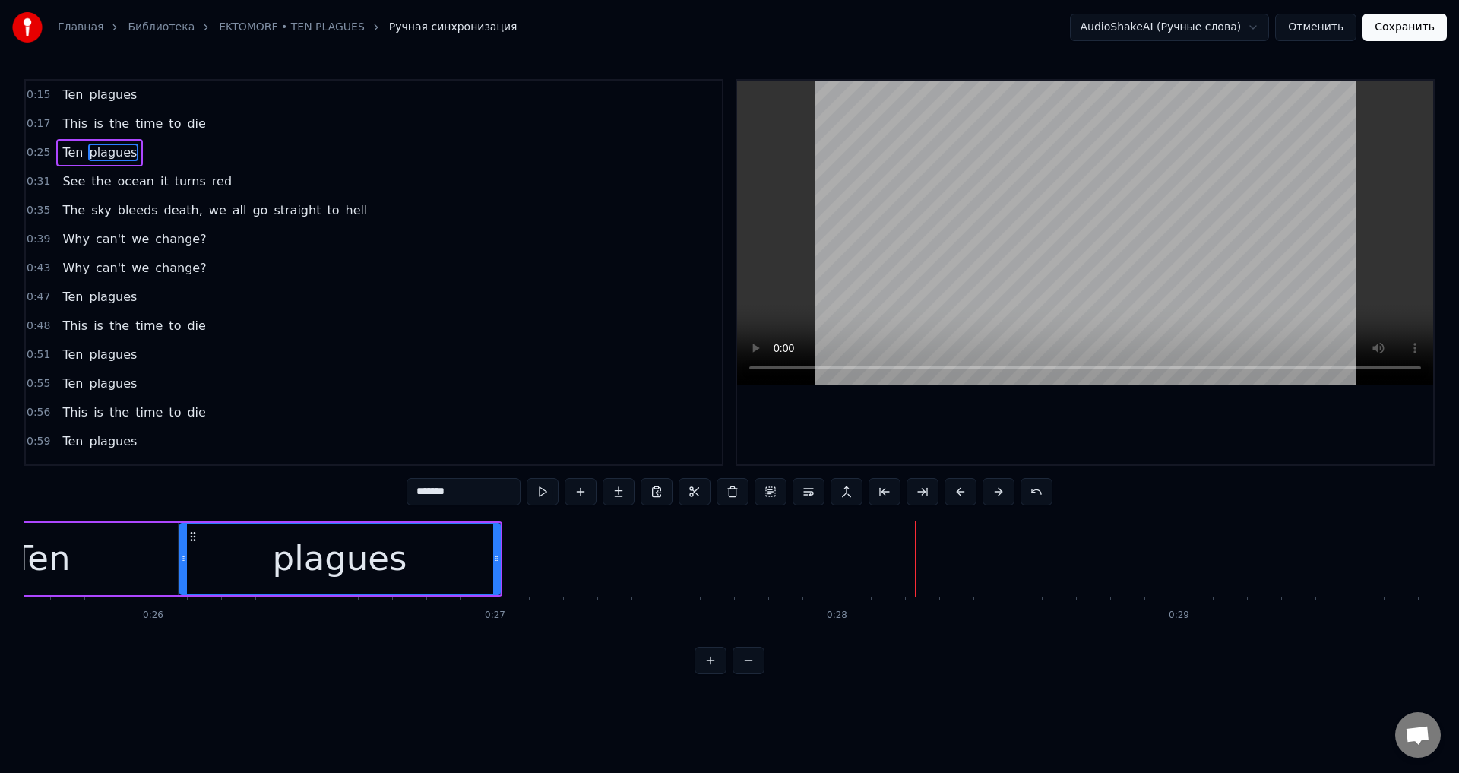
click at [965, 491] on button at bounding box center [960, 491] width 32 height 27
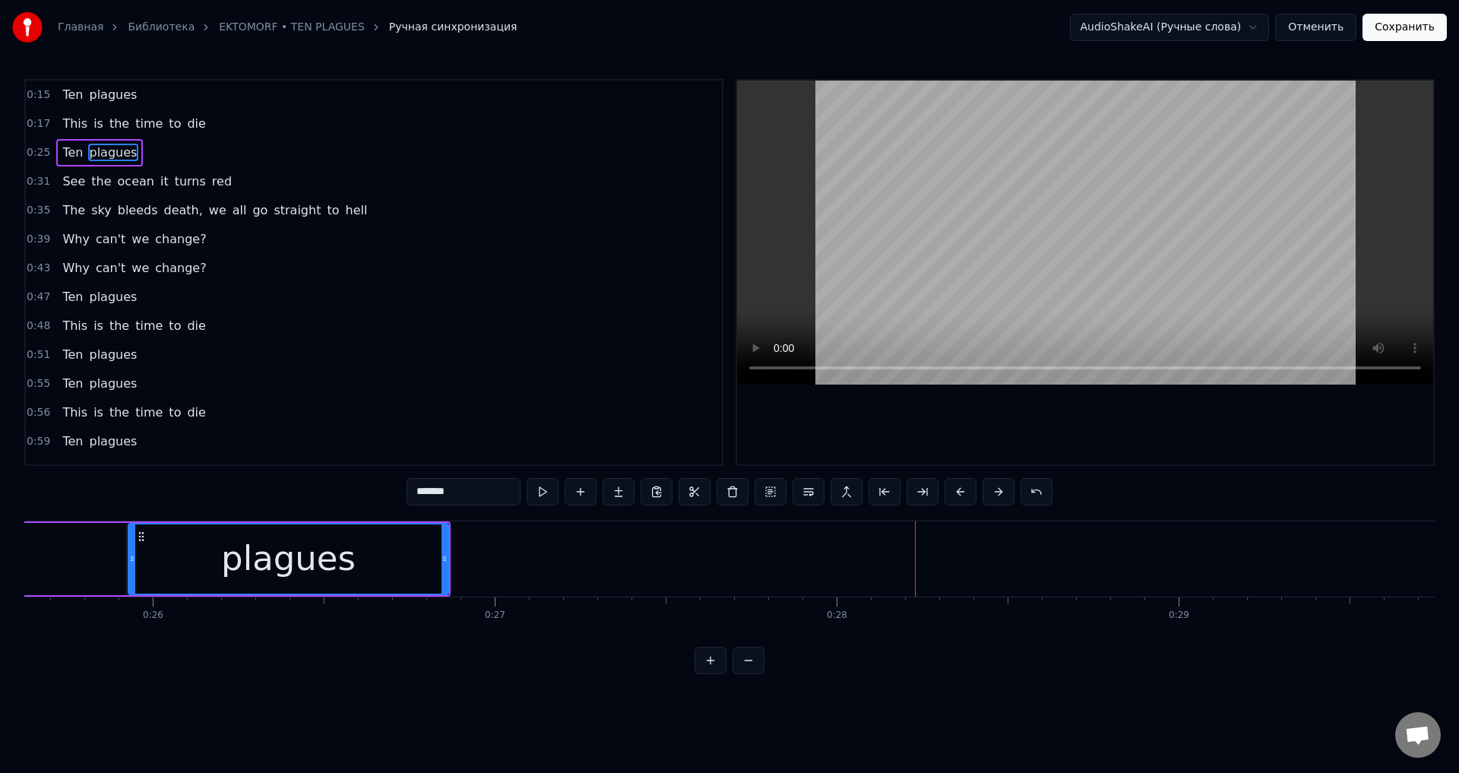
click at [965, 491] on button at bounding box center [960, 491] width 32 height 27
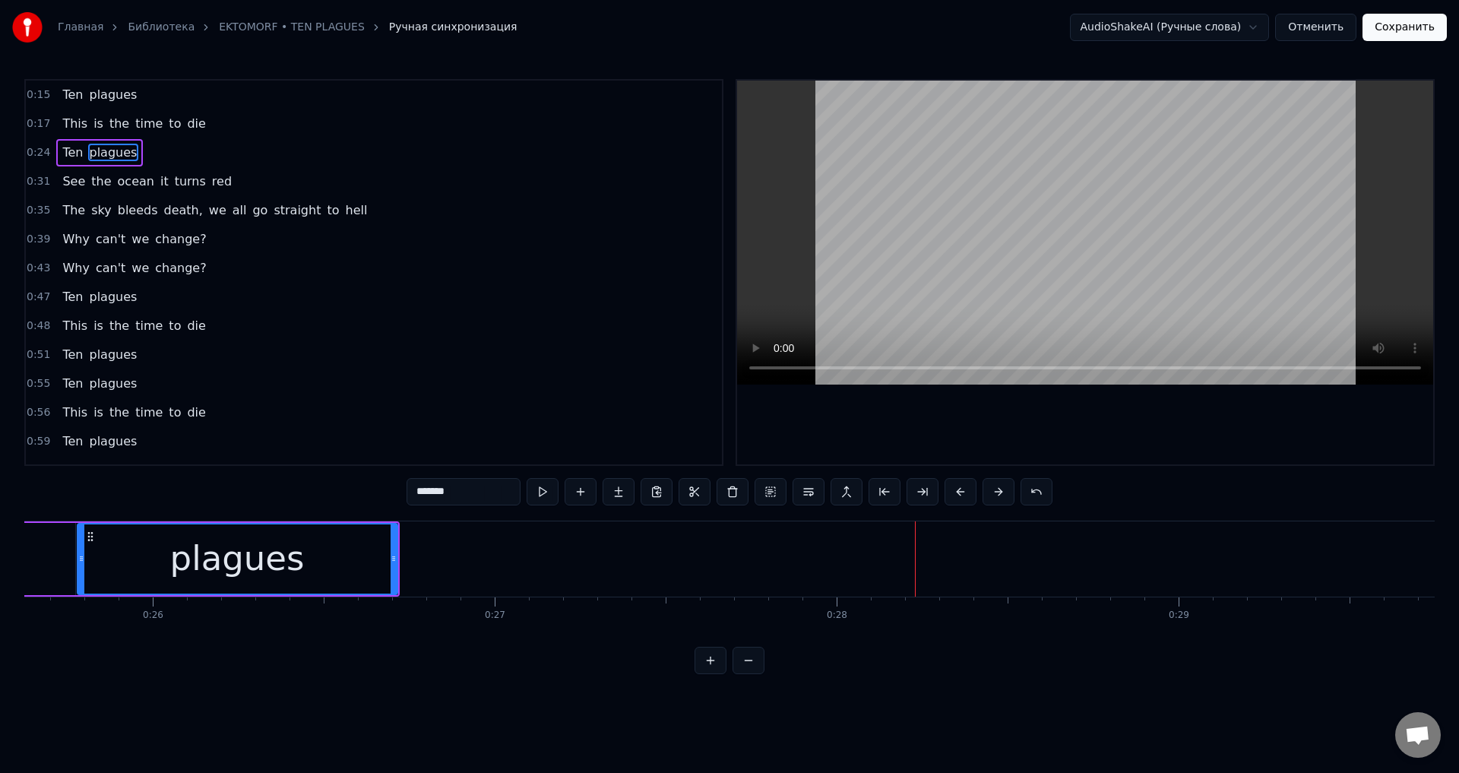
click at [965, 491] on button at bounding box center [960, 491] width 32 height 27
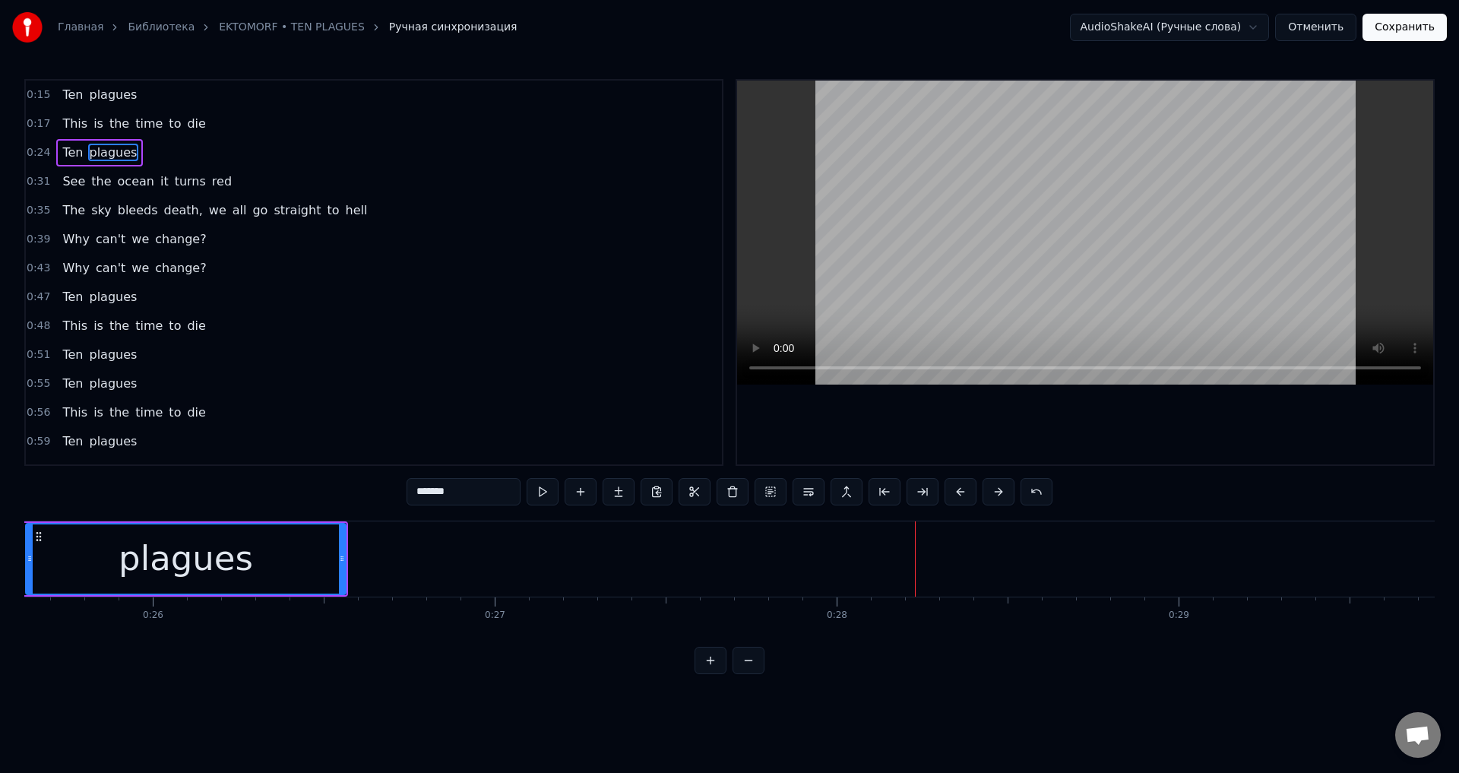
click at [965, 491] on button at bounding box center [960, 491] width 32 height 27
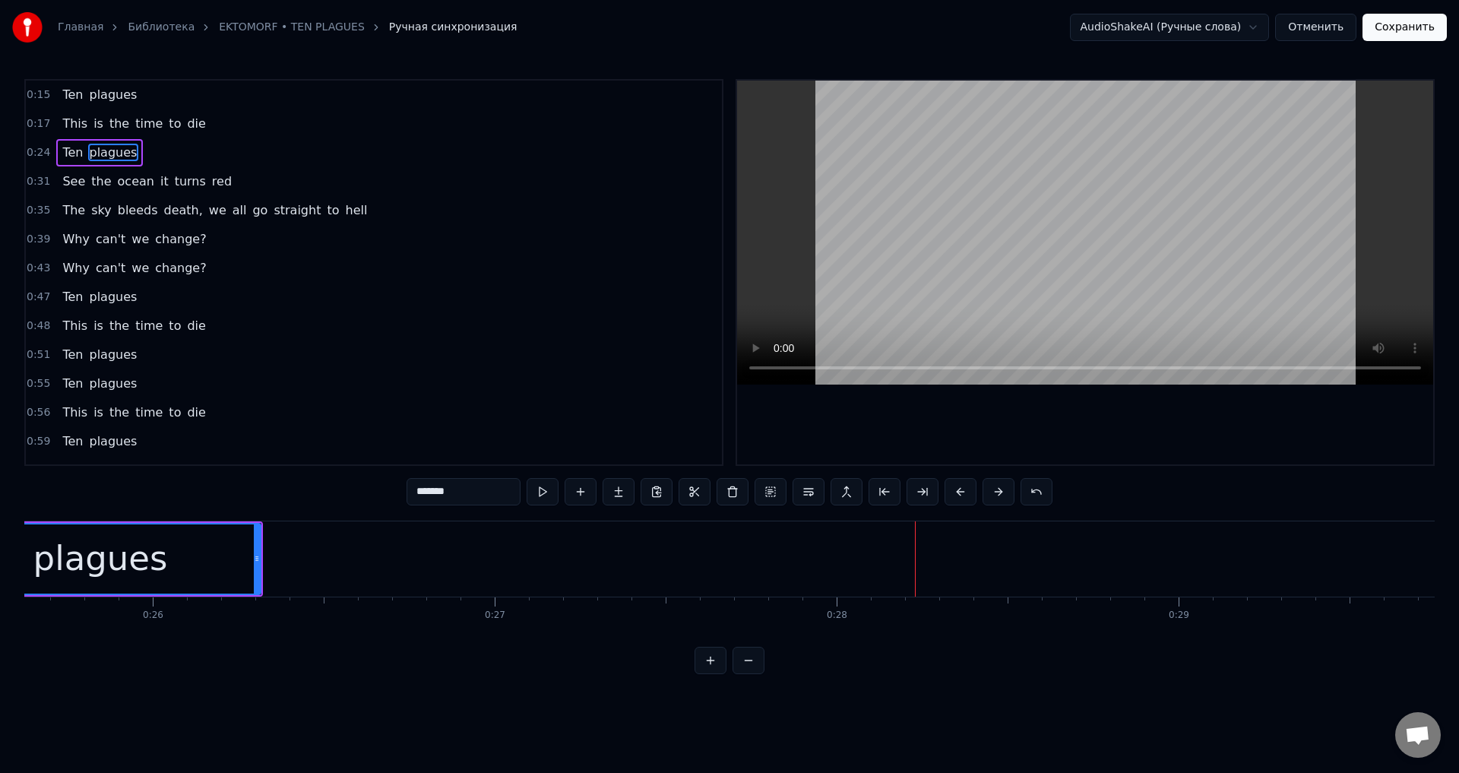
click at [965, 491] on button at bounding box center [960, 491] width 32 height 27
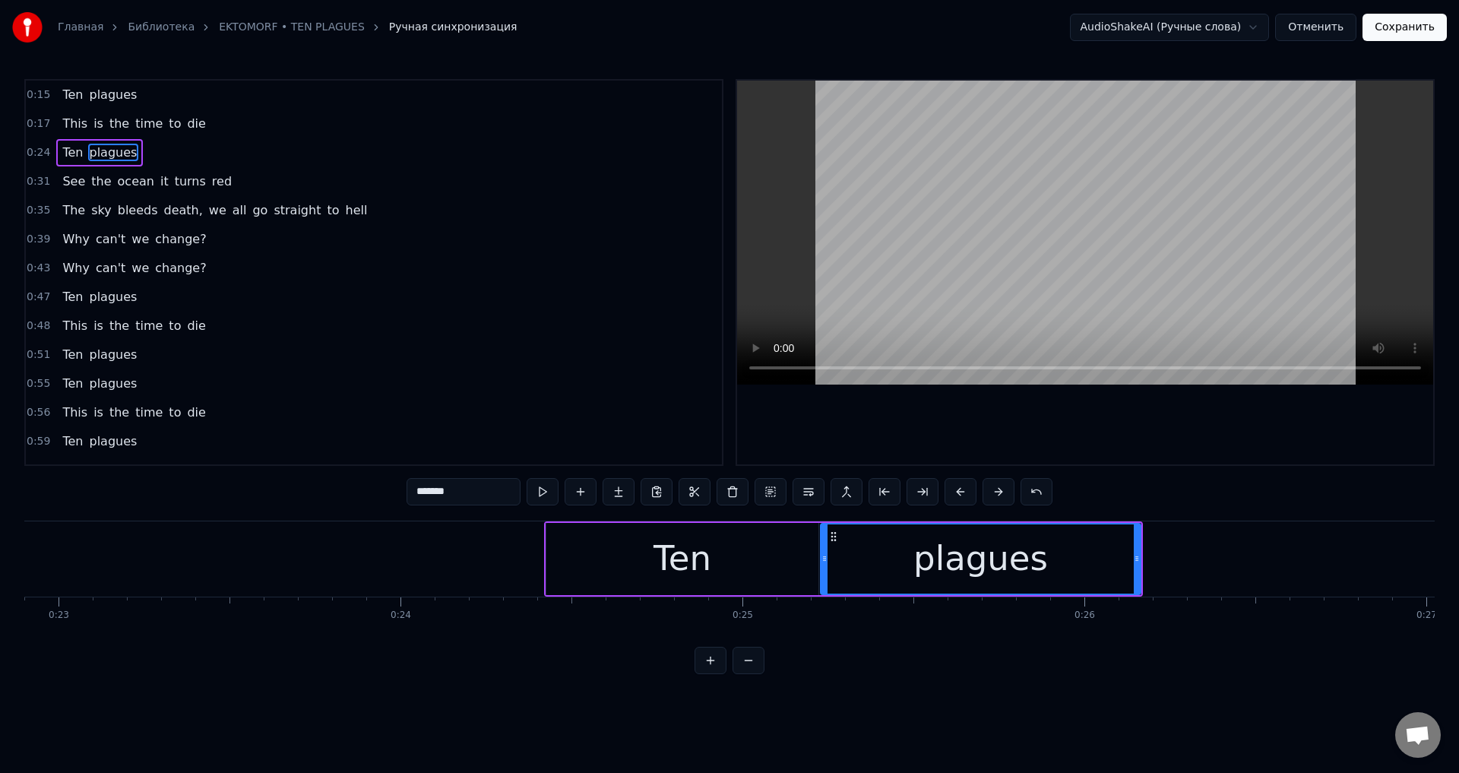
scroll to position [0, 7818]
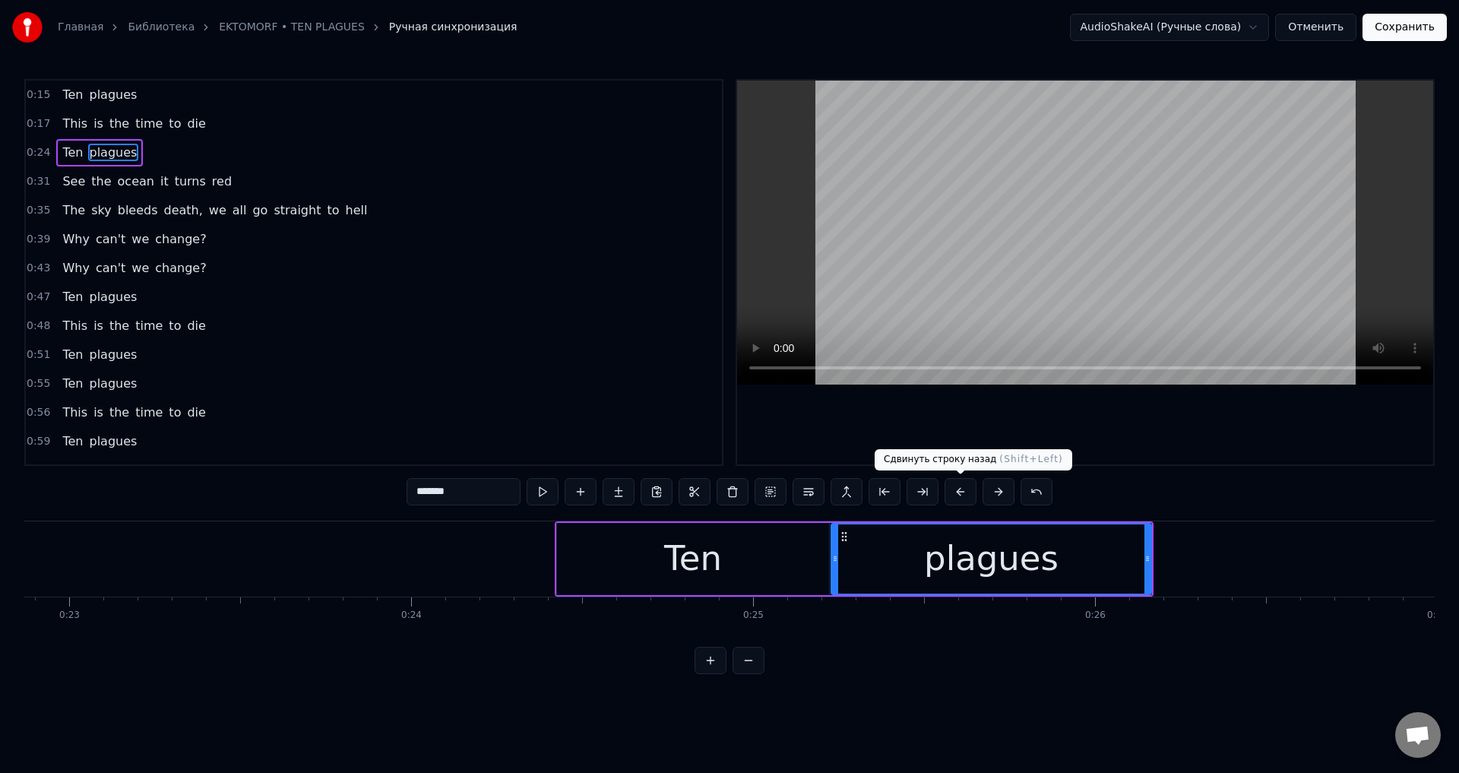
click at [953, 487] on button at bounding box center [960, 491] width 32 height 27
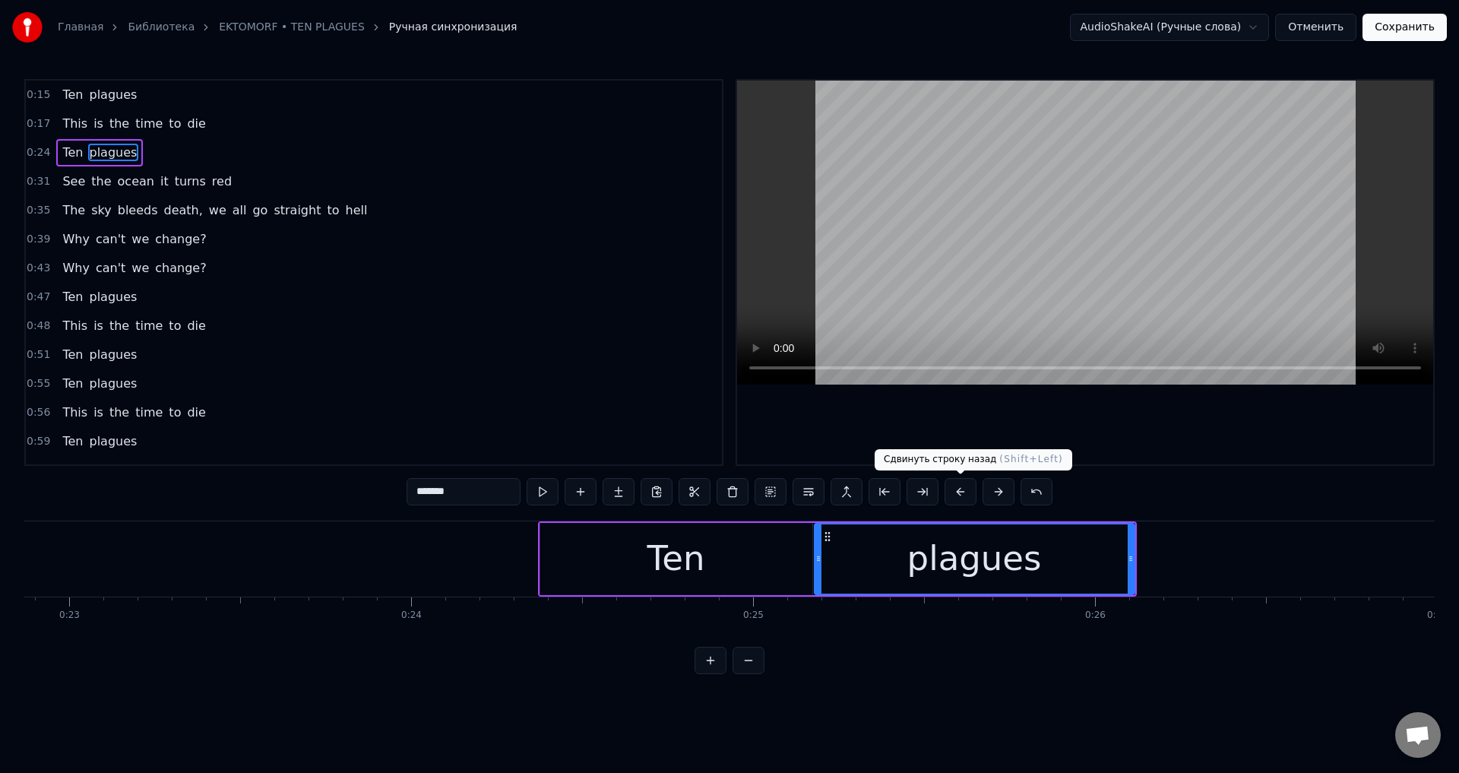
click at [953, 487] on button at bounding box center [960, 491] width 32 height 27
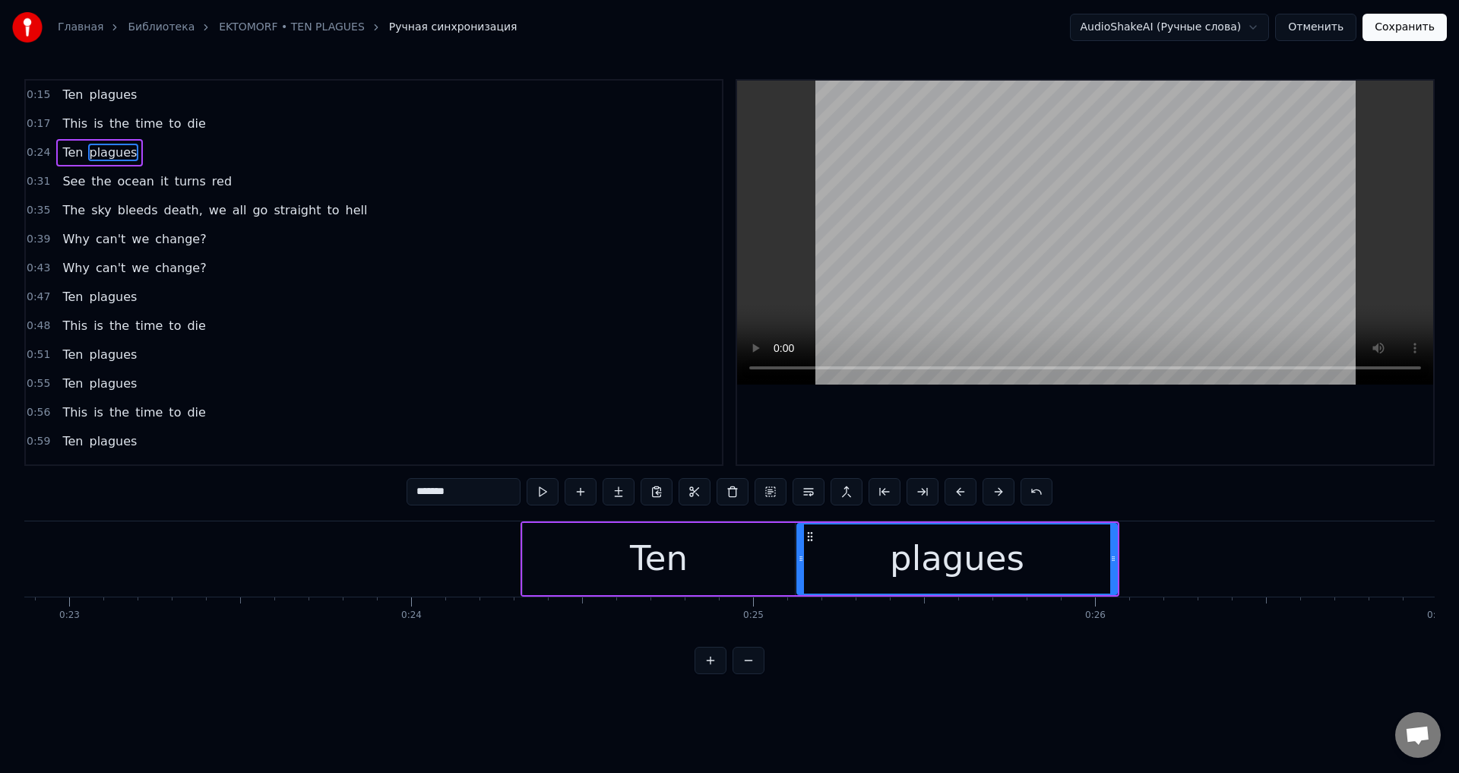
click at [953, 487] on button at bounding box center [960, 491] width 32 height 27
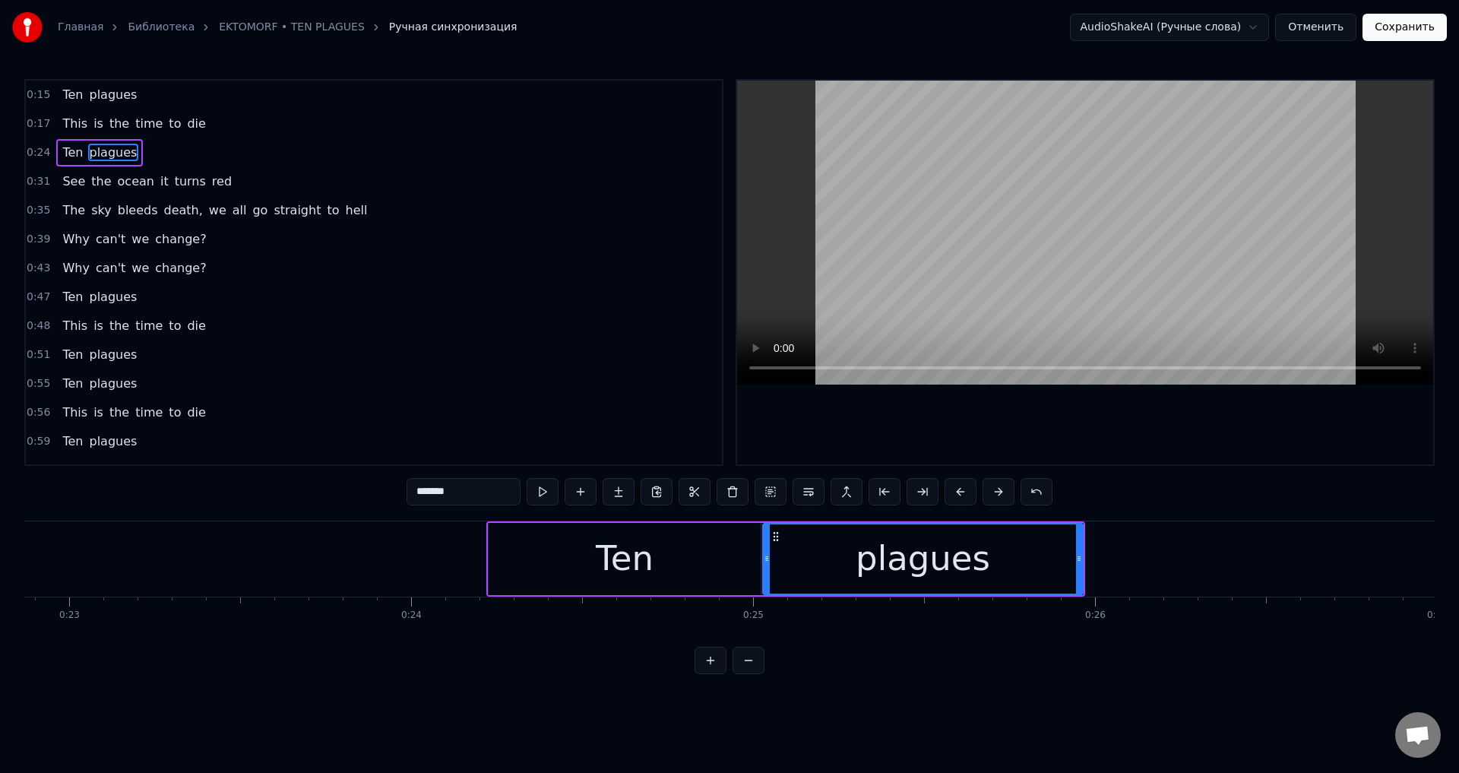
click at [953, 487] on button at bounding box center [960, 491] width 32 height 27
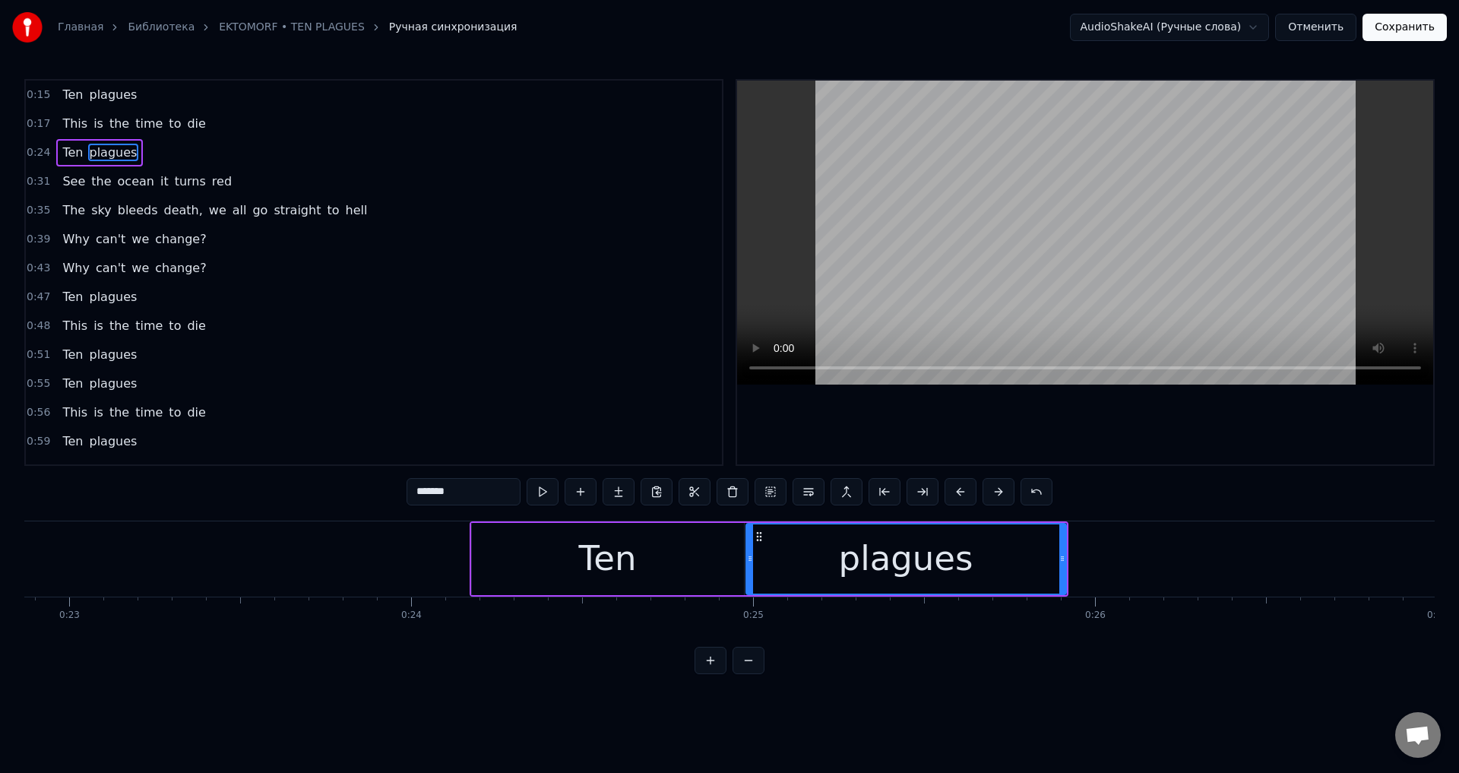
click at [953, 487] on button at bounding box center [960, 491] width 32 height 27
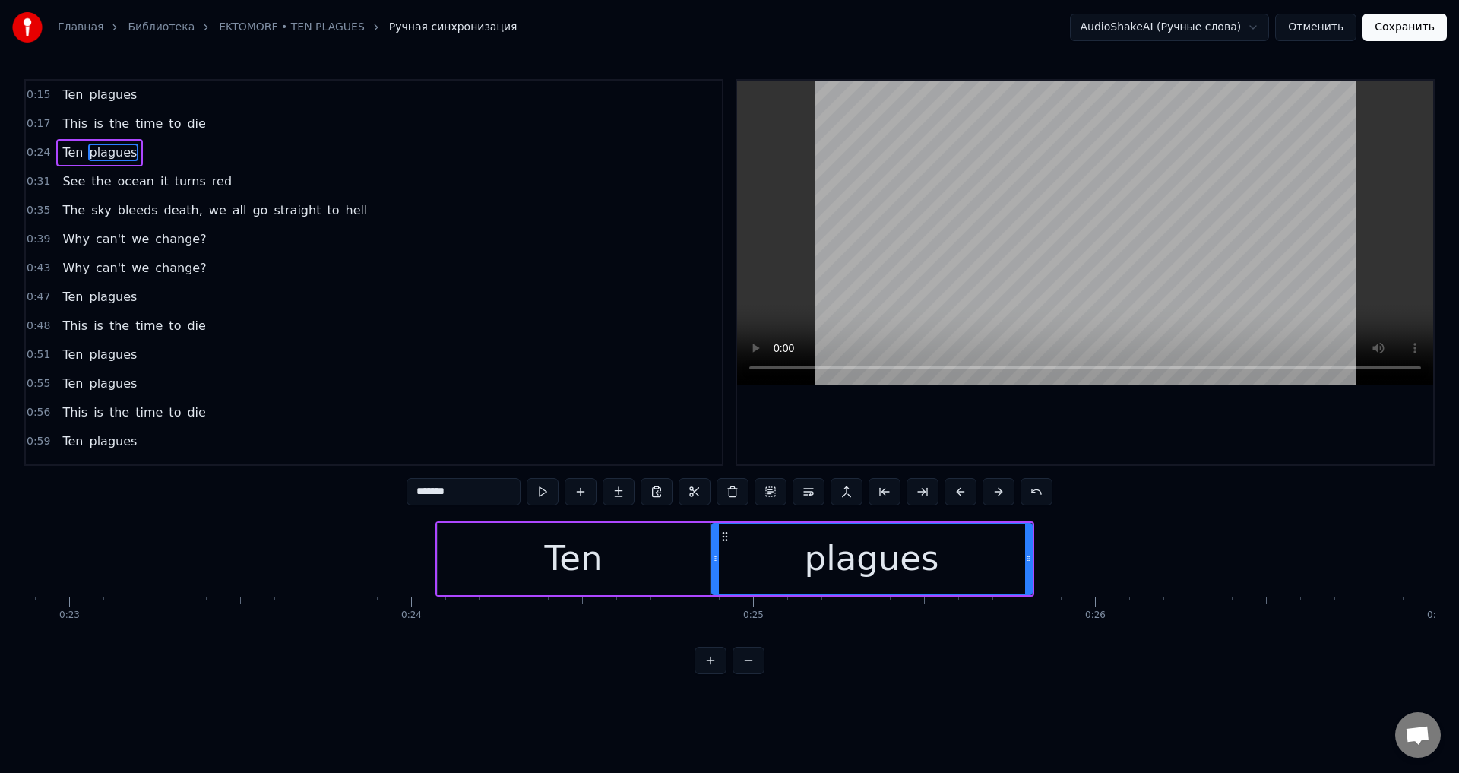
click at [953, 487] on button at bounding box center [960, 491] width 32 height 27
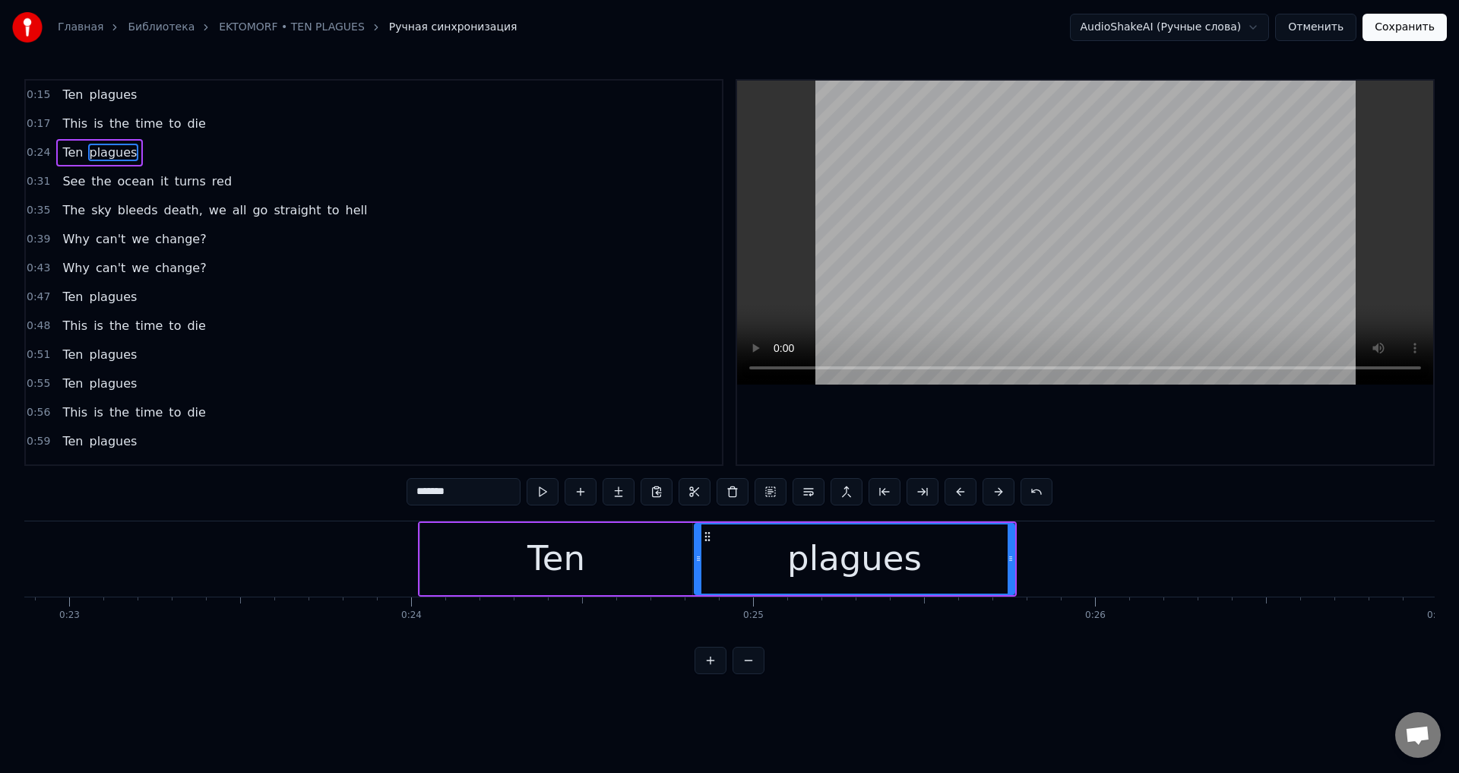
click at [953, 487] on button at bounding box center [960, 491] width 32 height 27
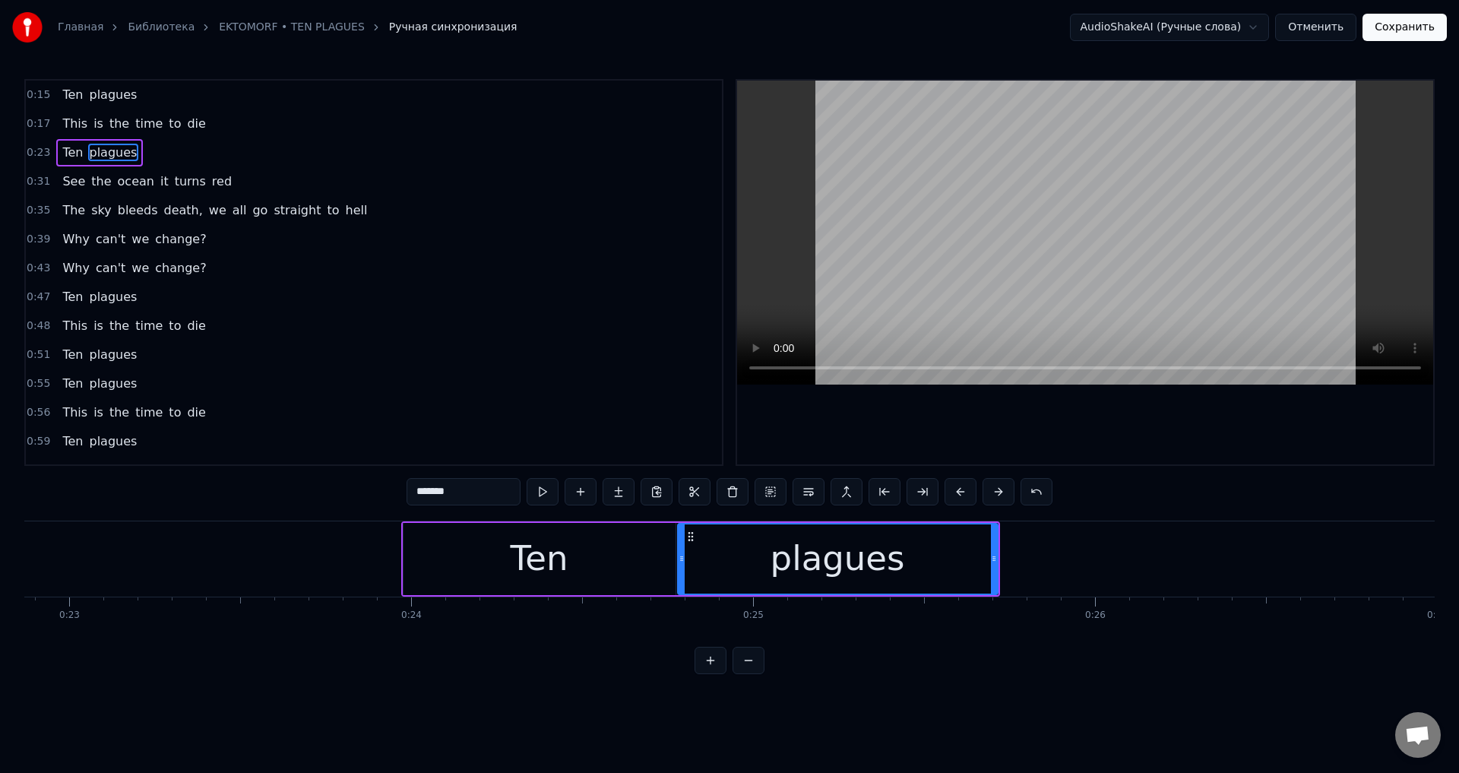
click at [953, 487] on button at bounding box center [960, 491] width 32 height 27
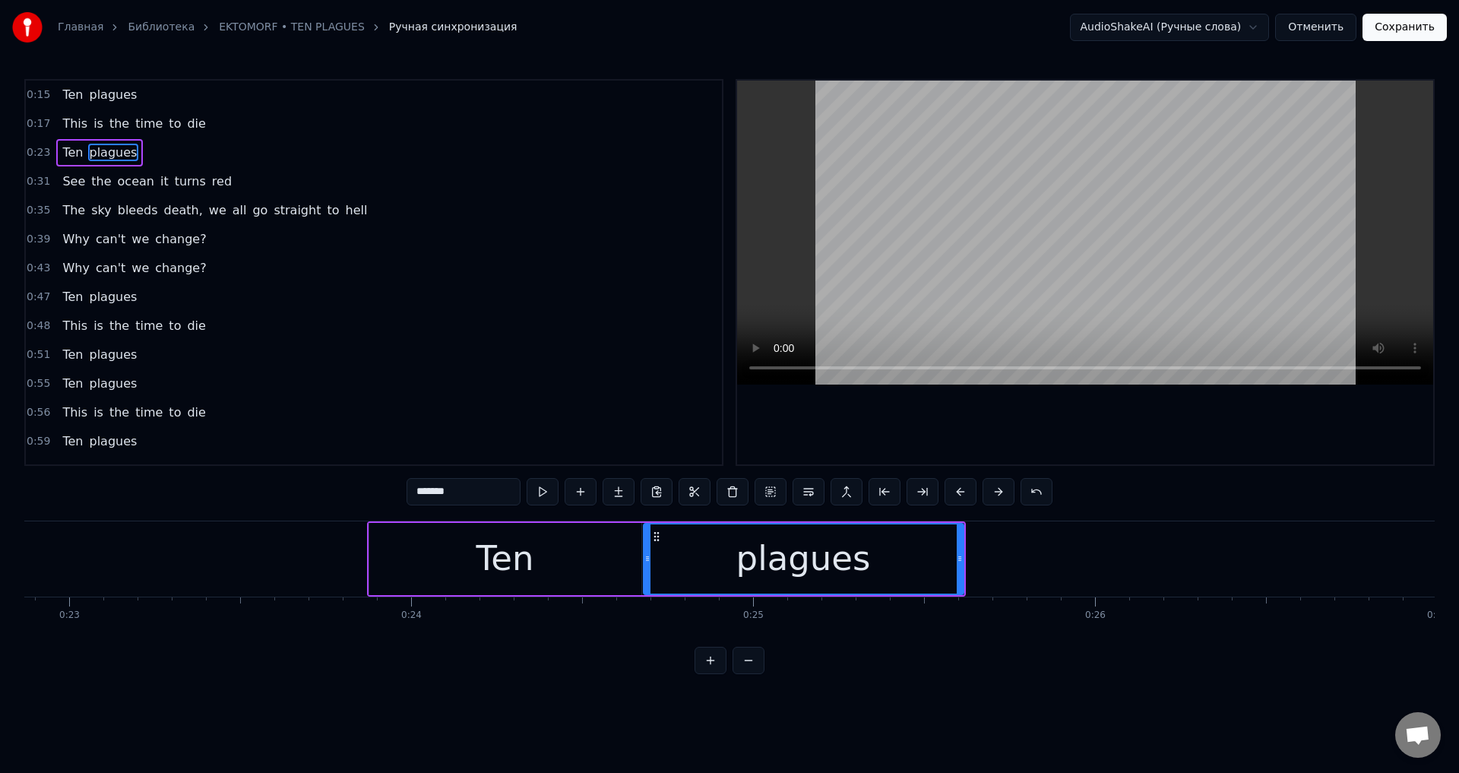
click at [953, 487] on button at bounding box center [960, 491] width 32 height 27
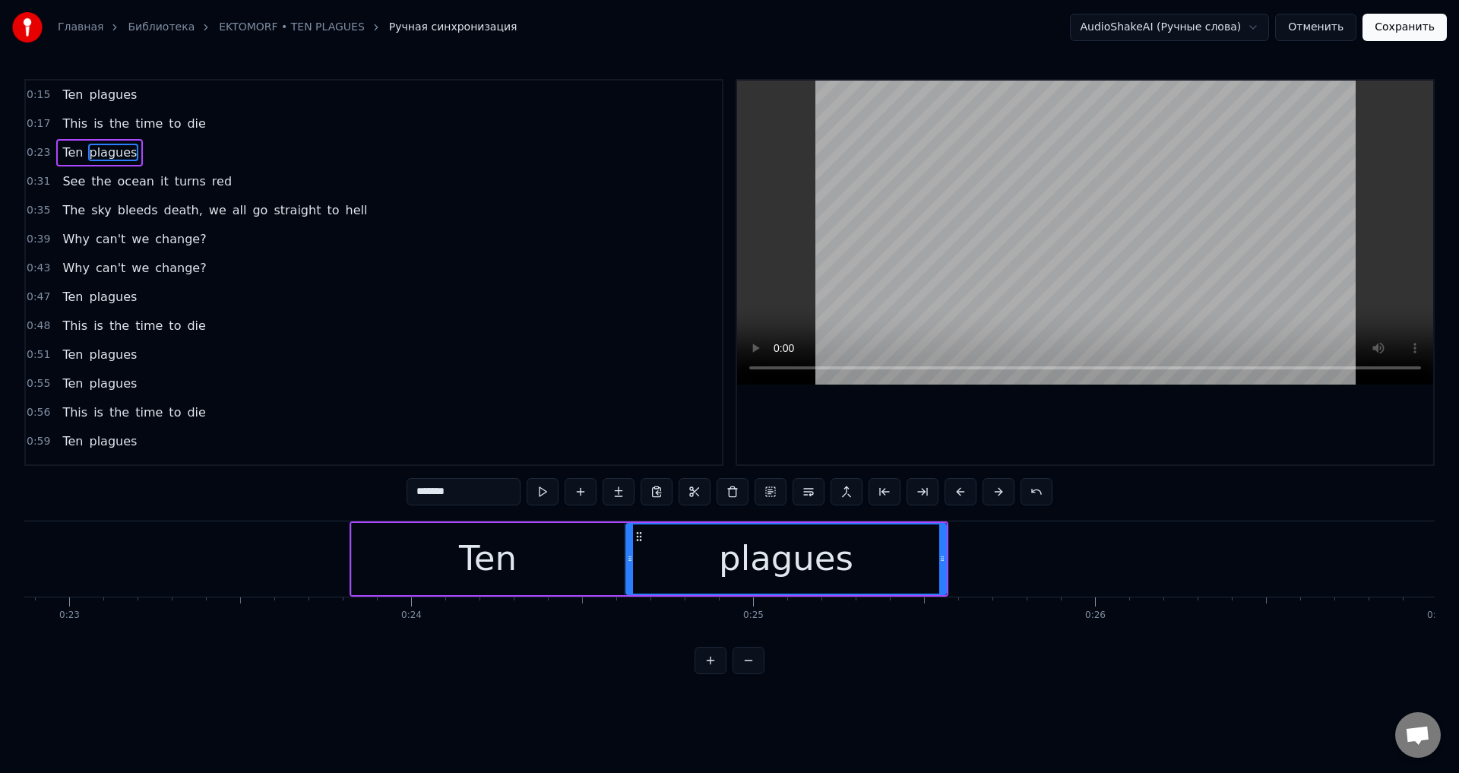
click at [953, 487] on button at bounding box center [960, 491] width 32 height 27
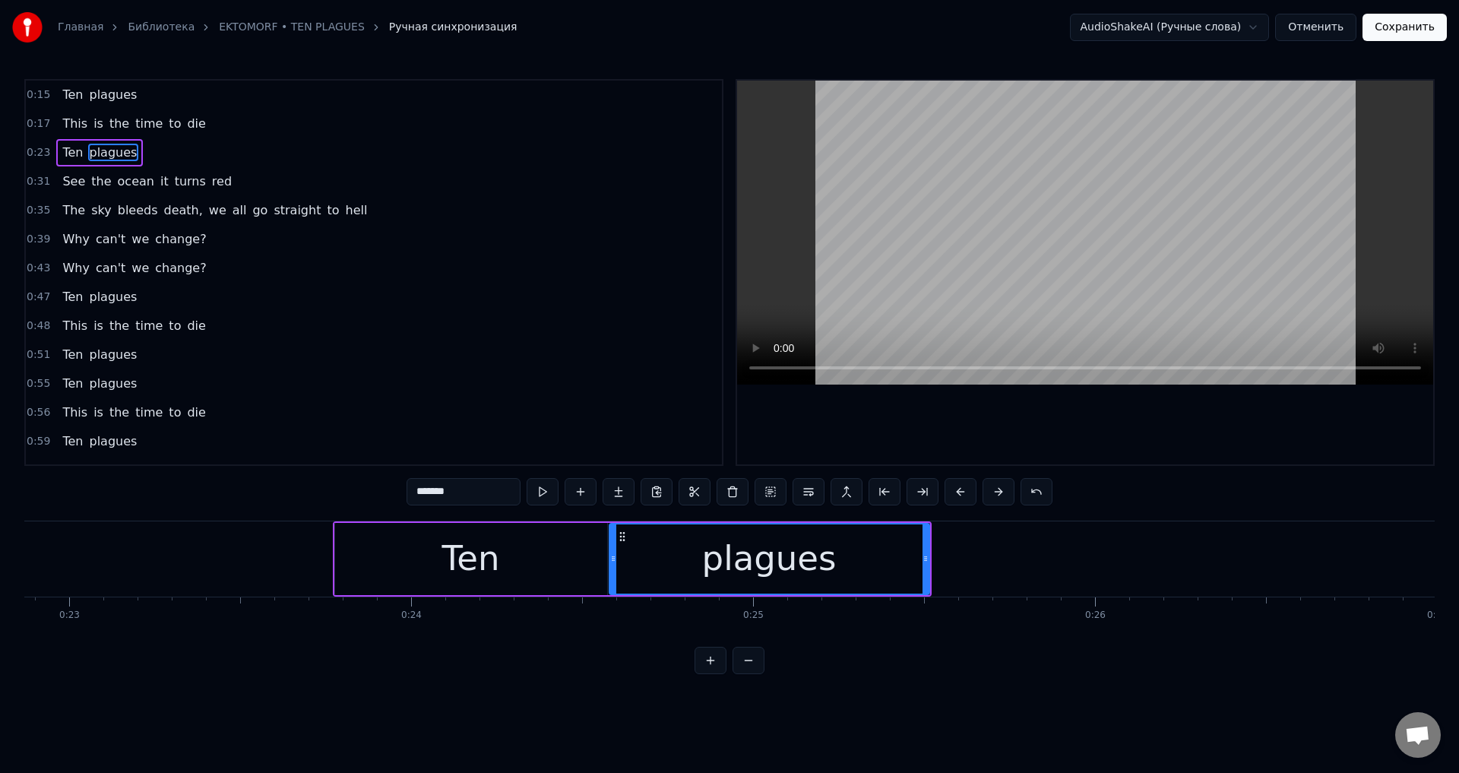
click at [953, 487] on button at bounding box center [960, 491] width 32 height 27
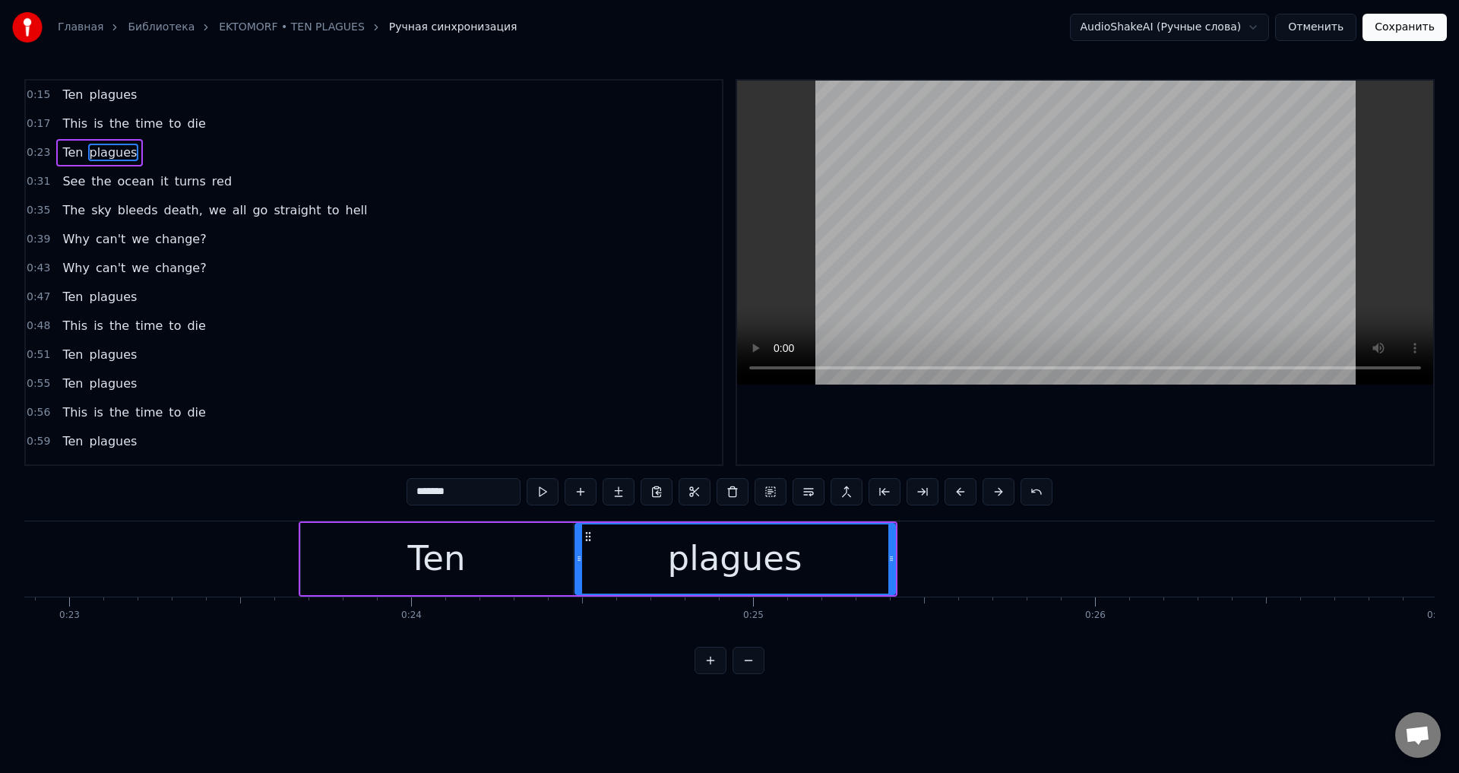
click at [953, 487] on button at bounding box center [960, 491] width 32 height 27
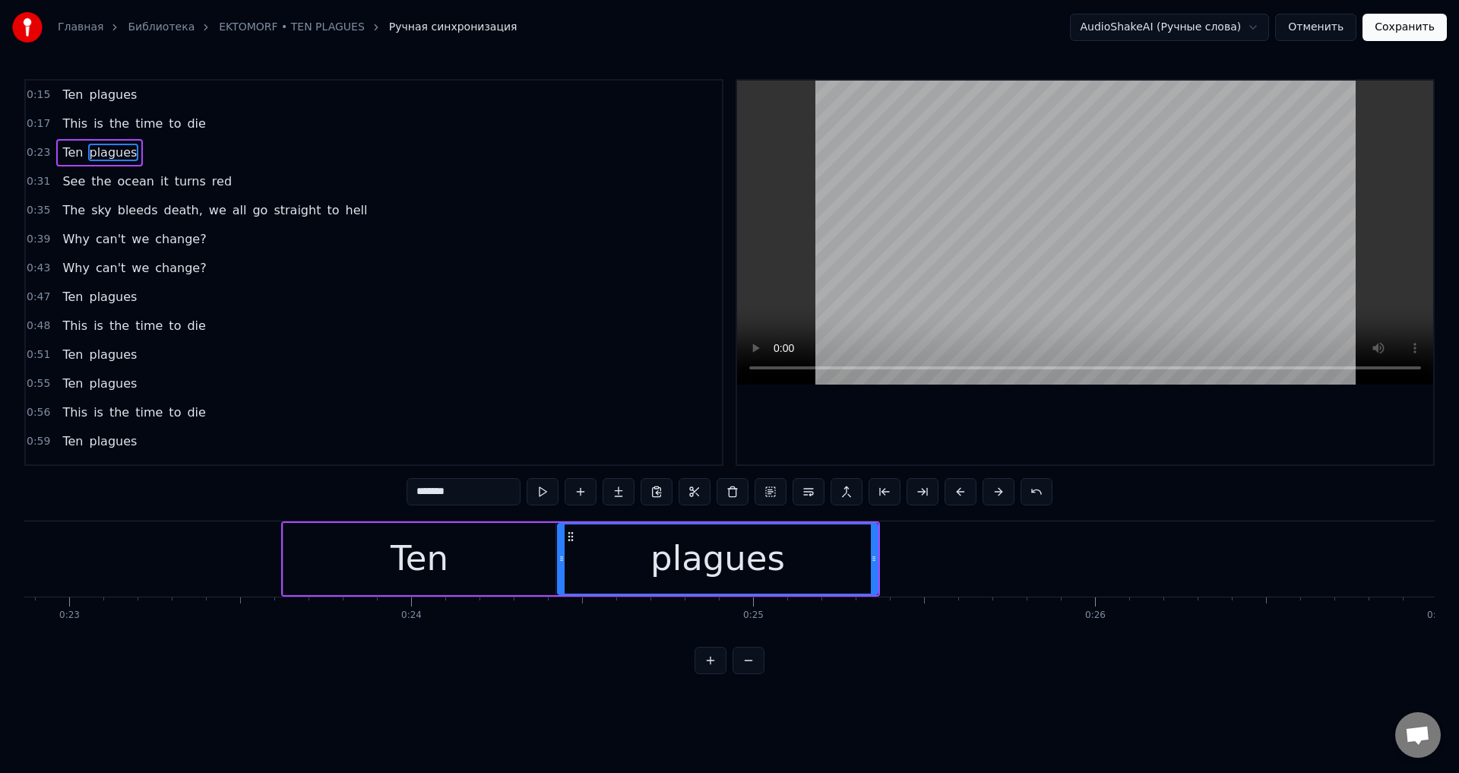
click at [953, 487] on button at bounding box center [960, 491] width 32 height 27
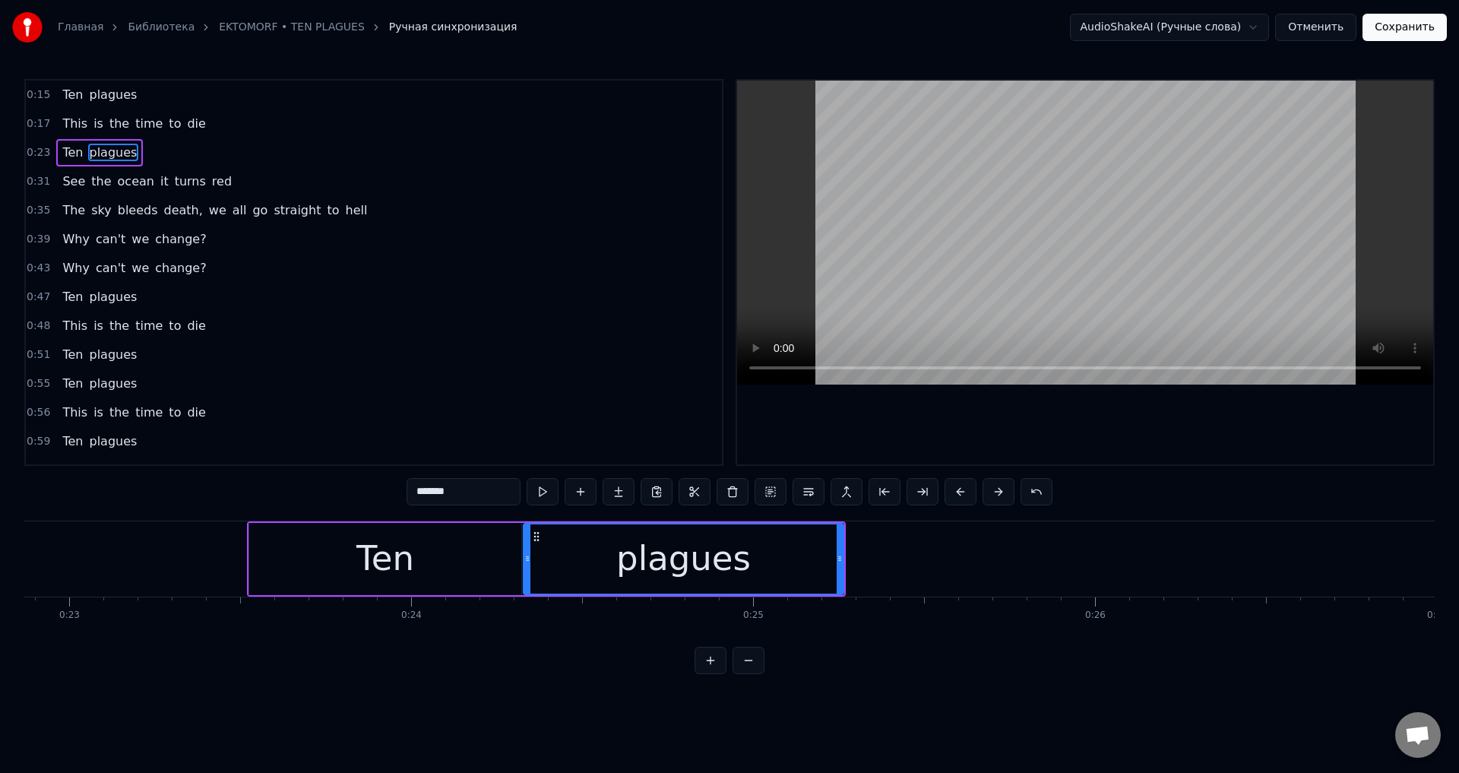
click at [953, 487] on button at bounding box center [960, 491] width 32 height 27
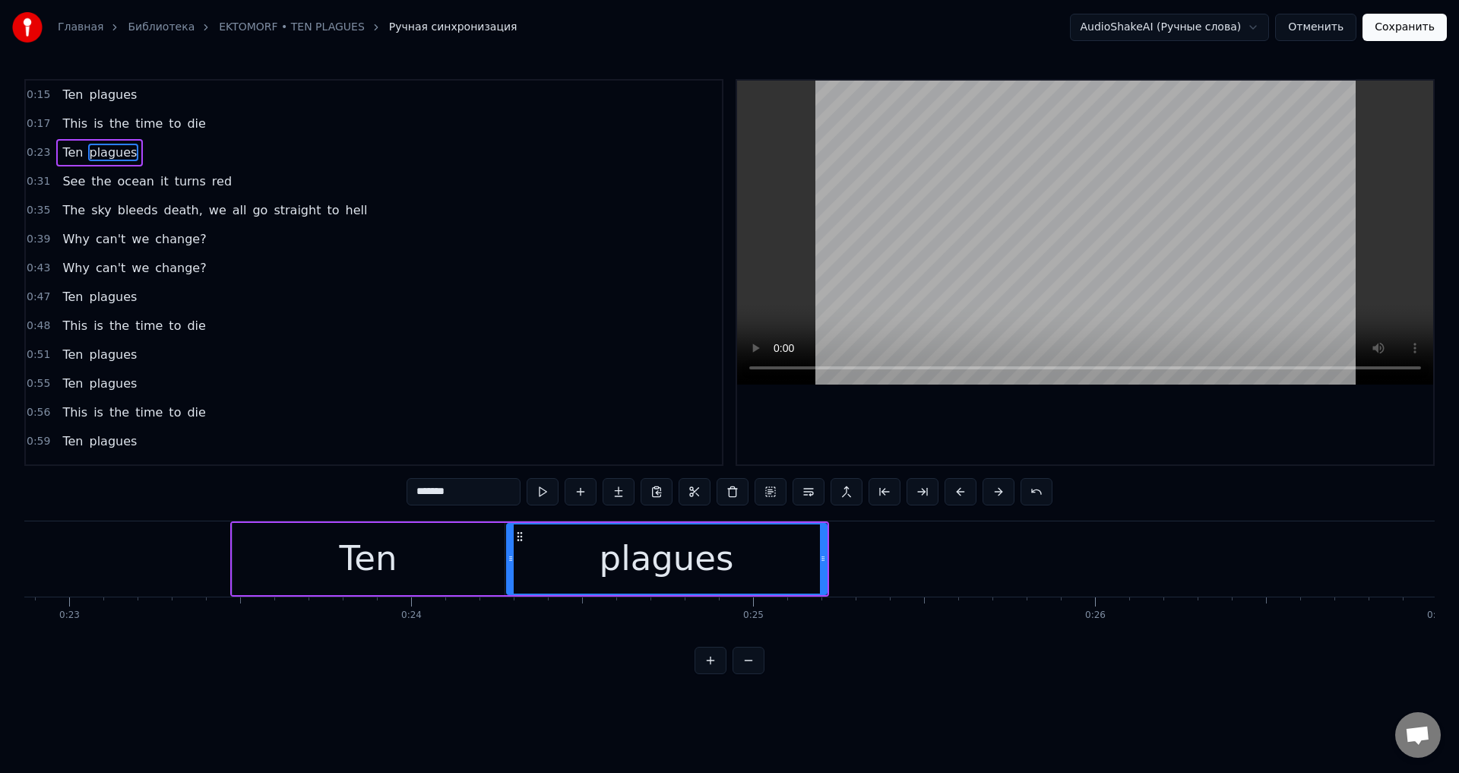
click at [953, 487] on button at bounding box center [960, 491] width 32 height 27
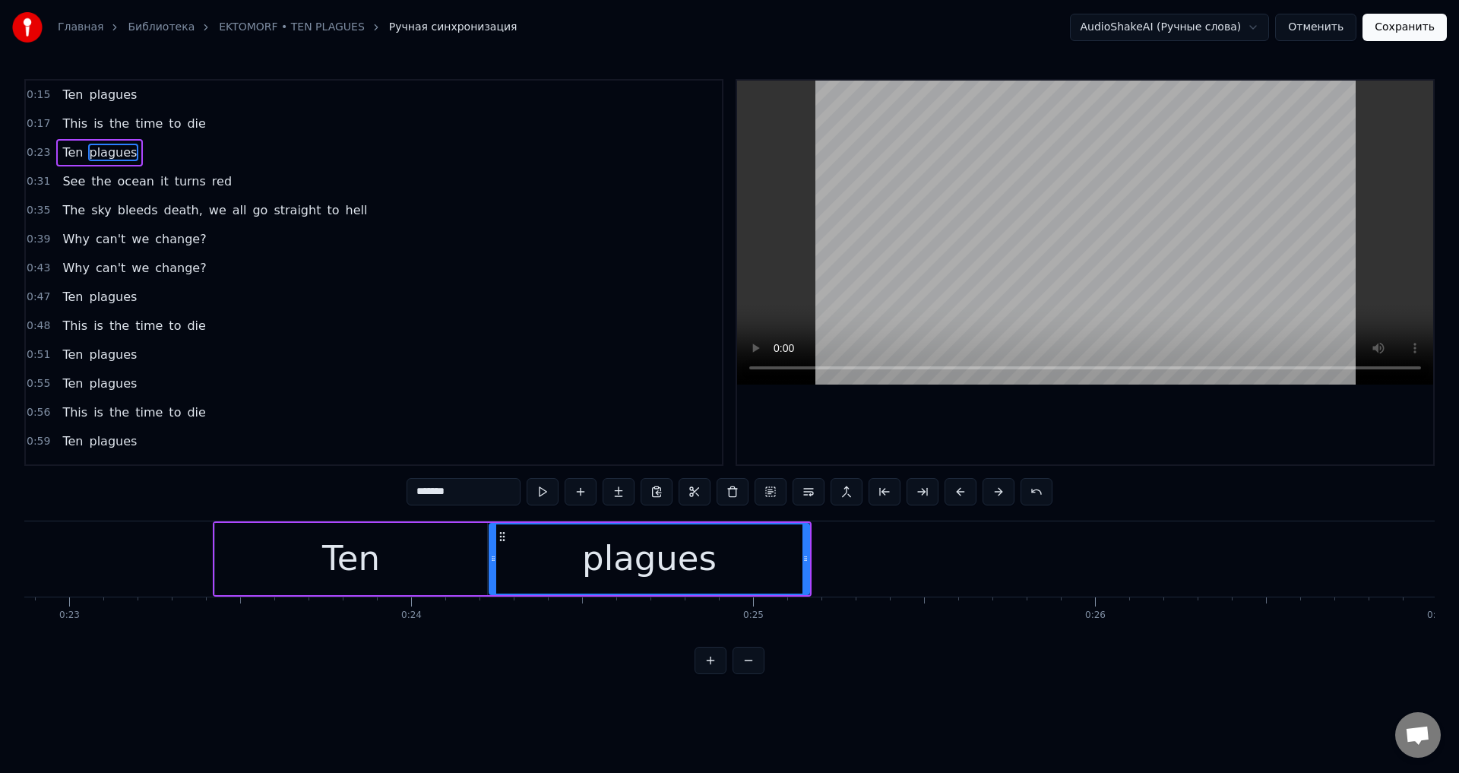
click at [953, 487] on button at bounding box center [960, 491] width 32 height 27
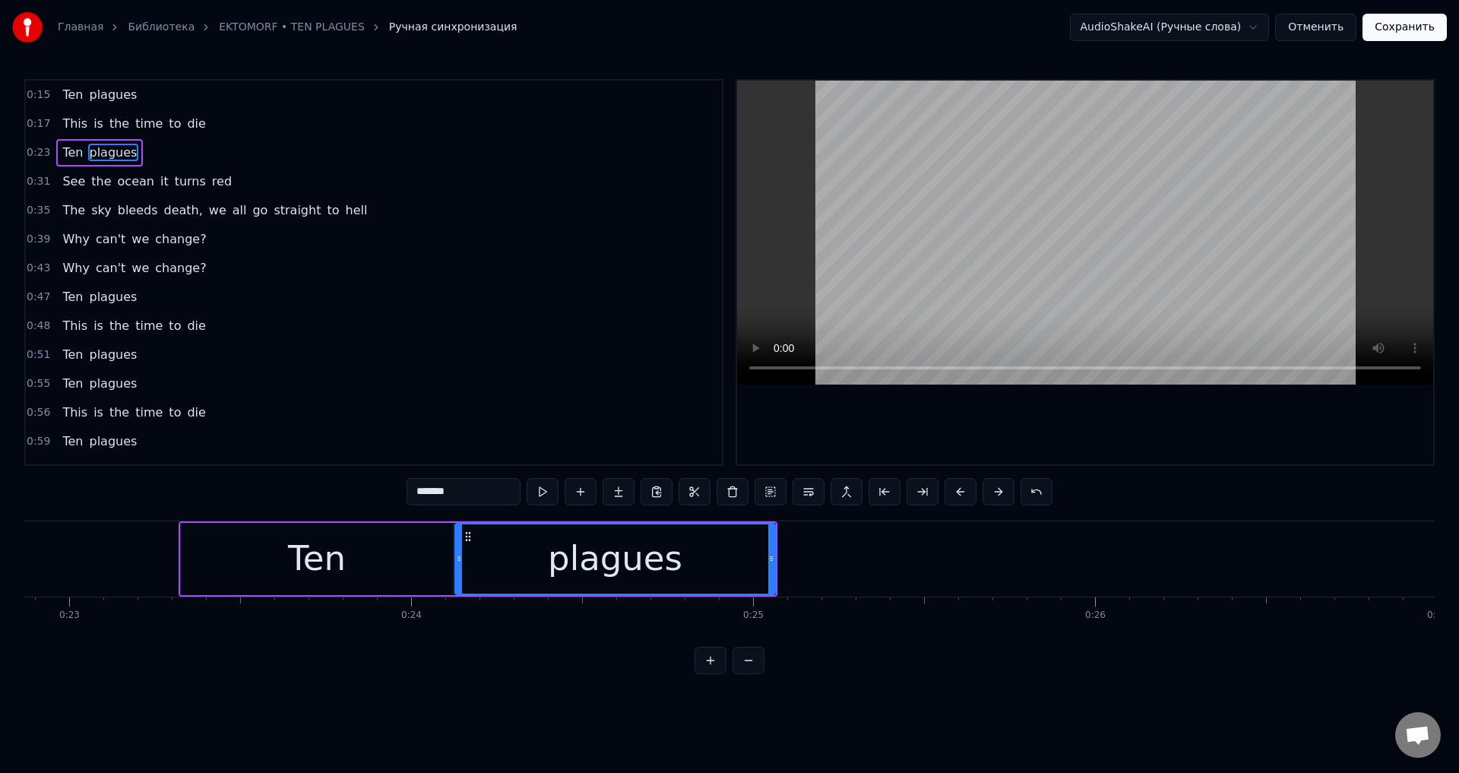
click at [953, 487] on button at bounding box center [960, 491] width 32 height 27
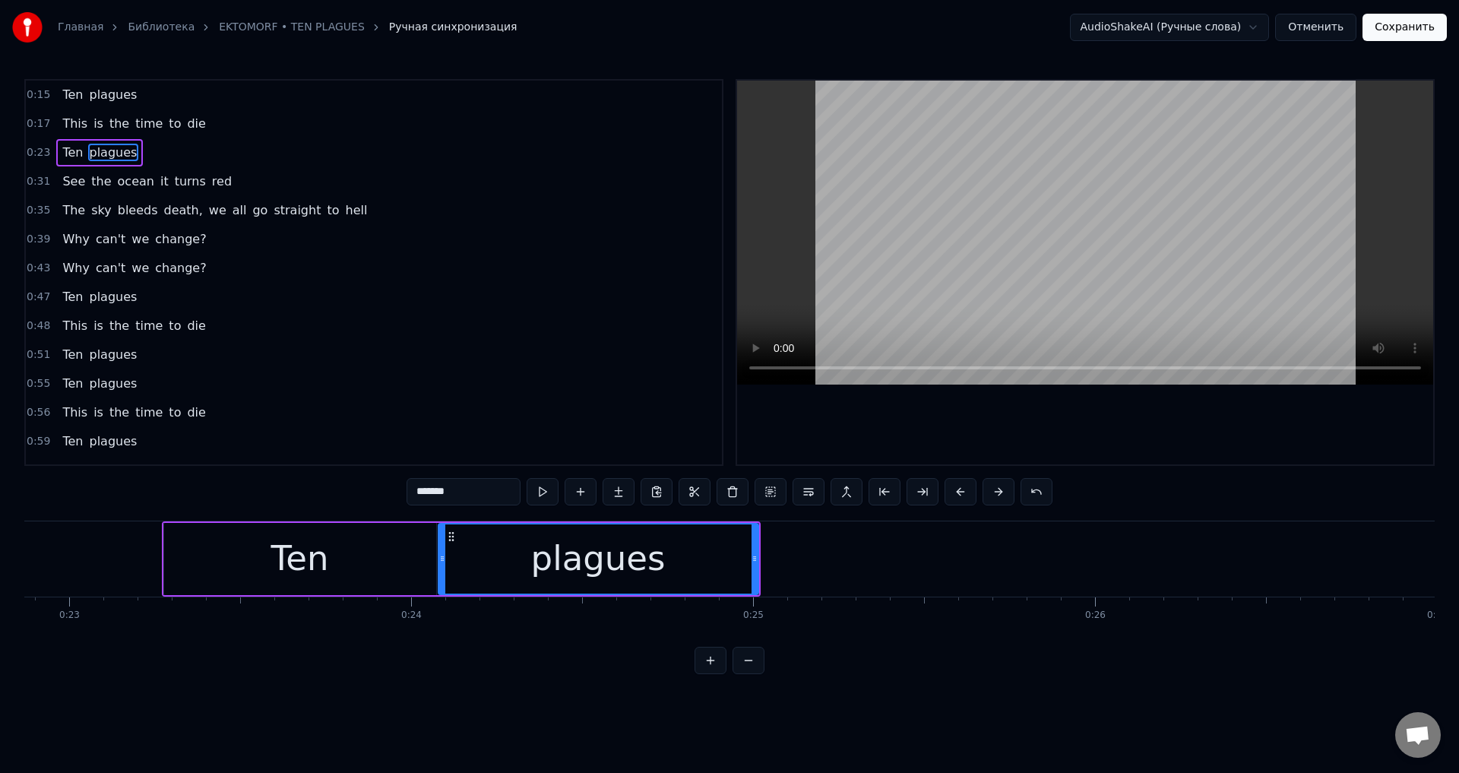
click at [953, 487] on button at bounding box center [960, 491] width 32 height 27
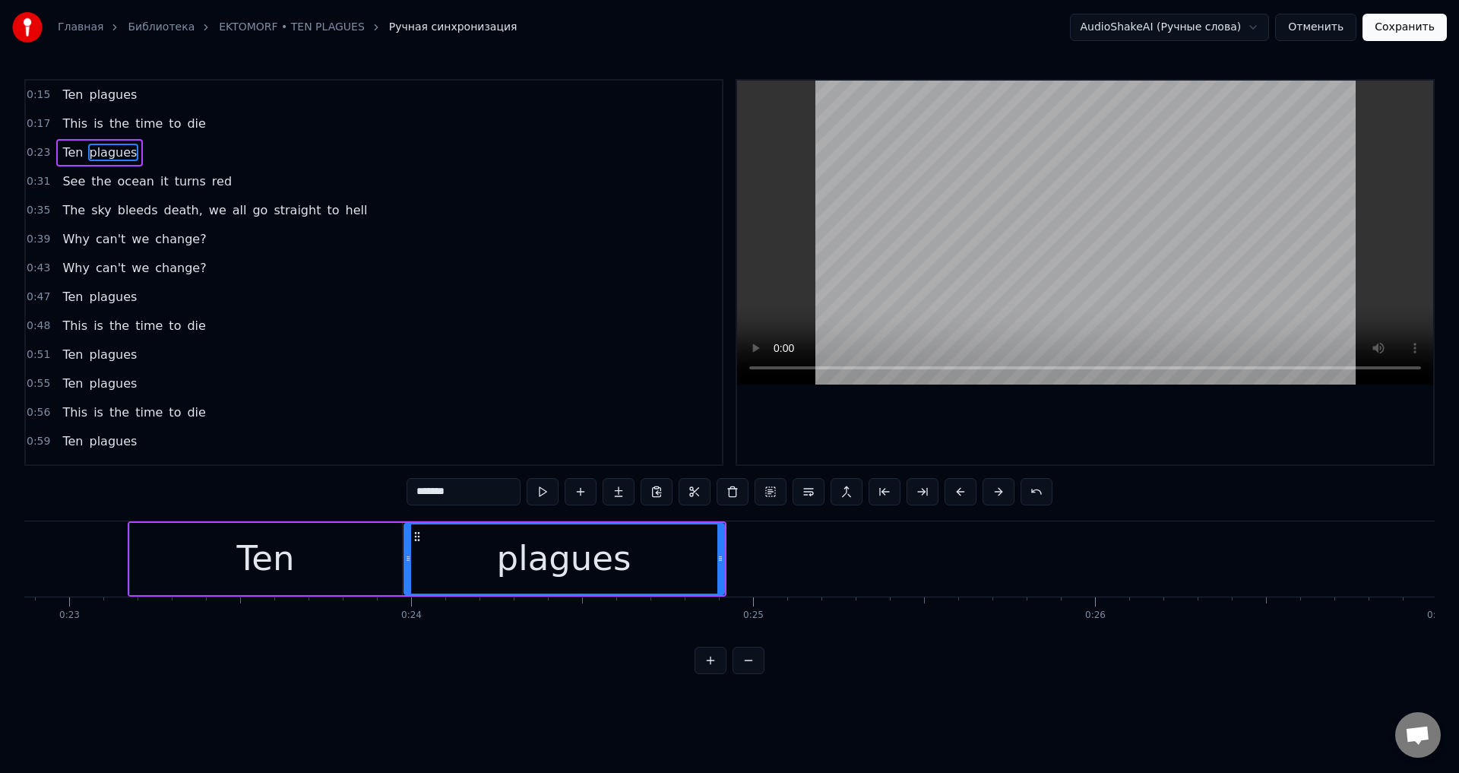
click at [953, 487] on button at bounding box center [960, 491] width 32 height 27
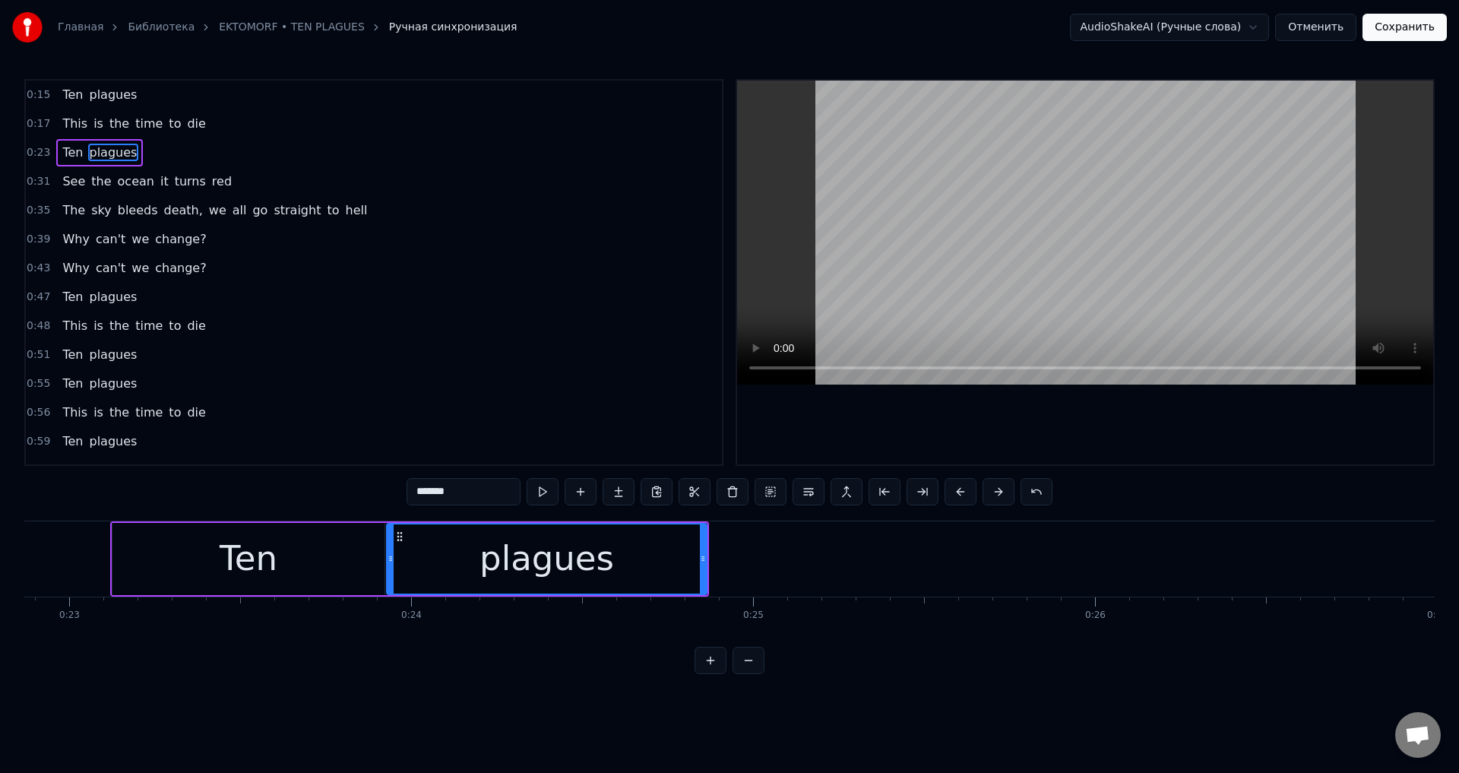
click at [953, 487] on button at bounding box center [960, 491] width 32 height 27
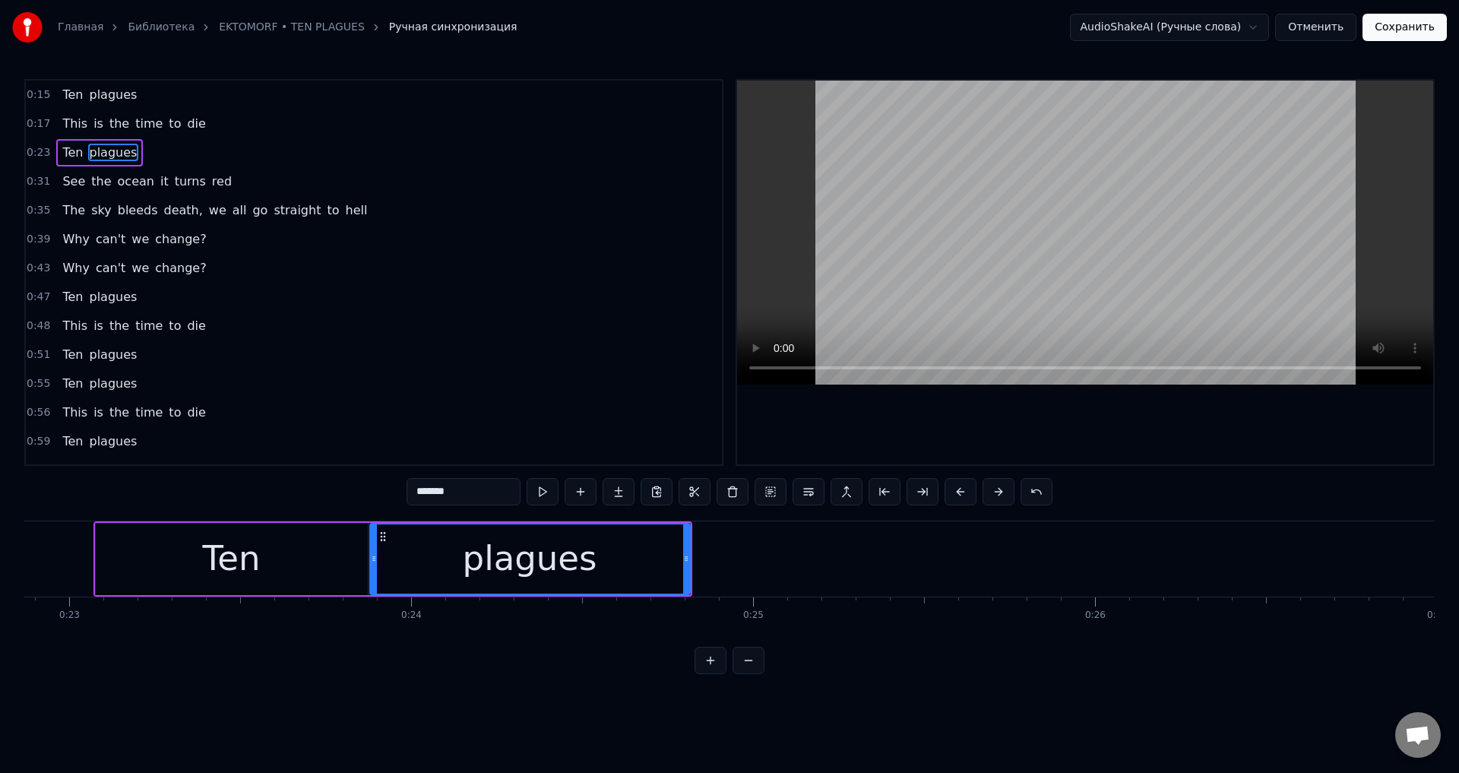
click at [953, 487] on button at bounding box center [960, 491] width 32 height 27
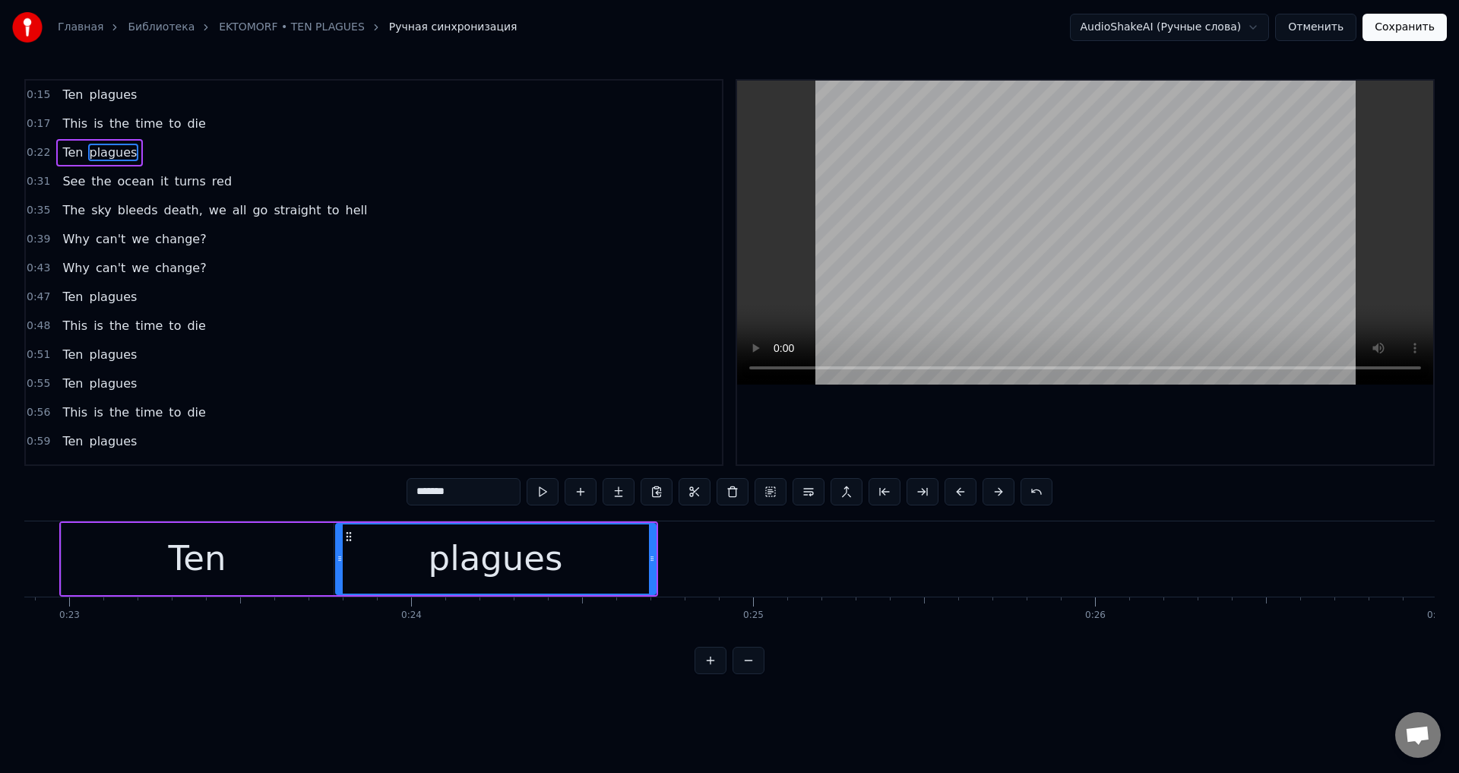
click at [953, 487] on button at bounding box center [960, 491] width 32 height 27
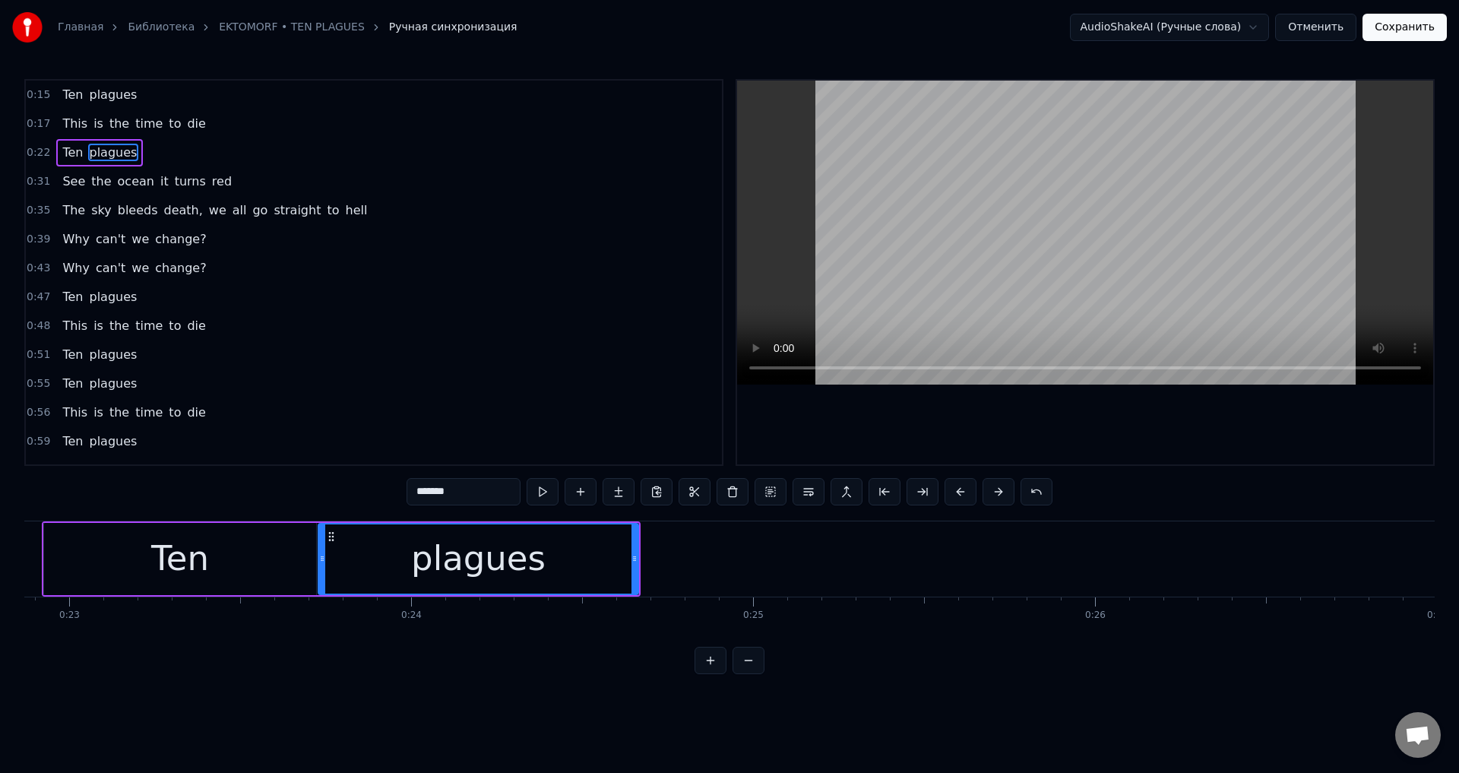
click at [953, 487] on button at bounding box center [960, 491] width 32 height 27
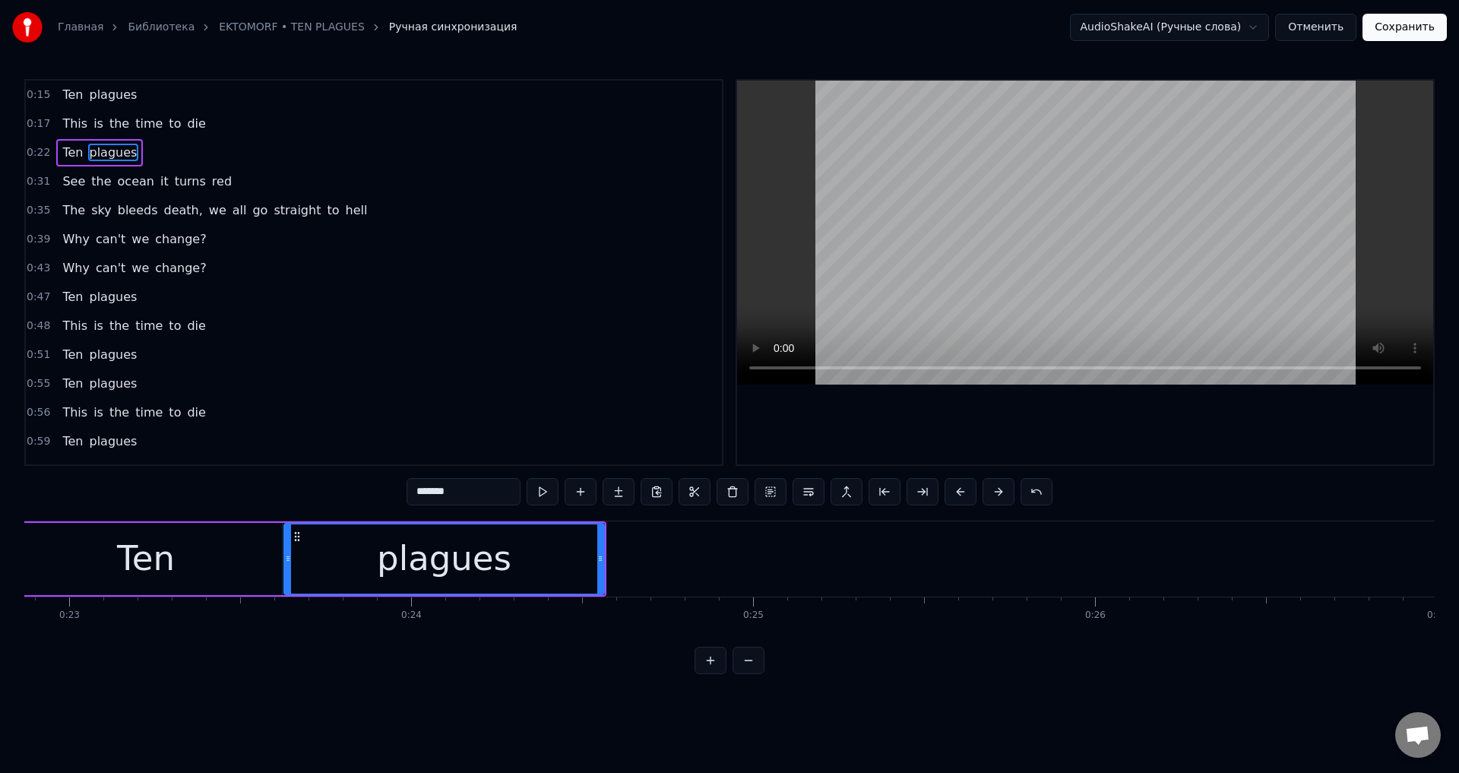
click at [953, 487] on button at bounding box center [960, 491] width 32 height 27
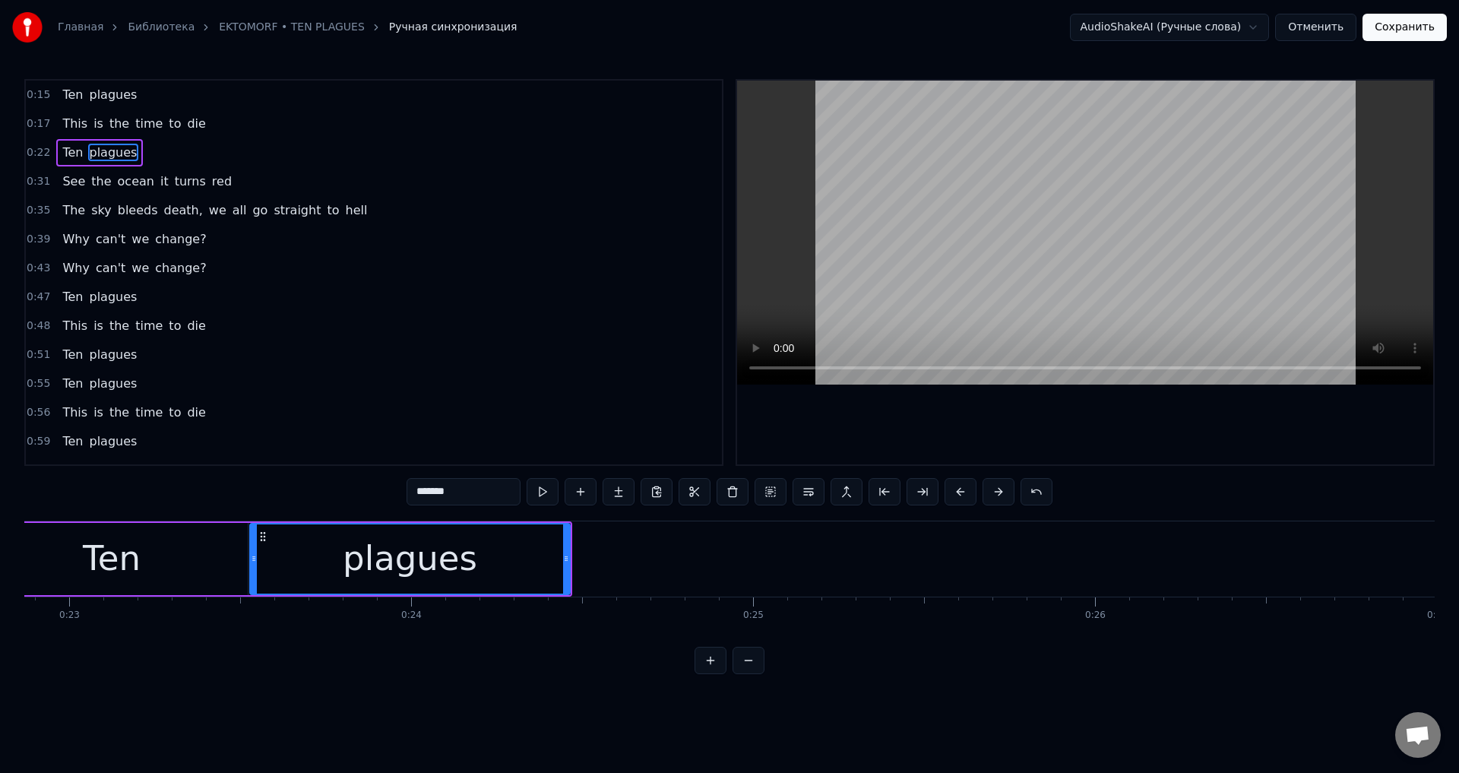
click at [953, 487] on button at bounding box center [960, 491] width 32 height 27
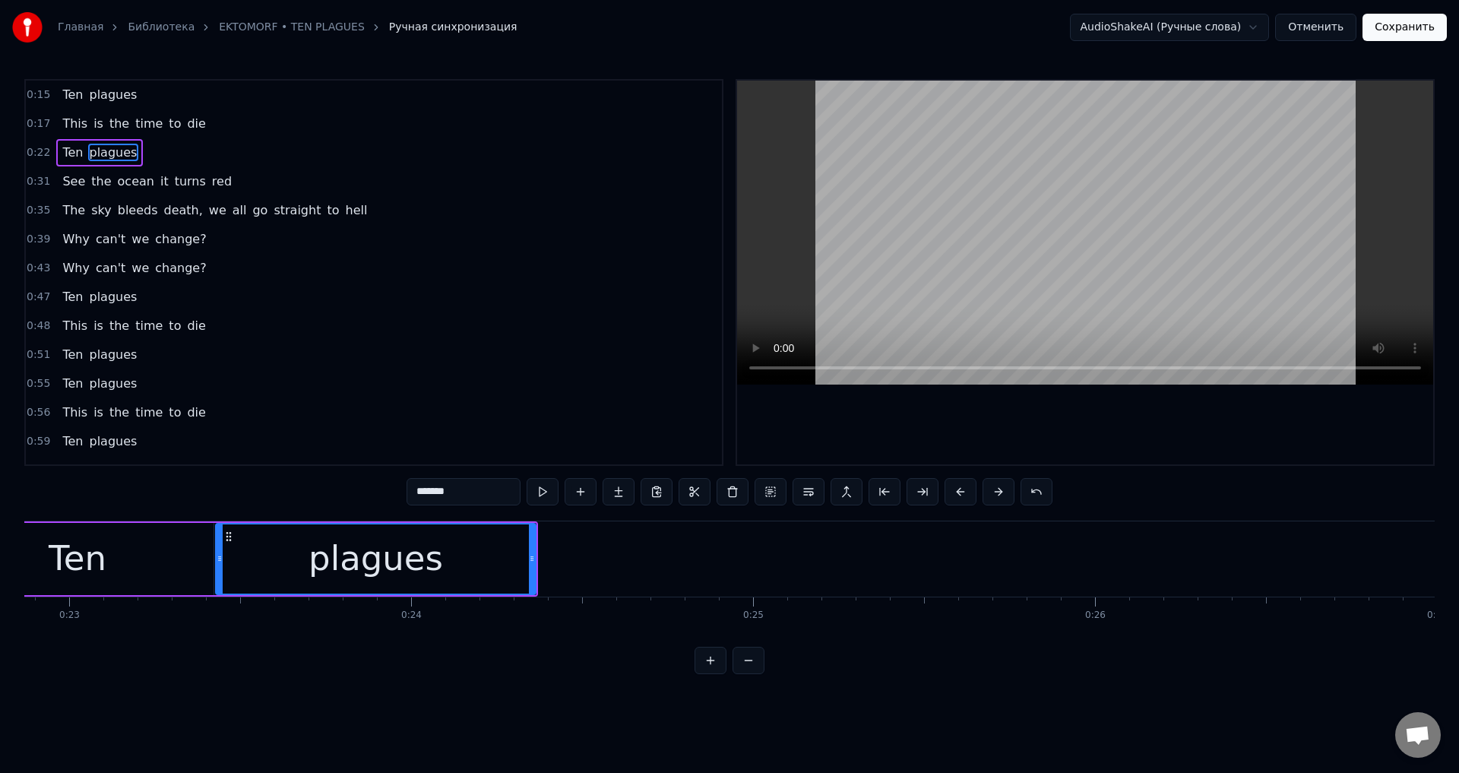
click at [953, 487] on button at bounding box center [960, 491] width 32 height 27
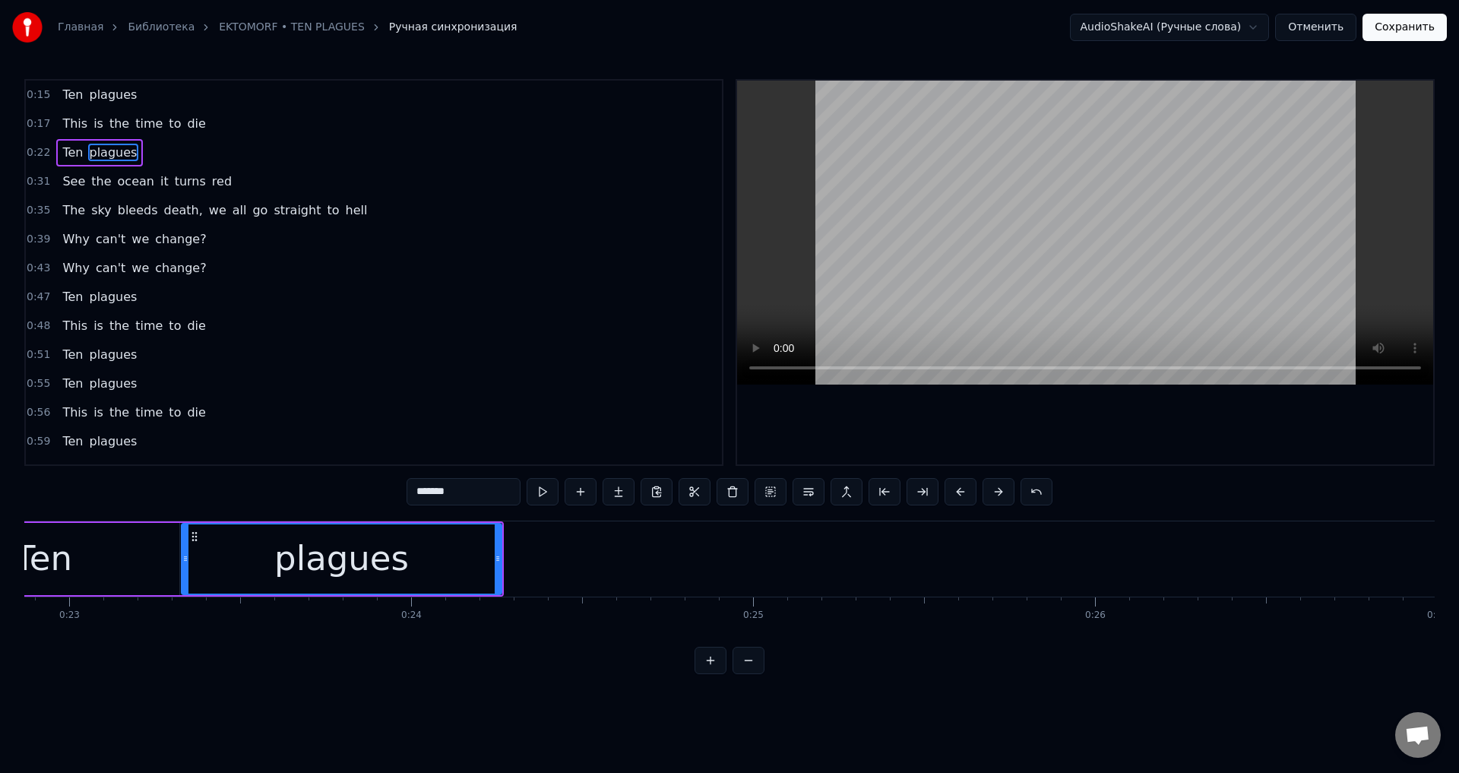
click at [35, 632] on div "Ten plagues This is the time to die Ten plagues See the ocean it turns red The …" at bounding box center [729, 577] width 1410 height 114
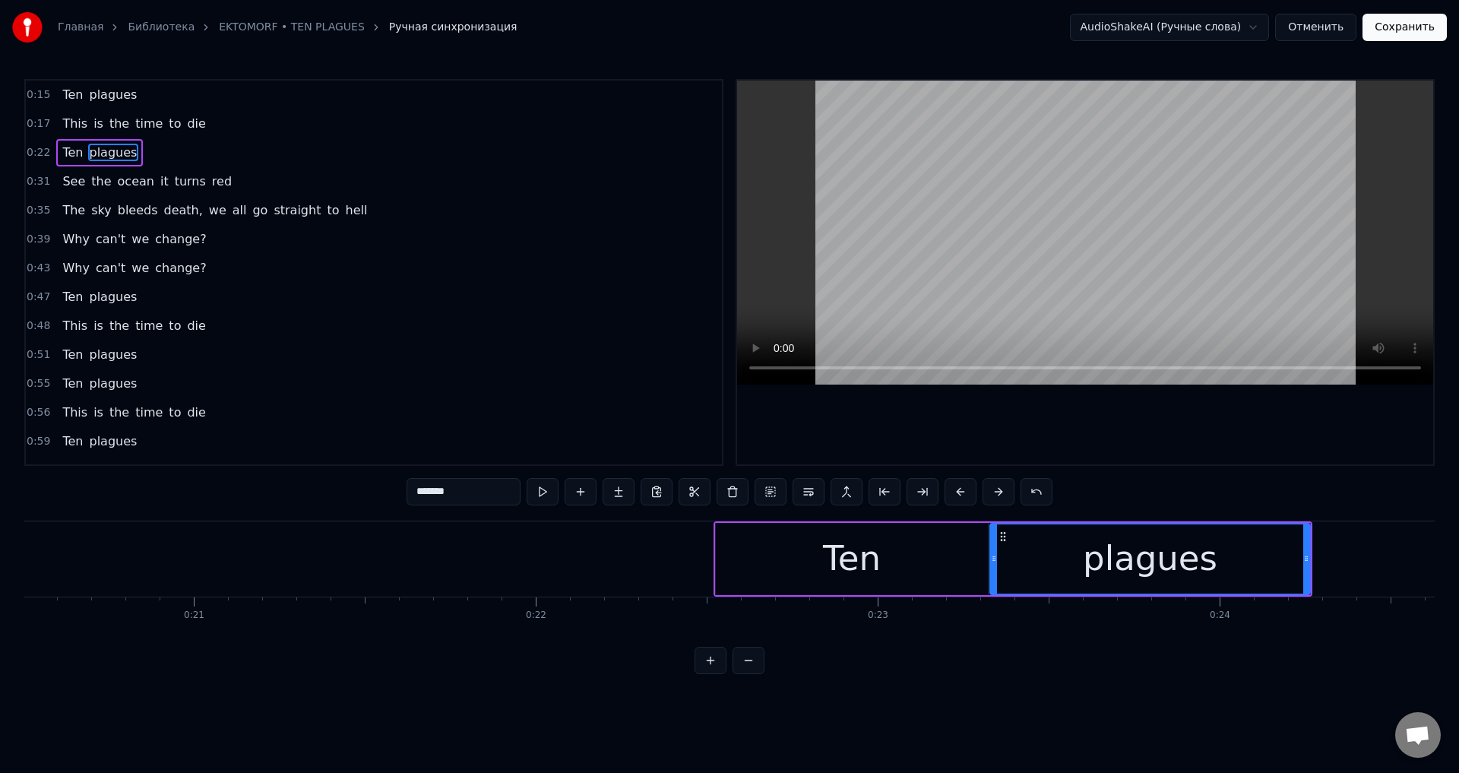
scroll to position [0, 6997]
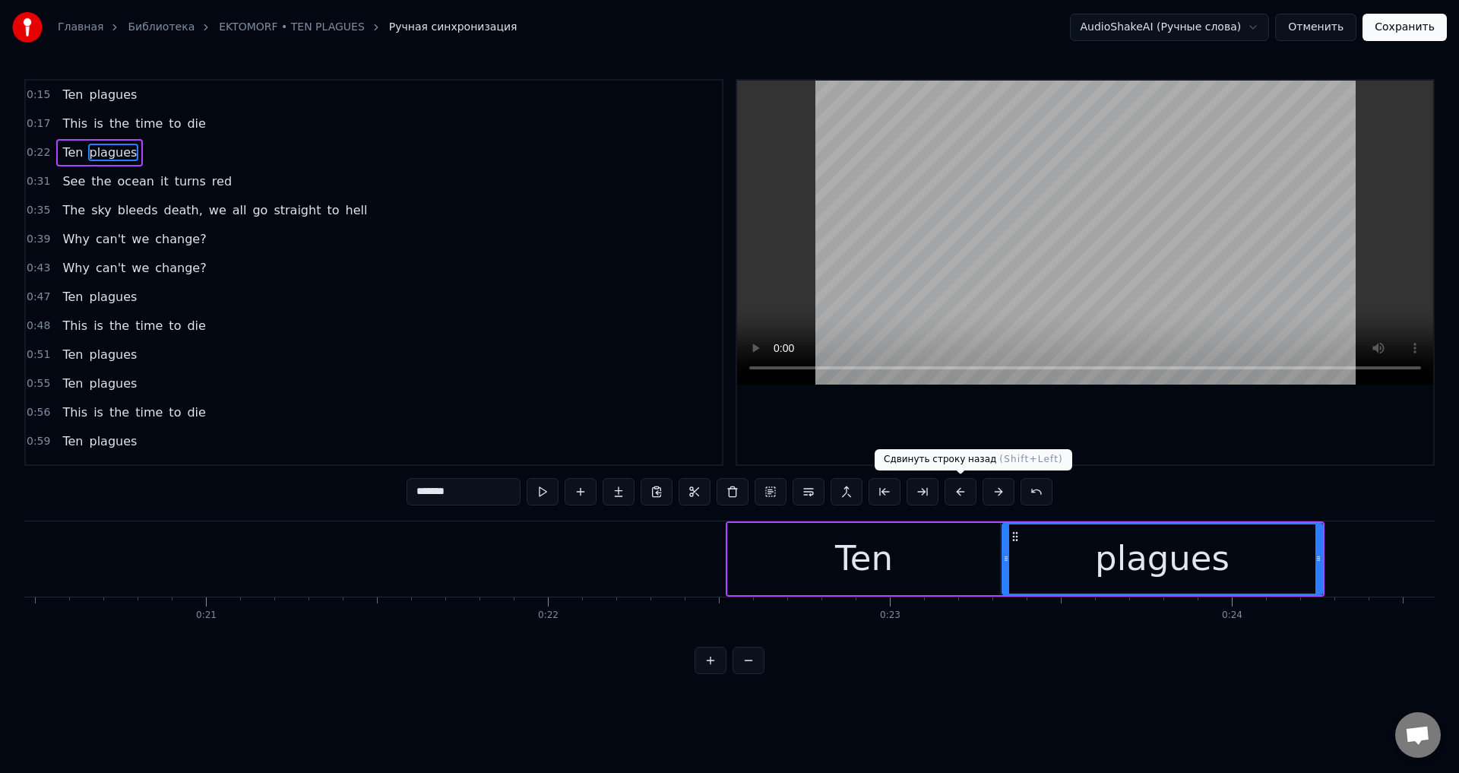
click at [949, 491] on button at bounding box center [960, 491] width 32 height 27
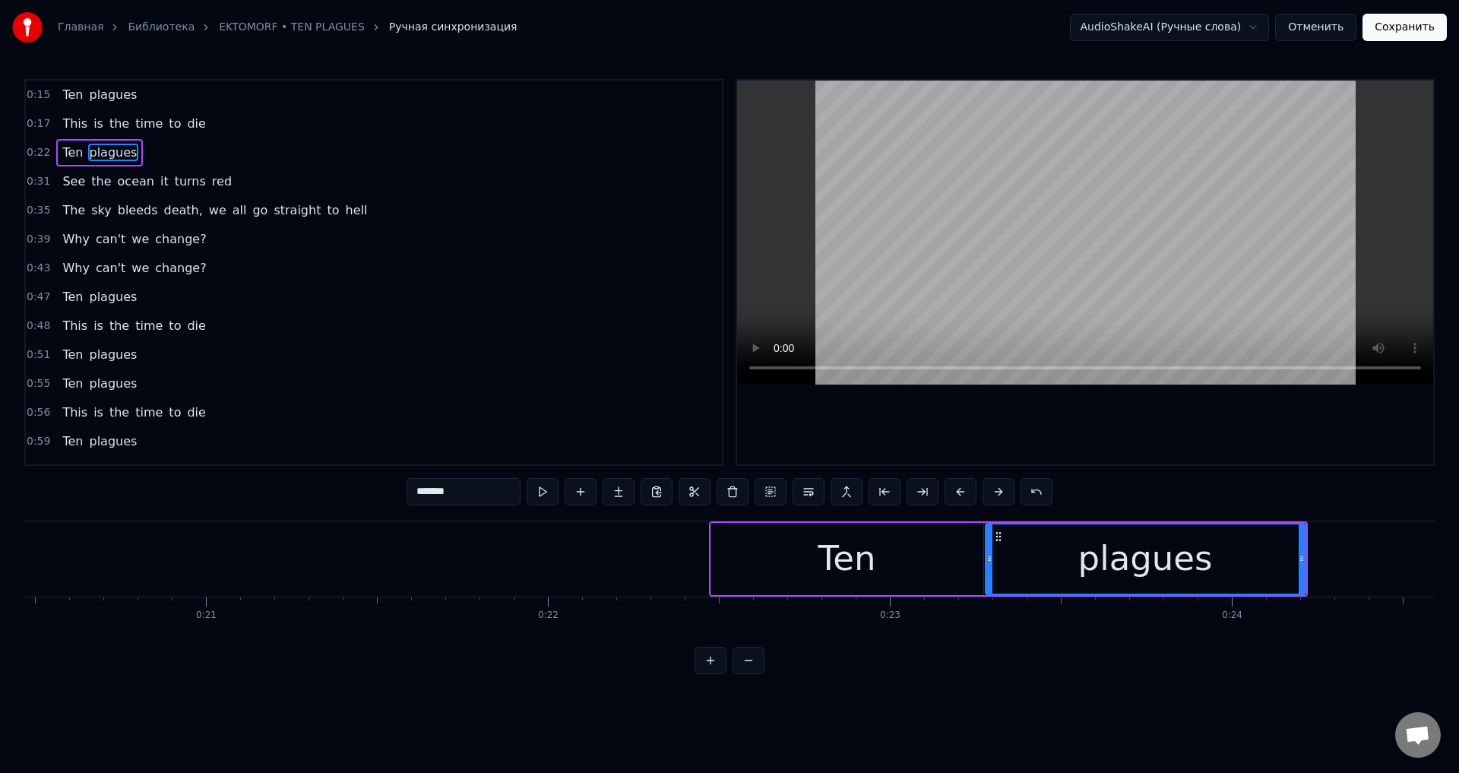
click at [949, 491] on button at bounding box center [960, 491] width 32 height 27
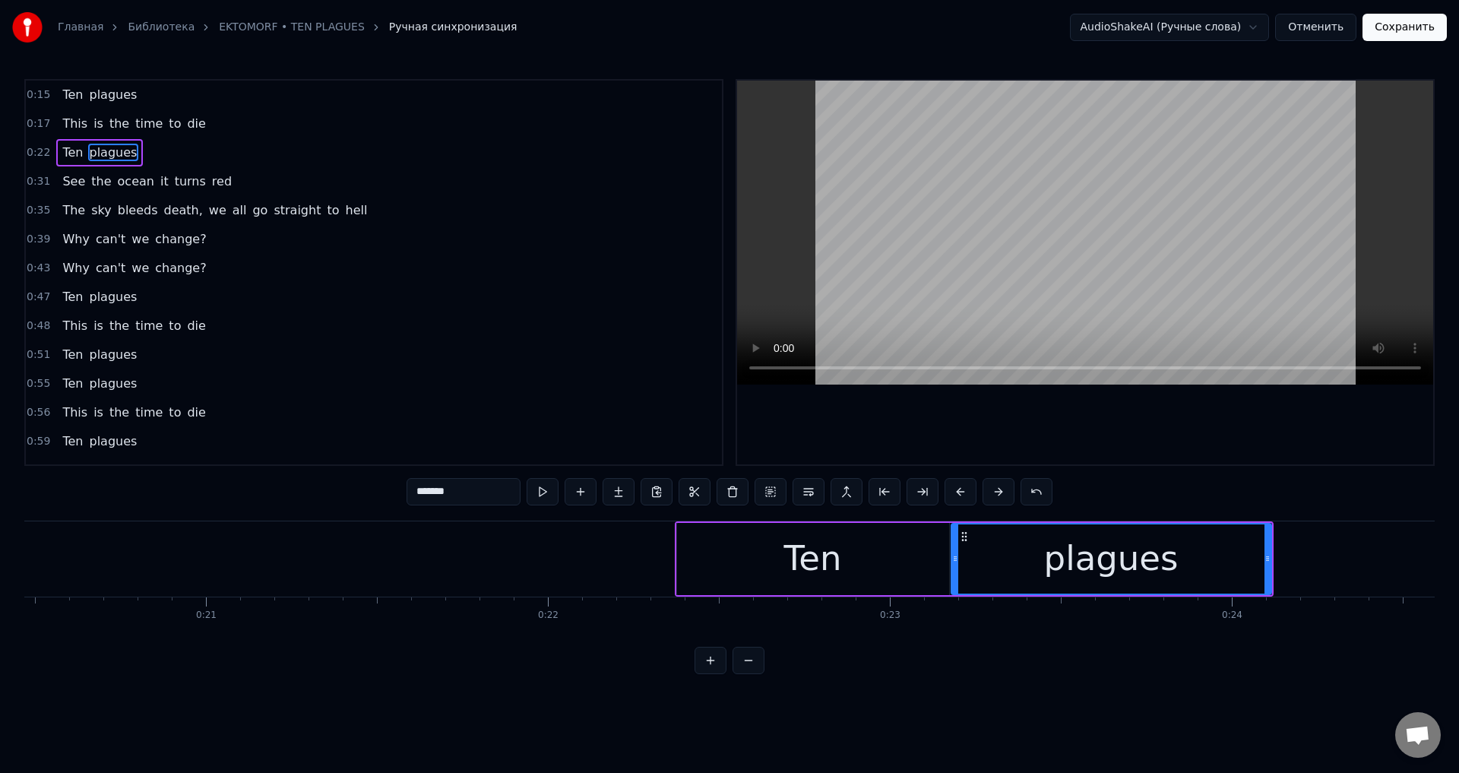
click at [949, 491] on button at bounding box center [960, 491] width 32 height 27
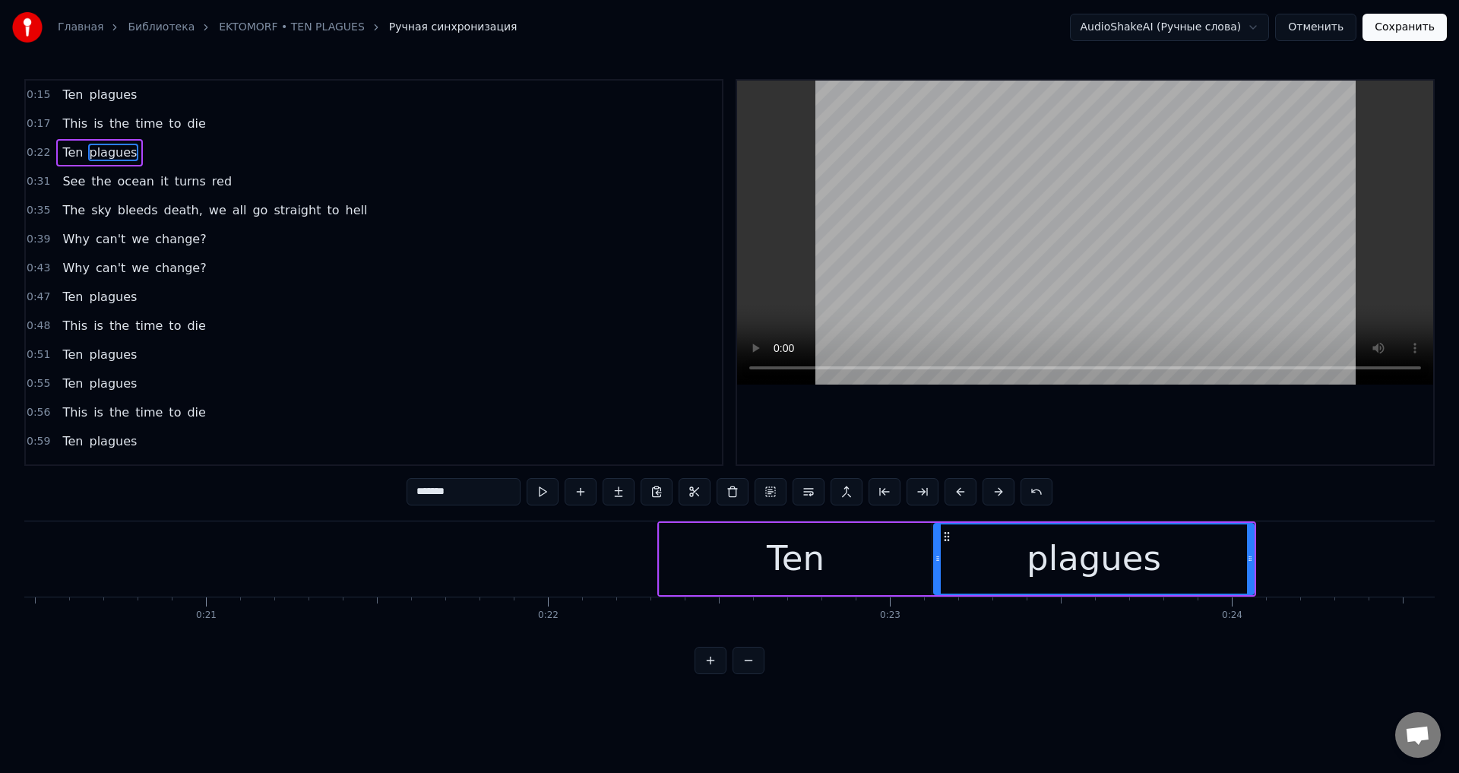
click at [949, 491] on button at bounding box center [960, 491] width 32 height 27
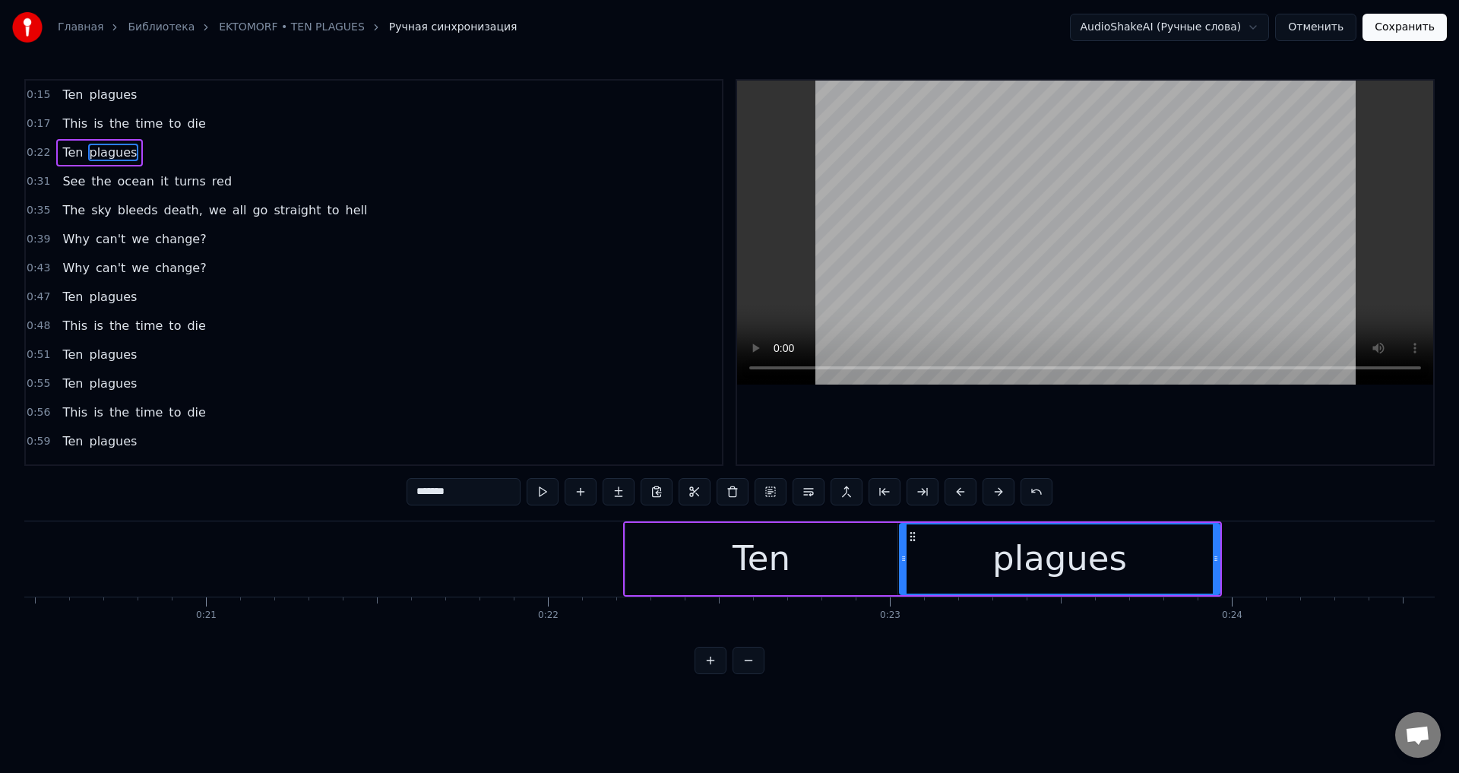
click at [949, 491] on button at bounding box center [960, 491] width 32 height 27
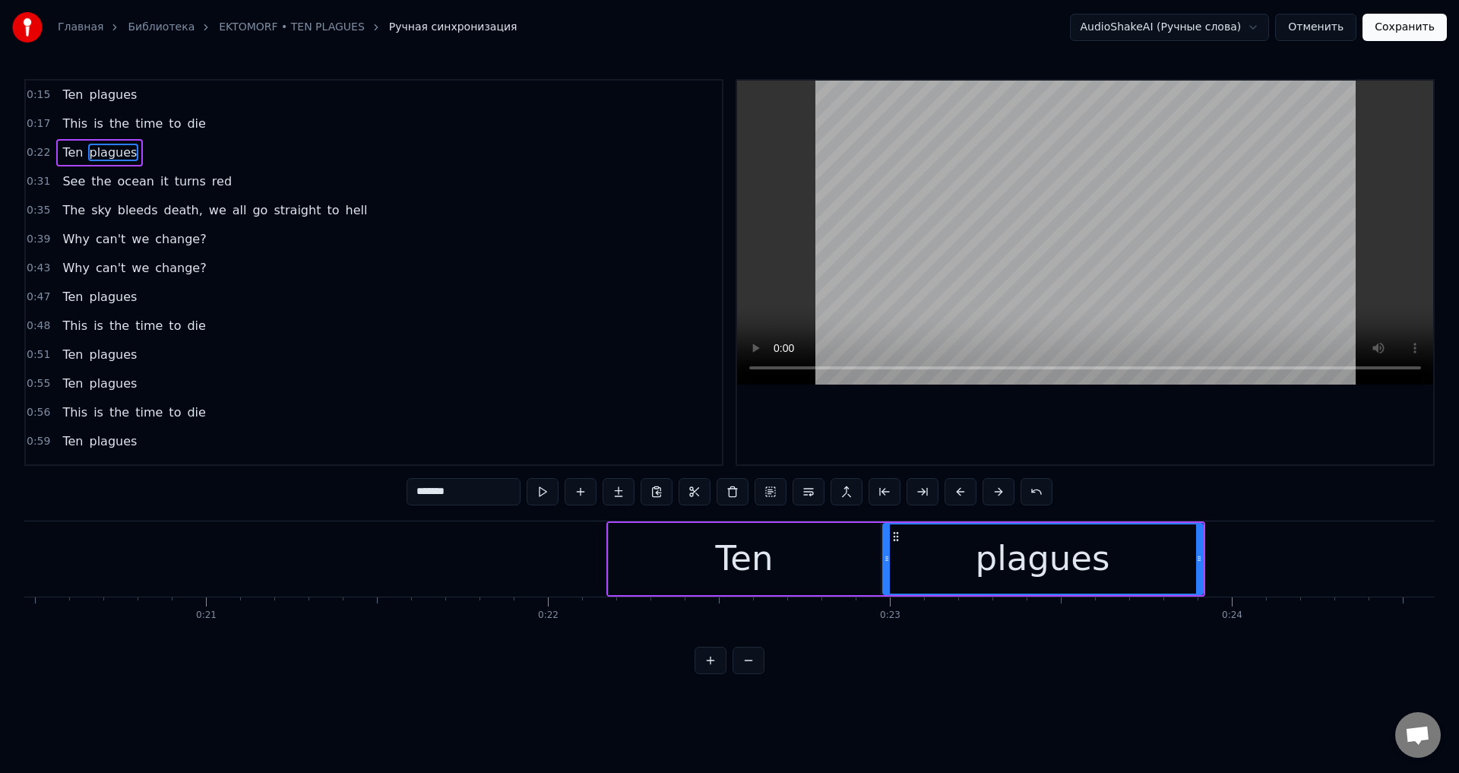
click at [949, 491] on button at bounding box center [960, 491] width 32 height 27
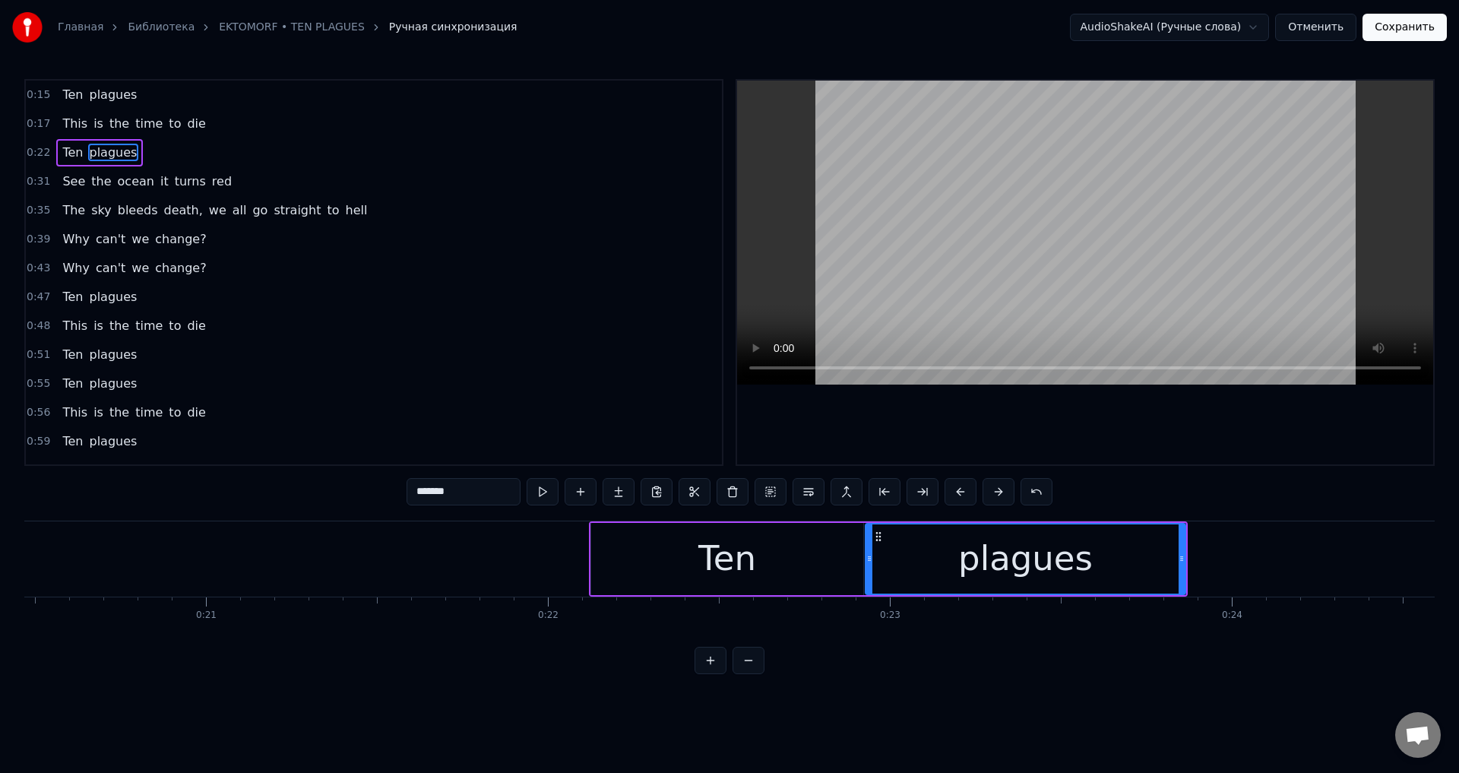
click at [949, 491] on button at bounding box center [960, 491] width 32 height 27
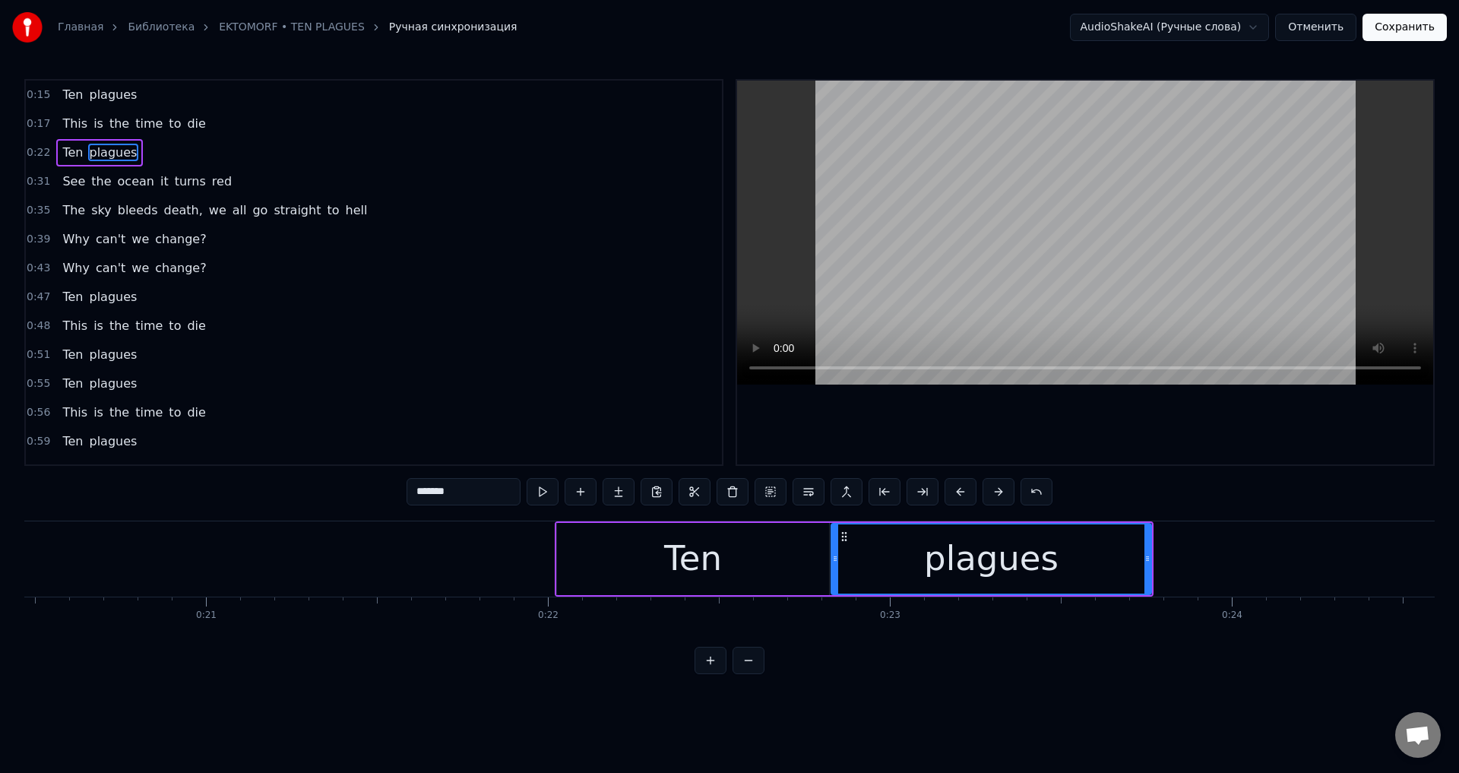
click at [949, 491] on button at bounding box center [960, 491] width 32 height 27
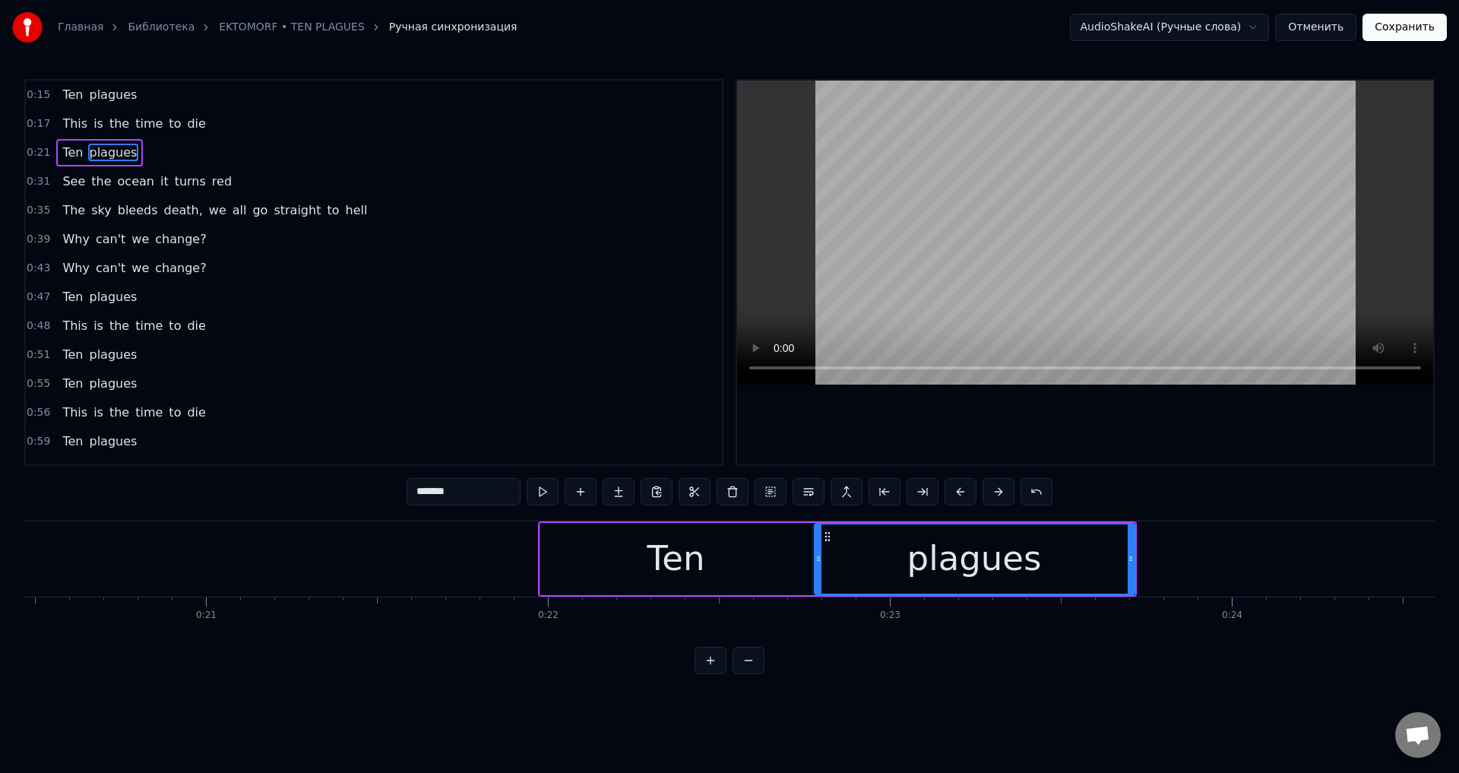
click at [949, 491] on button at bounding box center [960, 491] width 32 height 27
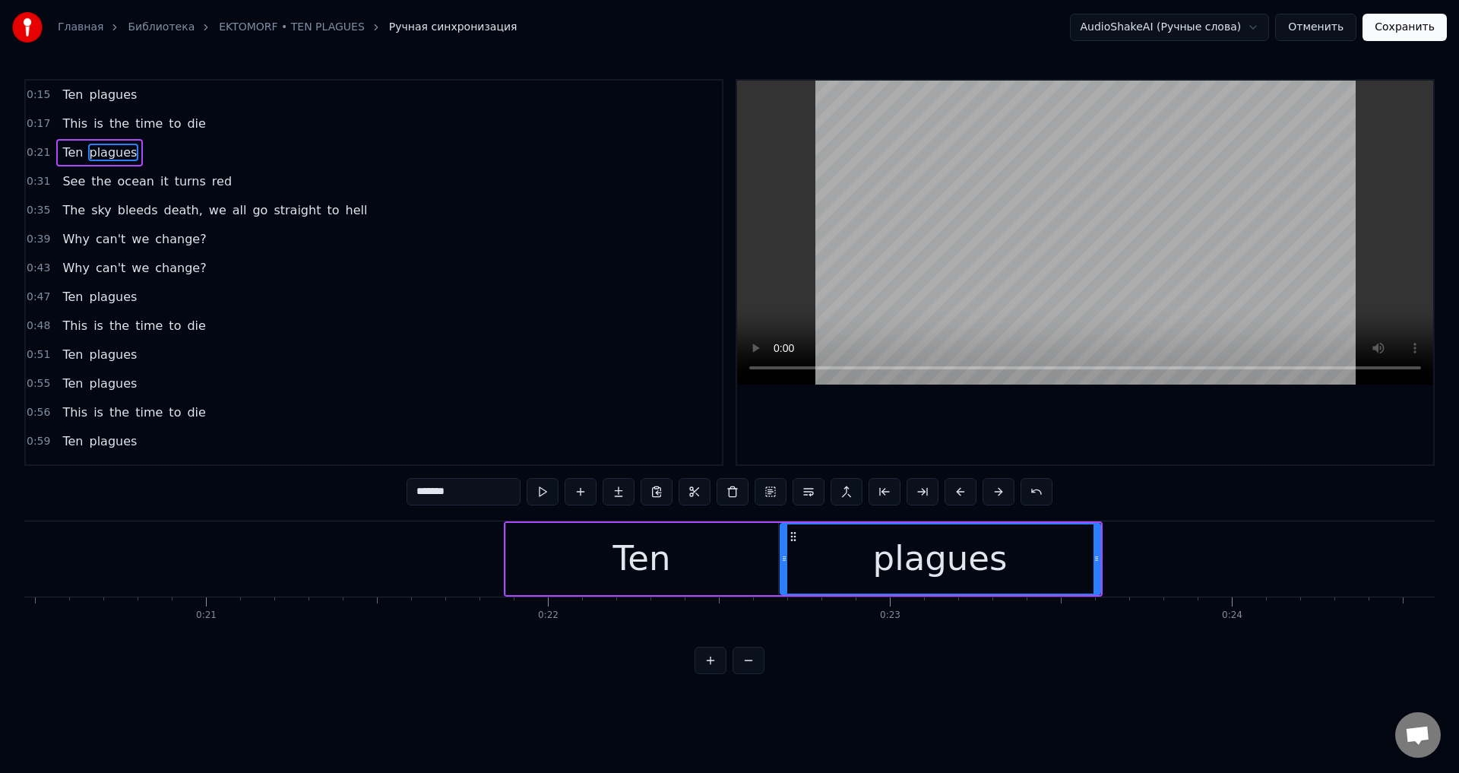
click at [949, 491] on button at bounding box center [960, 491] width 32 height 27
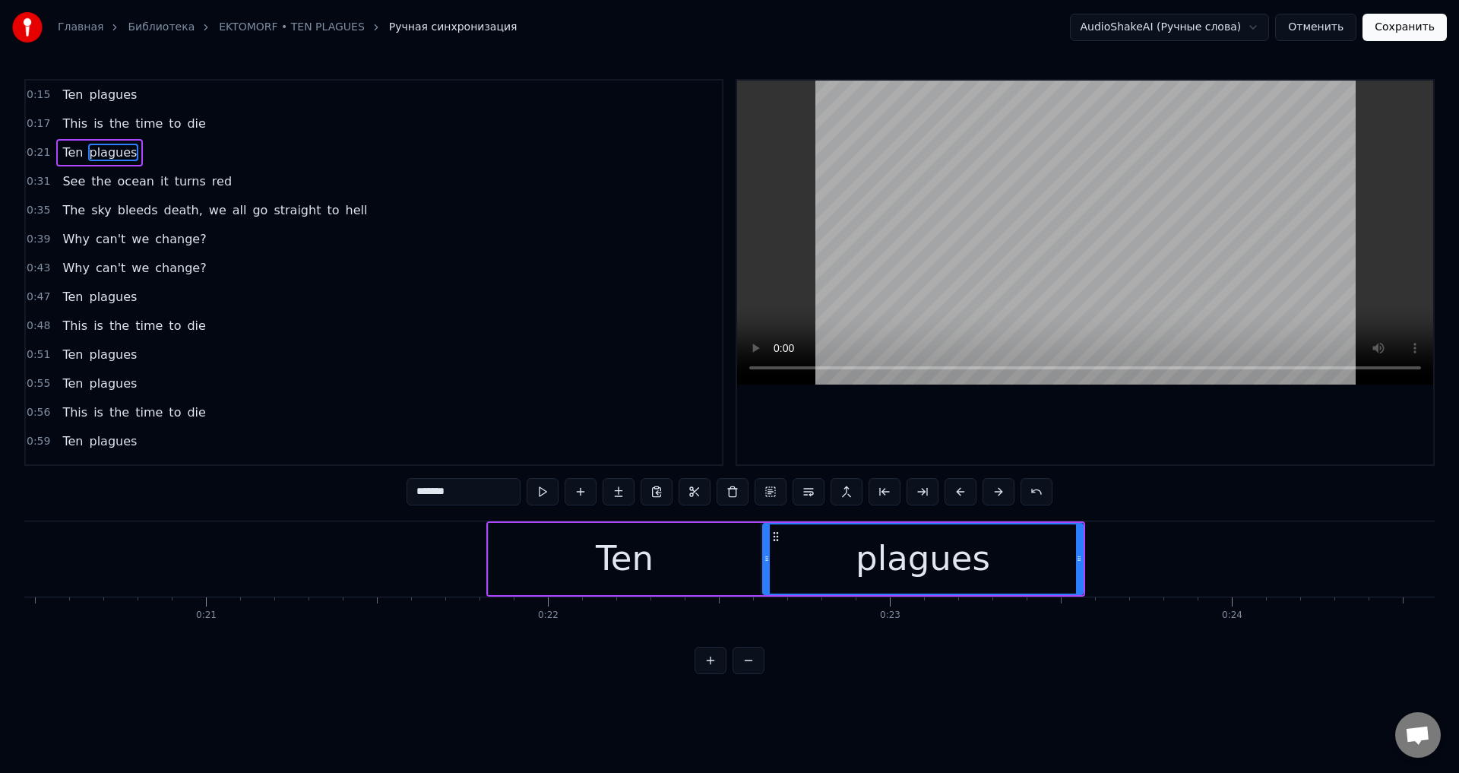
click at [949, 491] on button at bounding box center [960, 491] width 32 height 27
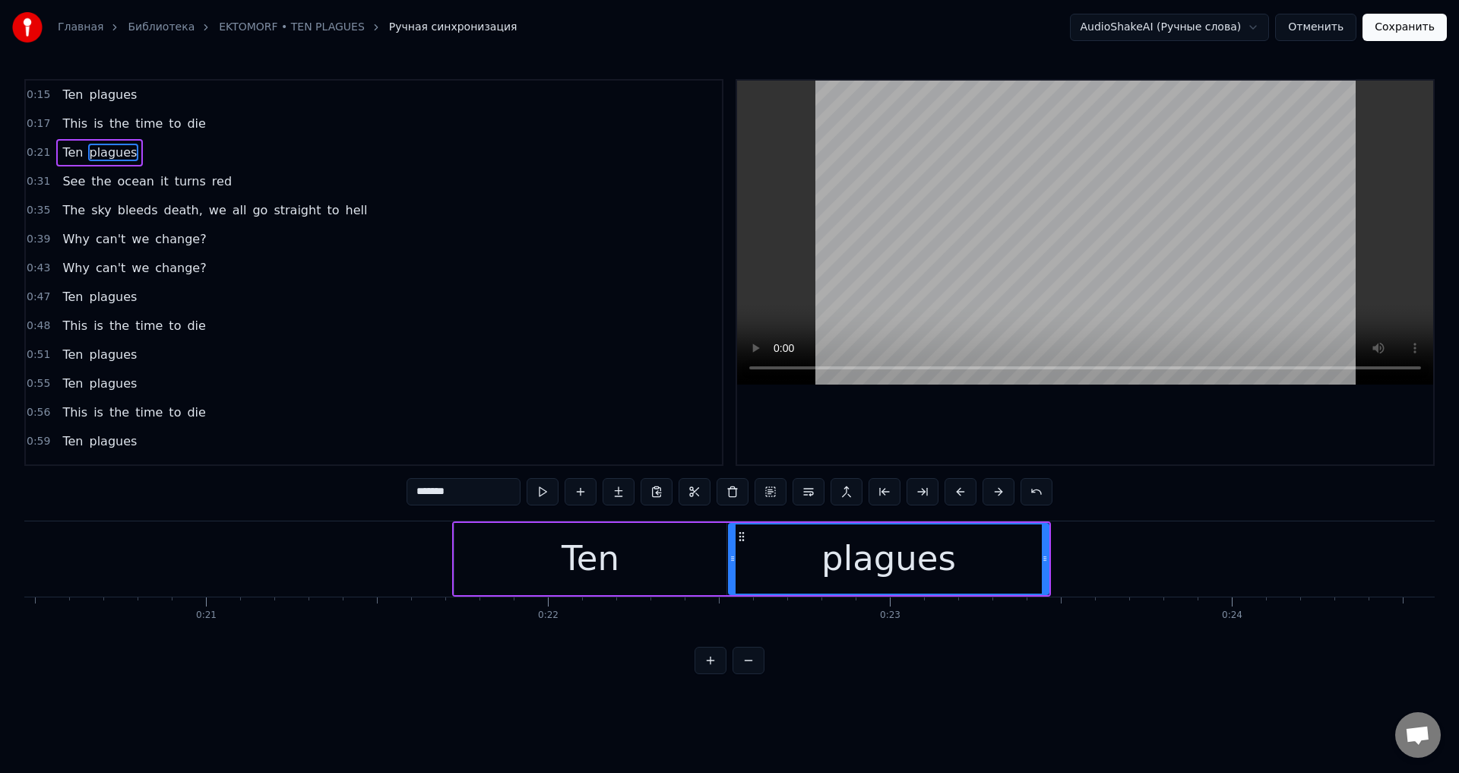
click at [949, 491] on button at bounding box center [960, 491] width 32 height 27
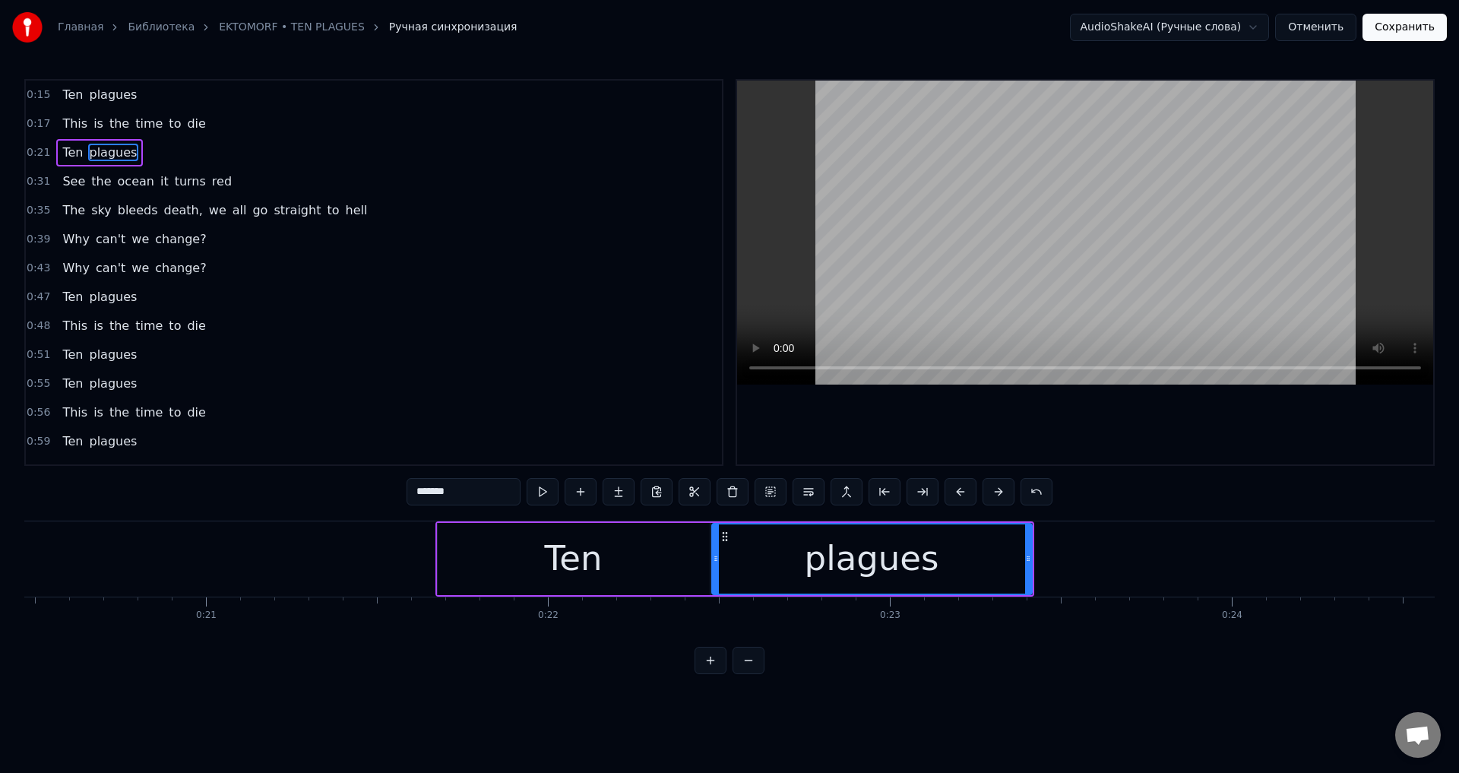
click at [949, 491] on button at bounding box center [960, 491] width 32 height 27
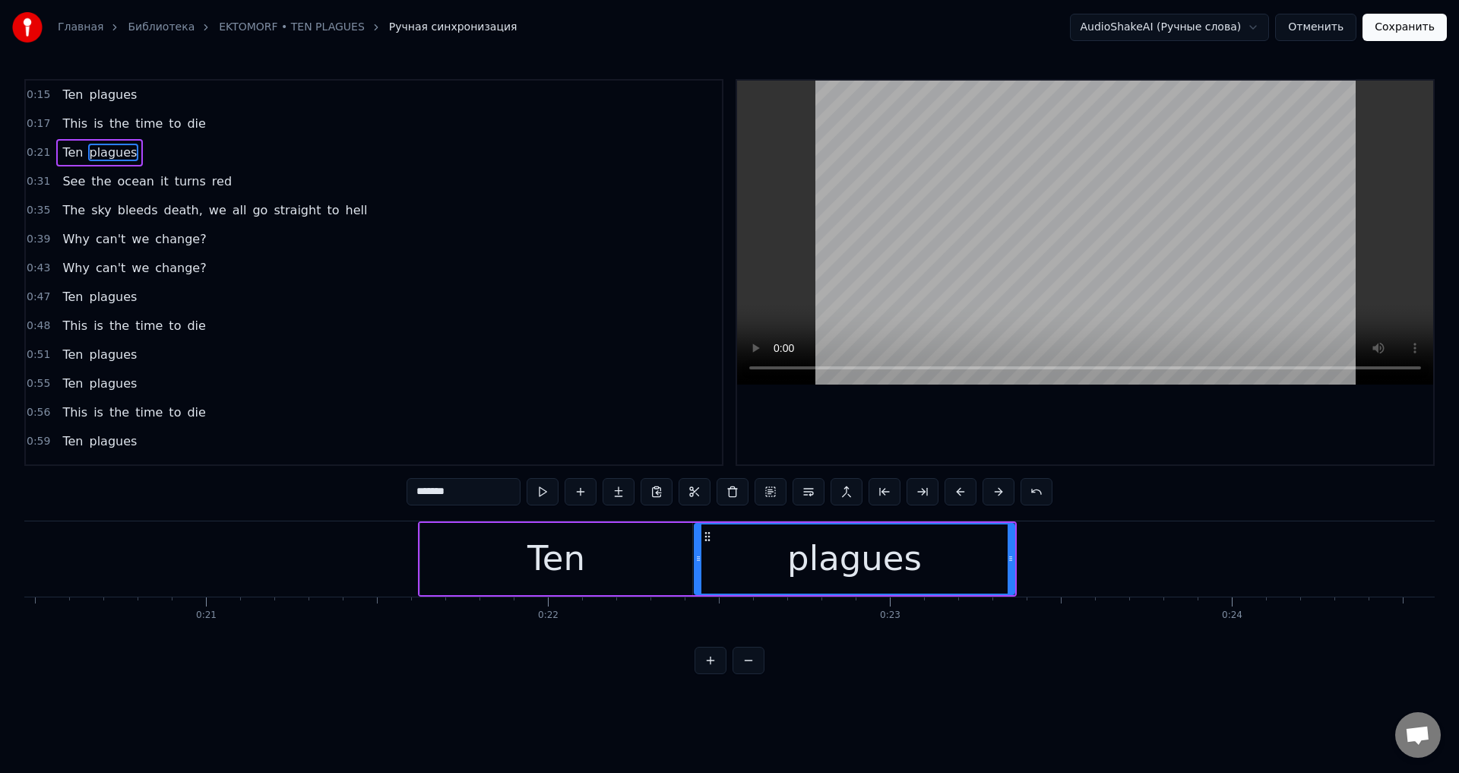
click at [949, 491] on button at bounding box center [960, 491] width 32 height 27
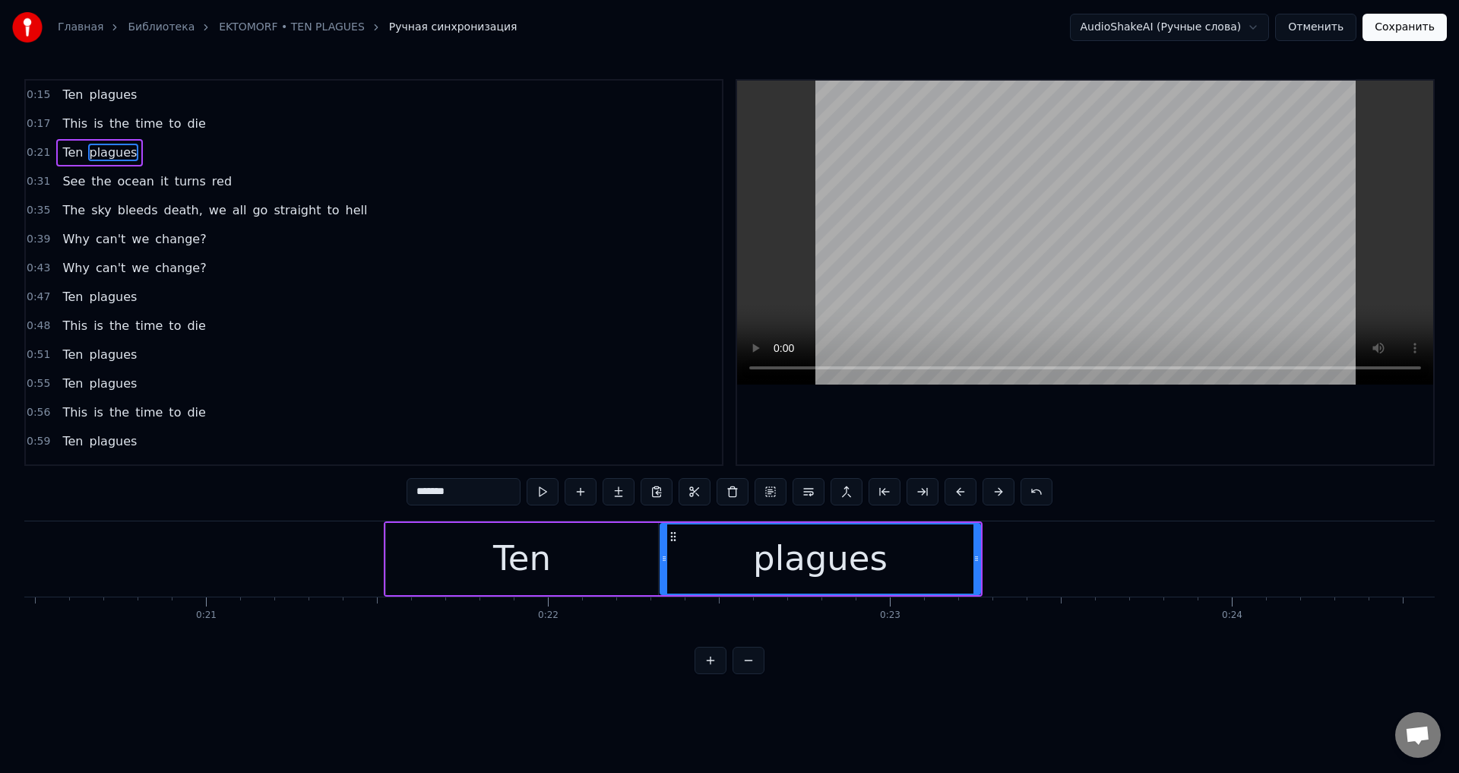
click at [949, 491] on button at bounding box center [960, 491] width 32 height 27
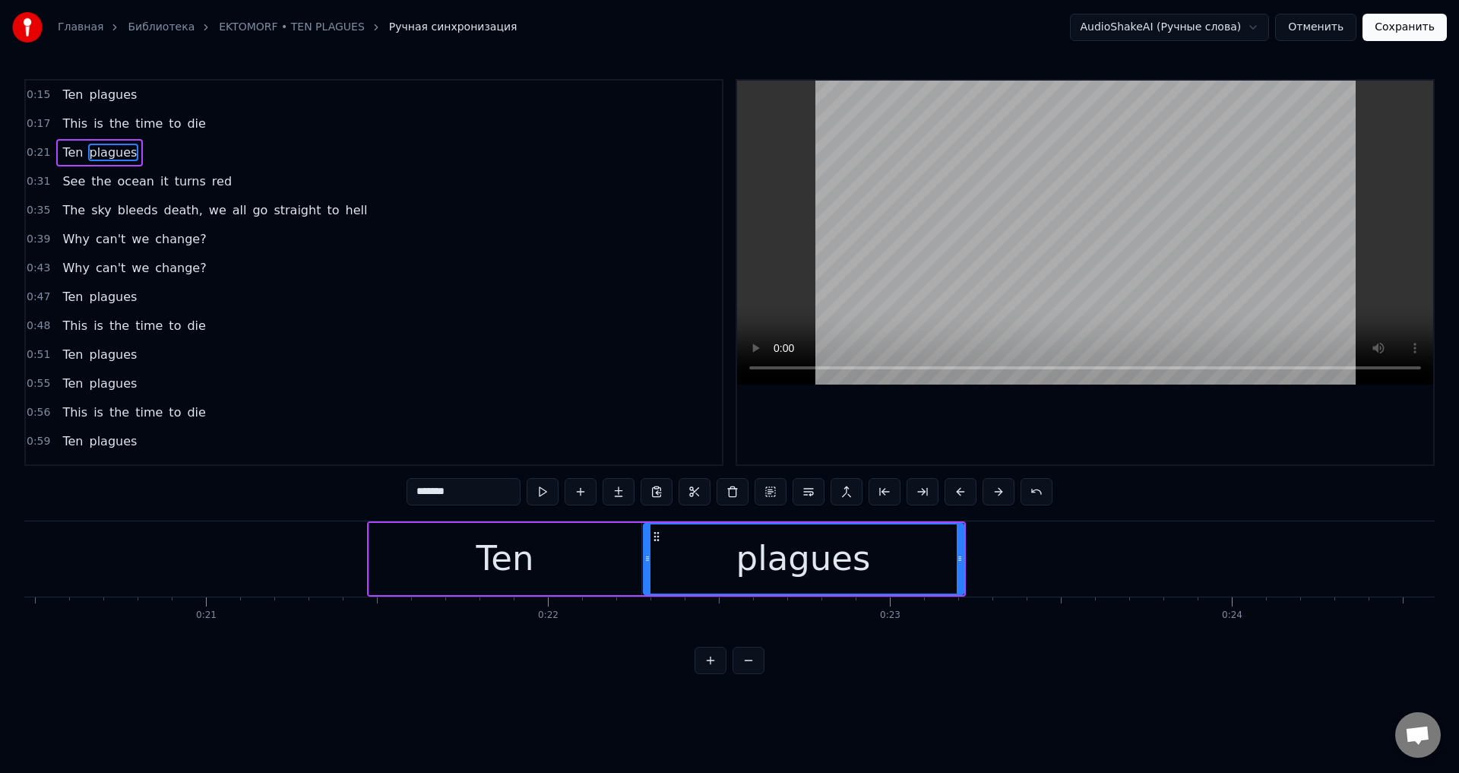
click at [949, 491] on button at bounding box center [960, 491] width 32 height 27
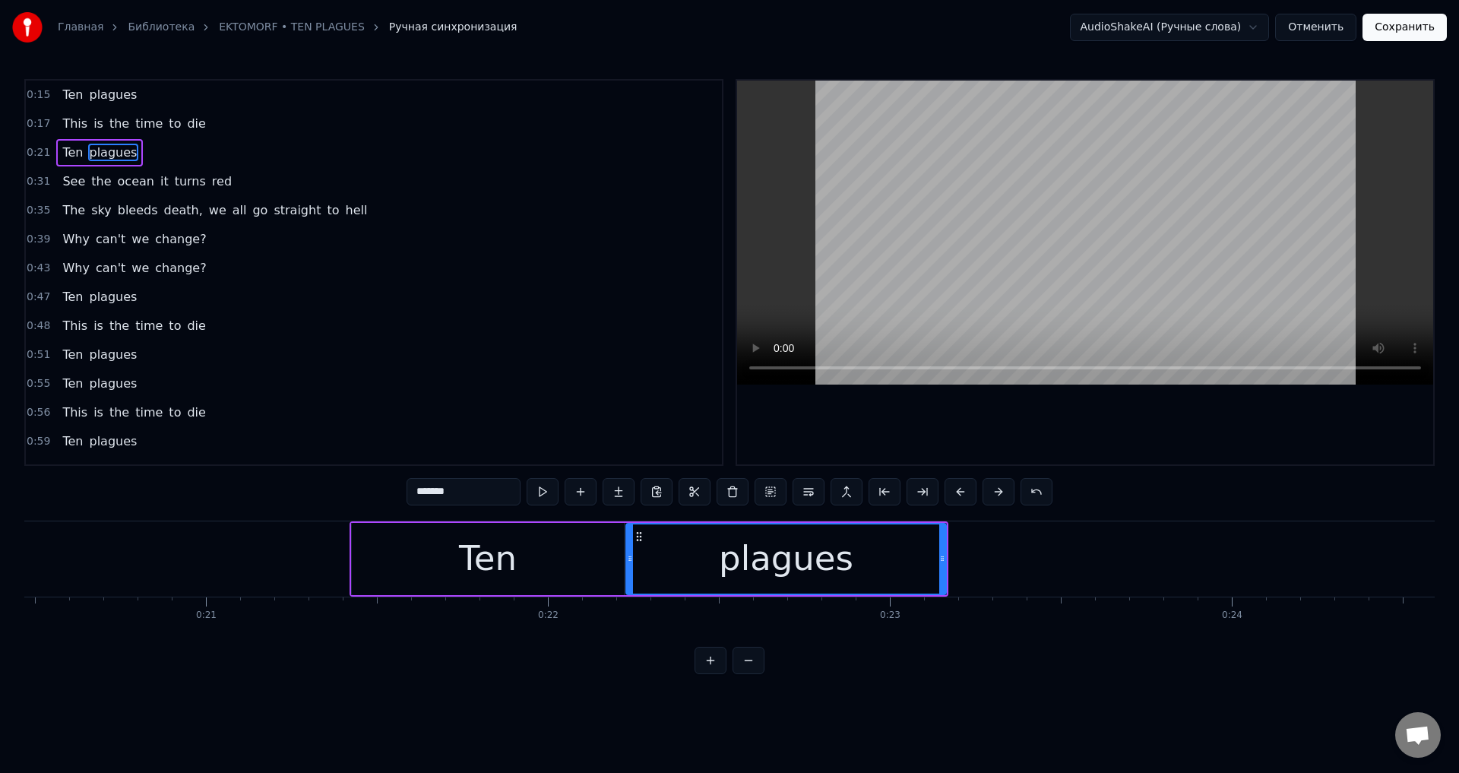
click at [949, 491] on button at bounding box center [960, 491] width 32 height 27
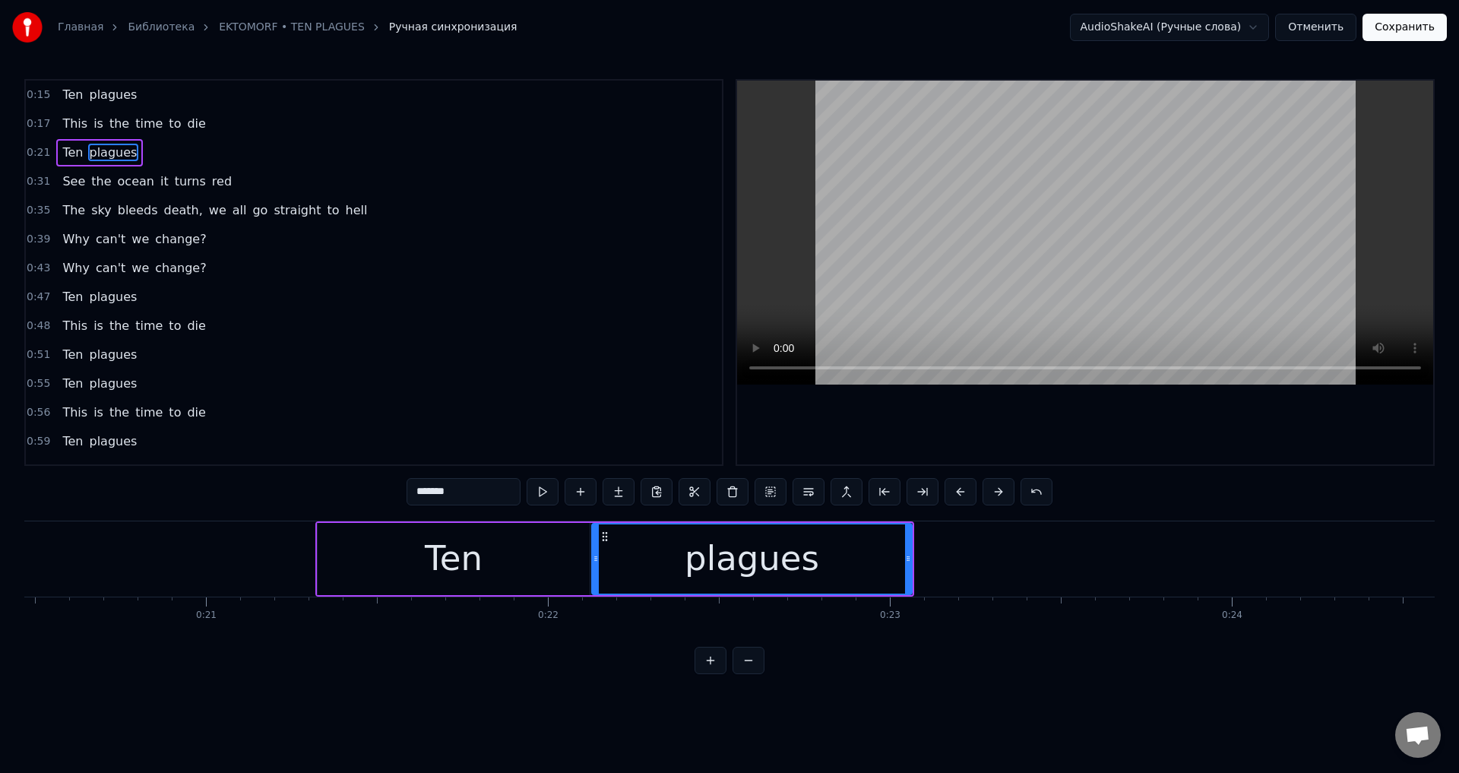
click at [949, 491] on button at bounding box center [960, 491] width 32 height 27
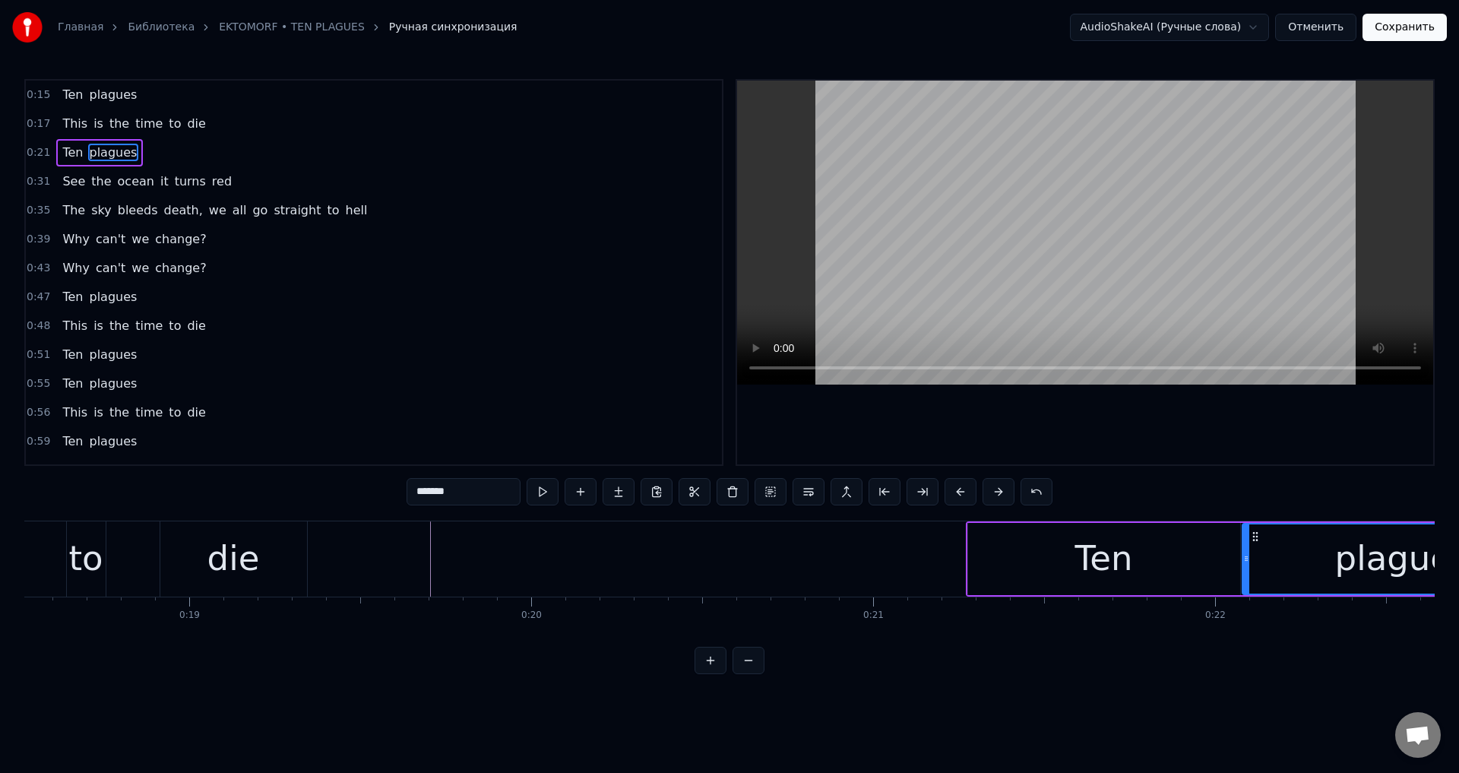
scroll to position [0, 6329]
click at [960, 487] on button at bounding box center [960, 491] width 32 height 27
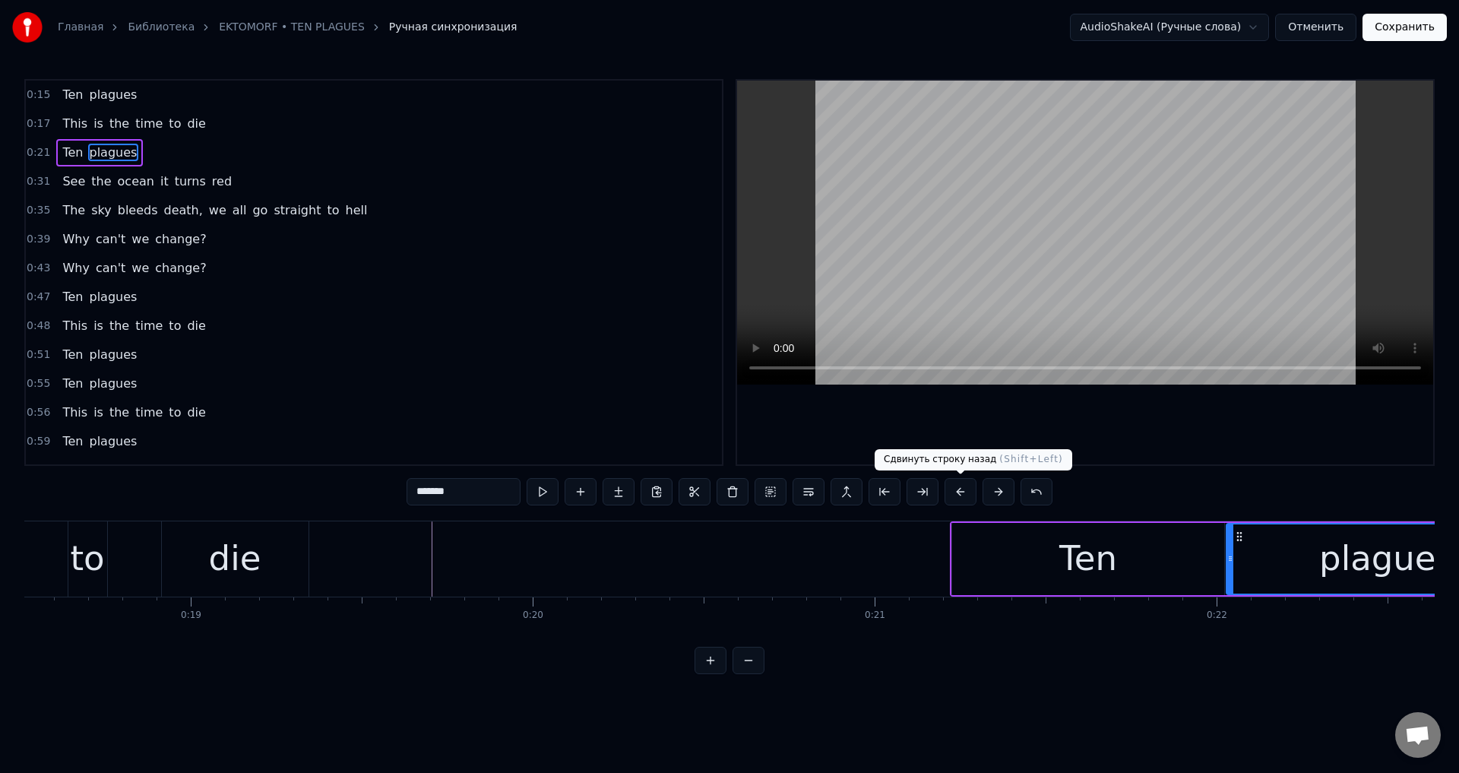
click at [960, 487] on button at bounding box center [960, 491] width 32 height 27
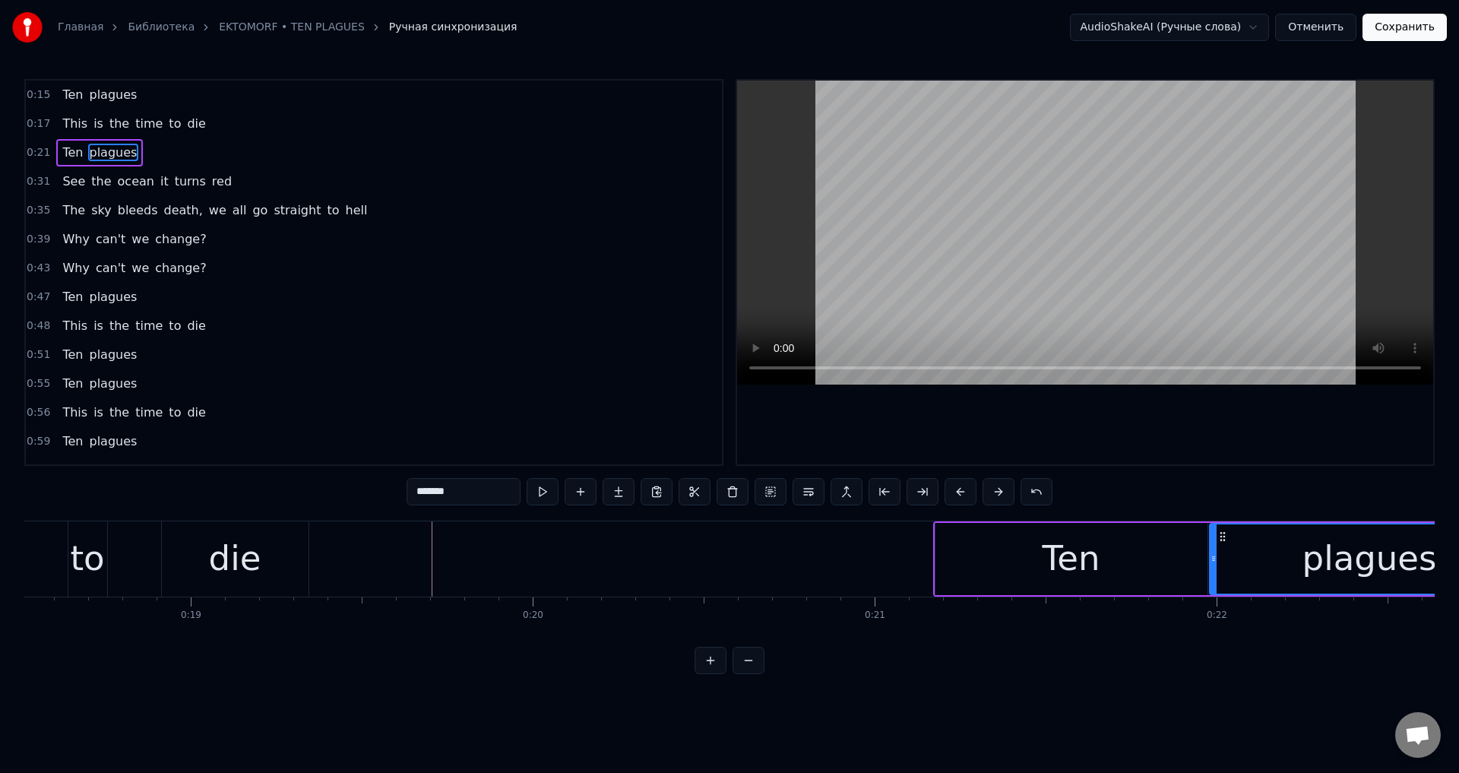
click at [960, 487] on button at bounding box center [960, 491] width 32 height 27
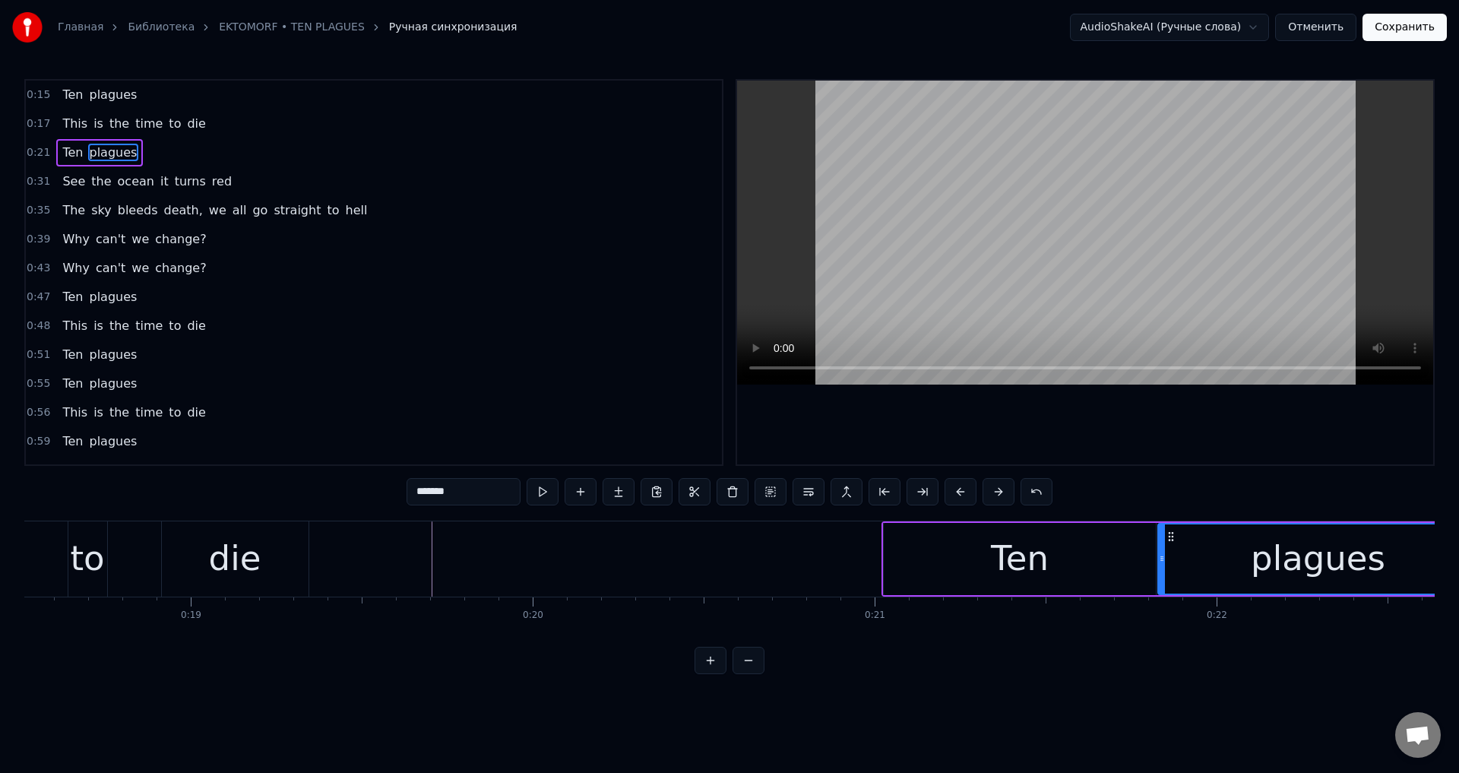
click at [960, 487] on button at bounding box center [960, 491] width 32 height 27
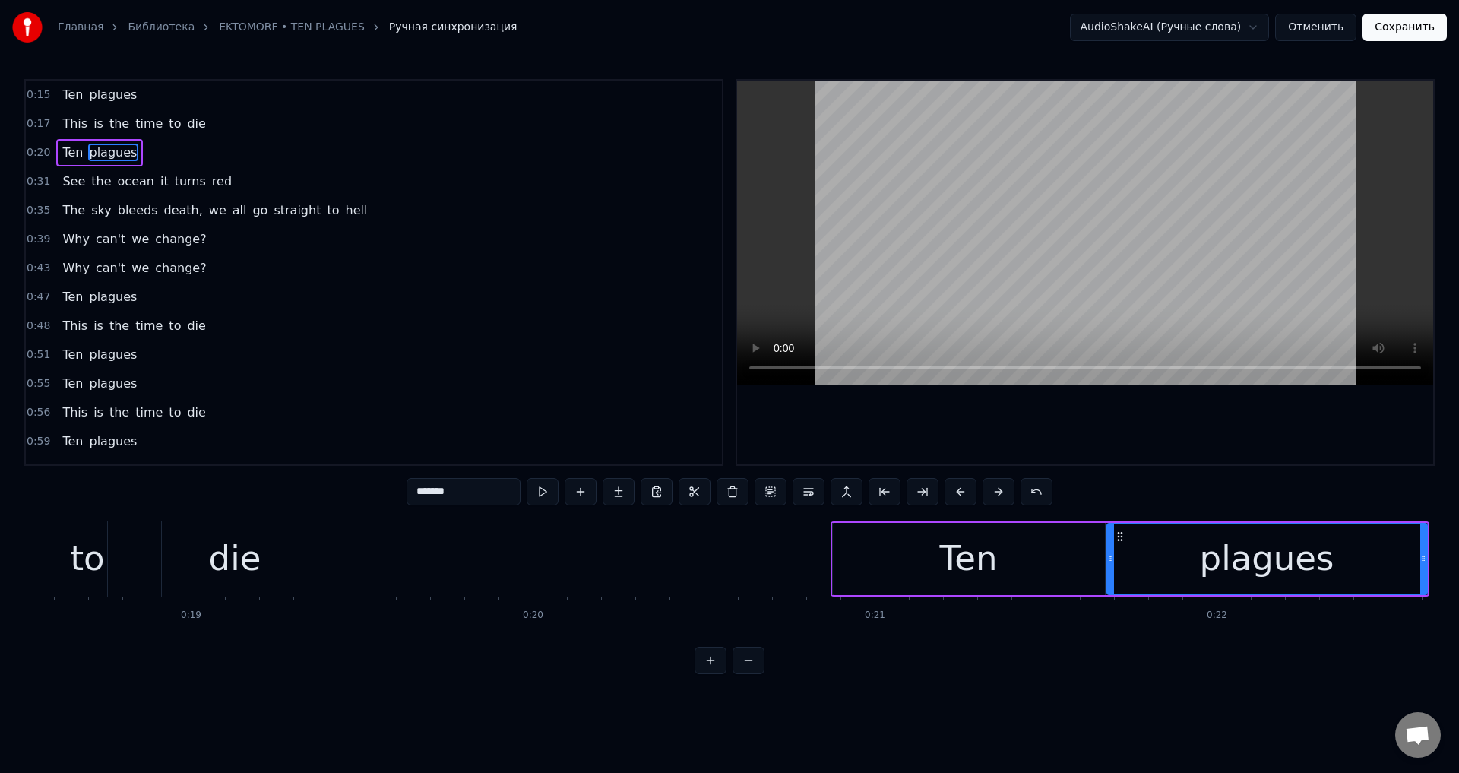
click at [894, 565] on div "Ten" at bounding box center [969, 559] width 272 height 72
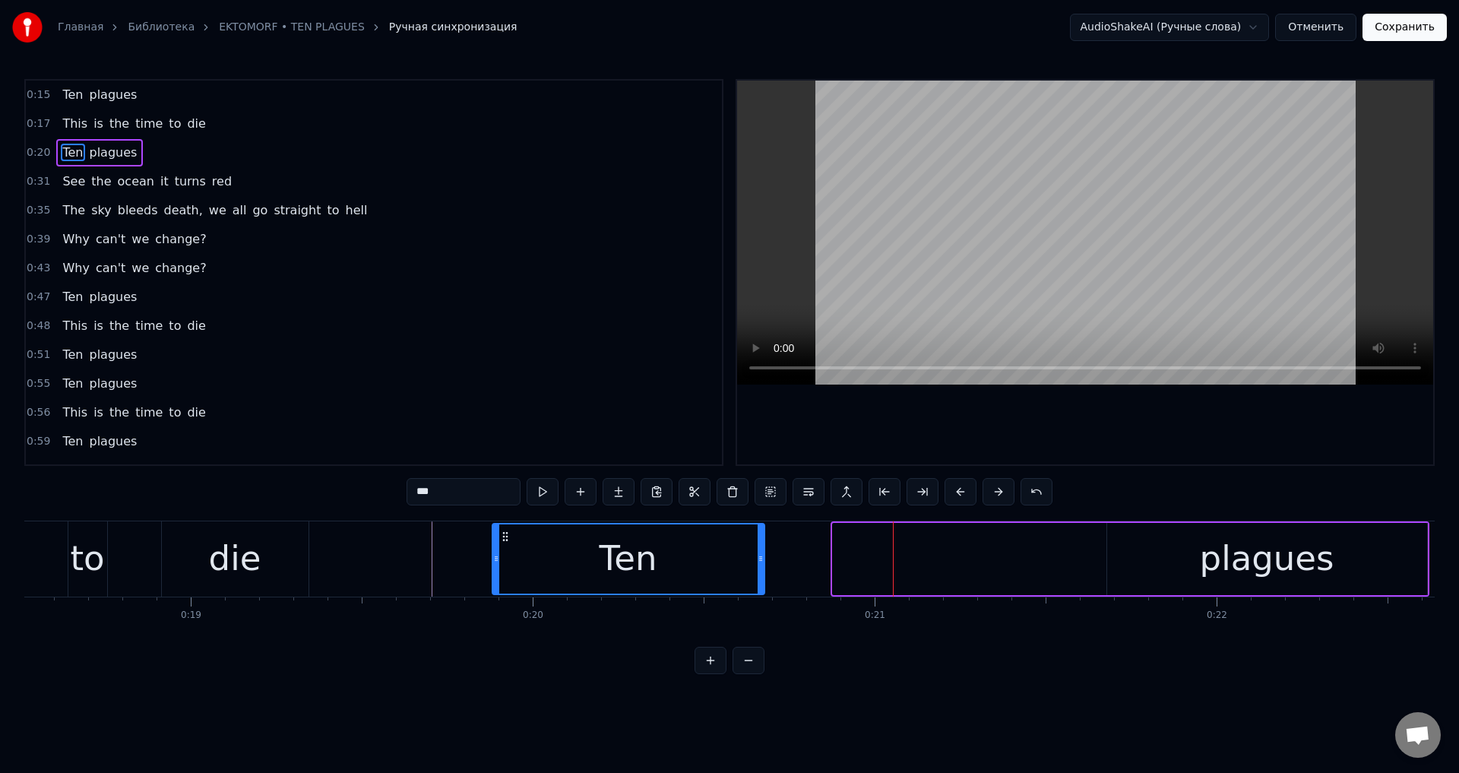
drag, startPoint x: 847, startPoint y: 535, endPoint x: 507, endPoint y: 552, distance: 340.8
click at [507, 552] on div "Ten" at bounding box center [628, 558] width 270 height 69
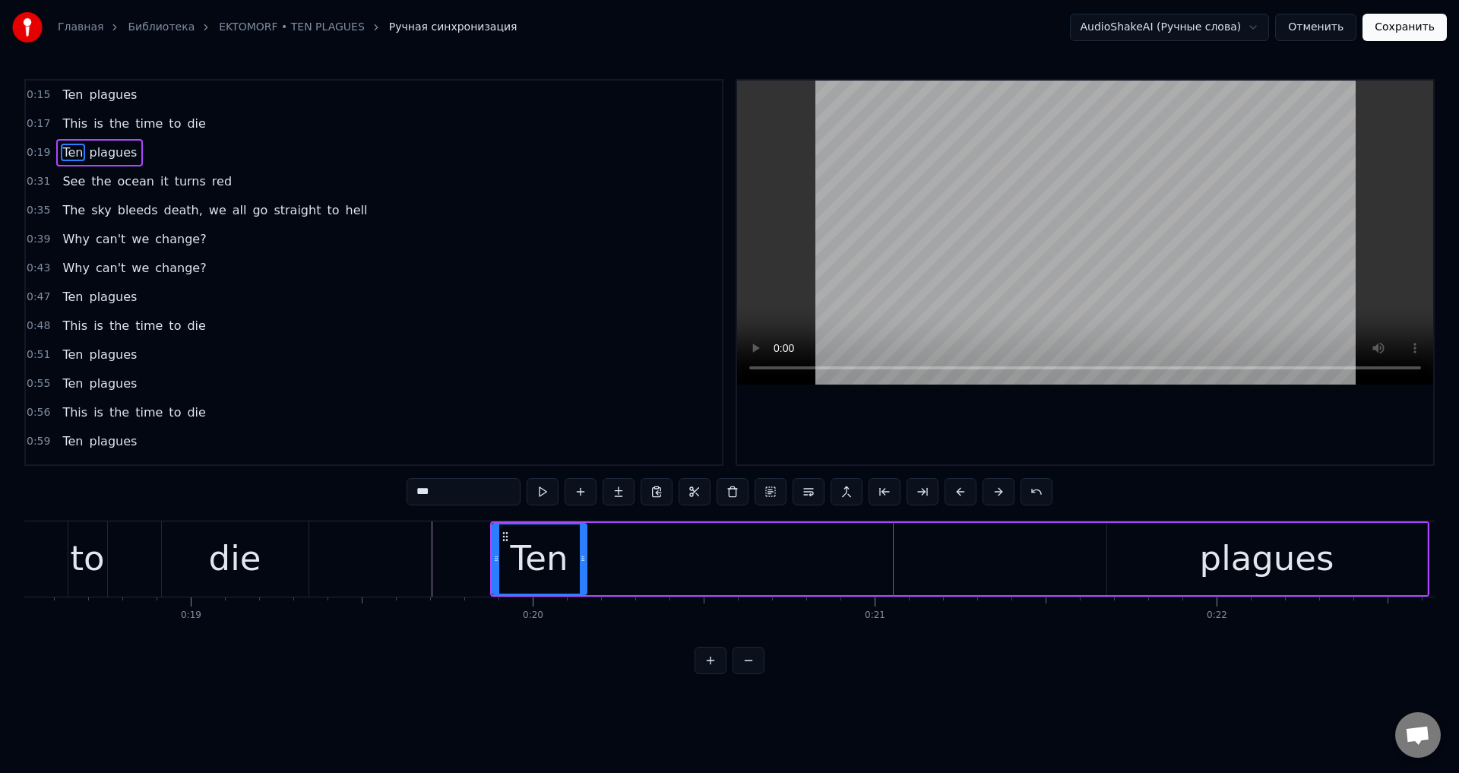
drag, startPoint x: 759, startPoint y: 552, endPoint x: 581, endPoint y: 568, distance: 178.5
click at [581, 568] on div at bounding box center [583, 558] width 6 height 69
click at [542, 563] on div "Ten" at bounding box center [539, 559] width 58 height 52
click at [1121, 558] on div "plagues" at bounding box center [1267, 559] width 320 height 72
type input "*******"
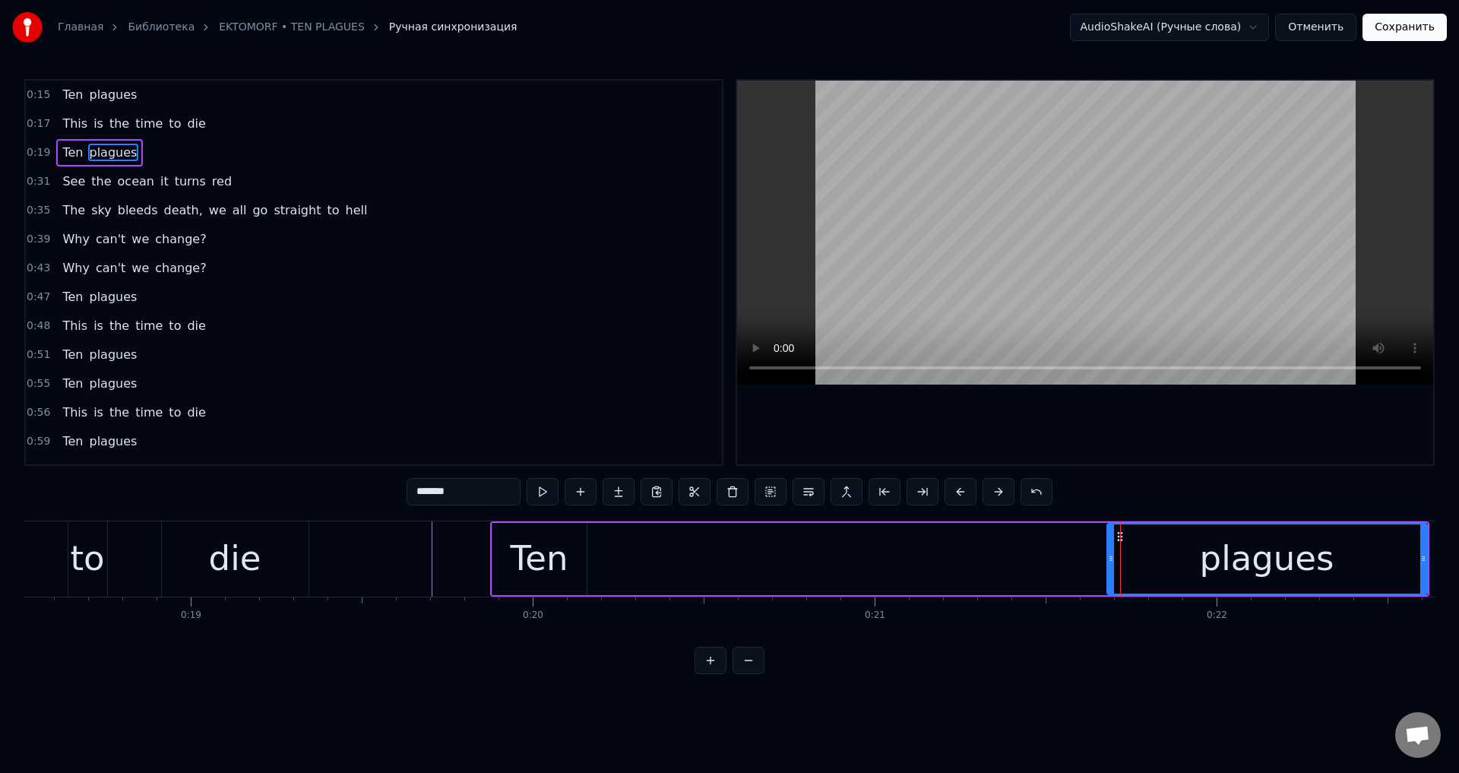
drag, startPoint x: 1120, startPoint y: 536, endPoint x: 708, endPoint y: 538, distance: 411.7
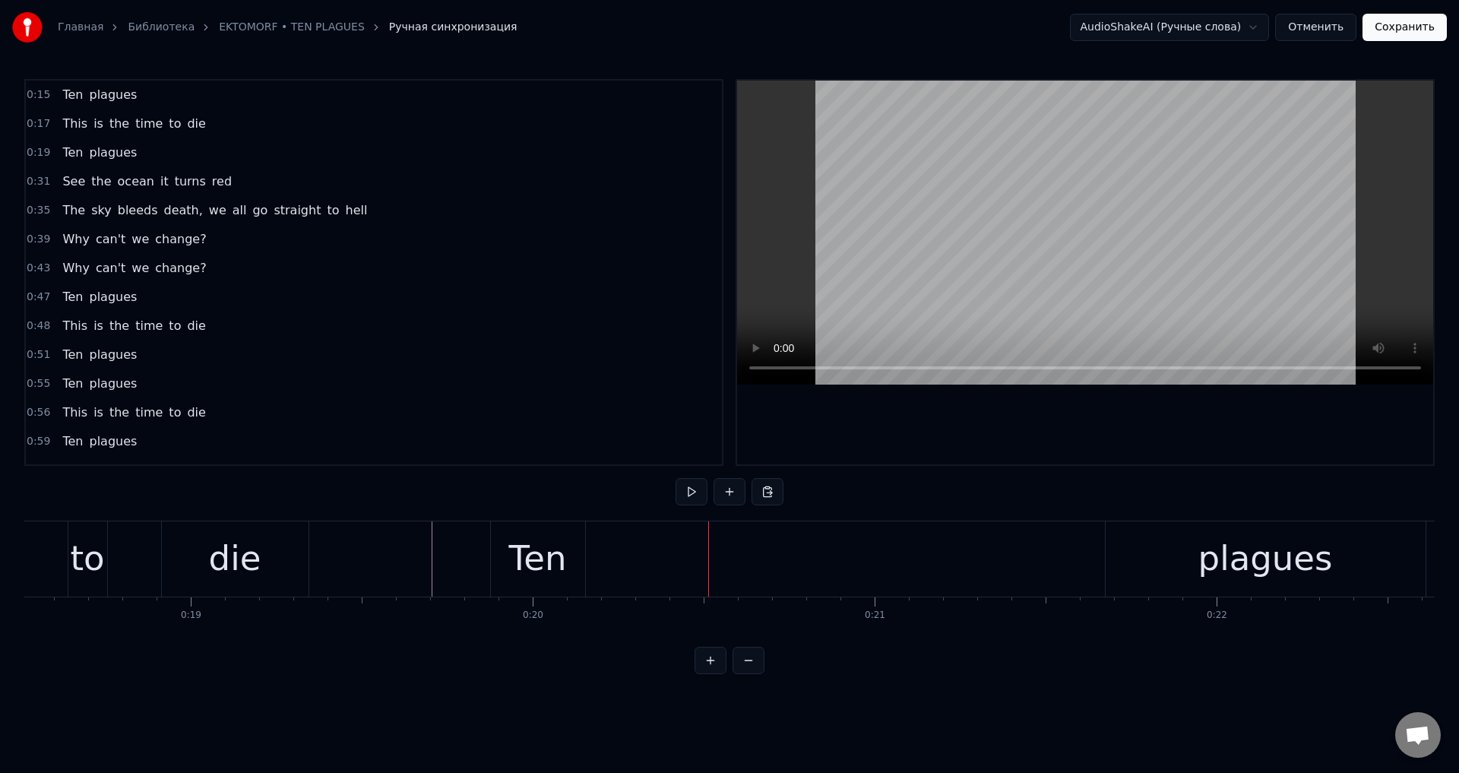
drag, startPoint x: 1117, startPoint y: 541, endPoint x: 1120, endPoint y: 551, distance: 10.3
click at [1117, 542] on div "plagues" at bounding box center [1265, 558] width 320 height 75
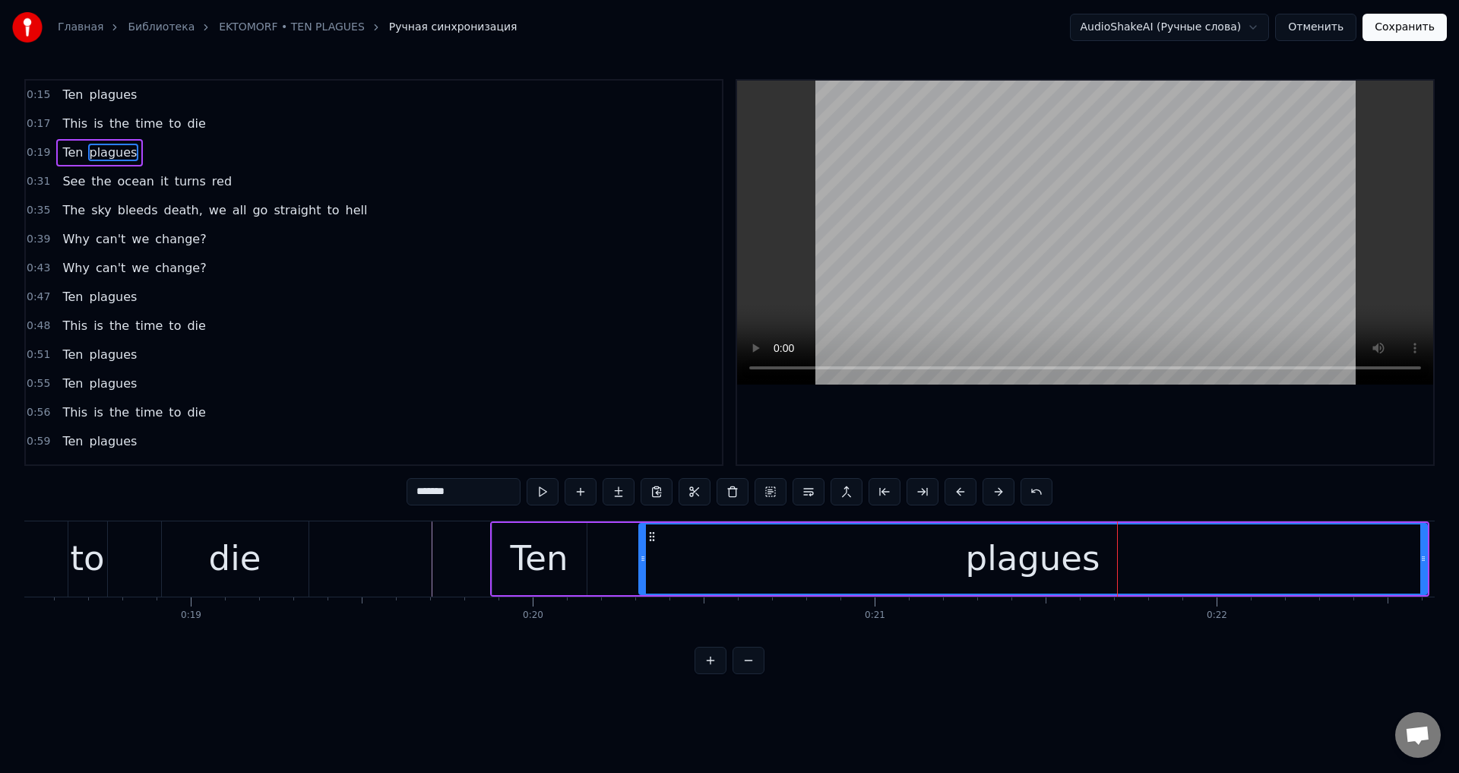
drag, startPoint x: 1113, startPoint y: 558, endPoint x: 645, endPoint y: 586, distance: 468.7
click at [645, 586] on div at bounding box center [643, 558] width 6 height 69
click at [1424, 555] on div "plagues" at bounding box center [1032, 559] width 789 height 72
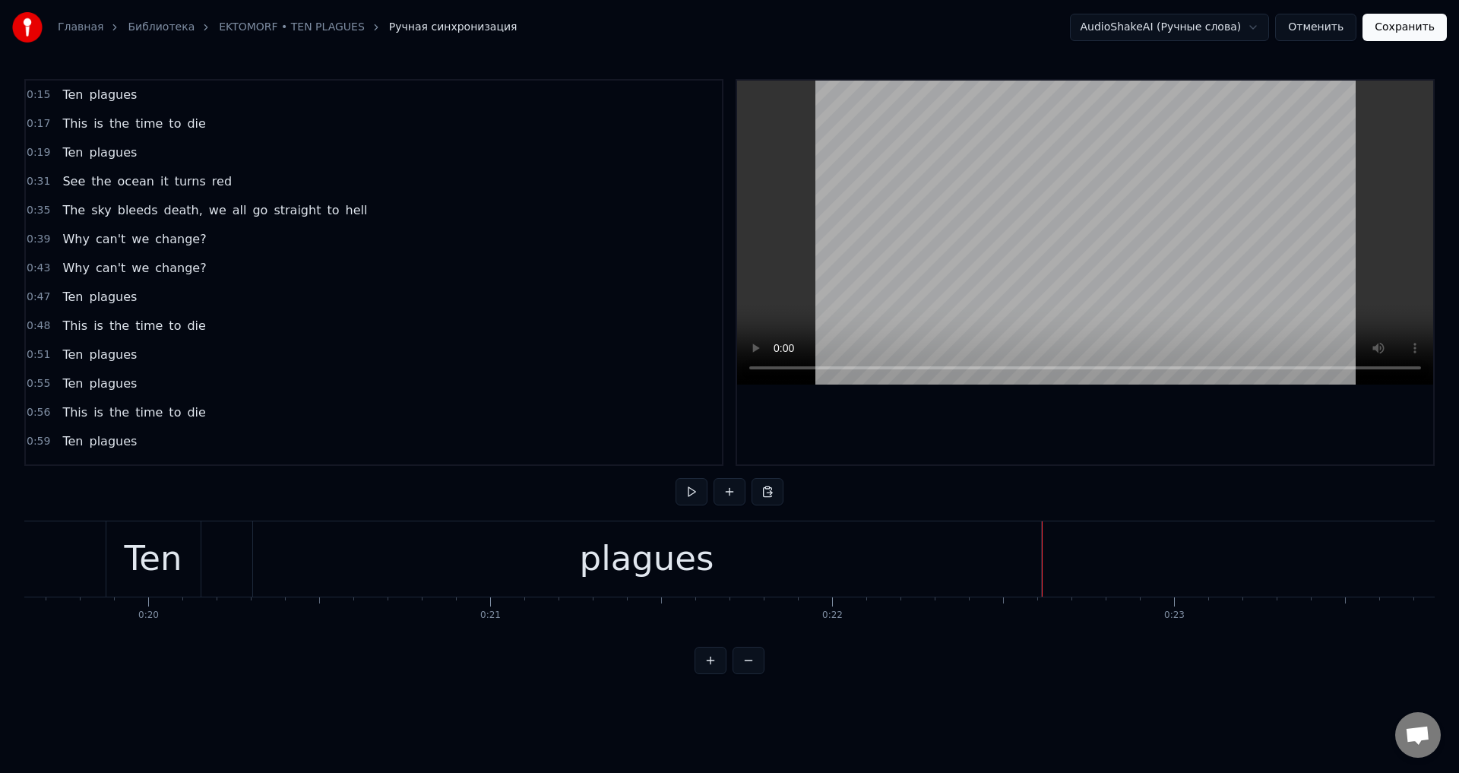
scroll to position [0, 6709]
click at [483, 549] on div "plagues" at bounding box center [651, 558] width 788 height 75
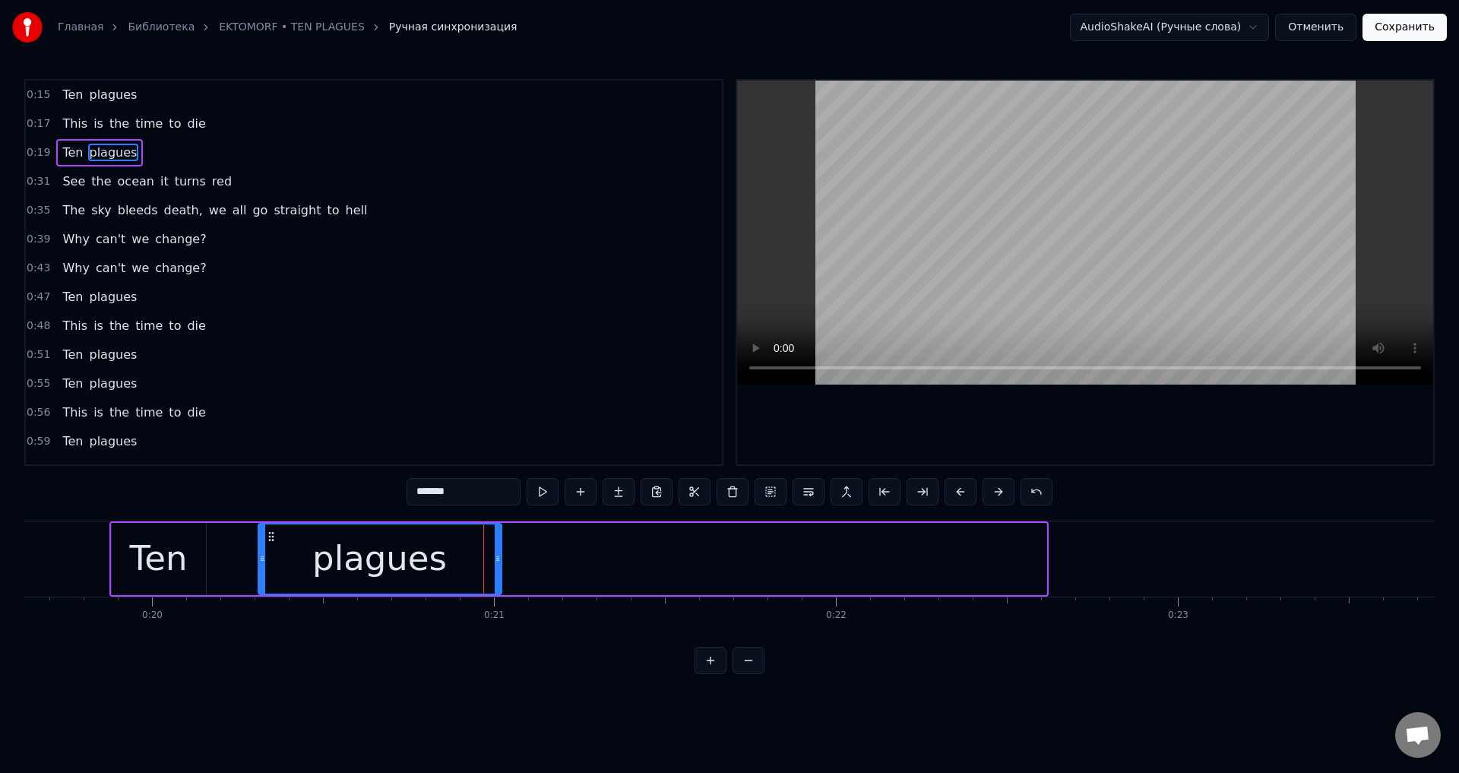
drag, startPoint x: 1043, startPoint y: 555, endPoint x: 497, endPoint y: 574, distance: 546.5
click at [497, 574] on div at bounding box center [498, 558] width 6 height 69
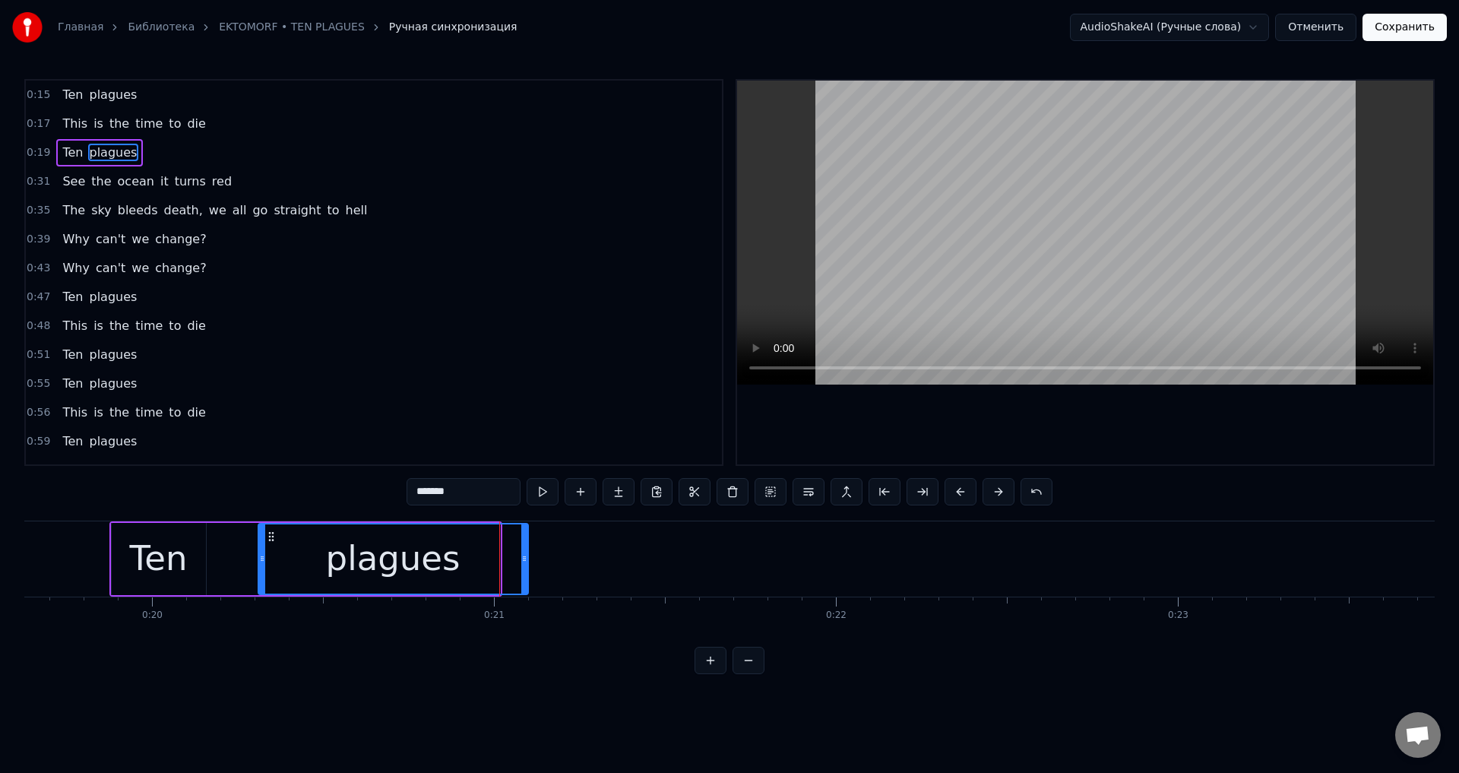
drag, startPoint x: 498, startPoint y: 570, endPoint x: 526, endPoint y: 567, distance: 29.0
click at [526, 567] on div at bounding box center [524, 558] width 6 height 69
drag, startPoint x: 258, startPoint y: 577, endPoint x: 251, endPoint y: 579, distance: 7.7
click at [251, 579] on div at bounding box center [254, 558] width 6 height 69
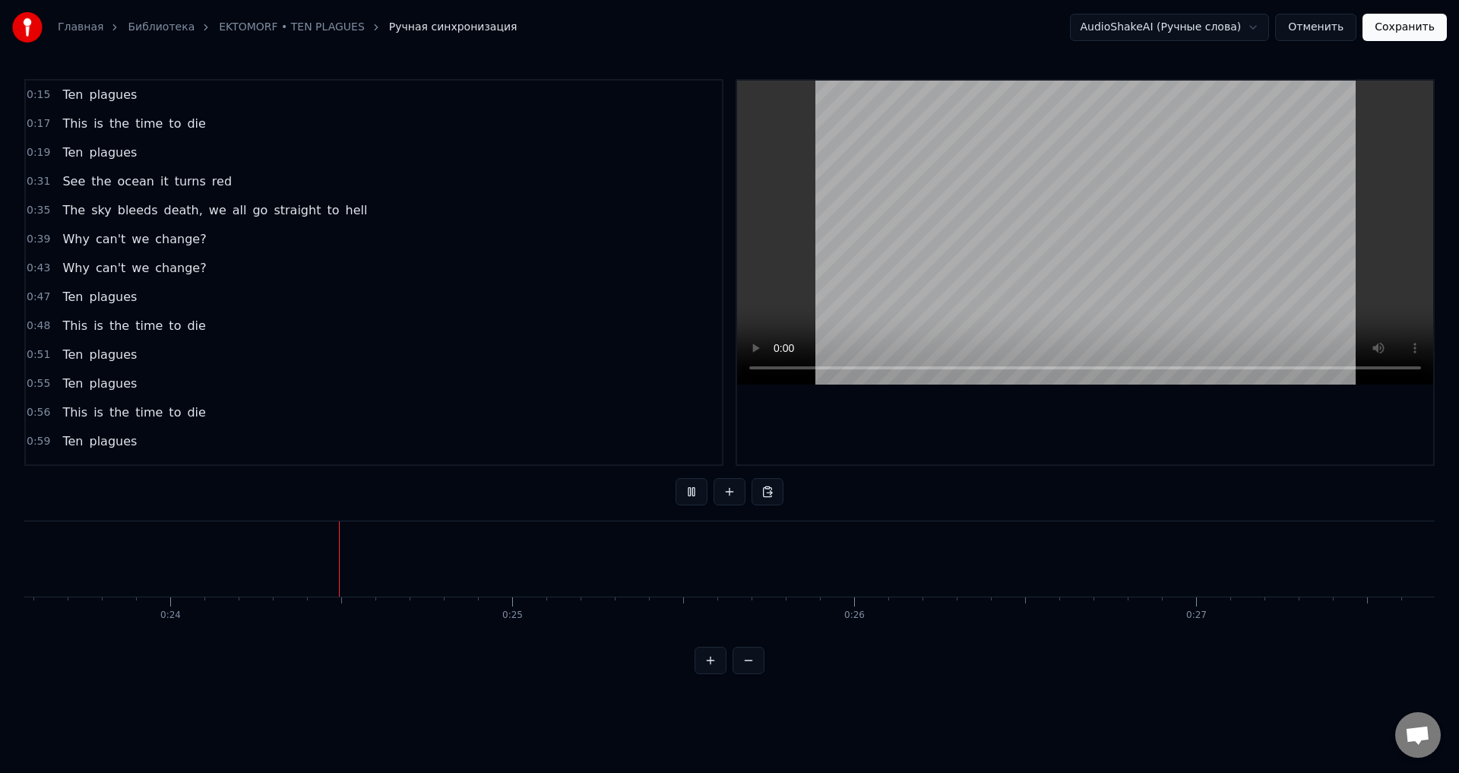
scroll to position [0, 8060]
click at [127, 87] on div "Ten plagues" at bounding box center [99, 94] width 87 height 27
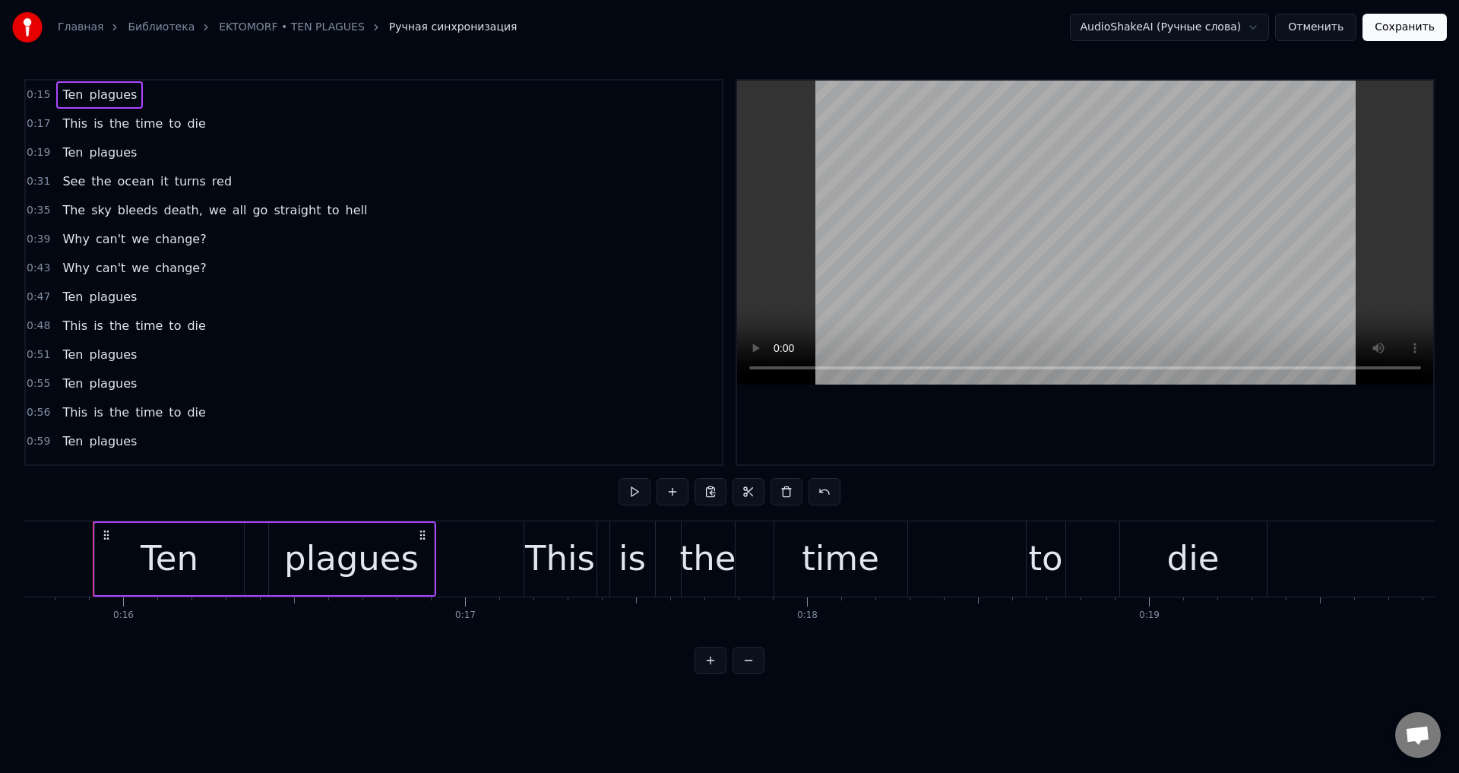
scroll to position [0, 5363]
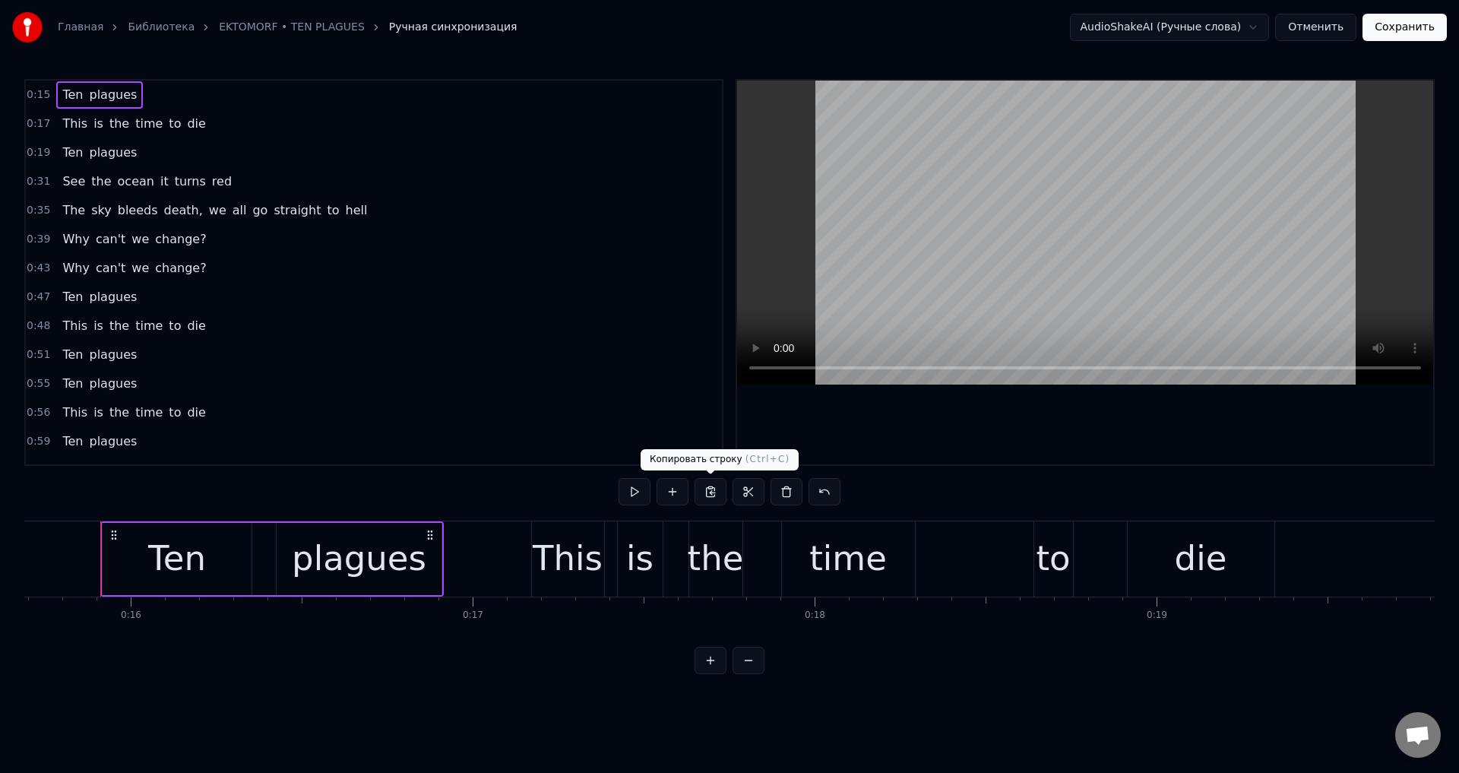
click at [706, 491] on button at bounding box center [710, 491] width 32 height 27
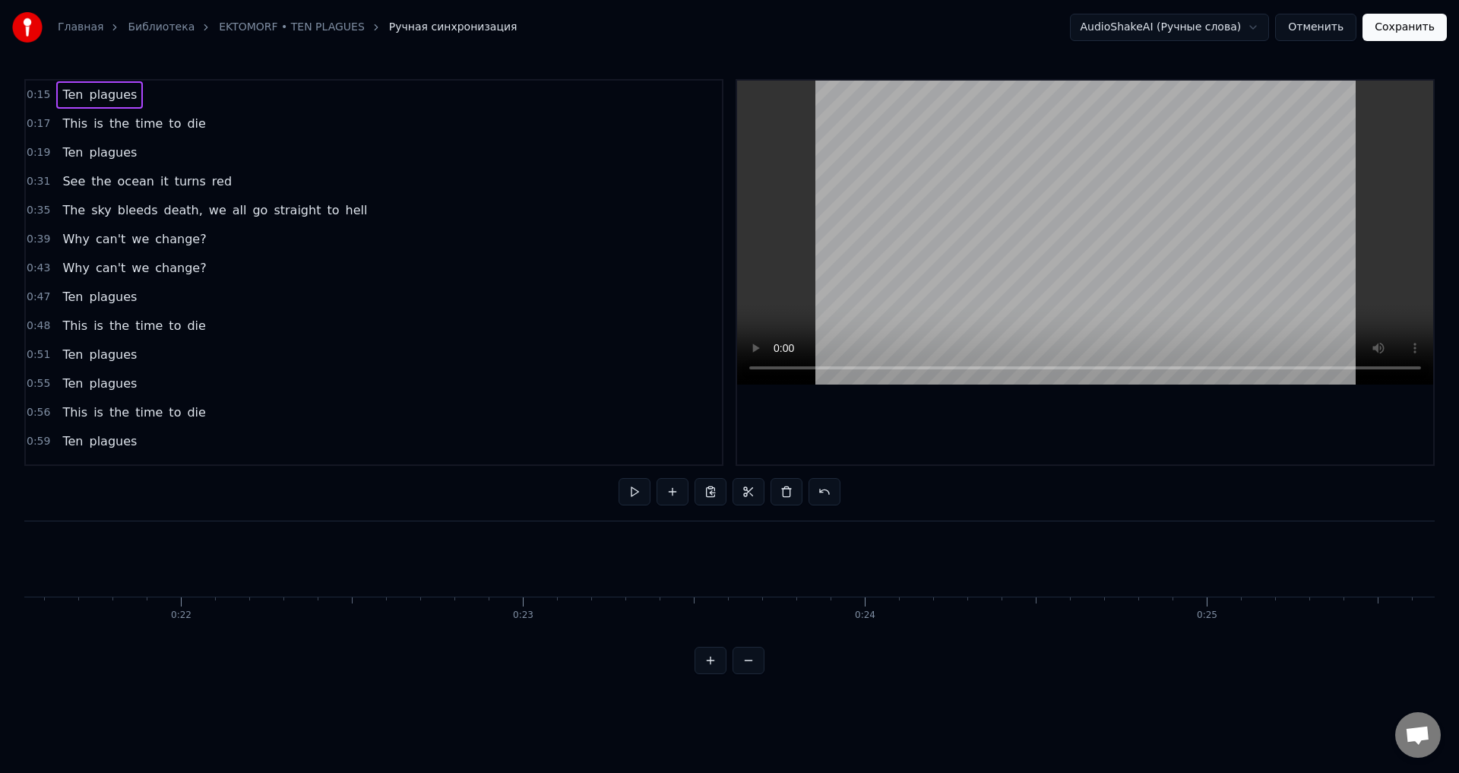
scroll to position [0, 7399]
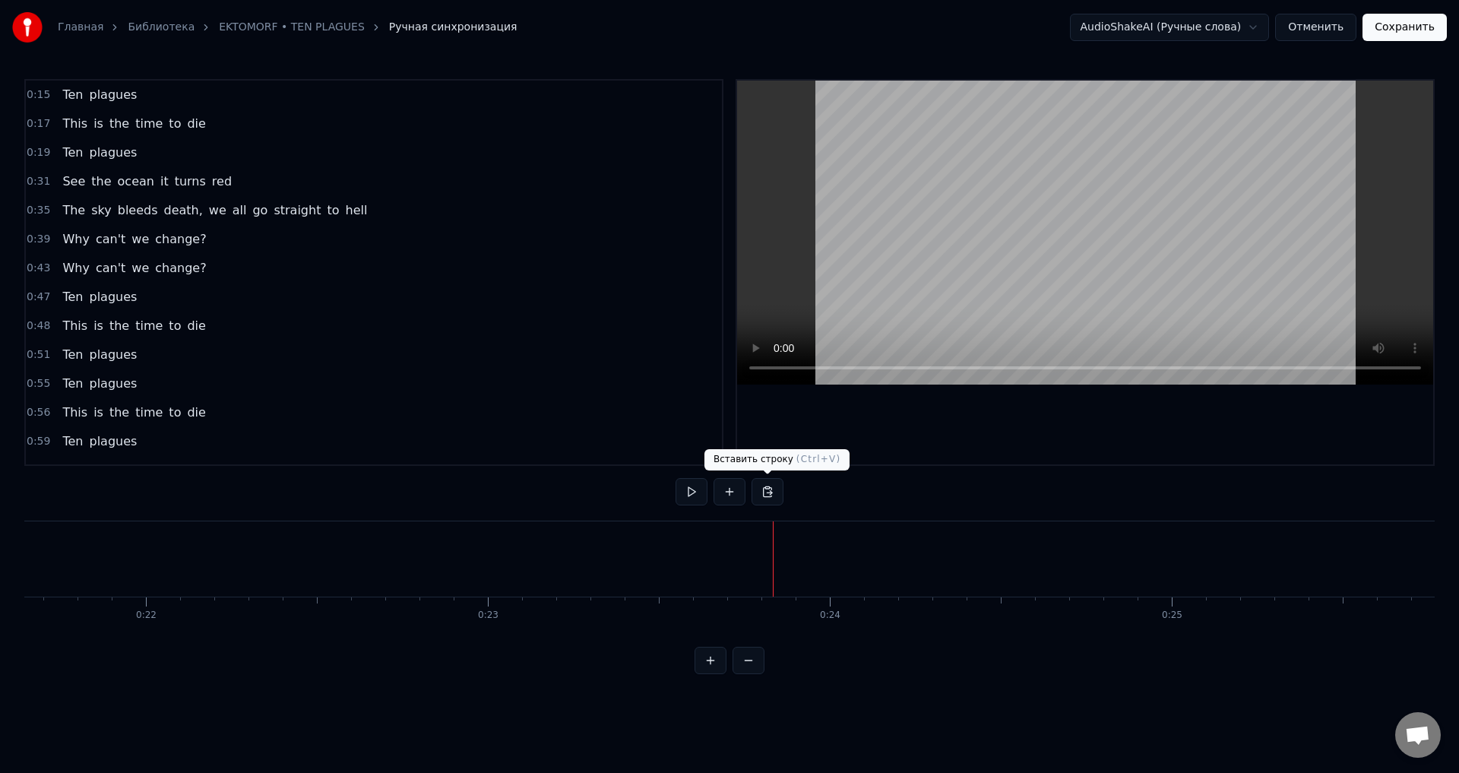
click at [769, 487] on button at bounding box center [767, 491] width 32 height 27
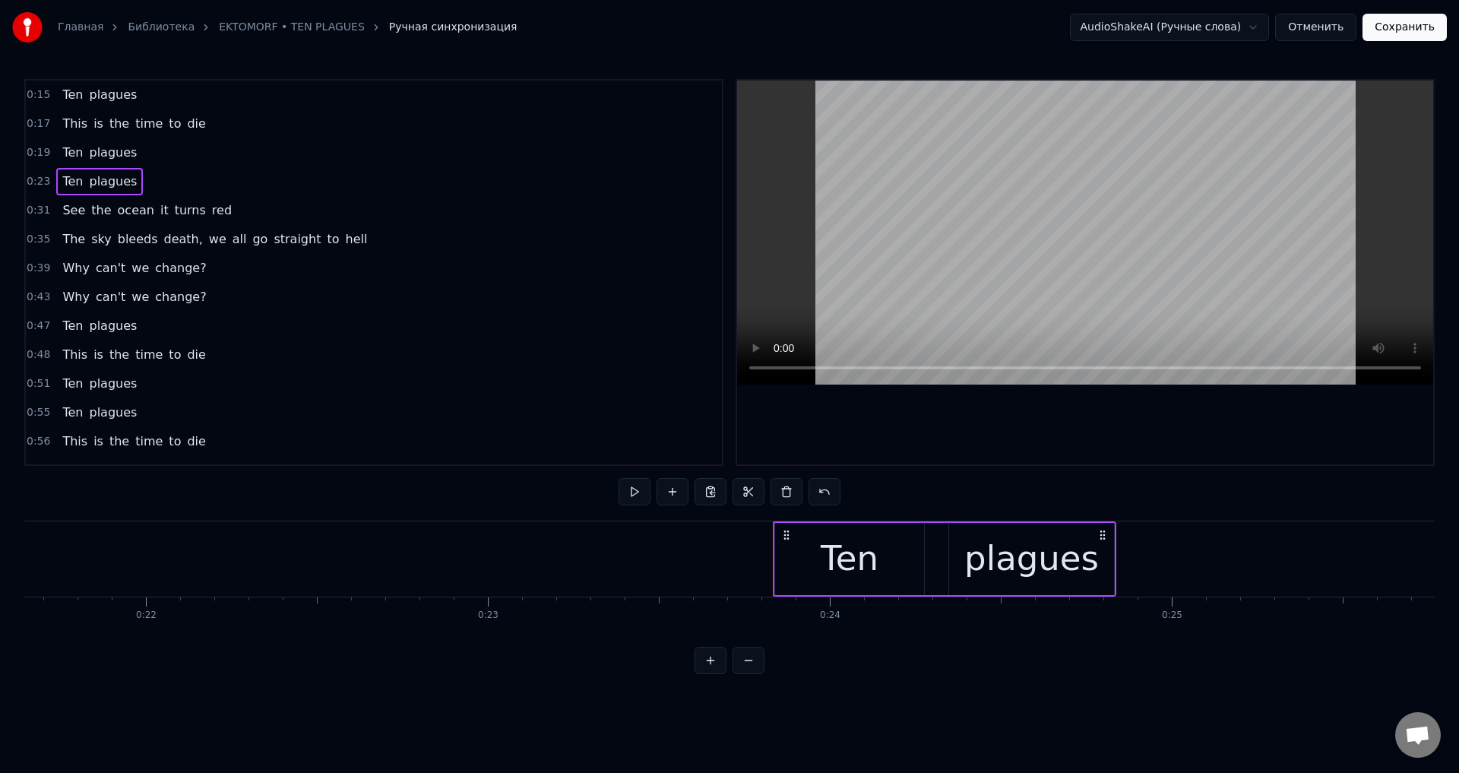
click at [803, 556] on div "Ten" at bounding box center [849, 559] width 149 height 72
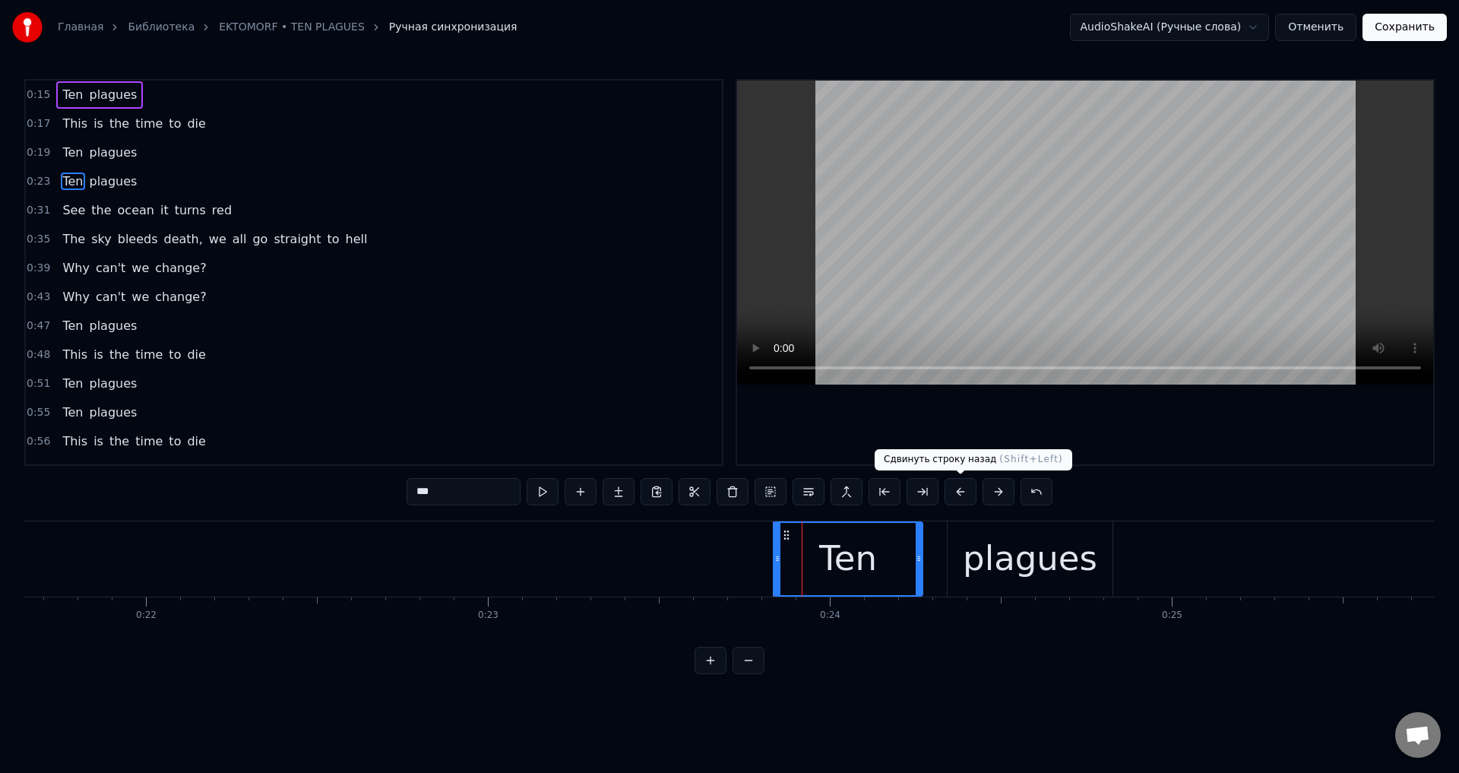
click at [958, 500] on button at bounding box center [960, 491] width 32 height 27
click at [959, 496] on button at bounding box center [960, 491] width 32 height 27
click at [56, 171] on div "Ten plagues" at bounding box center [99, 181] width 87 height 27
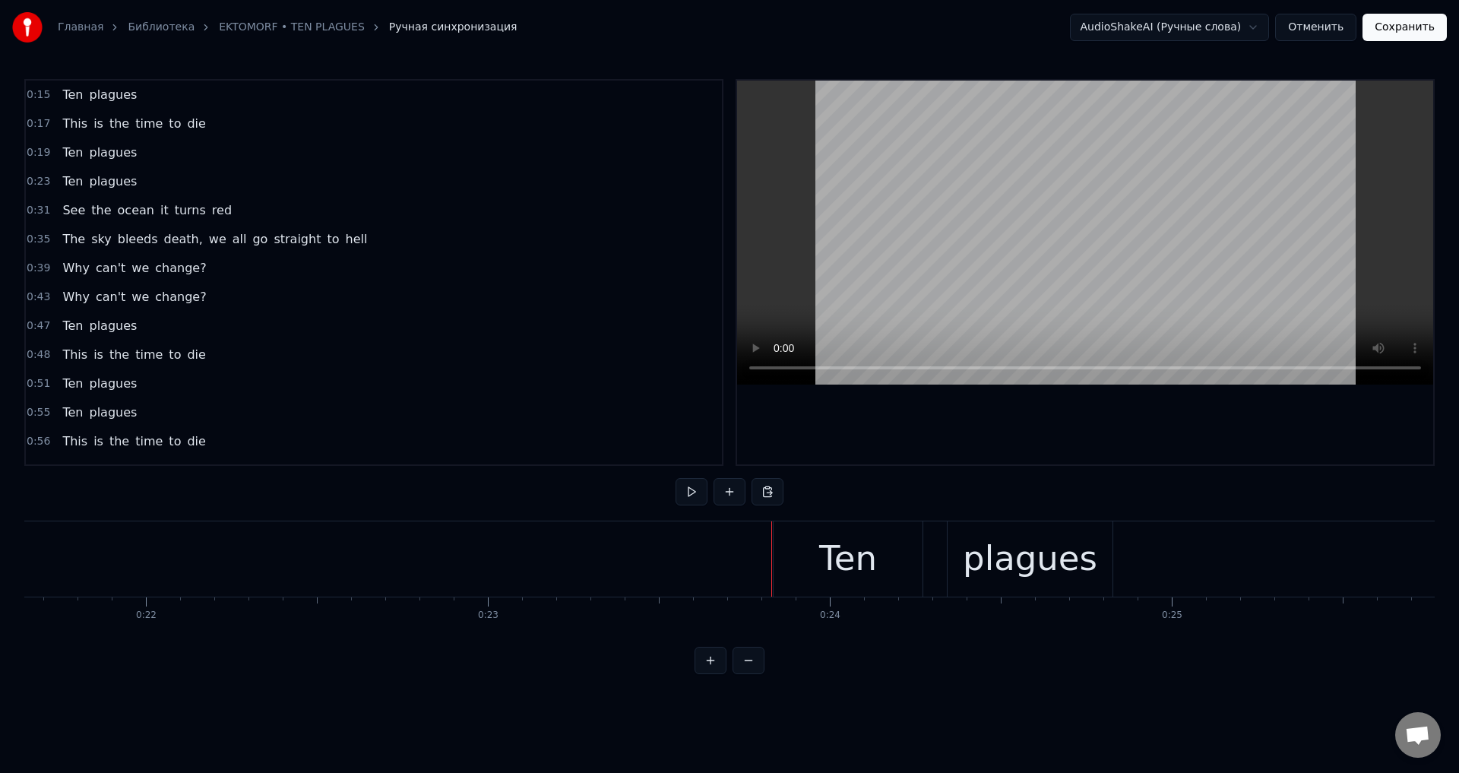
click at [789, 558] on div "Ten" at bounding box center [847, 558] width 149 height 75
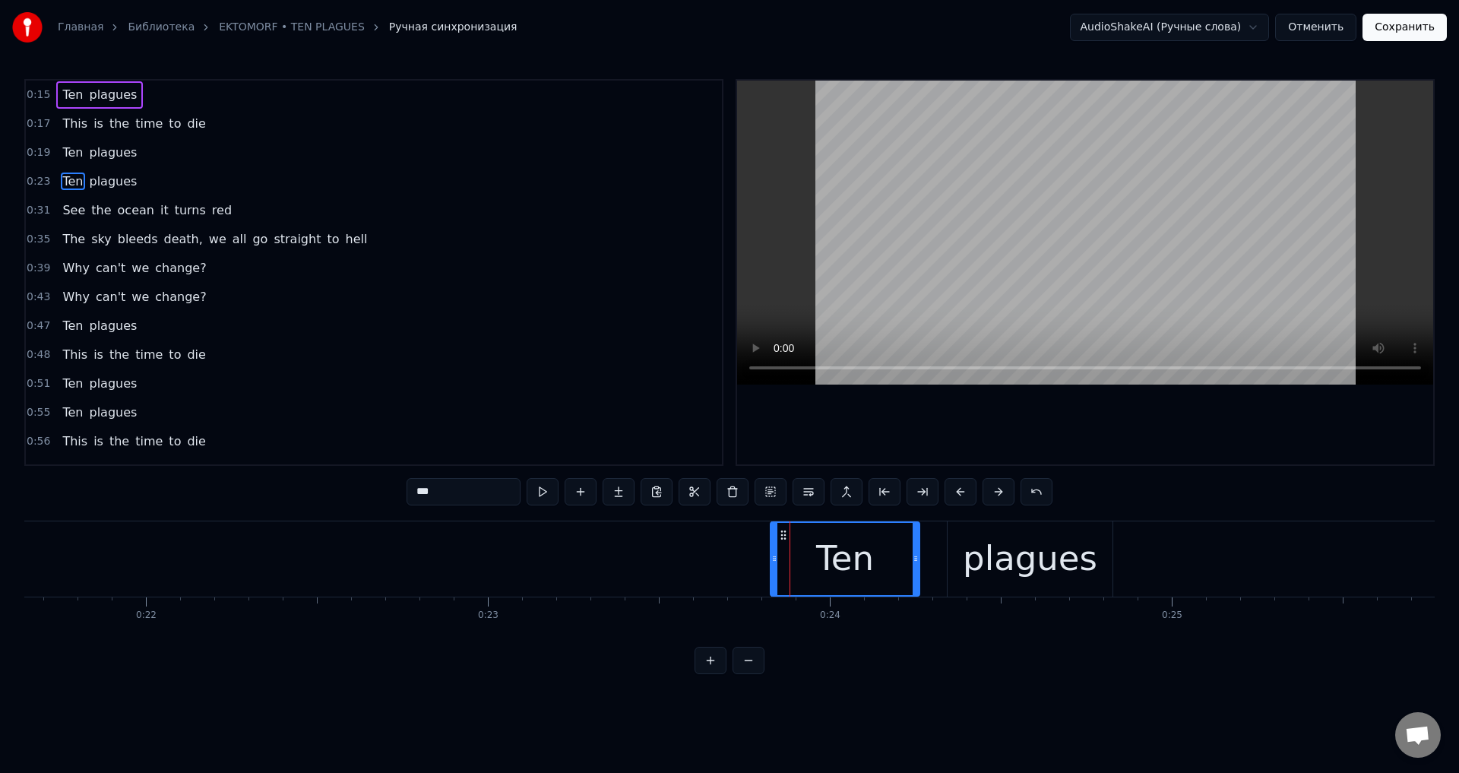
click at [781, 536] on icon at bounding box center [783, 535] width 12 height 12
click at [779, 536] on icon at bounding box center [779, 535] width 12 height 12
click at [958, 555] on div "plagues" at bounding box center [1029, 558] width 165 height 75
type input "*******"
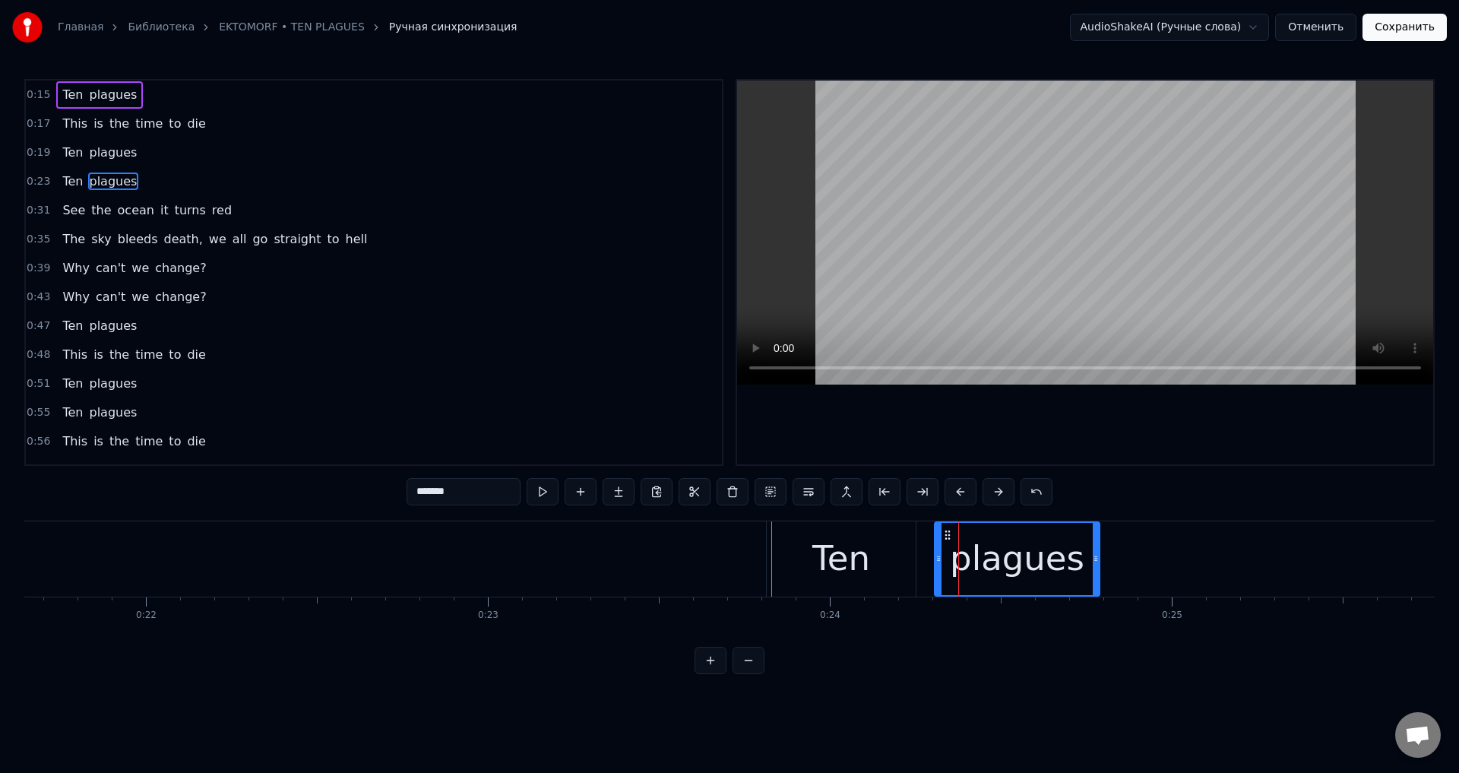
drag, startPoint x: 961, startPoint y: 534, endPoint x: 948, endPoint y: 537, distance: 13.3
click at [948, 537] on icon at bounding box center [947, 535] width 12 height 12
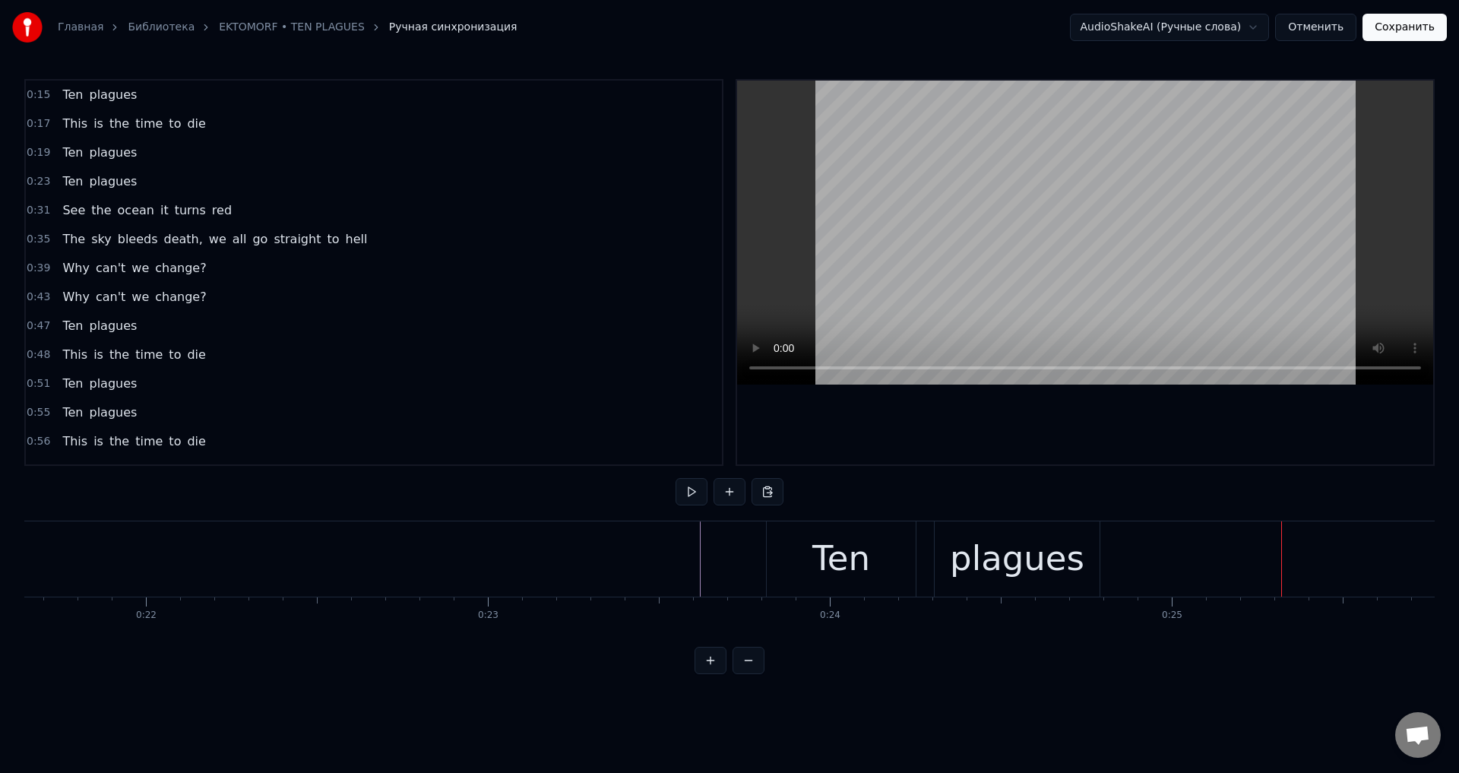
drag, startPoint x: 838, startPoint y: 556, endPoint x: 880, endPoint y: 558, distance: 42.6
click at [839, 556] on div "Ten" at bounding box center [841, 559] width 58 height 52
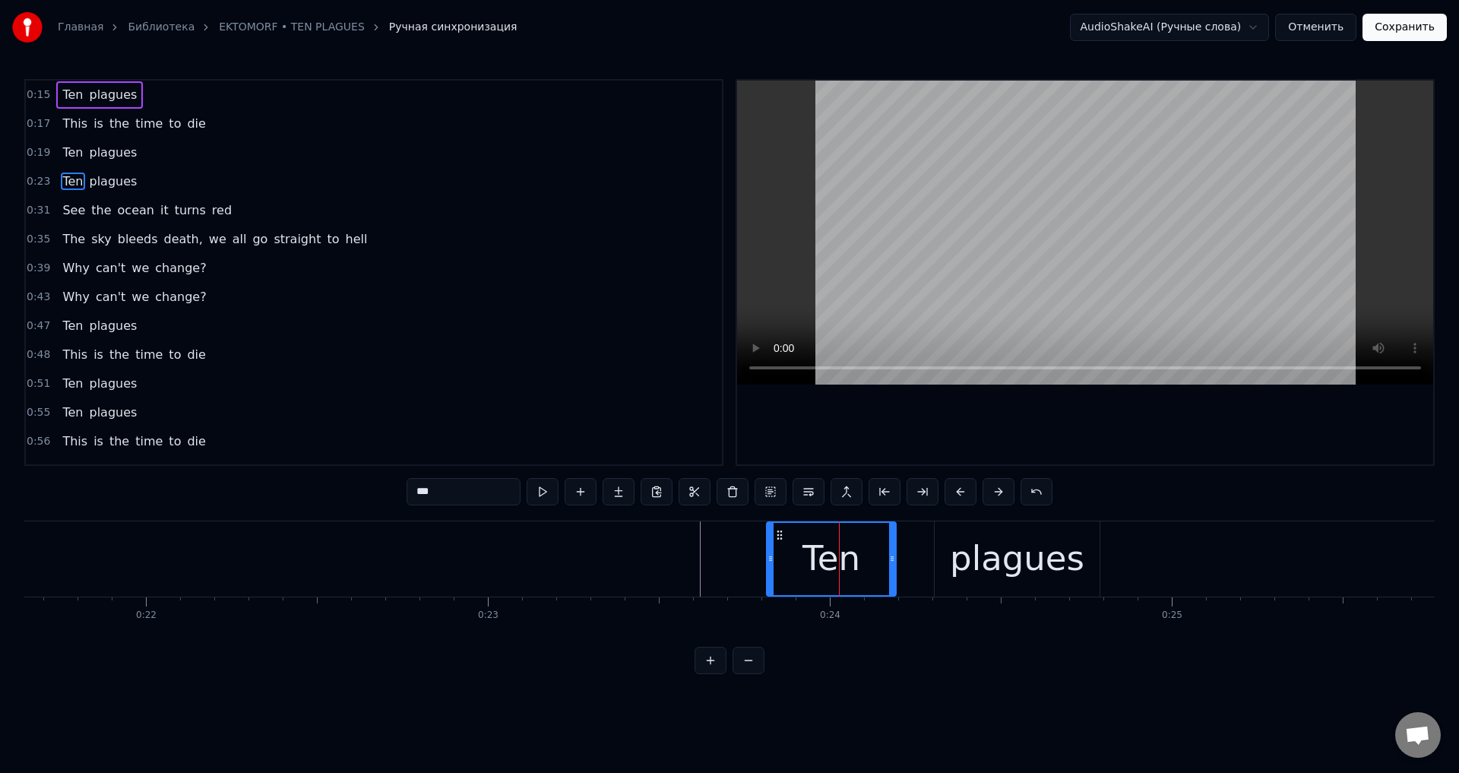
drag, startPoint x: 909, startPoint y: 555, endPoint x: 890, endPoint y: 561, distance: 20.5
click at [890, 561] on icon at bounding box center [892, 558] width 6 height 12
click at [1003, 558] on div "plagues" at bounding box center [1017, 559] width 134 height 52
type input "*******"
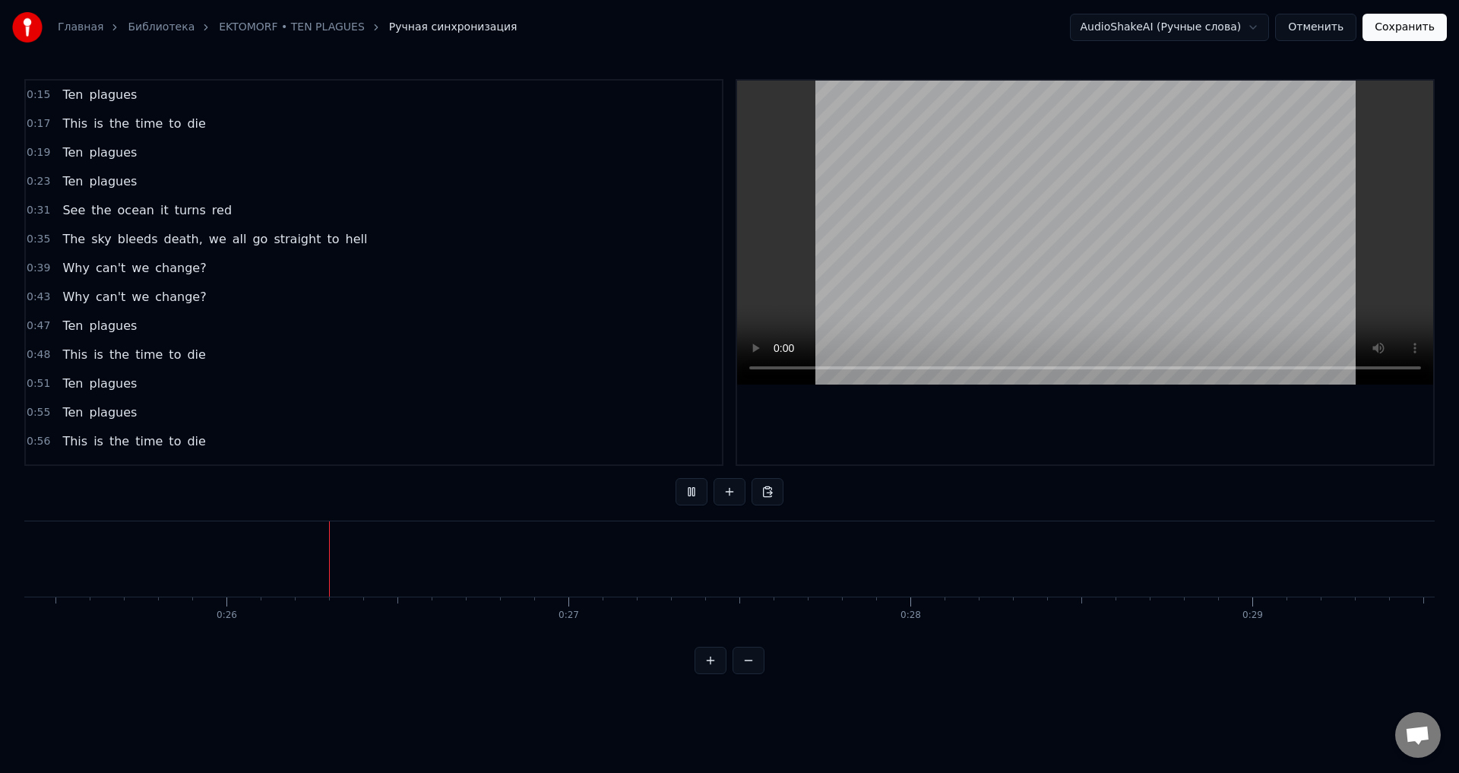
scroll to position [0, 8688]
click at [189, 115] on div "This is the time to die" at bounding box center [133, 123] width 155 height 27
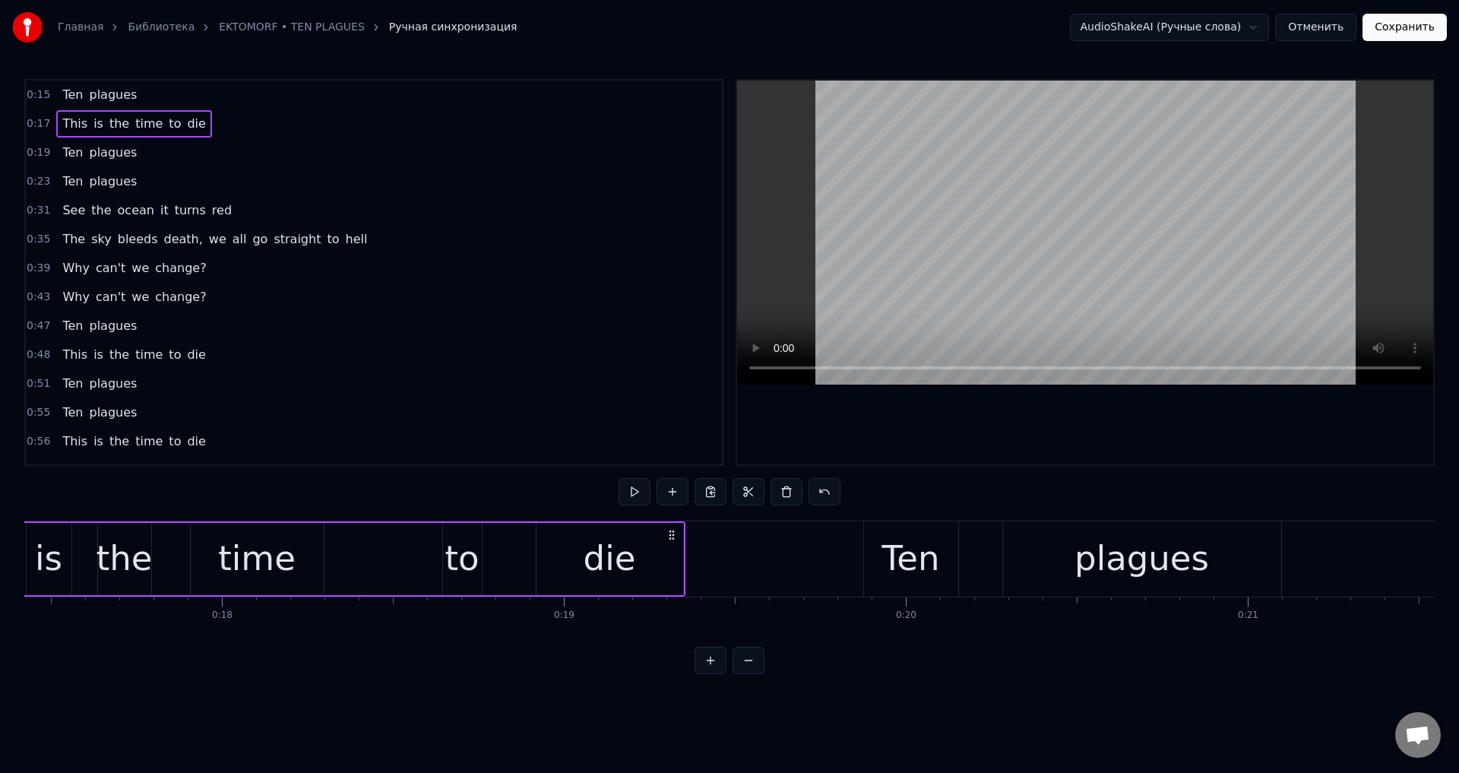
scroll to position [0, 5793]
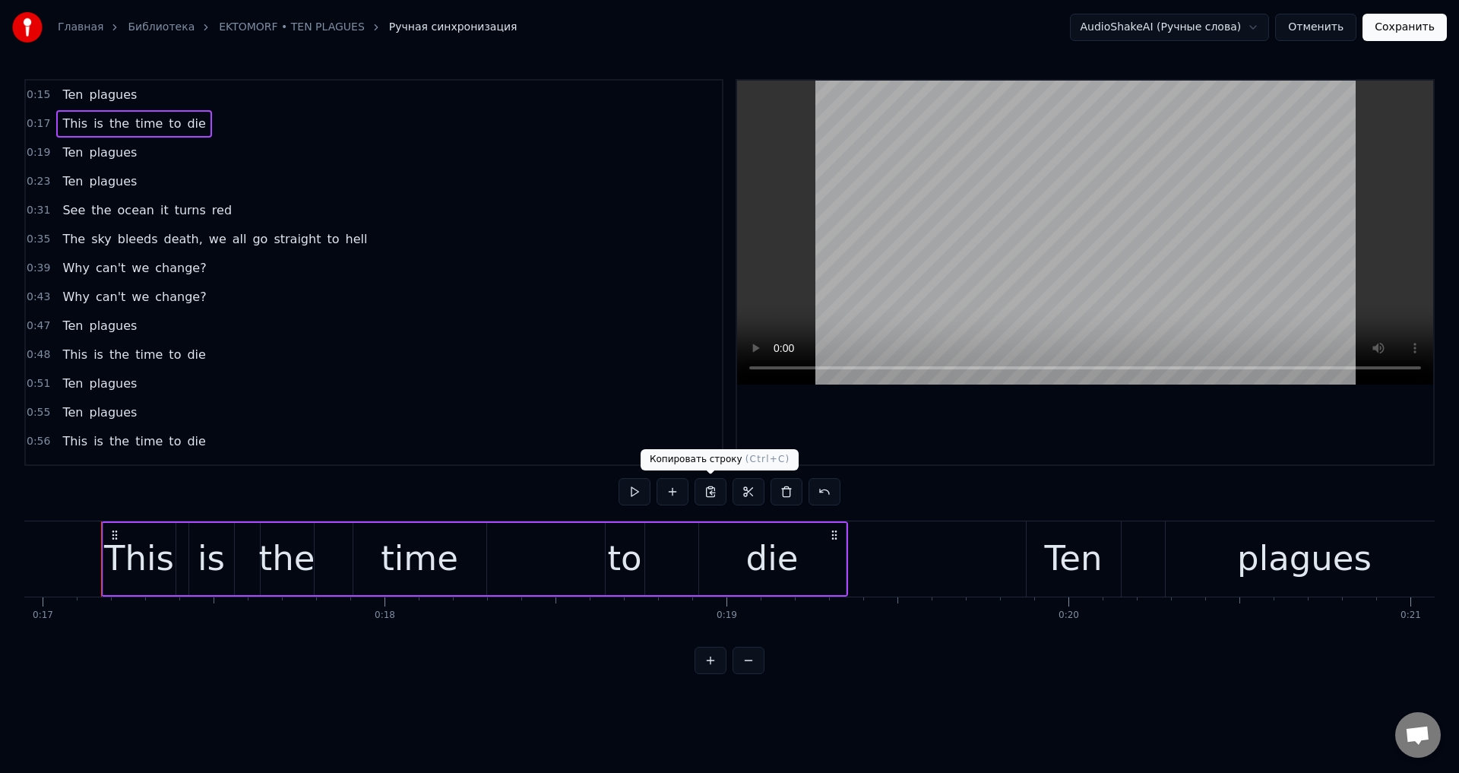
click at [712, 490] on button at bounding box center [710, 491] width 32 height 27
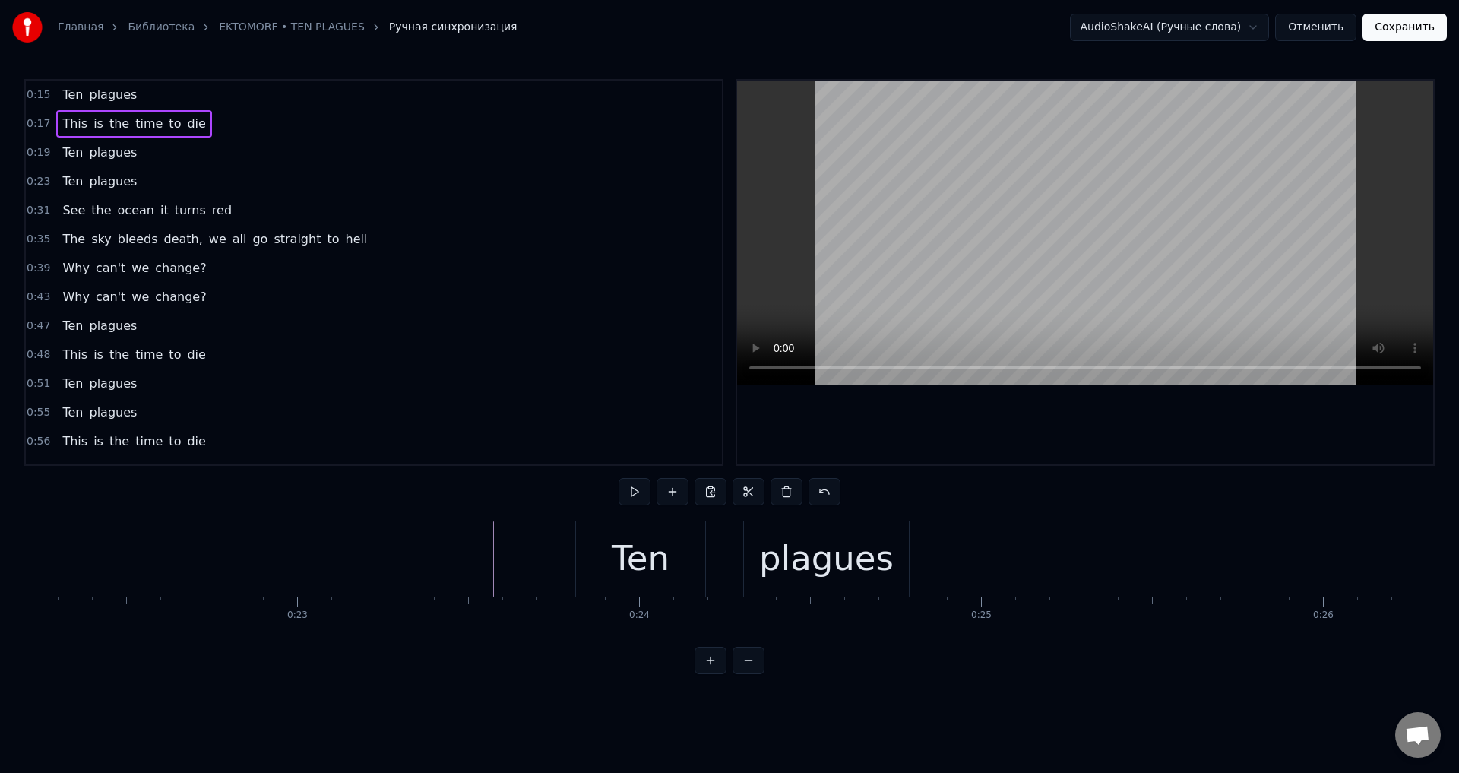
scroll to position [0, 7616]
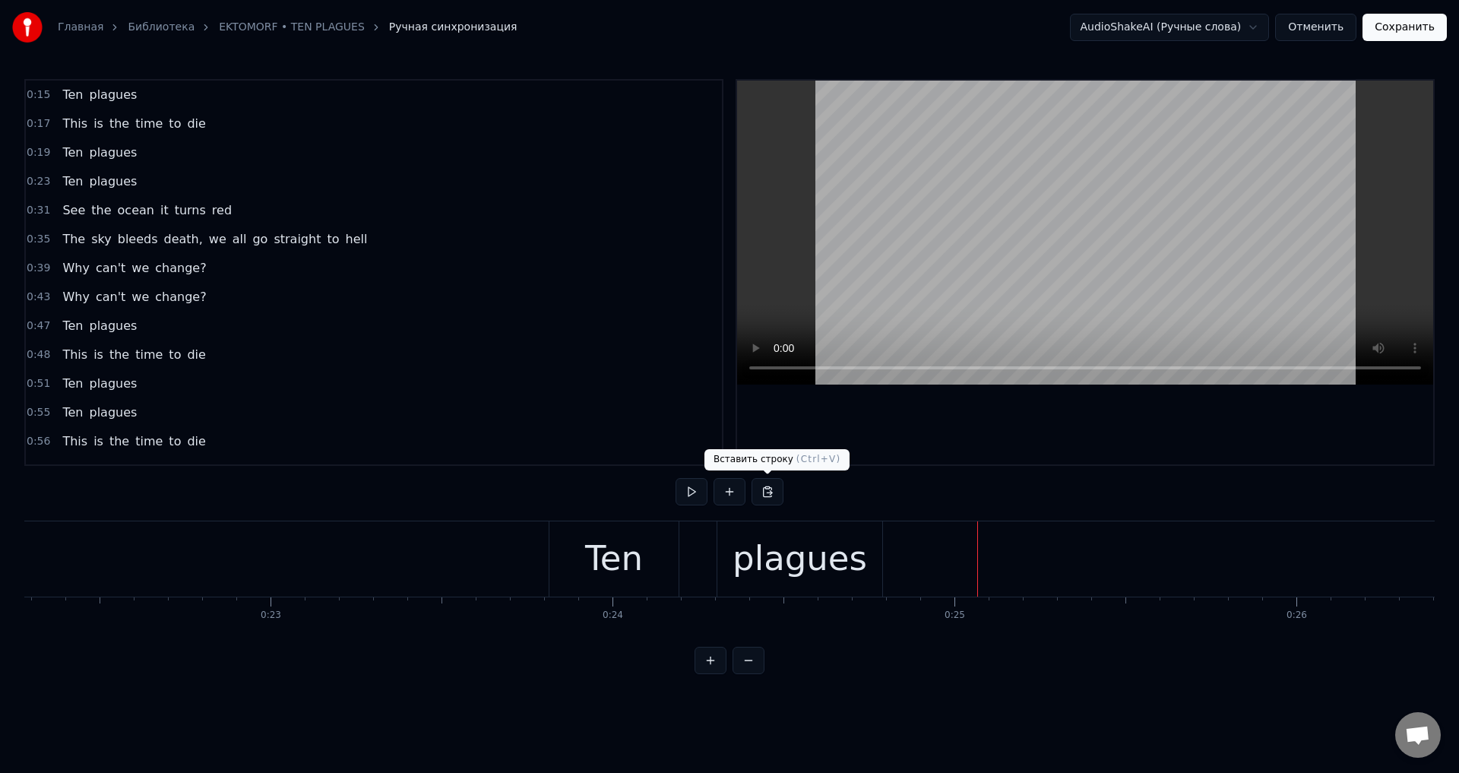
click at [769, 488] on button at bounding box center [767, 491] width 32 height 27
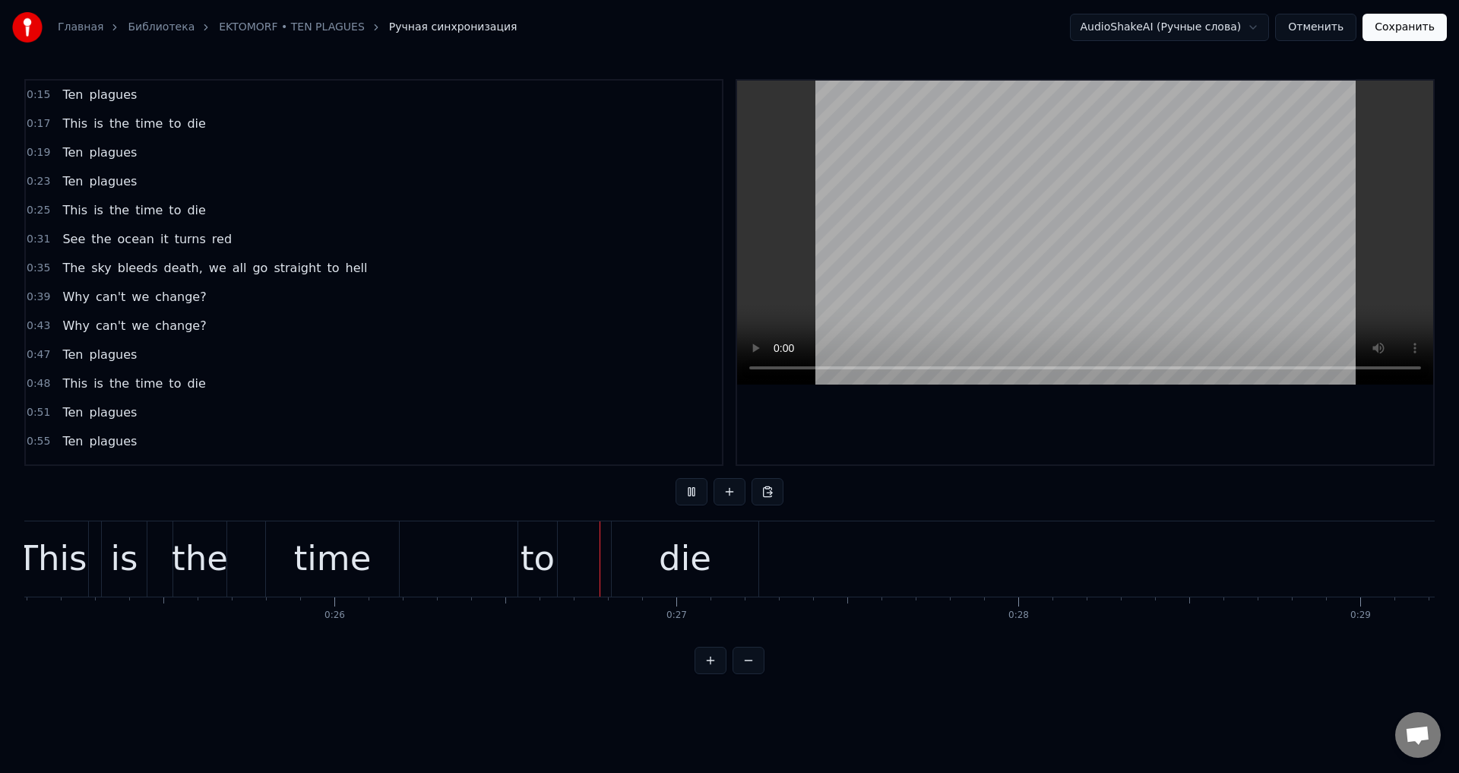
scroll to position [0, 8878]
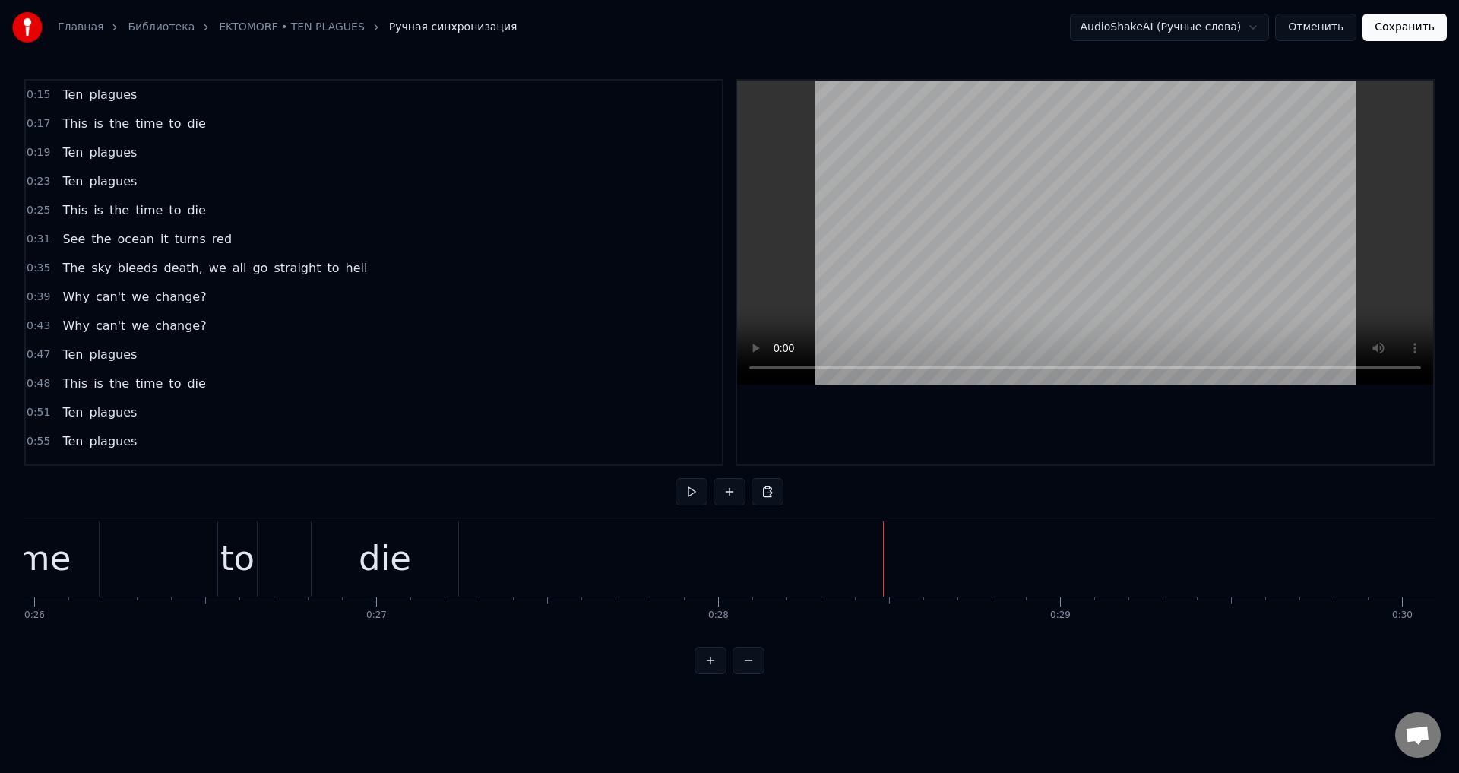
click at [125, 171] on div "Ten plagues" at bounding box center [99, 181] width 87 height 27
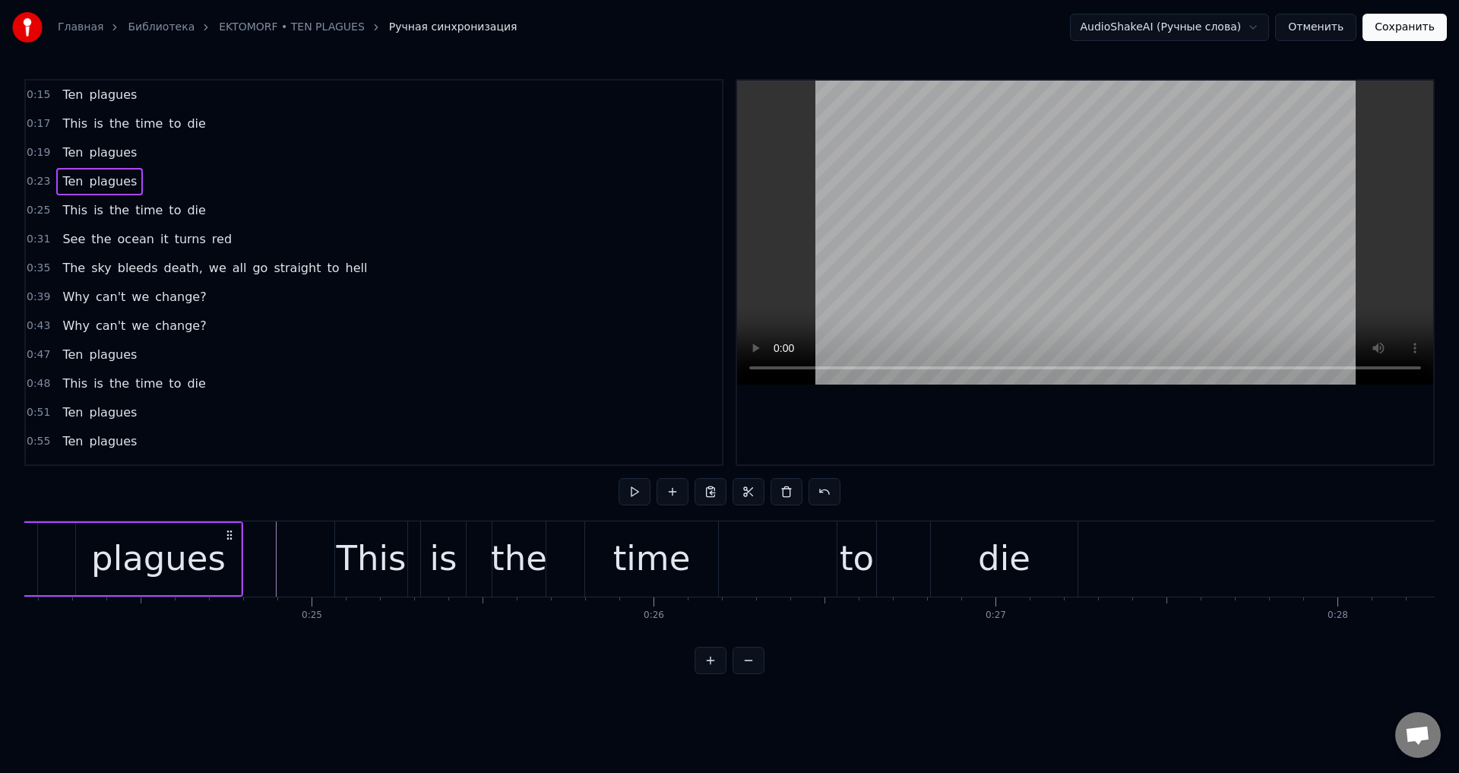
scroll to position [0, 8064]
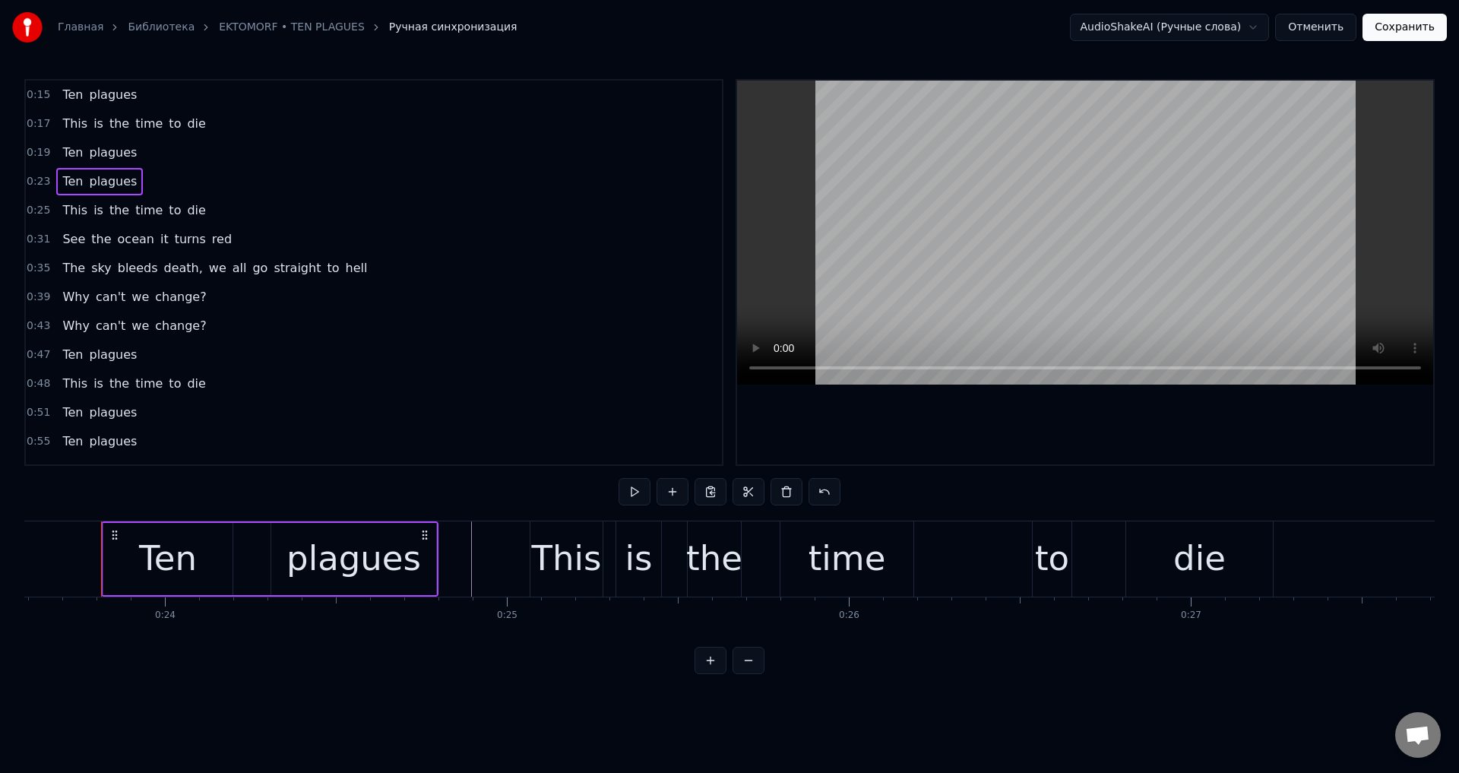
click at [128, 144] on div "Ten plagues" at bounding box center [99, 152] width 87 height 27
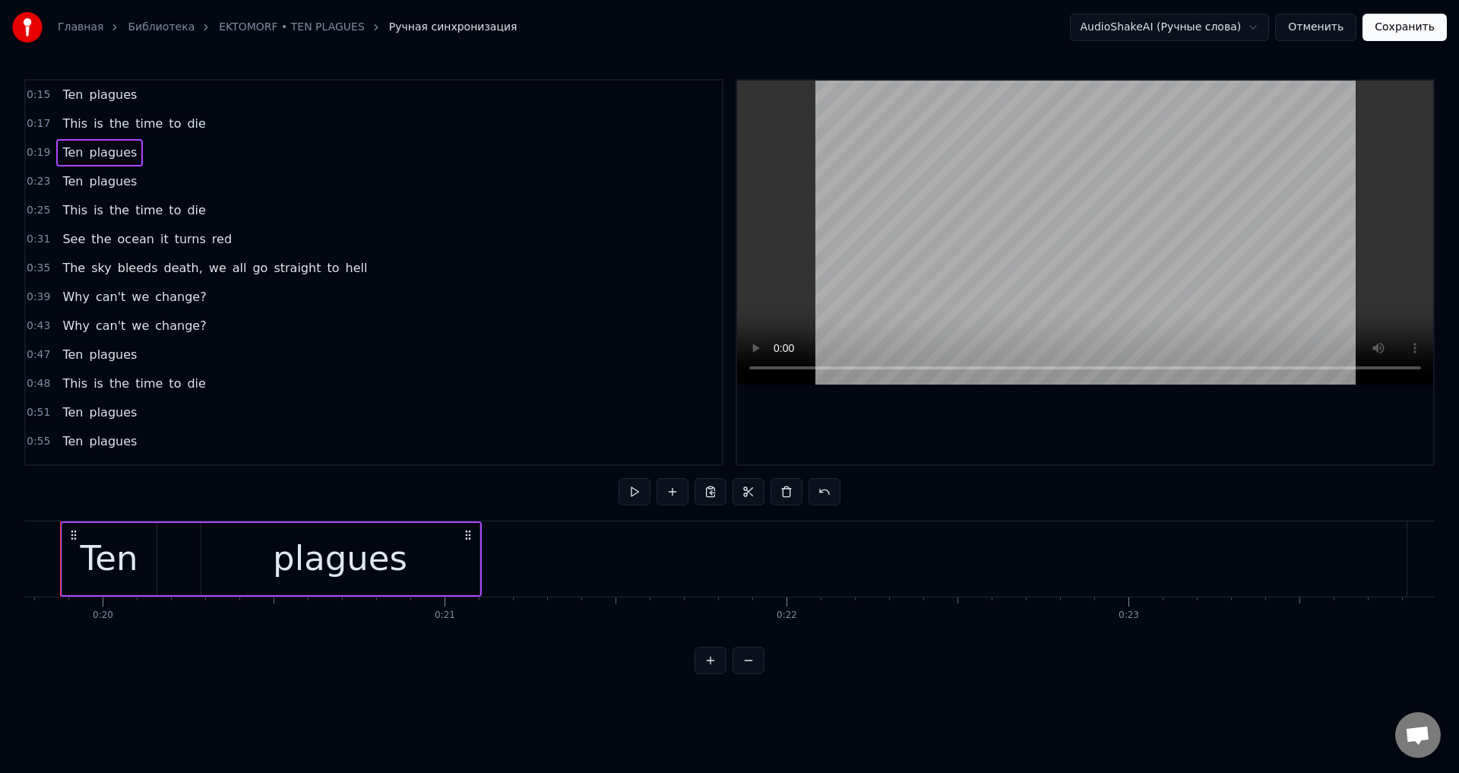
scroll to position [0, 6718]
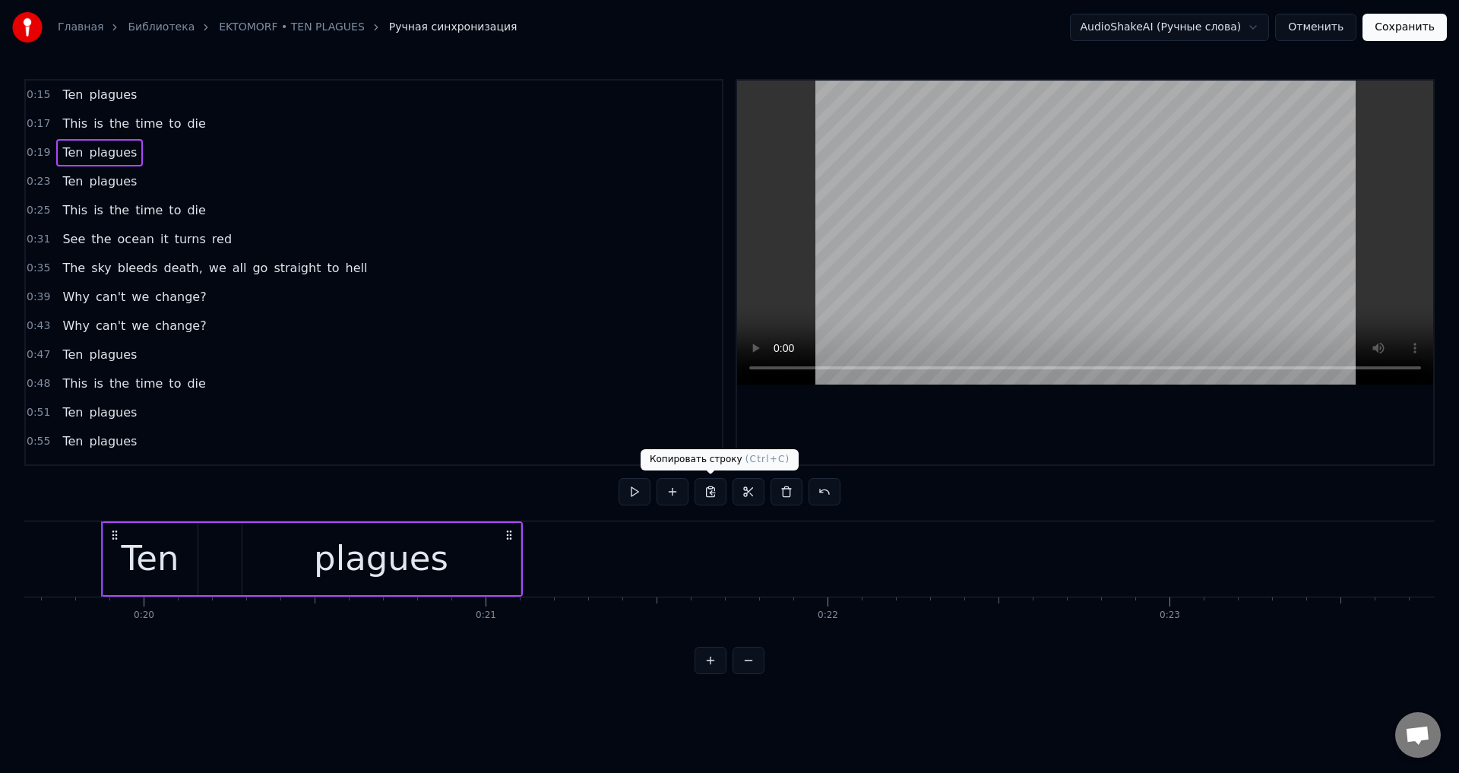
click at [710, 490] on button at bounding box center [710, 491] width 32 height 27
click at [185, 207] on span "die" at bounding box center [195, 209] width 21 height 17
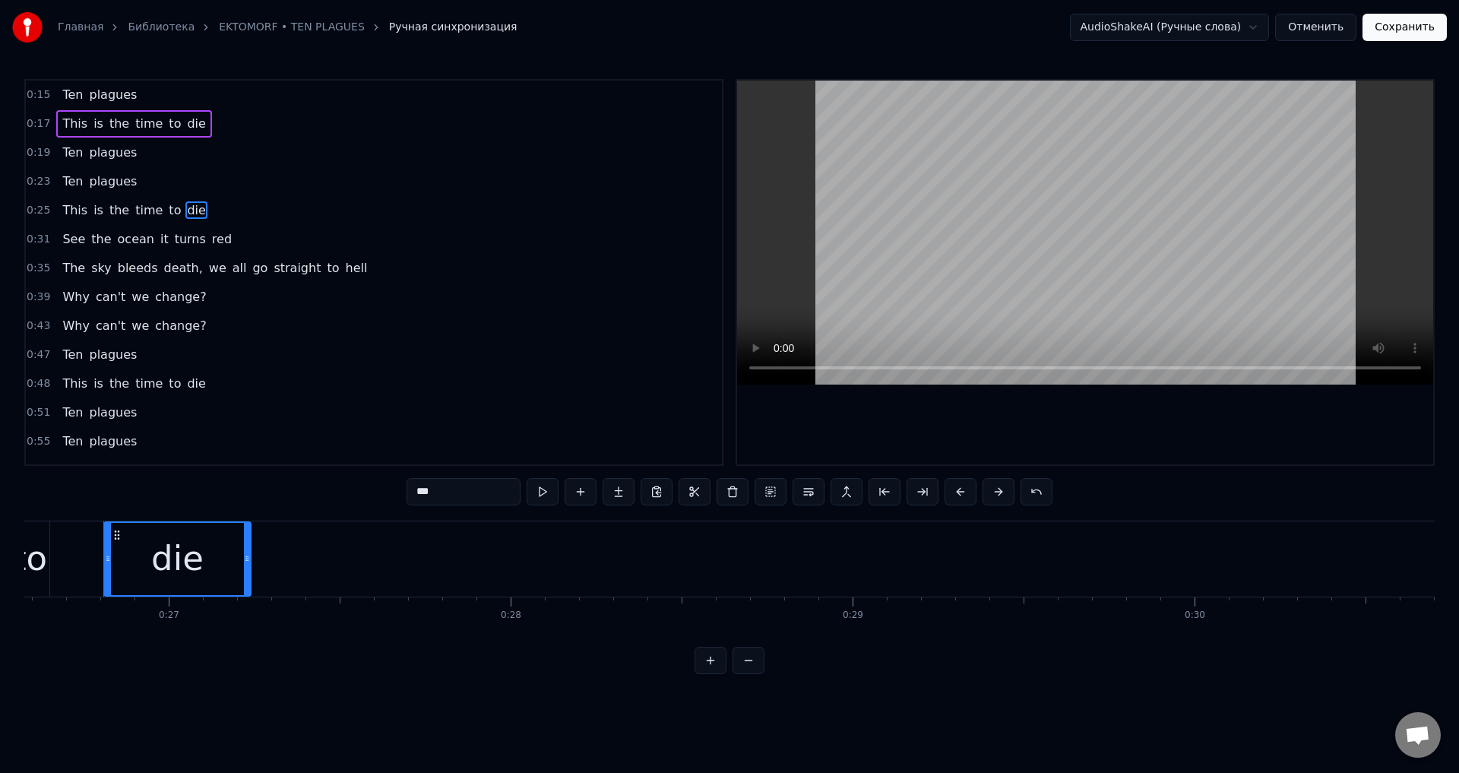
scroll to position [0, 9088]
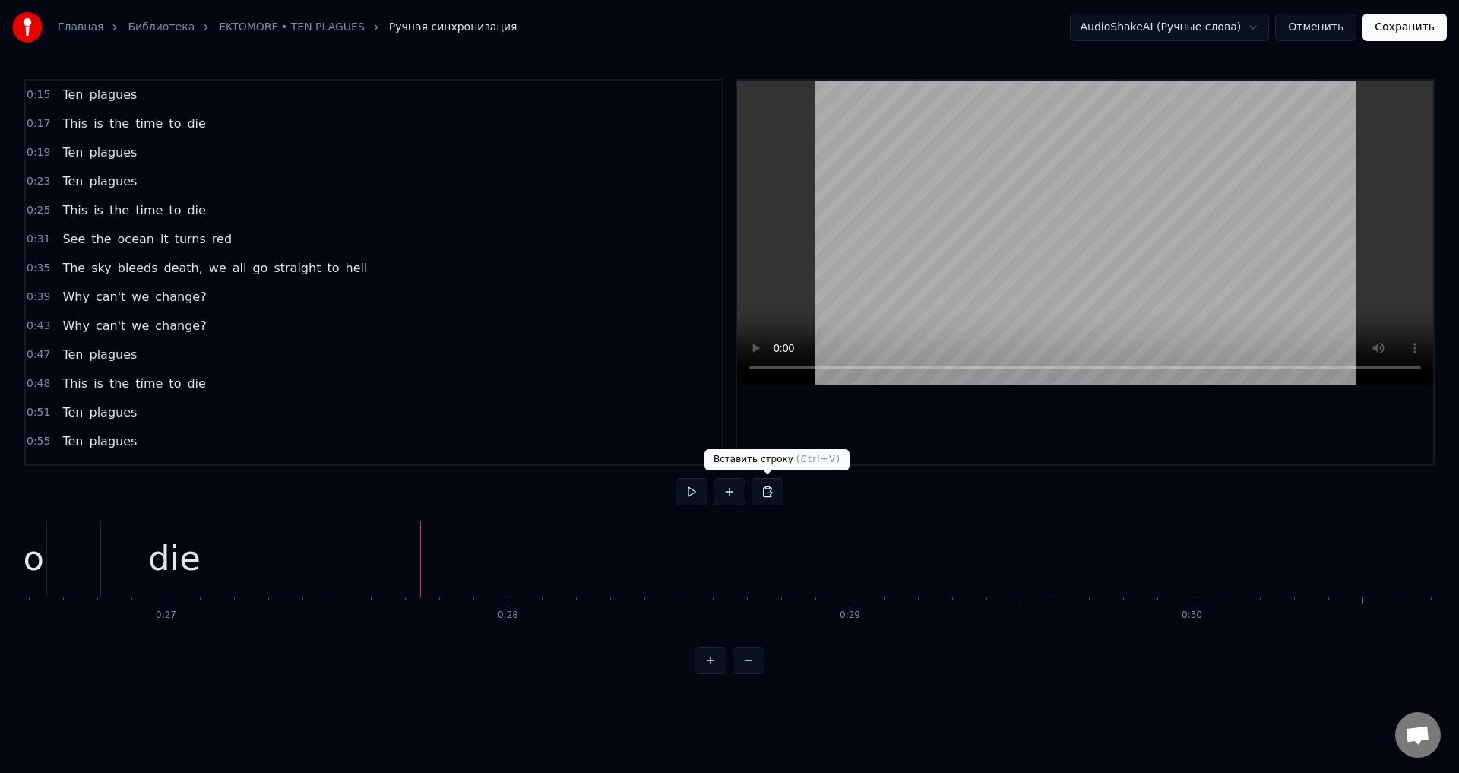
click at [761, 495] on button at bounding box center [767, 491] width 32 height 27
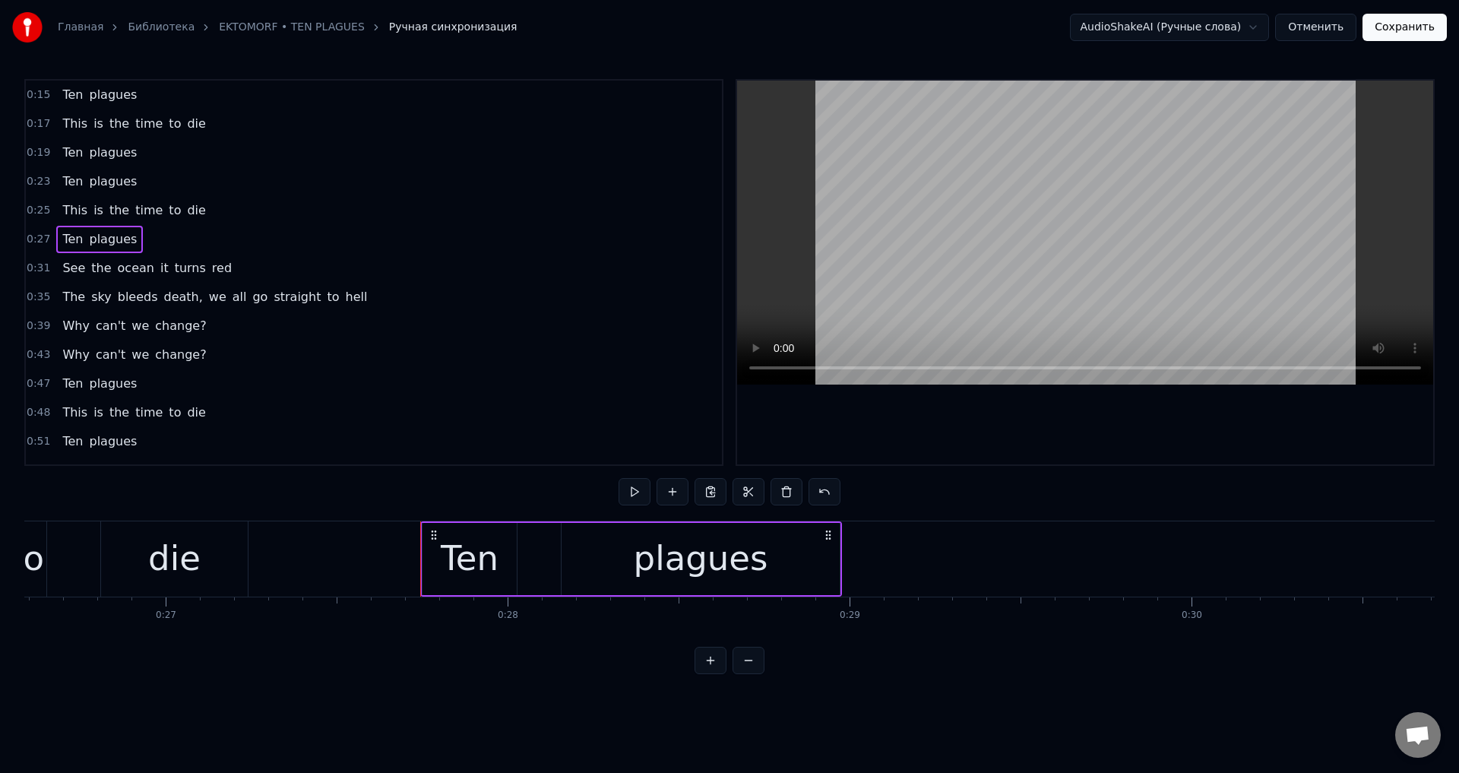
click at [593, 574] on div "plagues" at bounding box center [700, 559] width 278 height 72
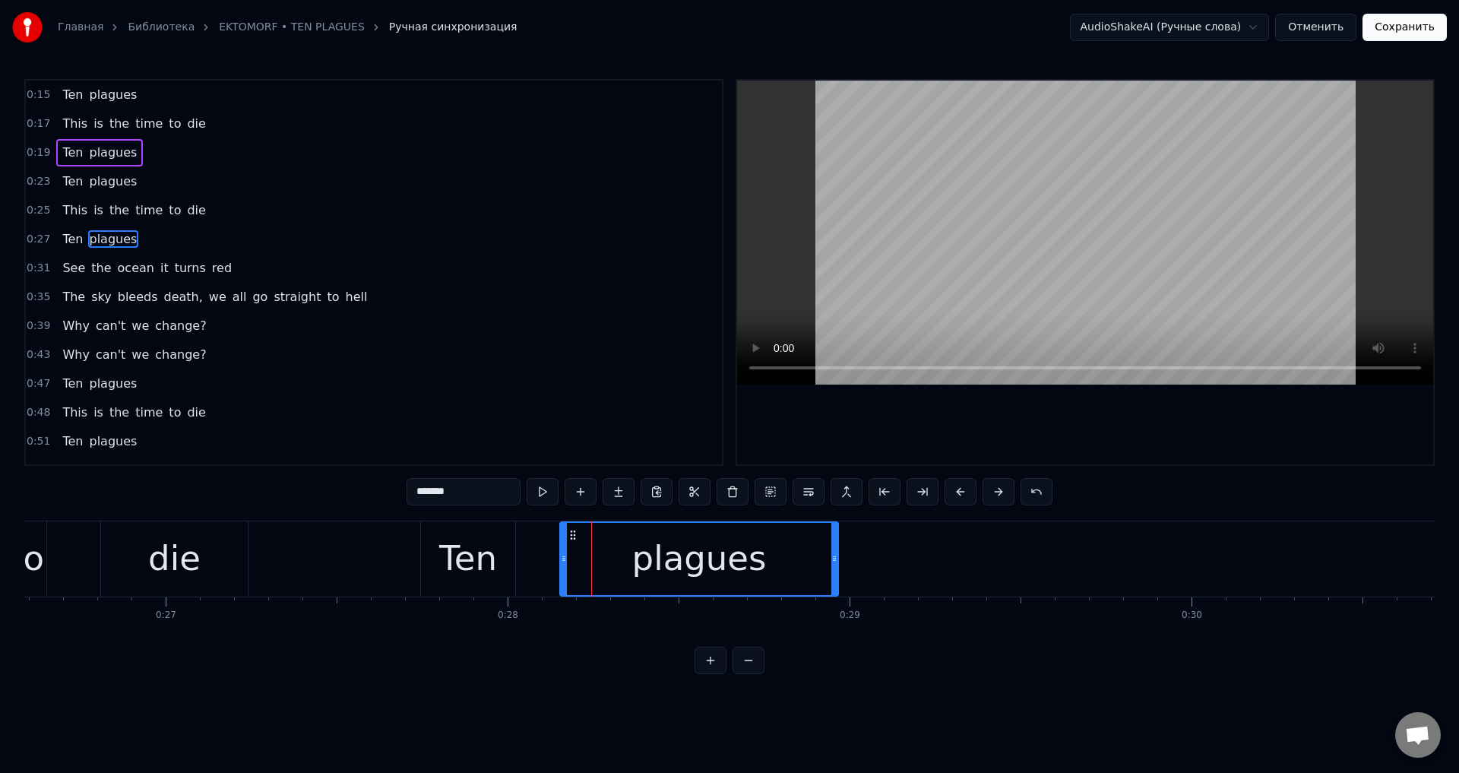
click at [529, 552] on div "Ten plagues" at bounding box center [631, 558] width 422 height 75
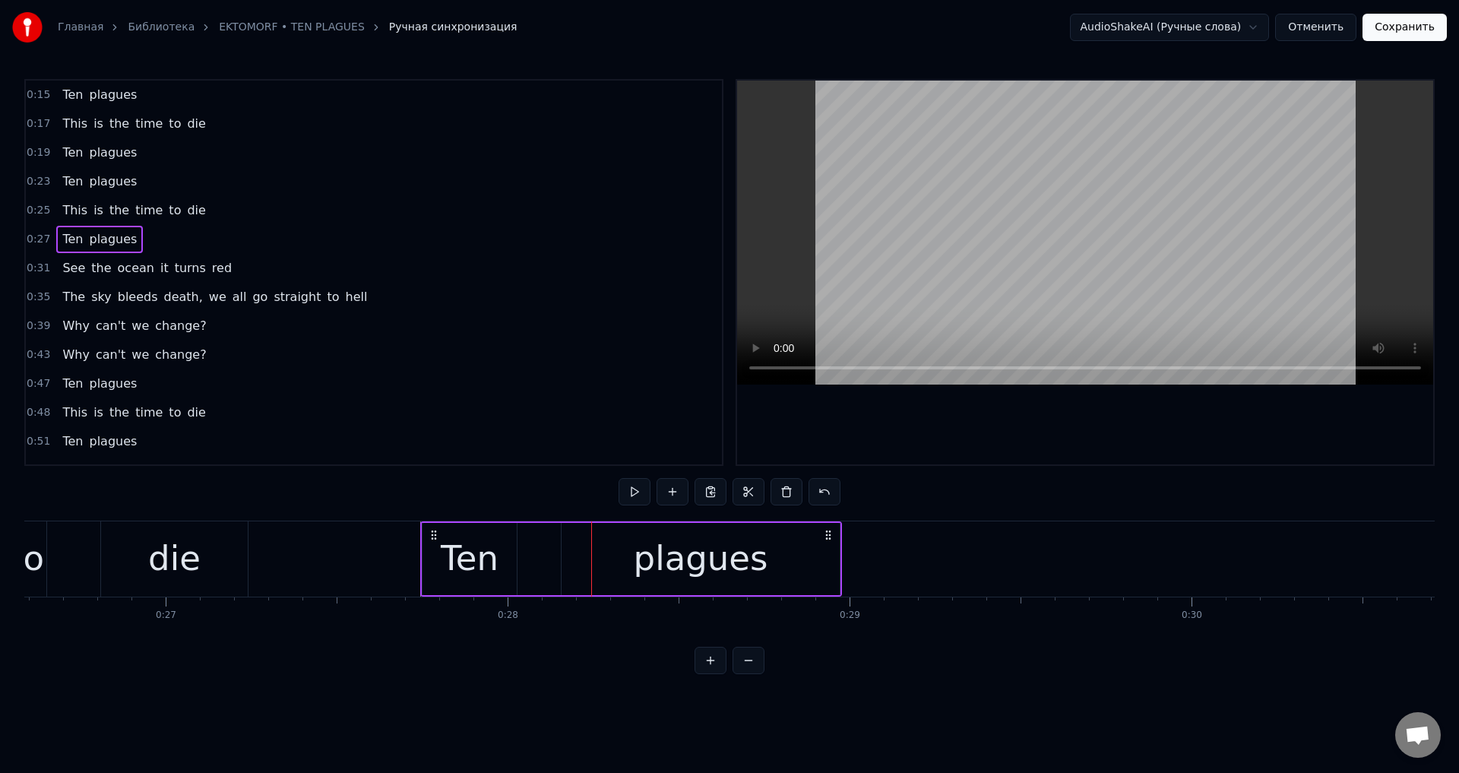
click at [128, 230] on div "Ten plagues" at bounding box center [99, 239] width 87 height 27
click at [122, 232] on span "plagues" at bounding box center [113, 238] width 51 height 17
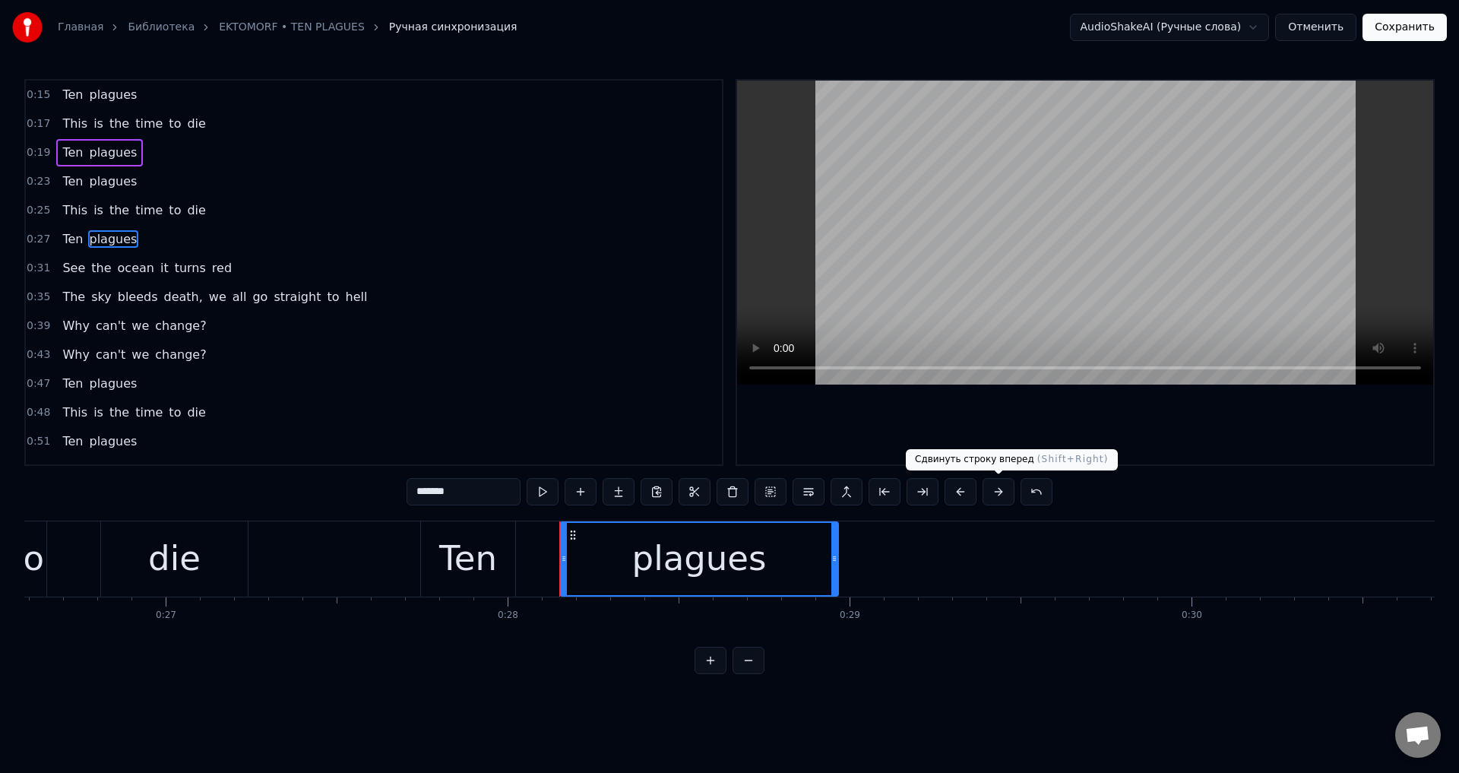
click at [1001, 490] on button at bounding box center [998, 491] width 32 height 27
click at [988, 495] on button at bounding box center [998, 491] width 32 height 27
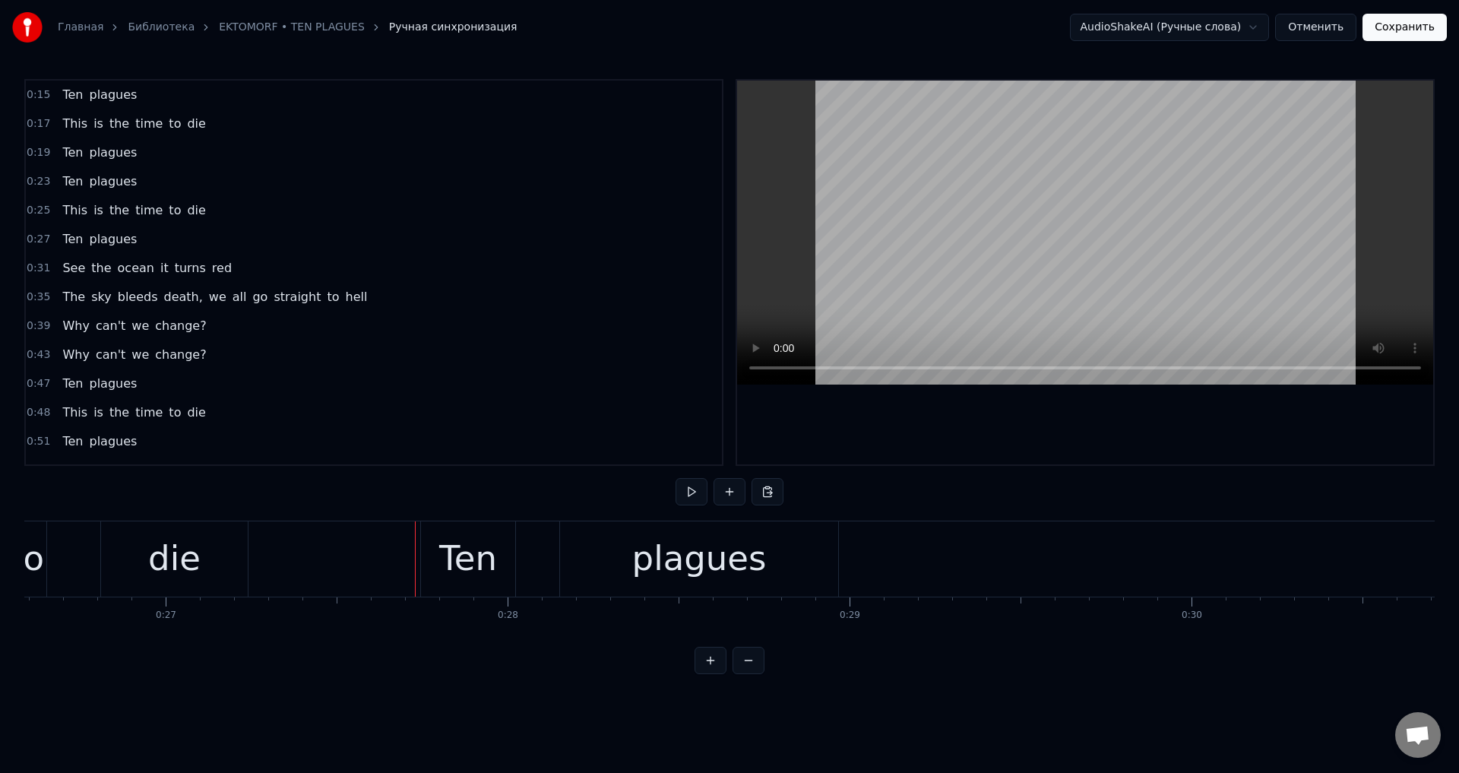
click at [111, 149] on span "plagues" at bounding box center [113, 152] width 51 height 17
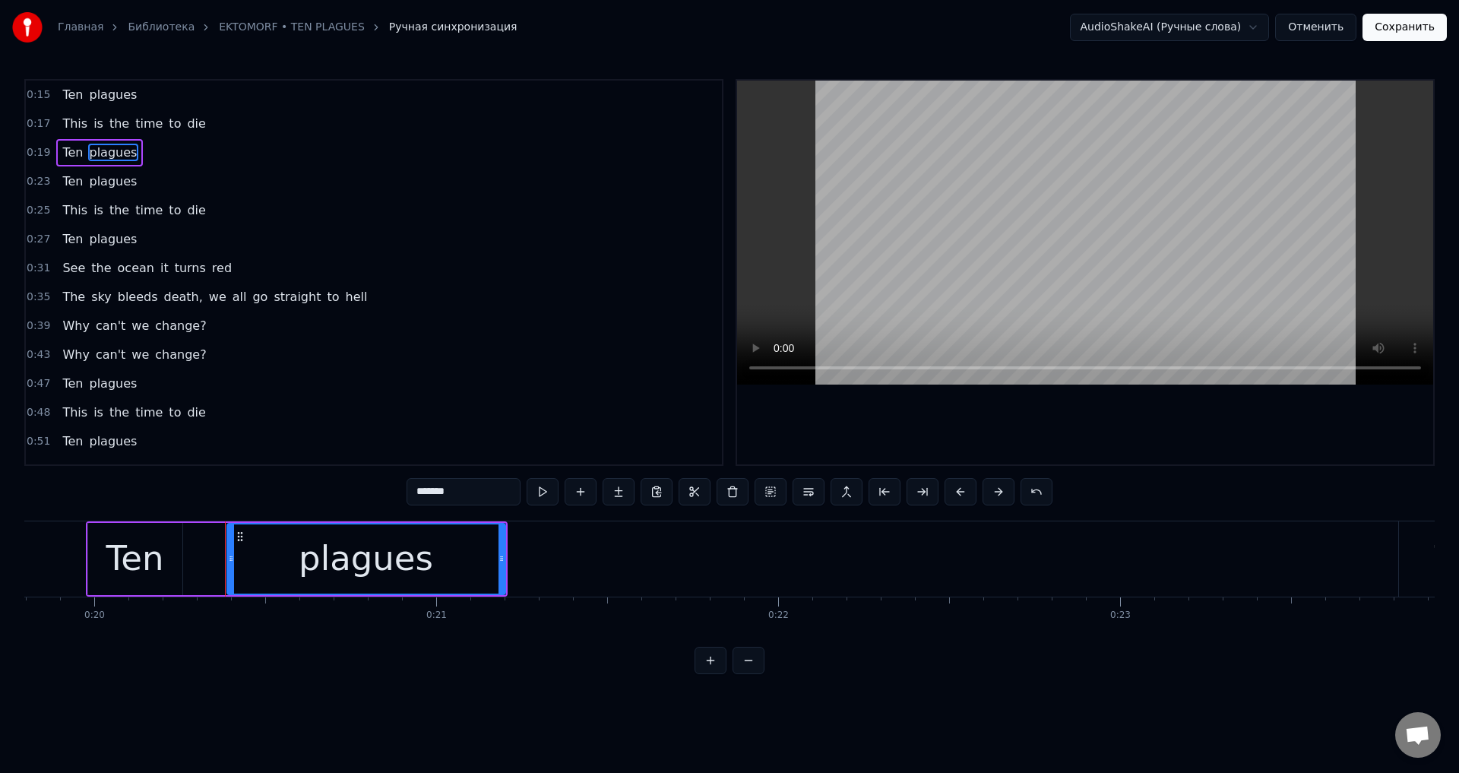
scroll to position [0, 6655]
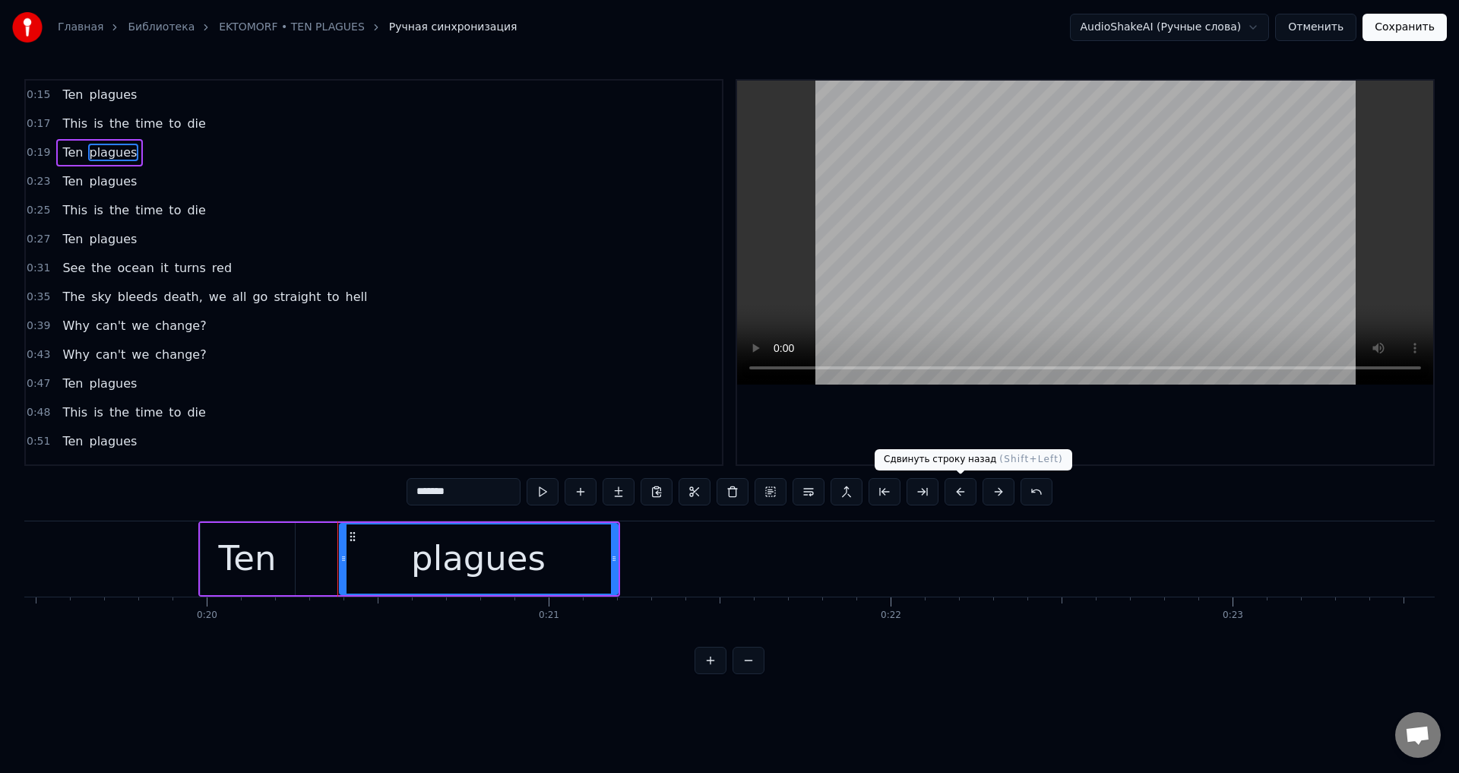
click at [950, 498] on button at bounding box center [960, 491] width 32 height 27
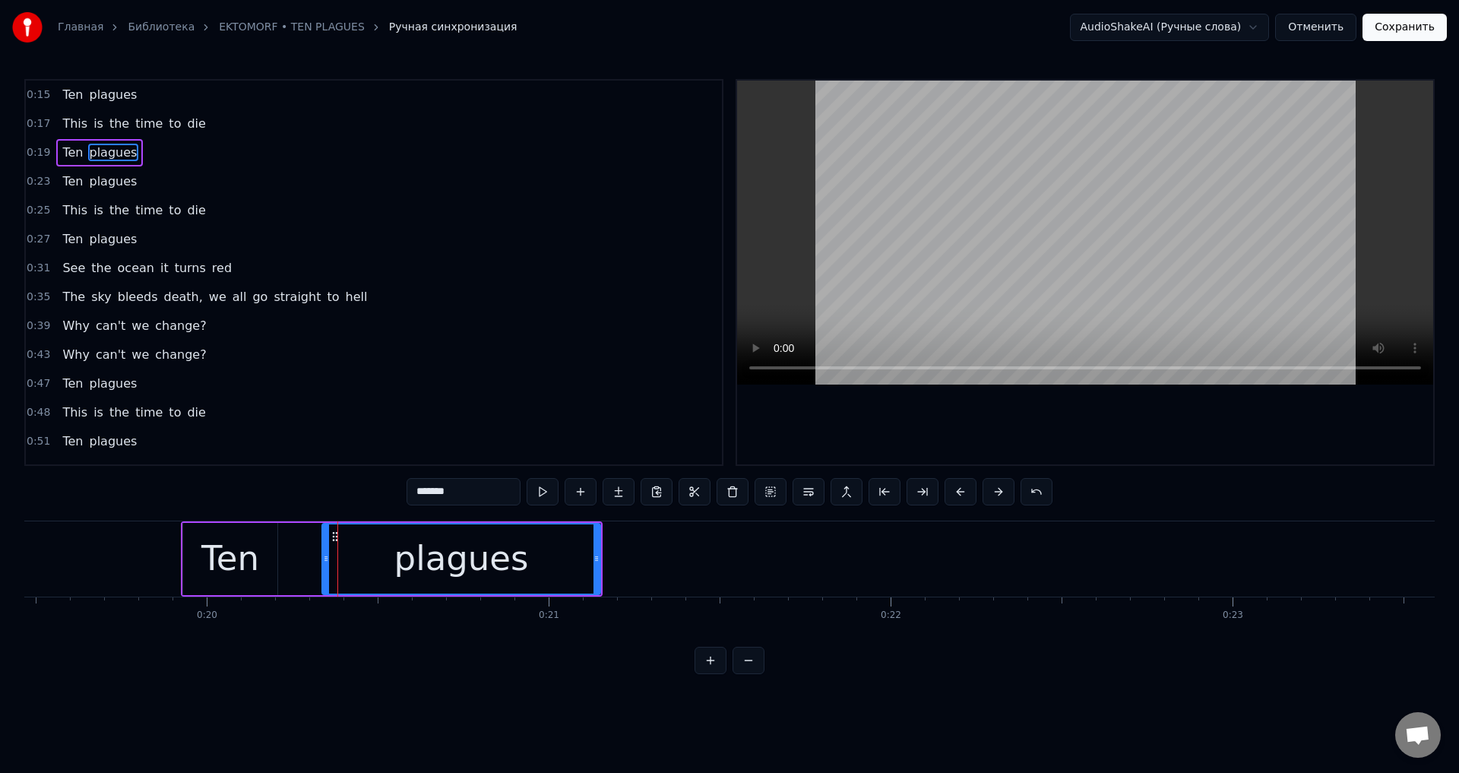
click at [950, 498] on button at bounding box center [960, 491] width 32 height 27
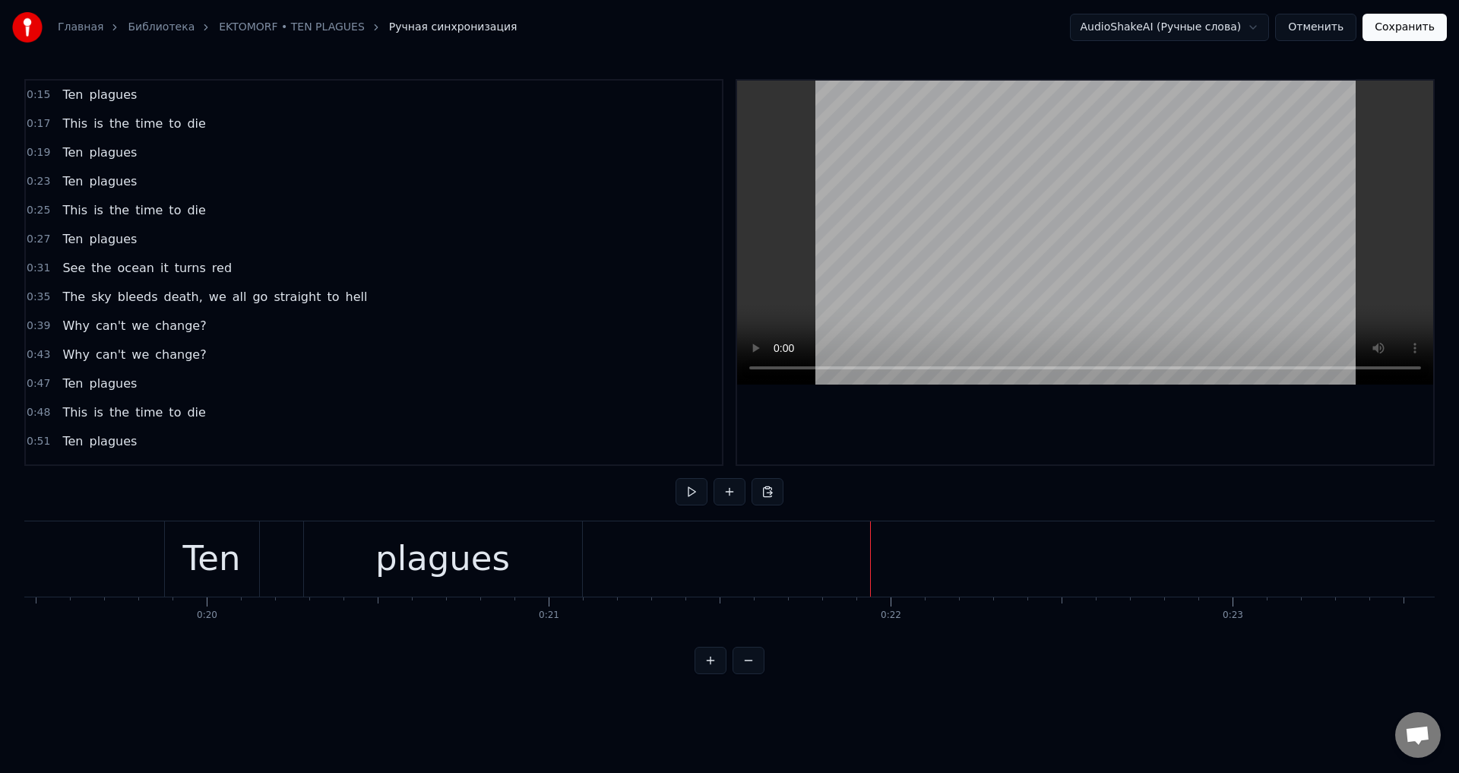
click at [103, 235] on span "plagues" at bounding box center [113, 238] width 51 height 17
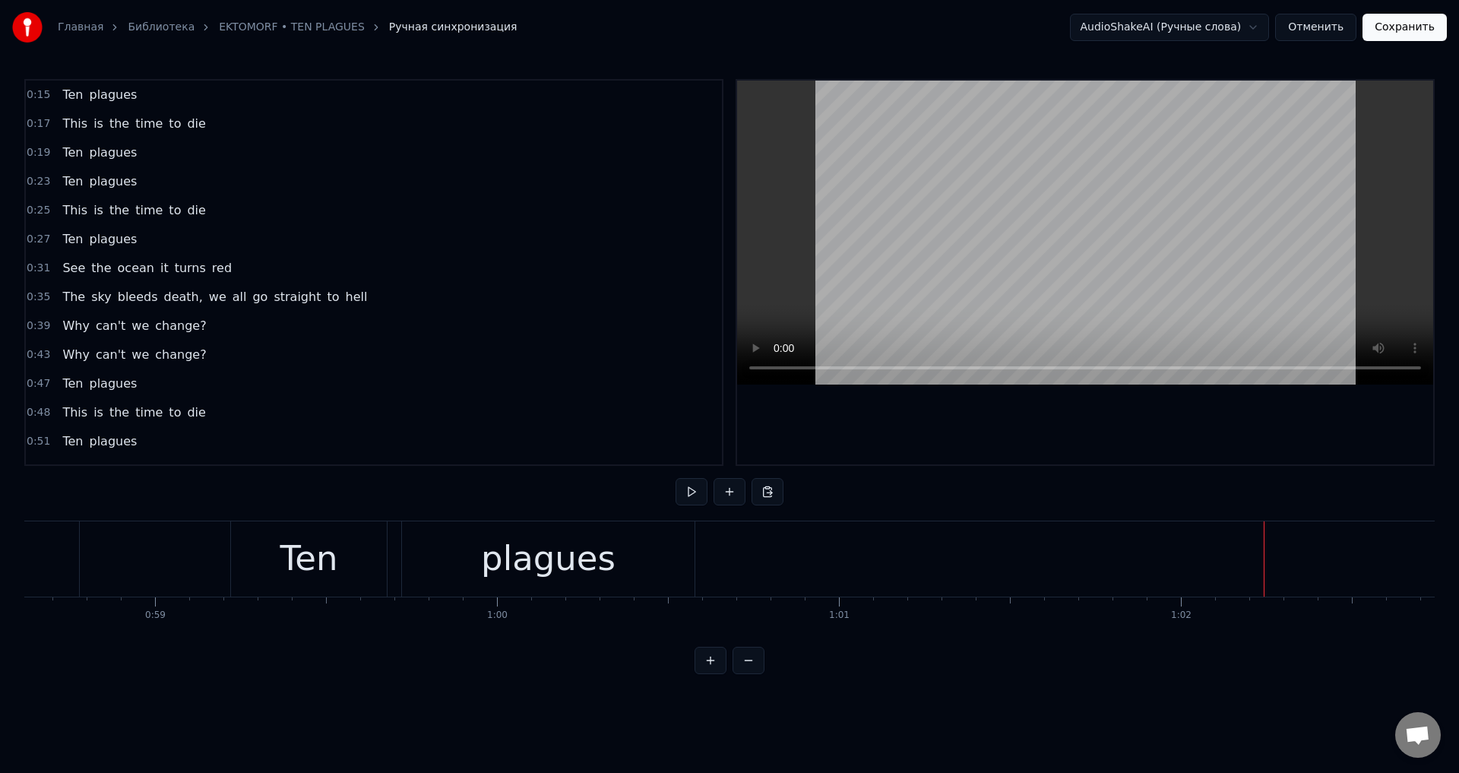
click at [321, 561] on div "Ten" at bounding box center [309, 559] width 58 height 52
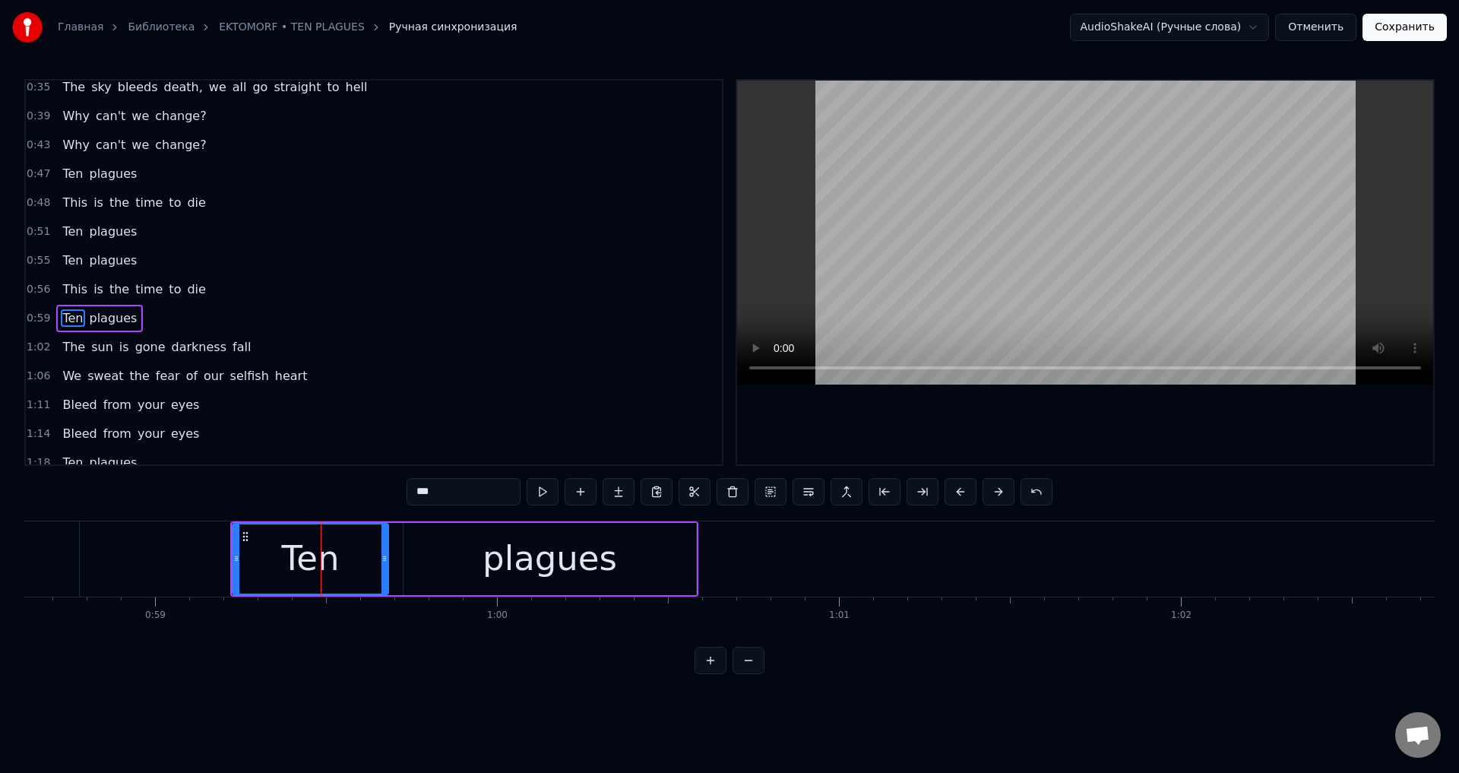
scroll to position [255, 0]
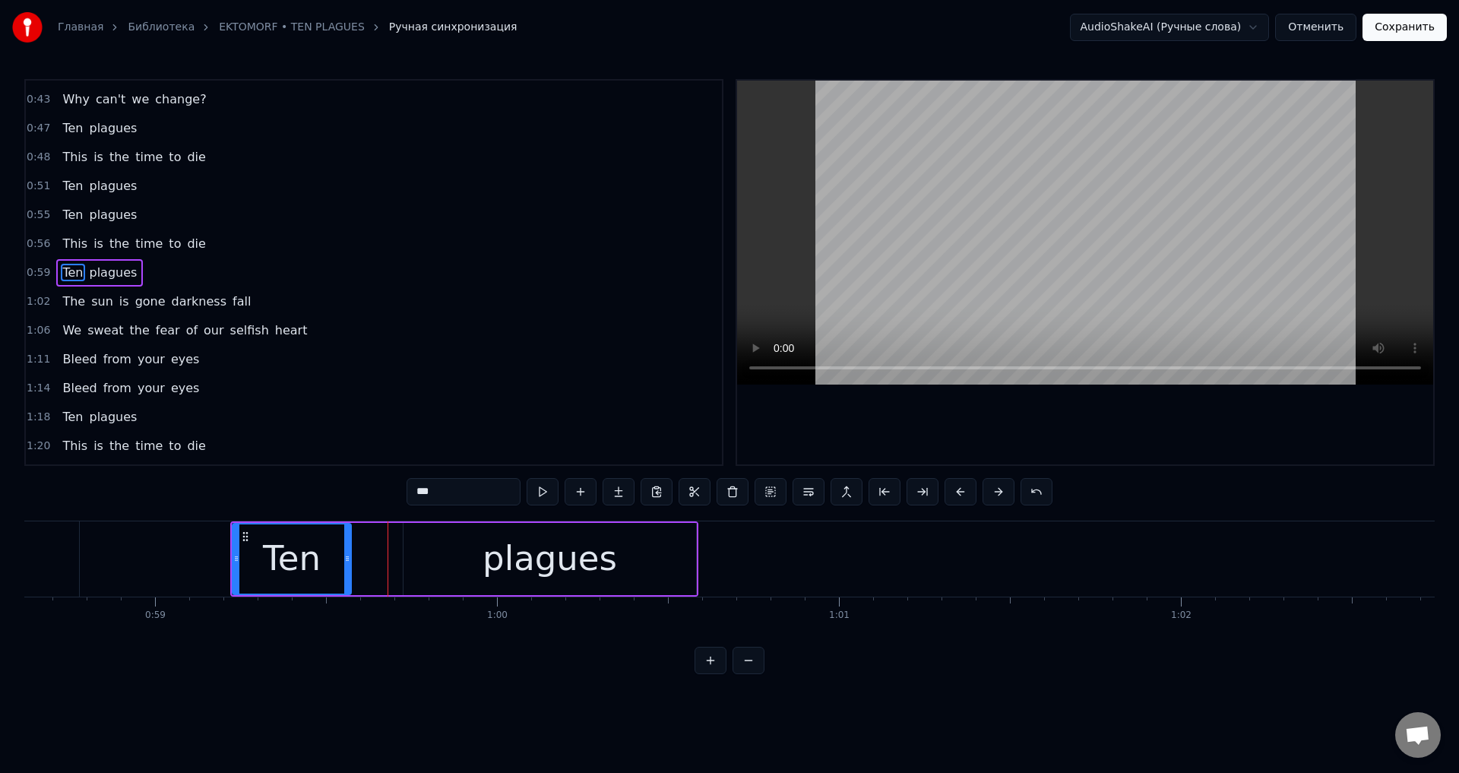
drag, startPoint x: 381, startPoint y: 555, endPoint x: 344, endPoint y: 566, distance: 38.7
click at [344, 566] on div at bounding box center [347, 558] width 6 height 69
click at [427, 545] on div "plagues" at bounding box center [549, 559] width 292 height 72
type input "*******"
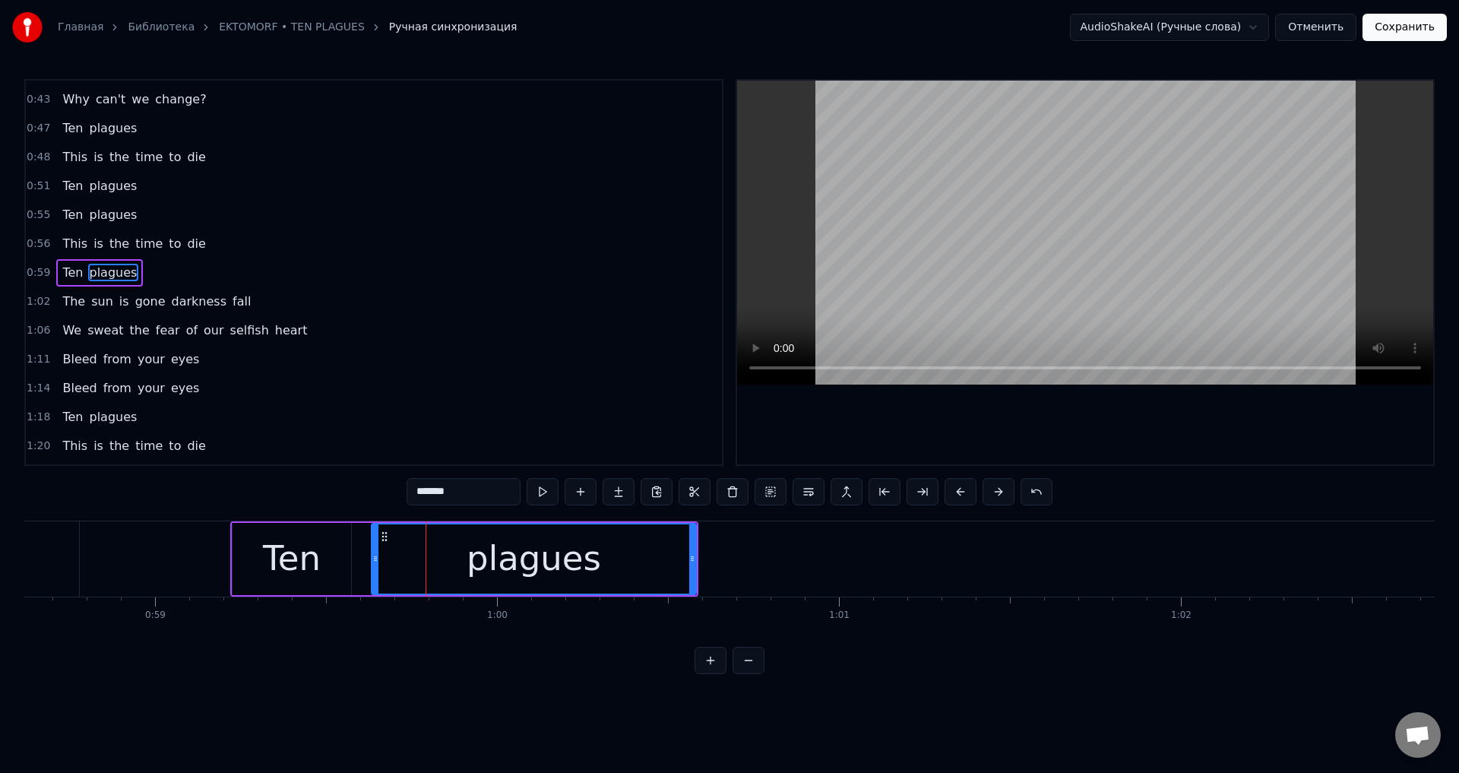
drag, startPoint x: 406, startPoint y: 555, endPoint x: 374, endPoint y: 563, distance: 33.0
click at [374, 563] on icon at bounding box center [375, 558] width 6 height 12
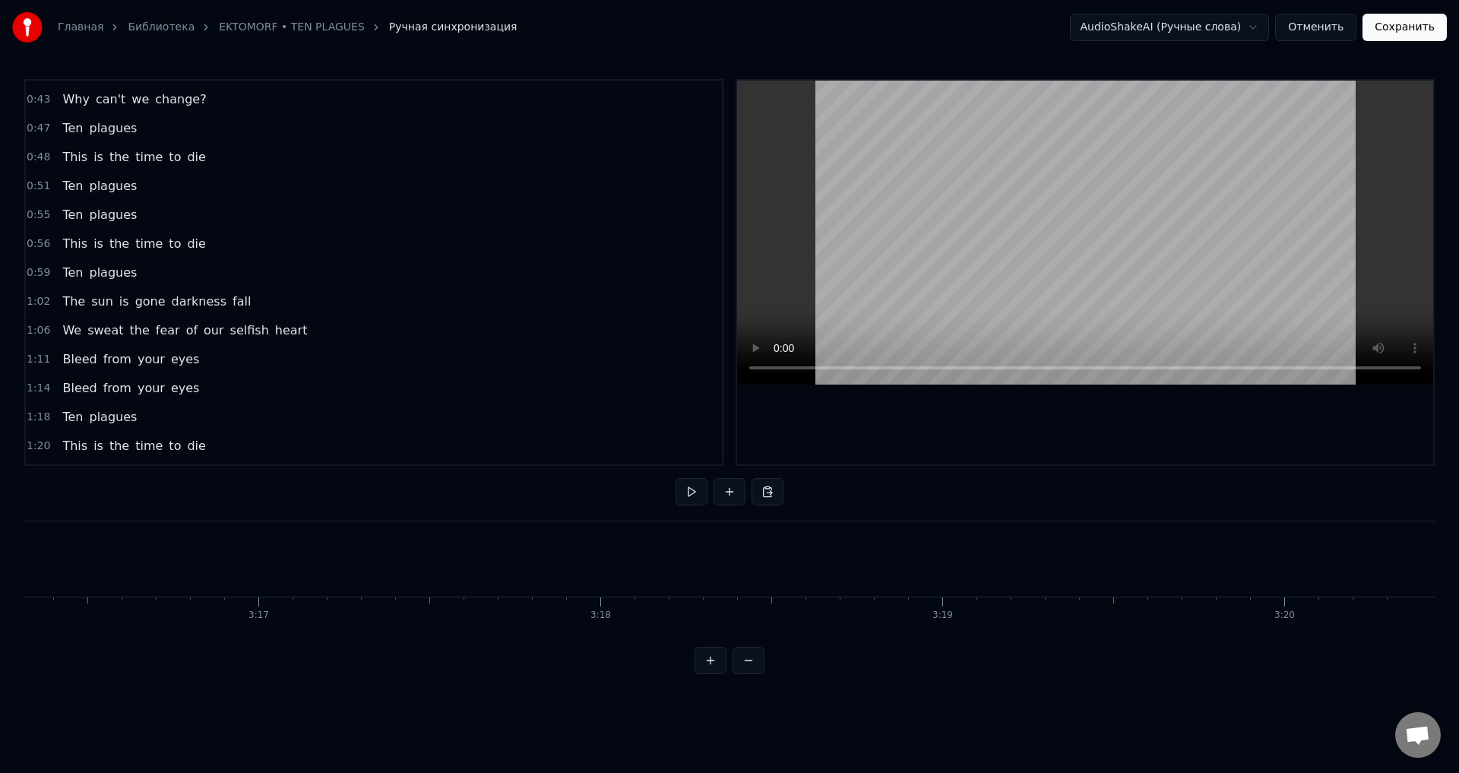
scroll to position [0, 67116]
click at [1397, 31] on button "Сохранить" at bounding box center [1404, 27] width 84 height 27
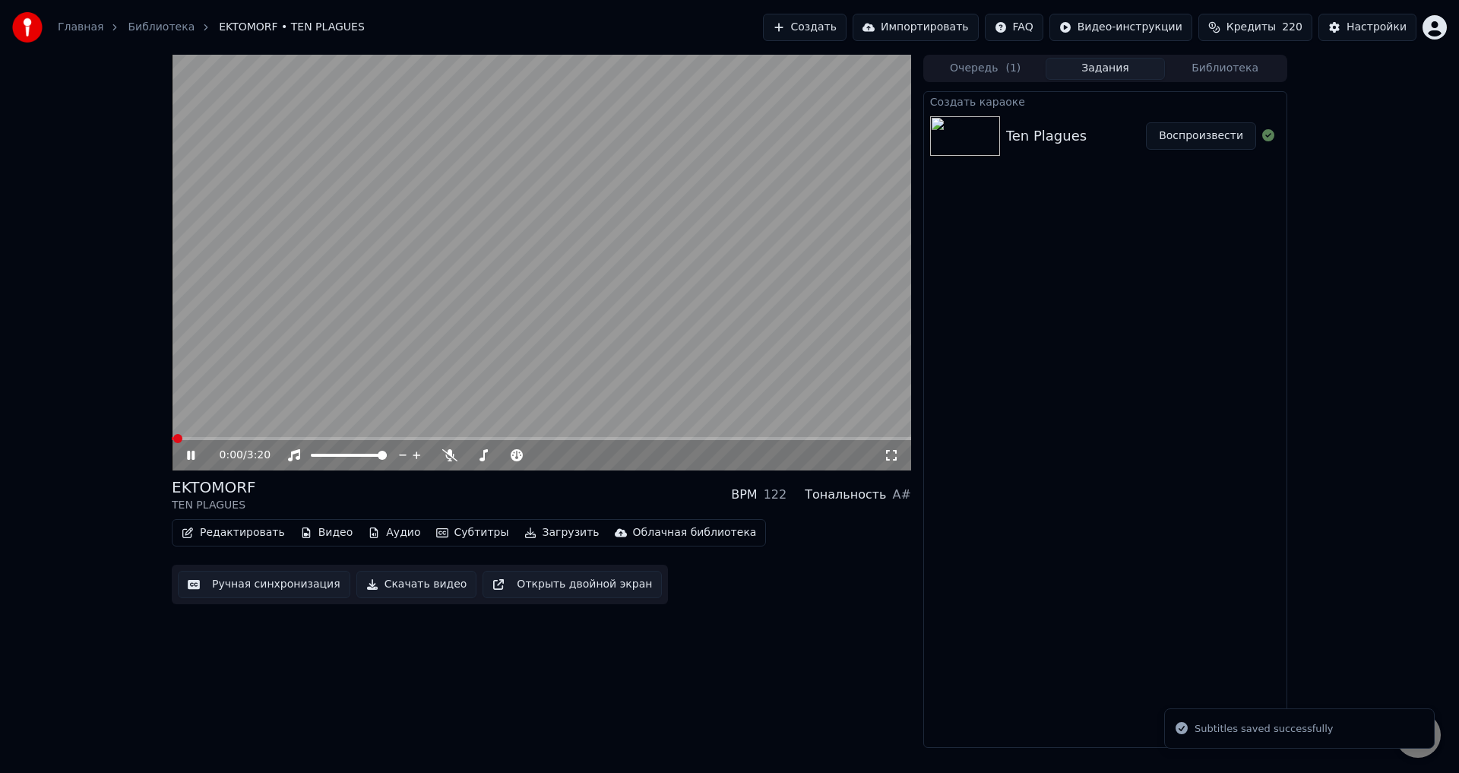
click at [189, 454] on icon at bounding box center [191, 454] width 8 height 9
click at [1209, 69] on button "Библиотека" at bounding box center [1225, 69] width 120 height 22
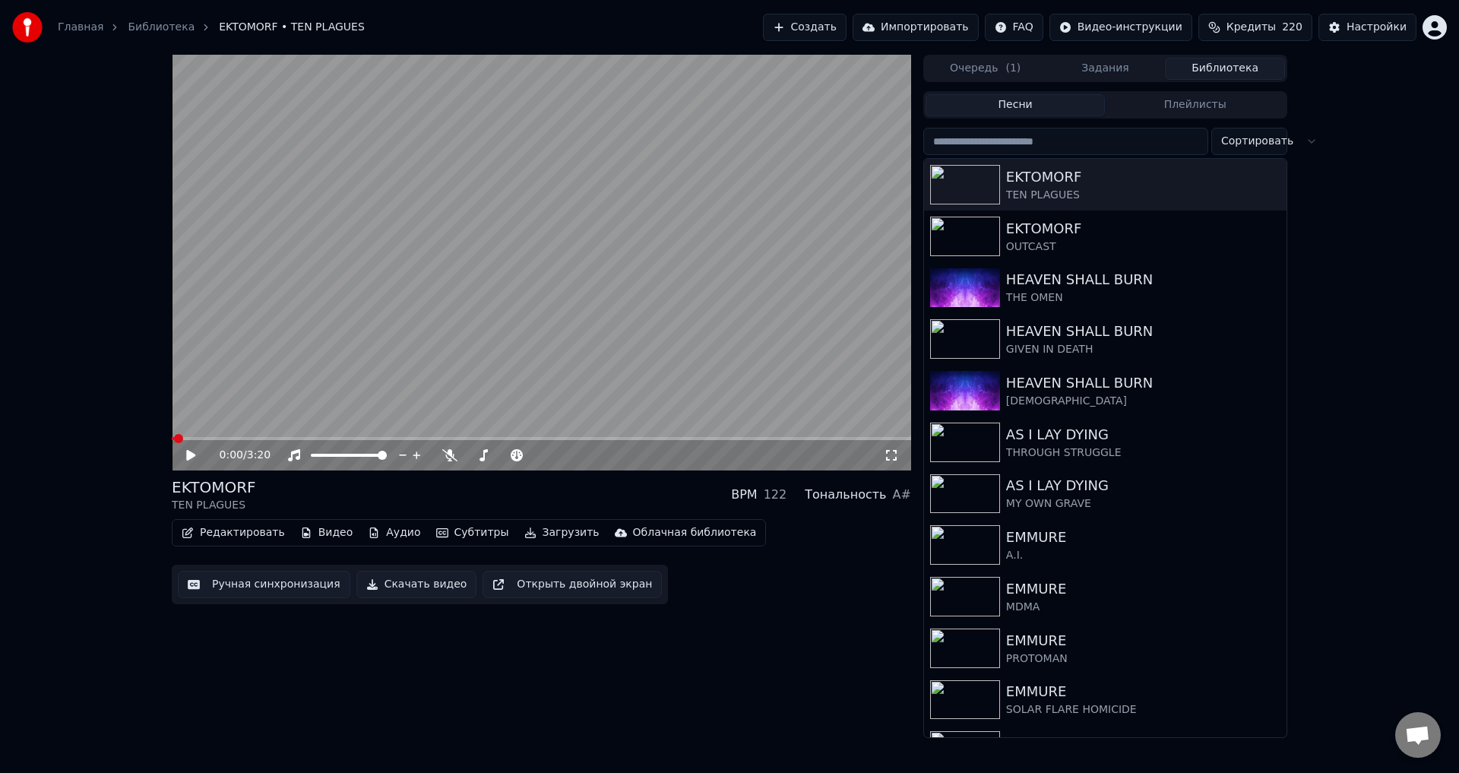
click at [95, 332] on div "0:00 / 3:20 EKTOMORF TEN PLAGUES BPM 122 Тональность A# Редактировать Видео Ауд…" at bounding box center [729, 396] width 1459 height 683
click at [591, 492] on div "EKTOMORF TEN PLAGUES BPM 122 Тональность A#" at bounding box center [541, 494] width 739 height 36
click at [535, 482] on div "EKTOMORF TEN PLAGUES BPM 122 Тональность A#" at bounding box center [541, 494] width 739 height 36
click at [557, 498] on div "EKTOMORF TEN PLAGUES BPM 122 Тональность A#" at bounding box center [541, 494] width 739 height 36
